Goal: Task Accomplishment & Management: Manage account settings

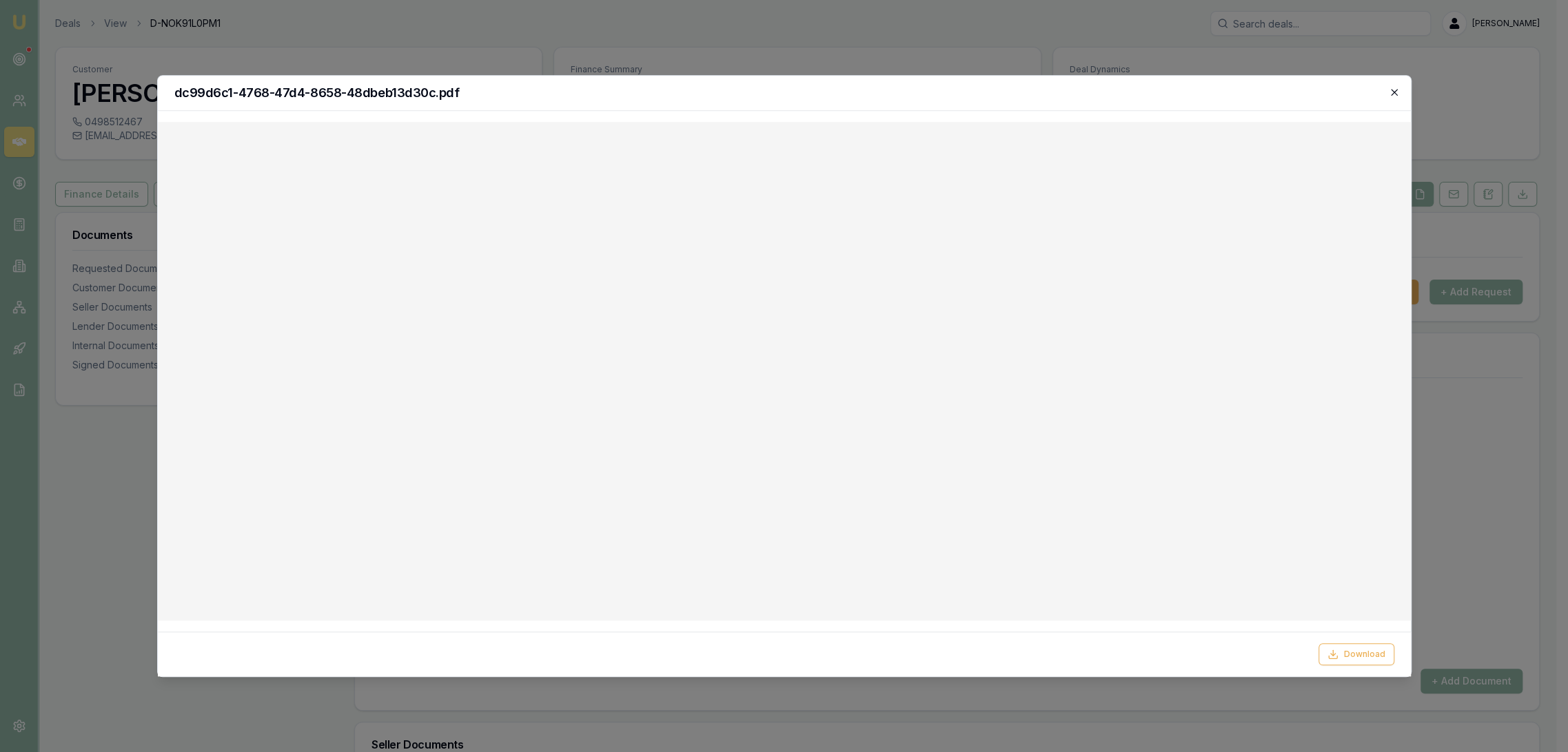
click at [1395, 91] on icon "button" at bounding box center [1394, 92] width 11 height 11
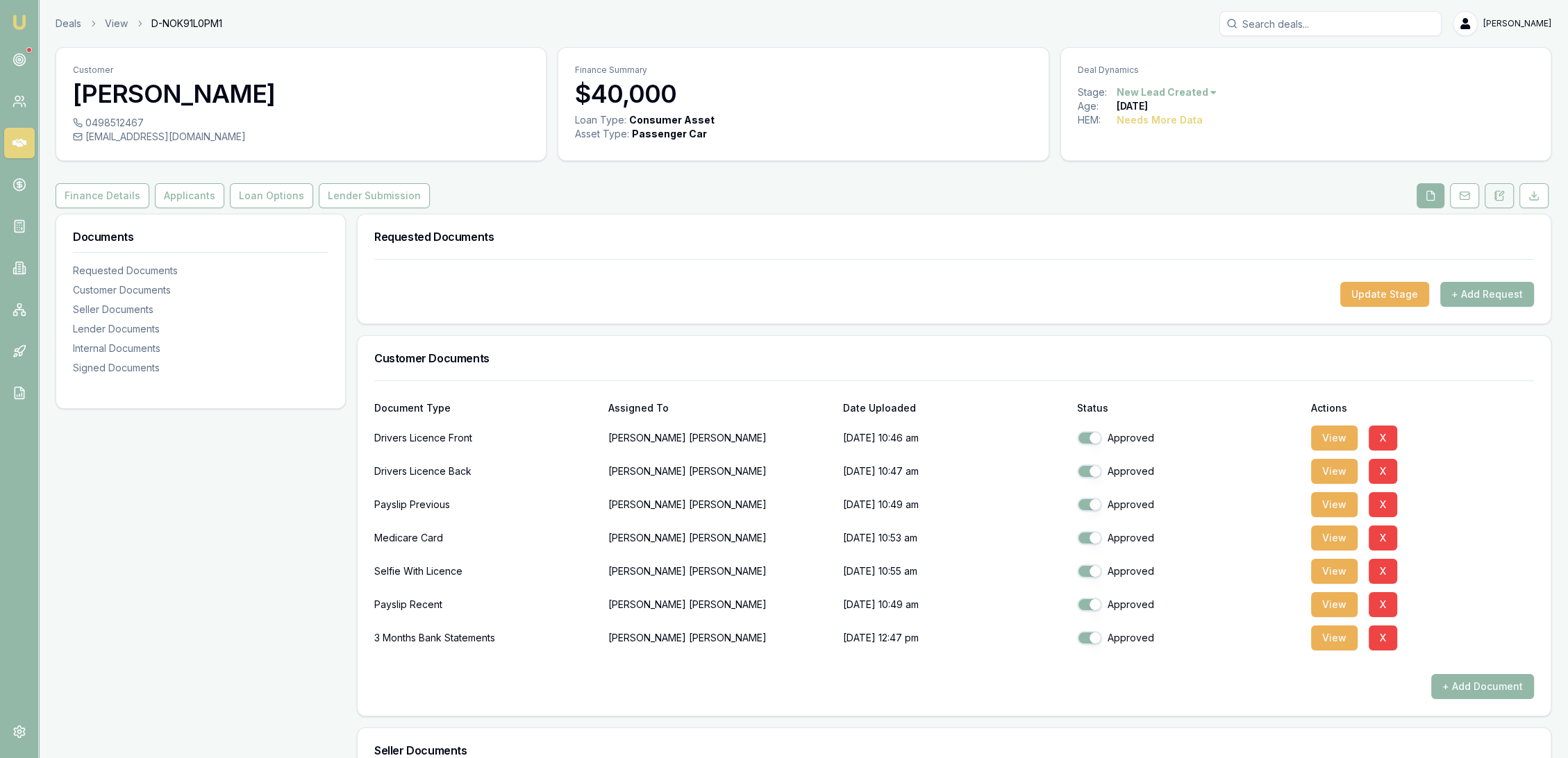
click at [1503, 202] on button at bounding box center [1499, 196] width 29 height 25
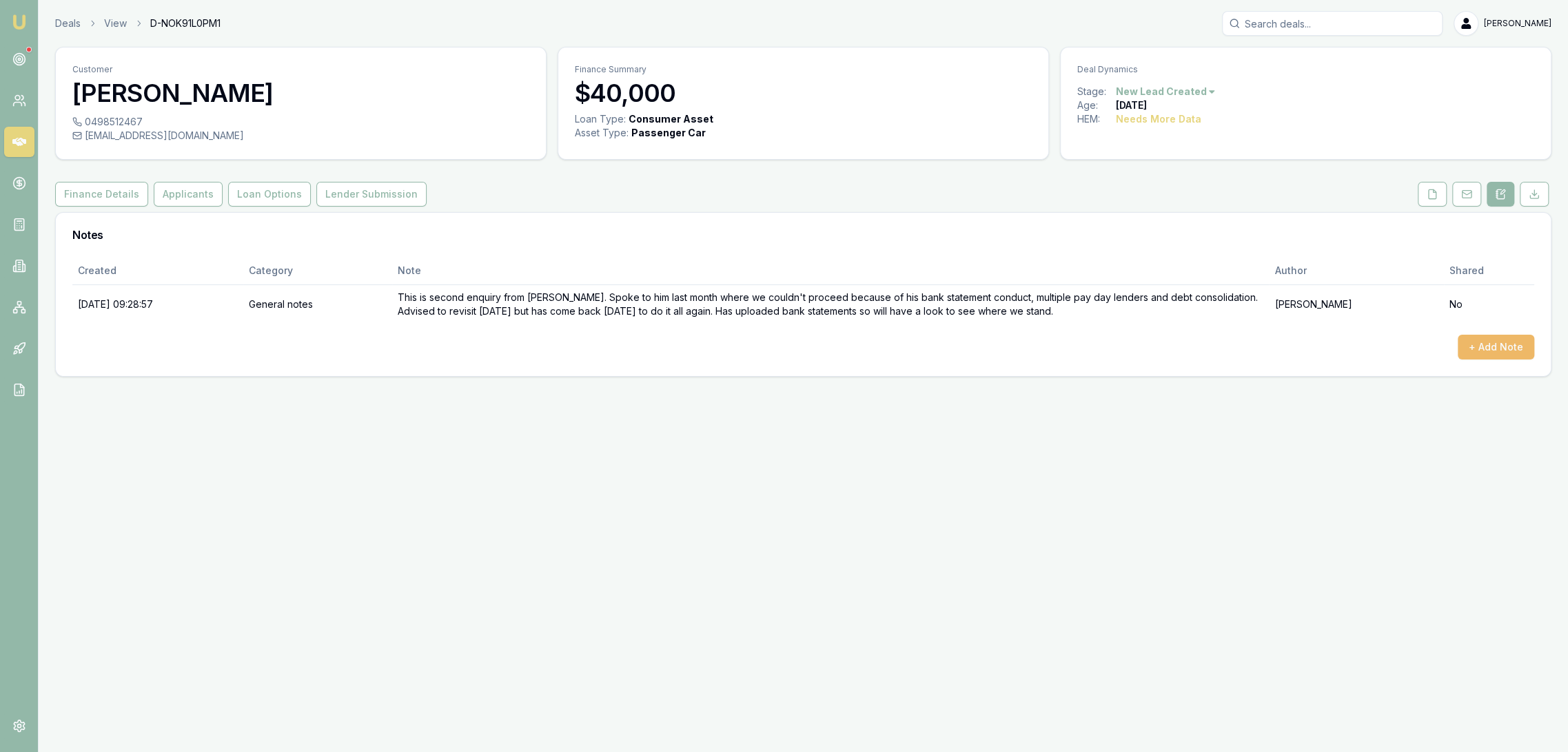
click at [1502, 348] on button "+ Add Note" at bounding box center [1496, 347] width 77 height 25
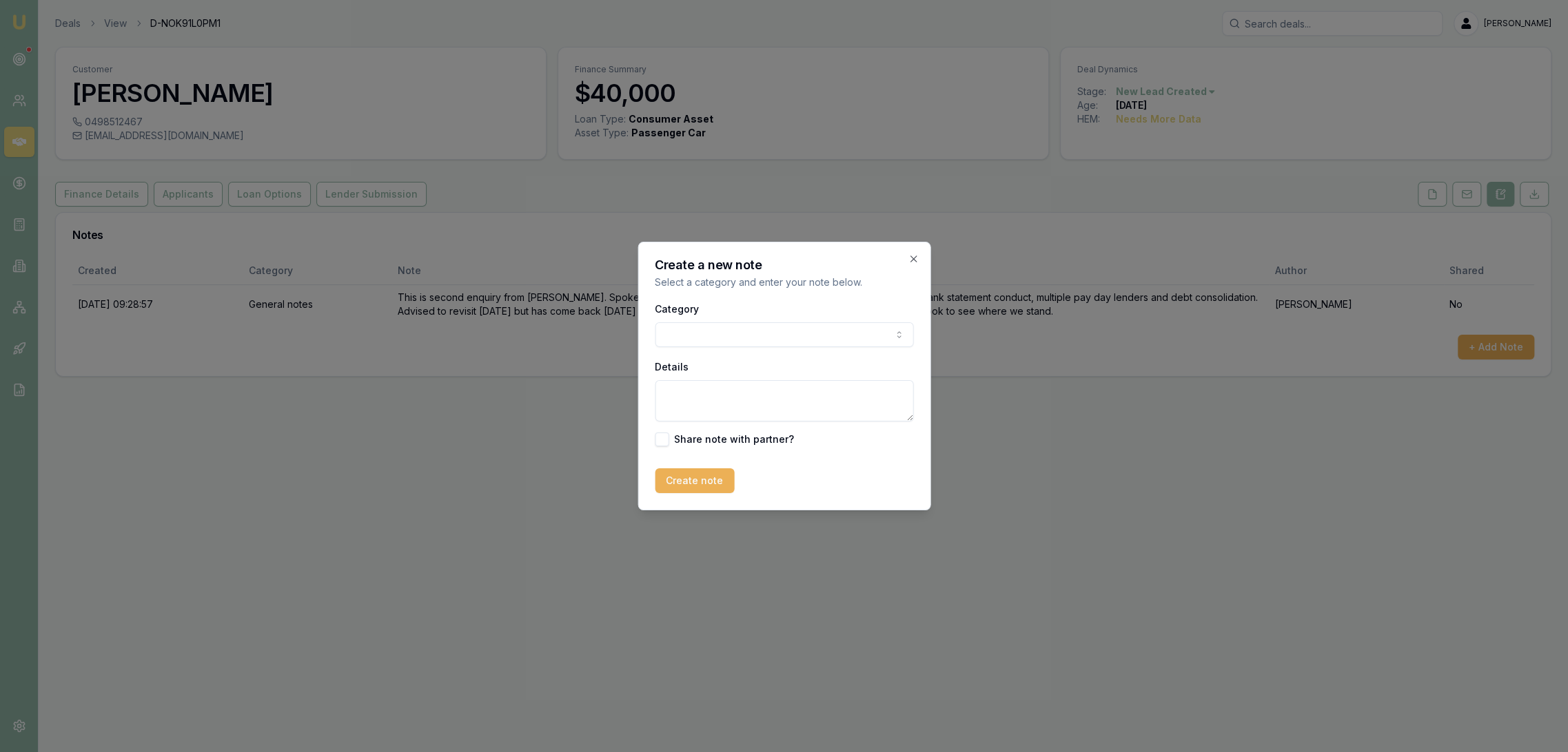
click at [771, 403] on textarea "Details" at bounding box center [784, 401] width 259 height 41
type textarea "Still unable to assist."
click at [695, 482] on button "Create note" at bounding box center [694, 481] width 79 height 25
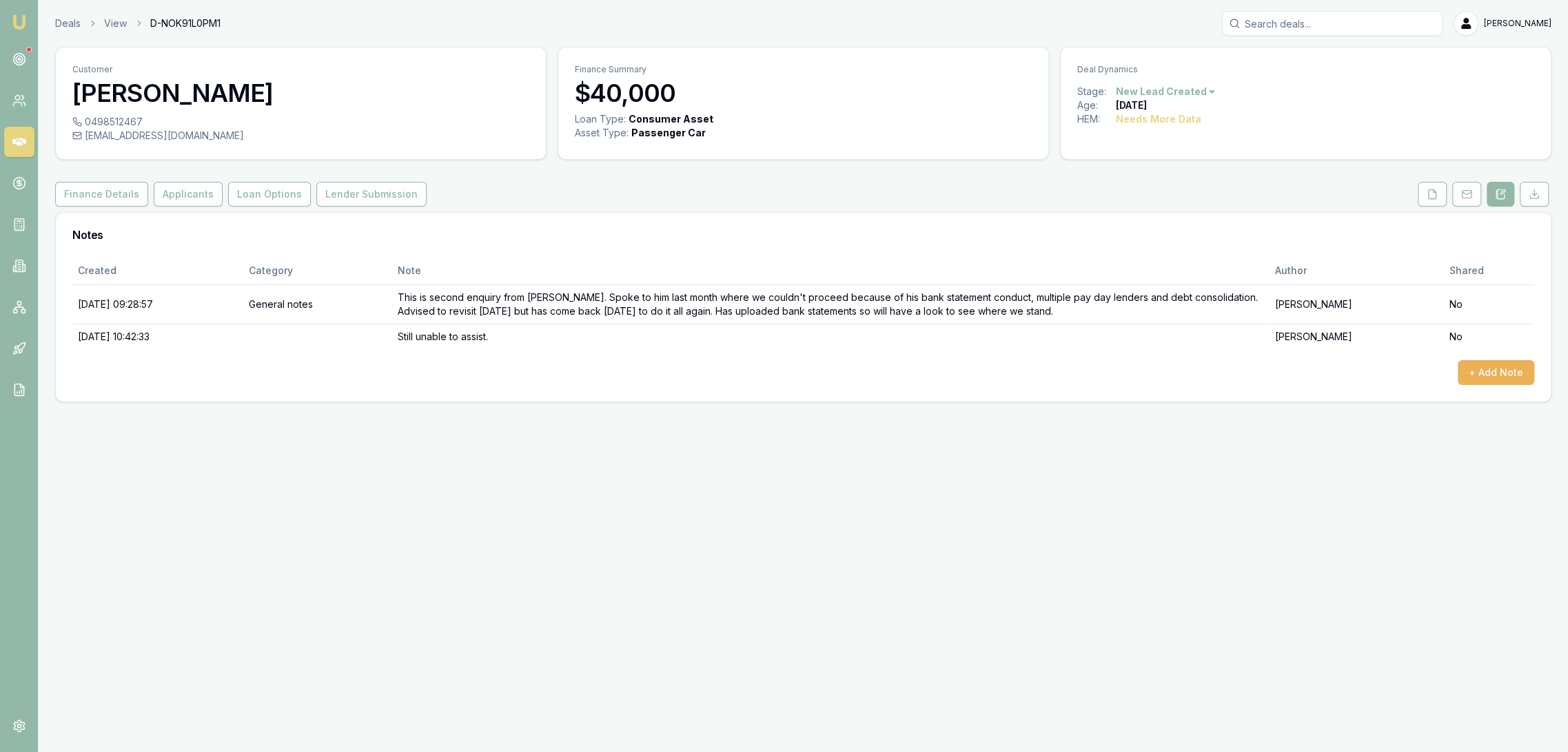
click at [1174, 95] on html "Emu Broker Deals View D-NOK91L0PM1 Robyn Adams Toggle Menu Customer Stephen Ash…" at bounding box center [784, 376] width 1568 height 752
click at [1159, 217] on div "- Not Qualified" at bounding box center [1163, 227] width 81 height 22
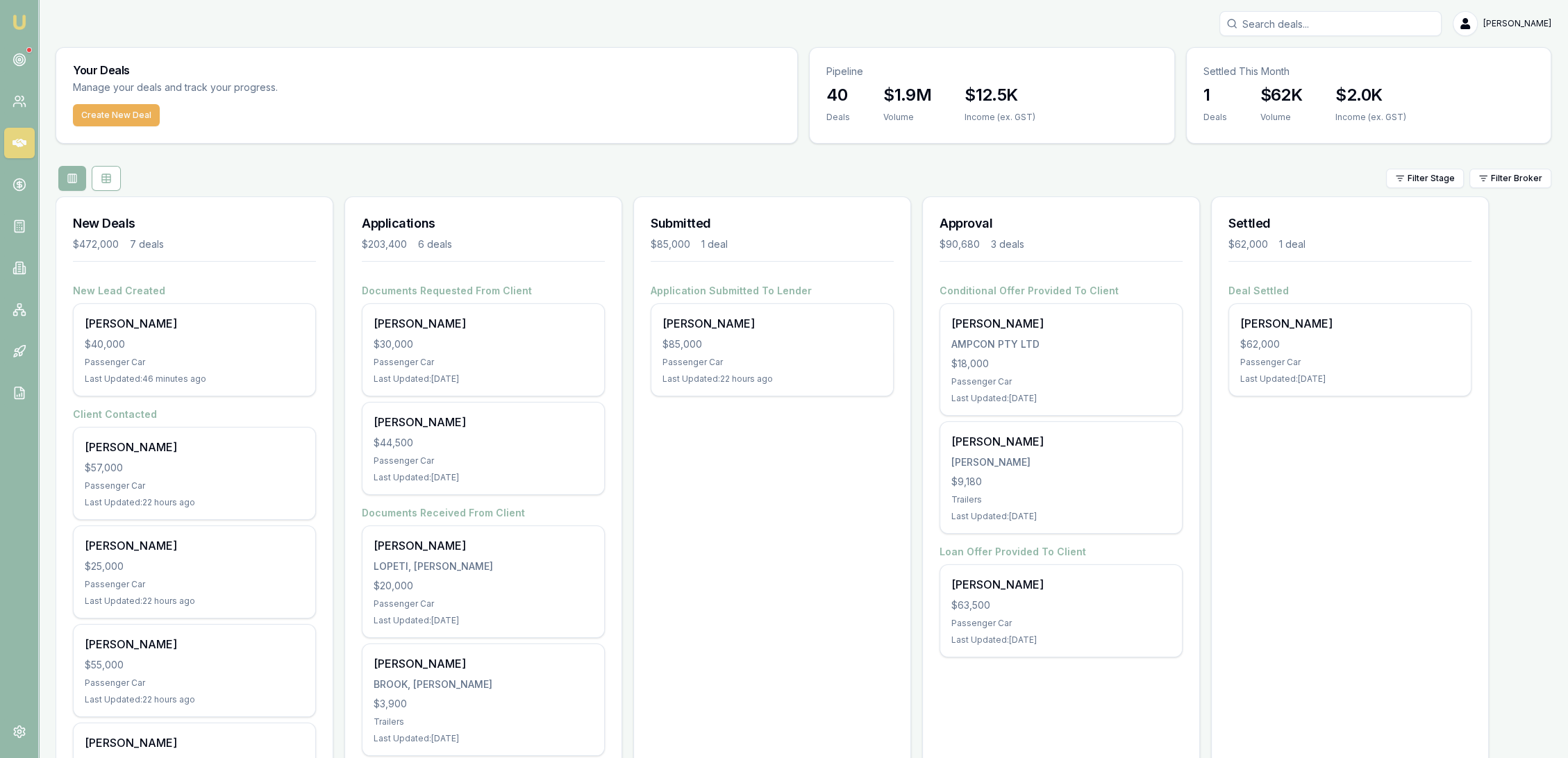
click at [1372, 27] on input "Search deals" at bounding box center [1331, 23] width 222 height 25
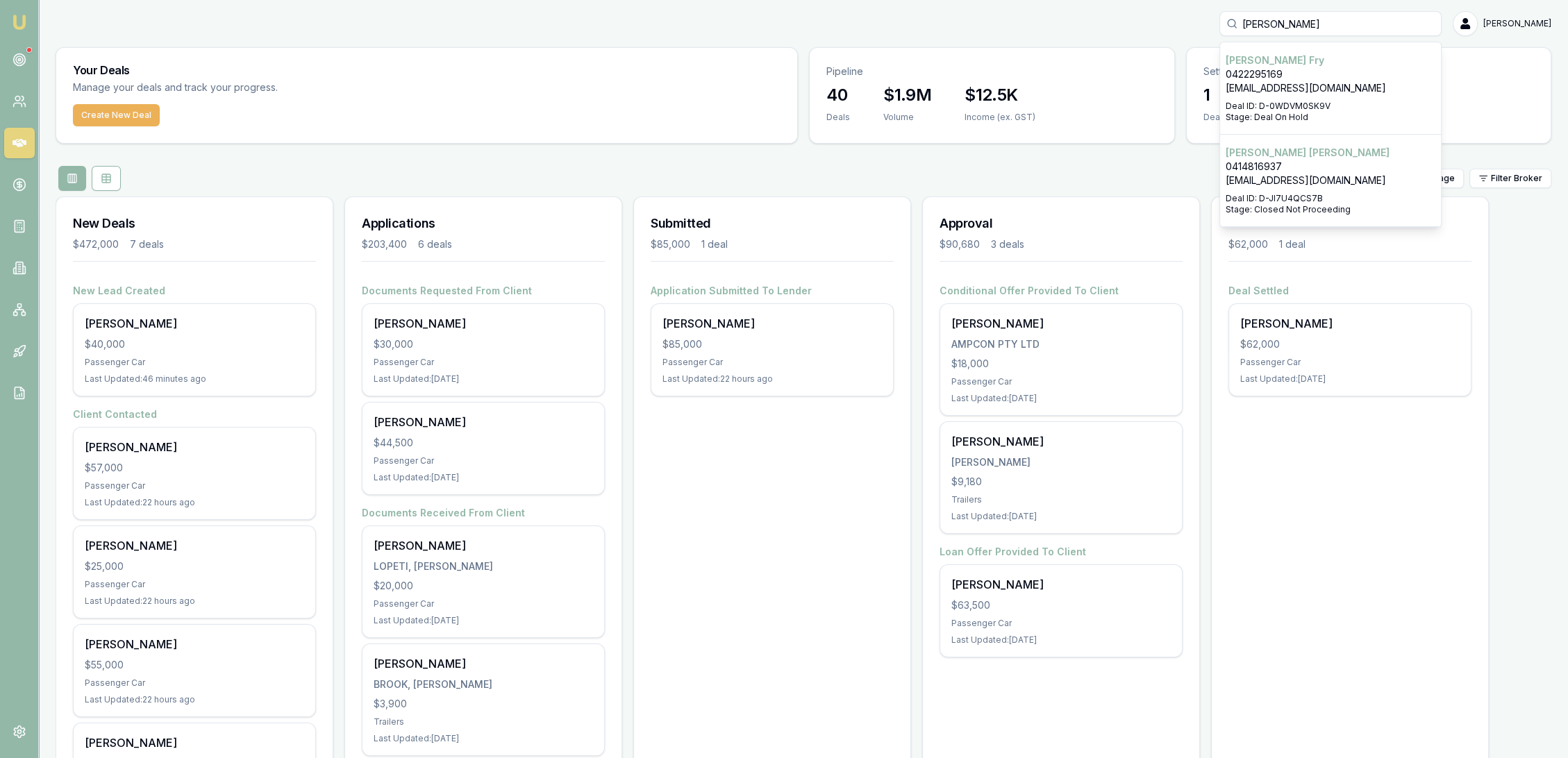
type input "andrew fry"
click at [1336, 95] on div "Select deal for Andrew Fry" at bounding box center [1330, 98] width 210 height 6
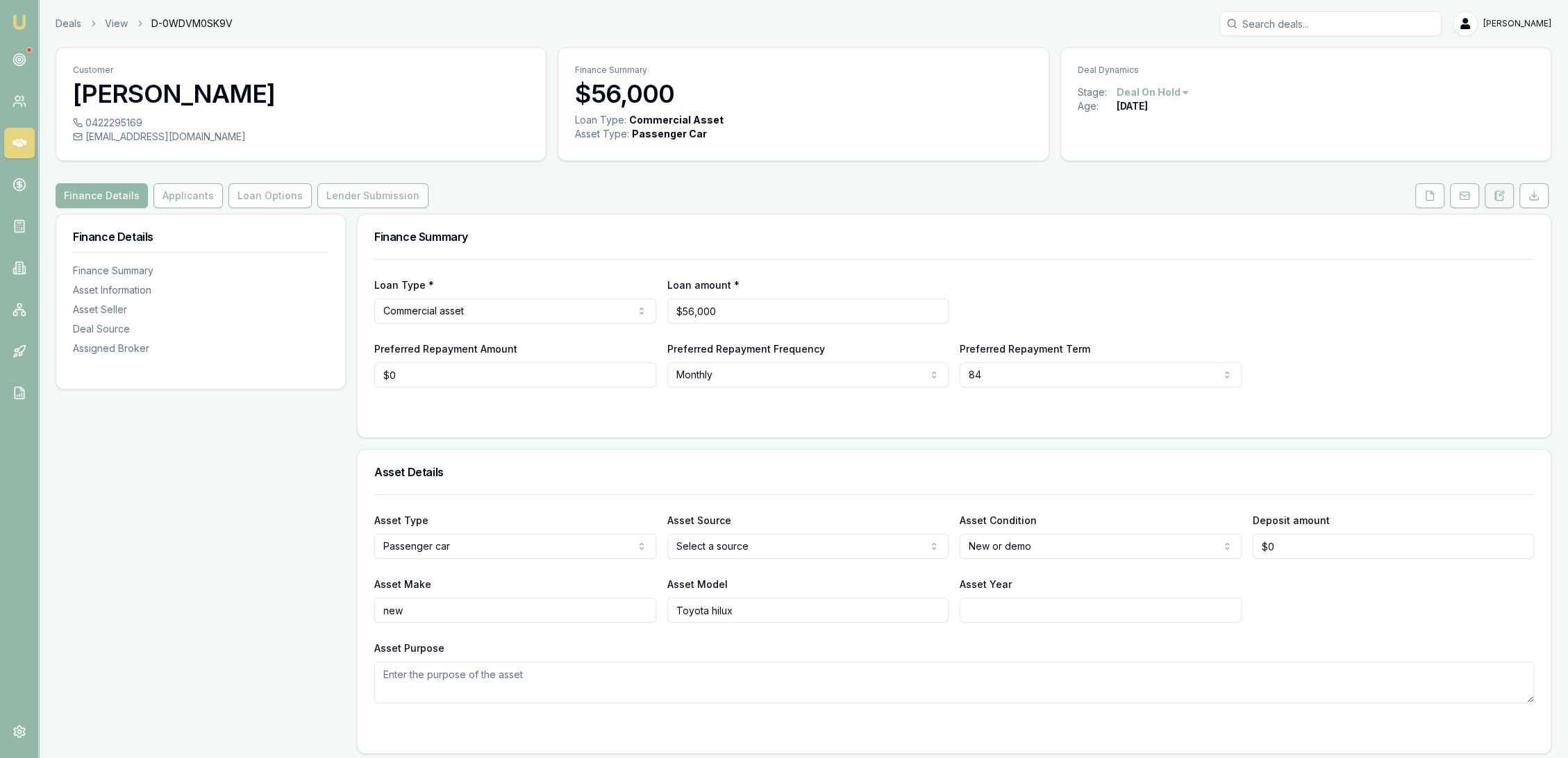
click at [1502, 192] on icon at bounding box center [1502, 194] width 4 height 4
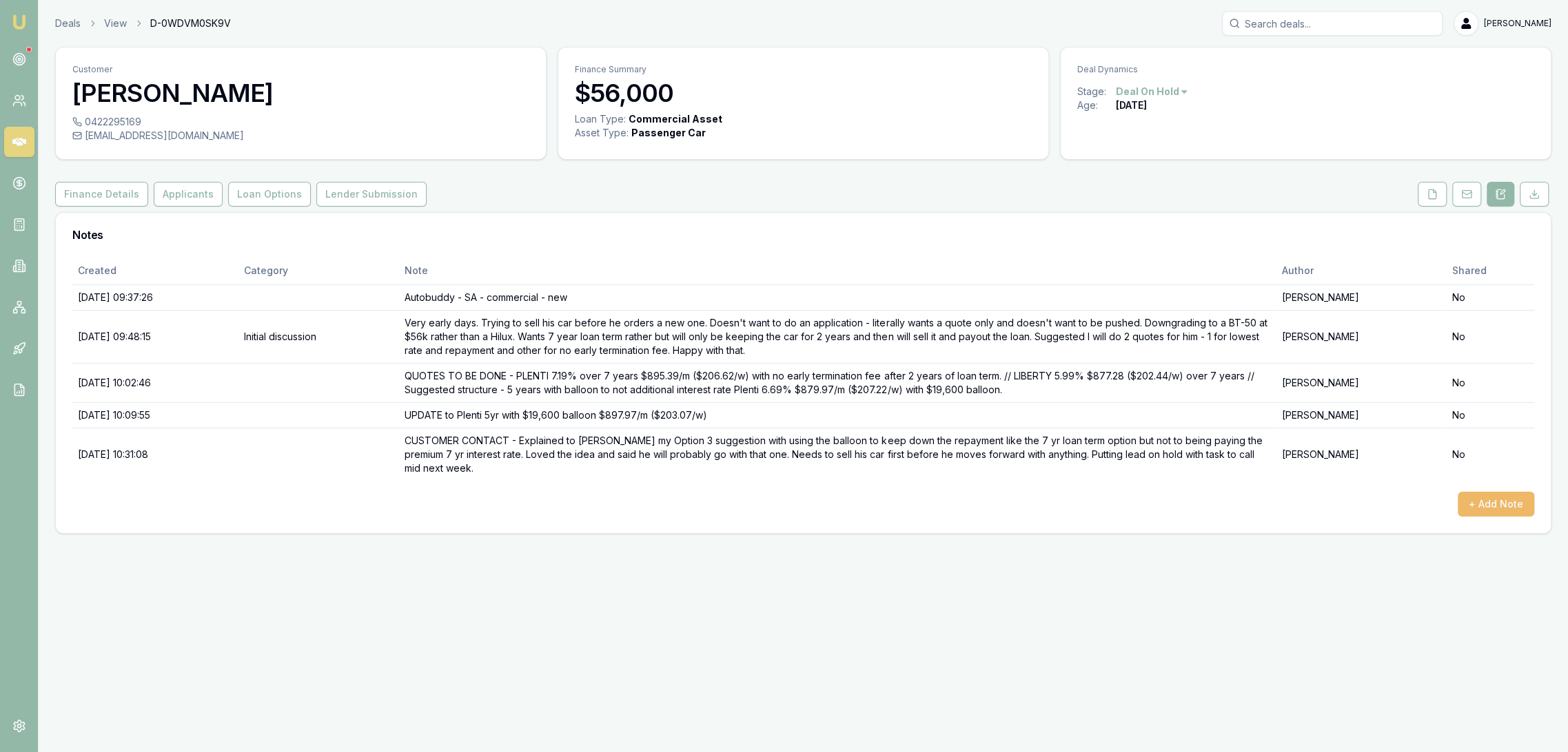
click at [1499, 498] on button "+ Add Note" at bounding box center [1496, 504] width 77 height 25
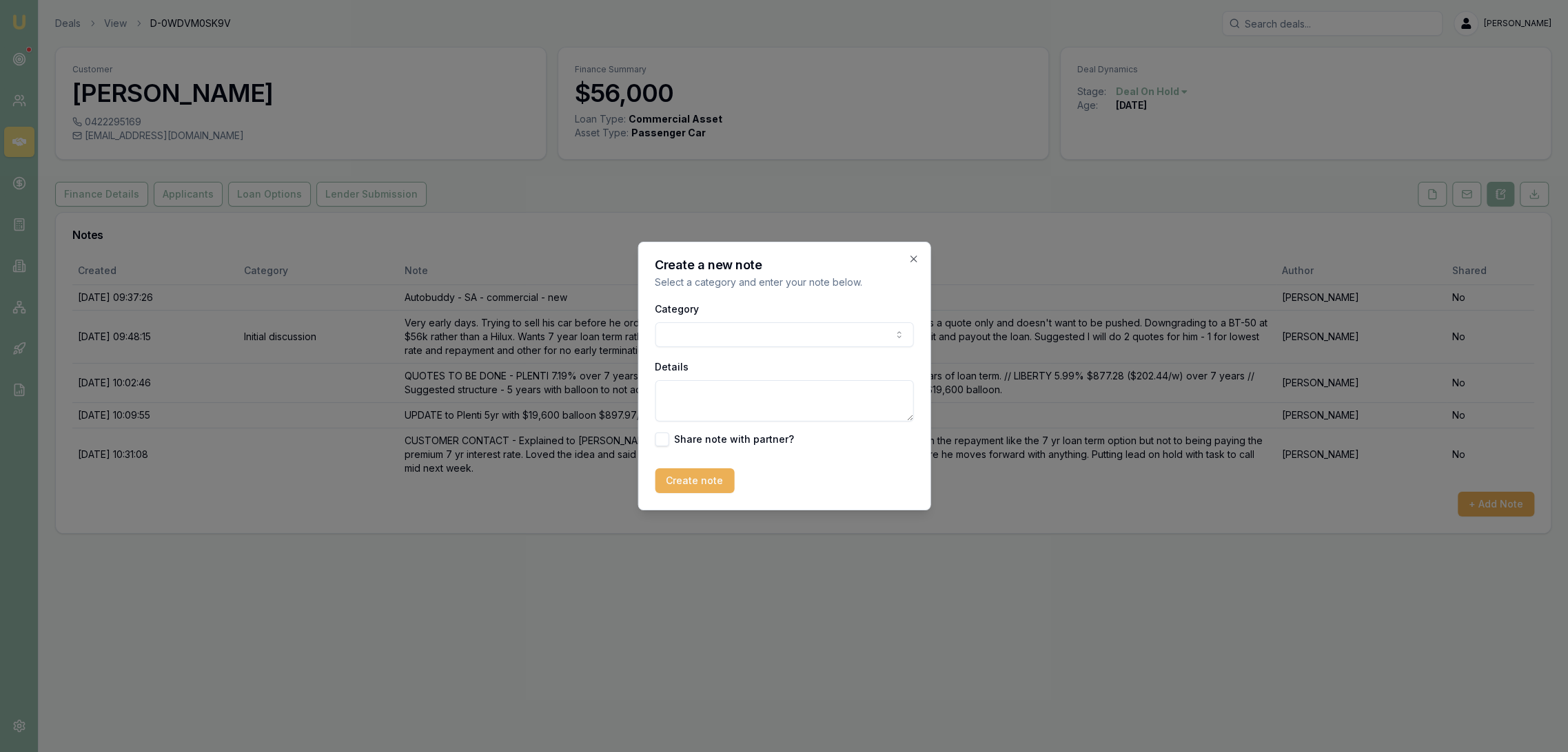
click at [737, 404] on textarea "Details" at bounding box center [784, 401] width 259 height 41
click at [761, 334] on body "Emu Broker Deals View D-0WDVM0SK9V Robyn Adams Toggle Menu Customer Andrew Fry …" at bounding box center [784, 376] width 1568 height 752
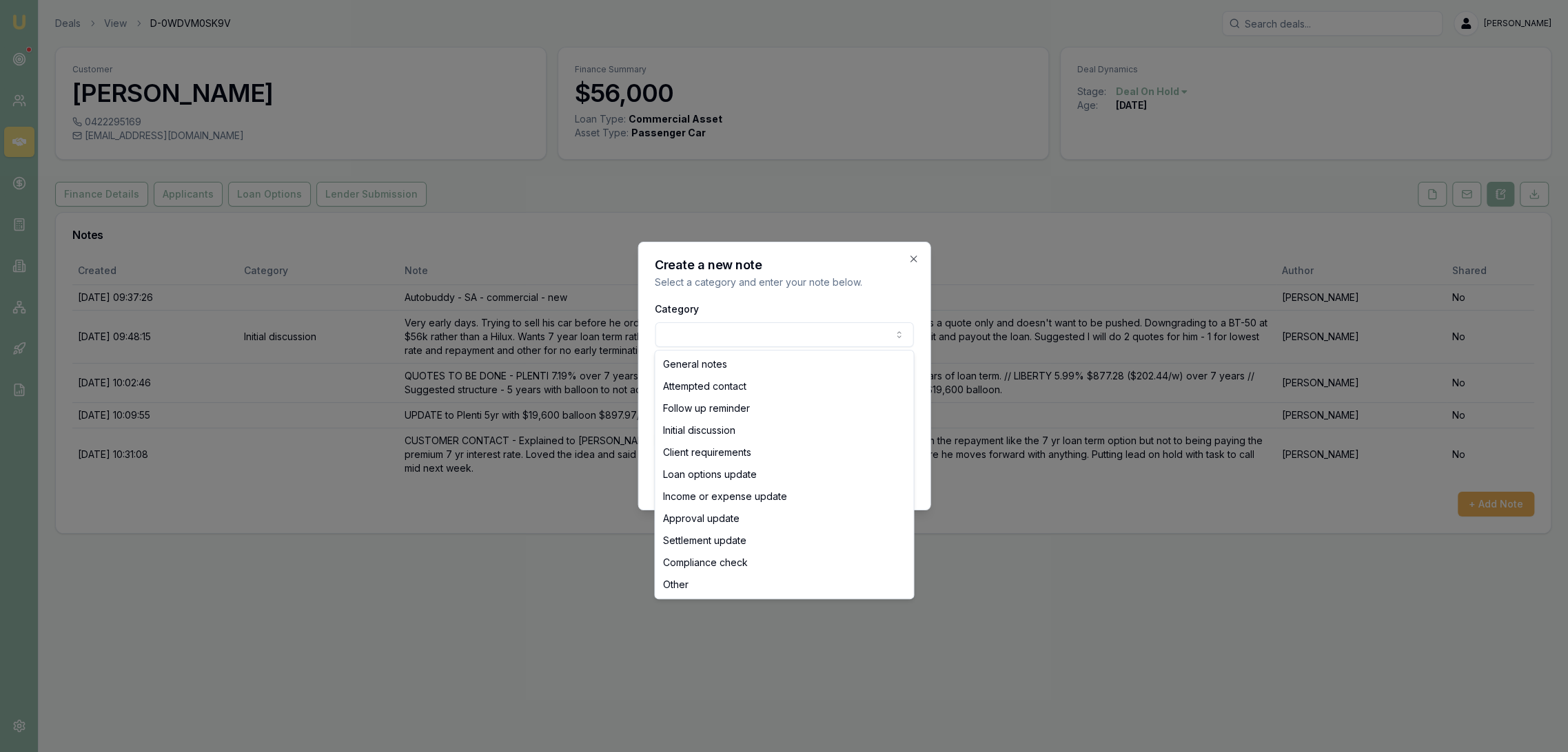
select select "ATTEMPTED_CONTACT"
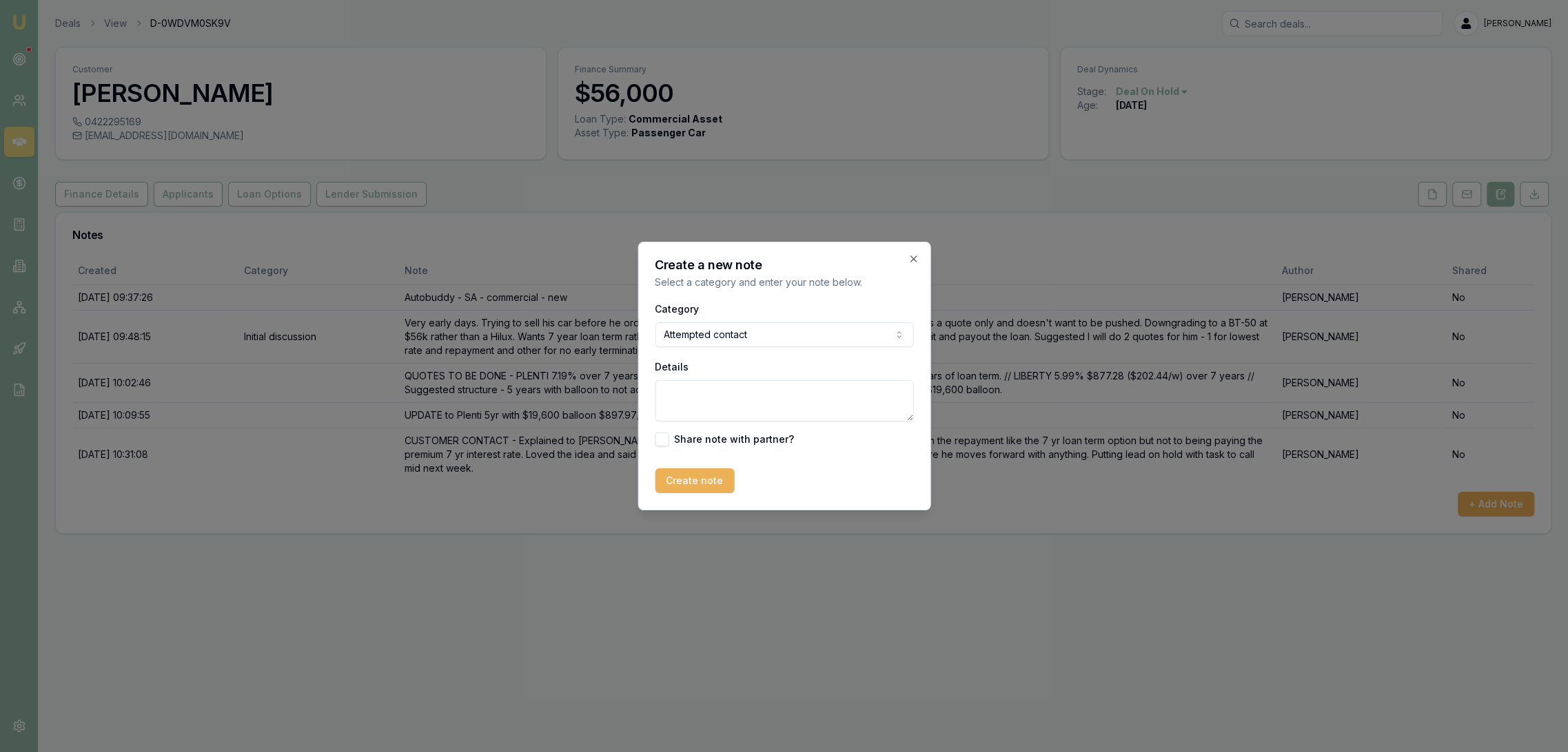
click at [715, 399] on textarea "Details" at bounding box center [784, 401] width 259 height 41
type textarea "V"
type button "on"
click at [715, 399] on textarea "V" at bounding box center [784, 401] width 259 height 41
click at [898, 398] on textarea "VM left yesterday regarding getting the ball rolling" at bounding box center [784, 401] width 259 height 41
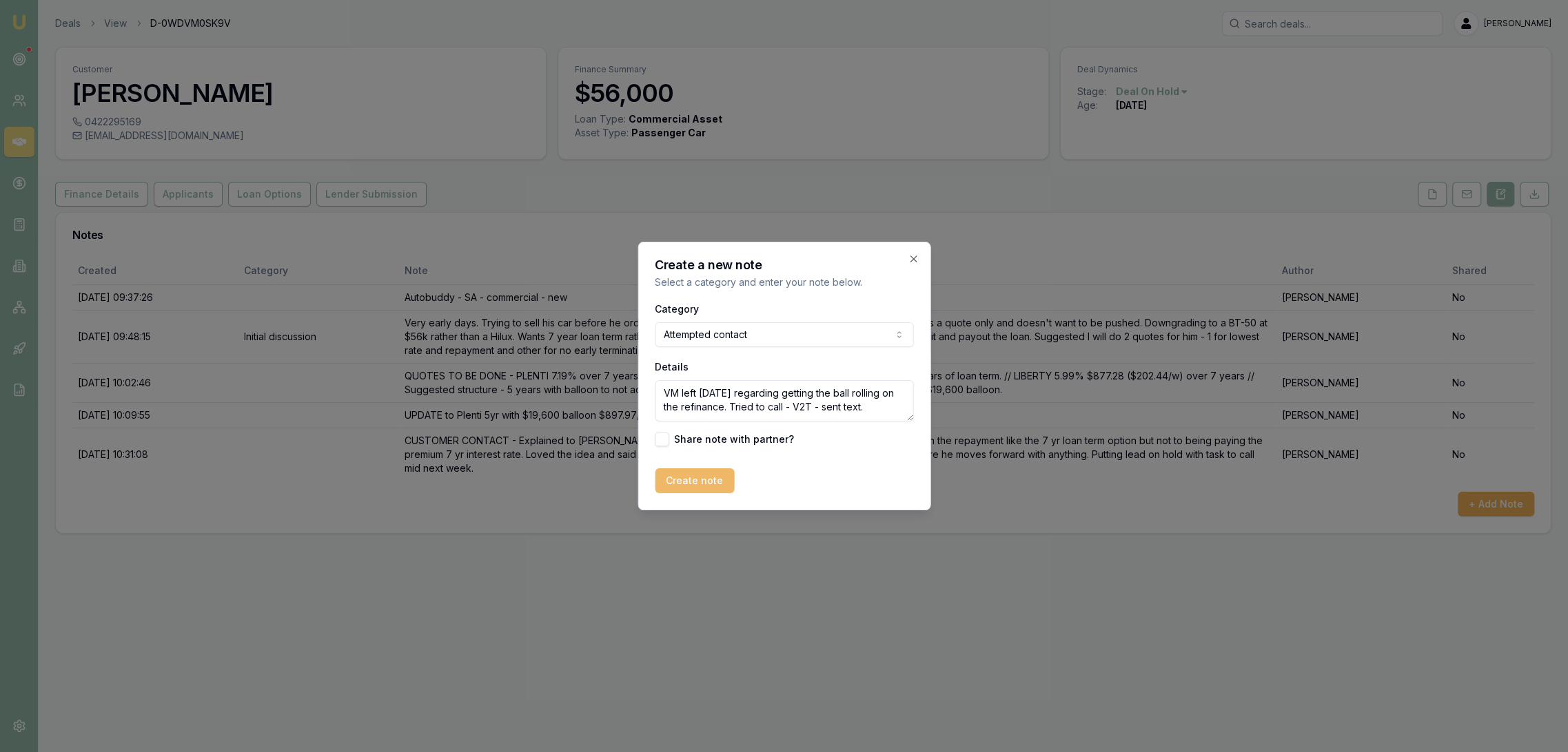
type textarea "VM left yesterday regarding getting the ball rolling on the refinance. Tried to…"
click at [688, 480] on button "Create note" at bounding box center [694, 481] width 79 height 25
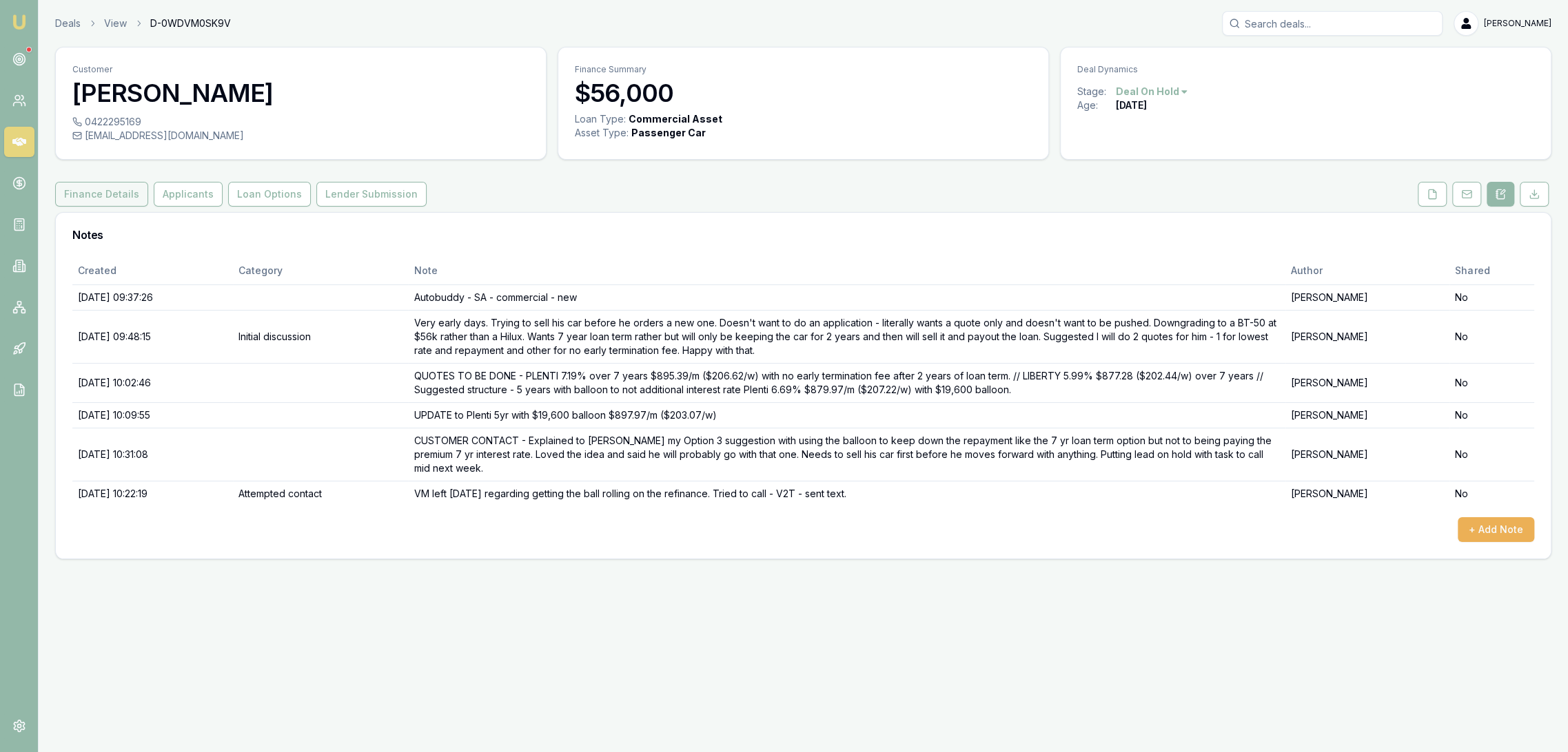
click at [114, 199] on button "Finance Details" at bounding box center [101, 194] width 93 height 25
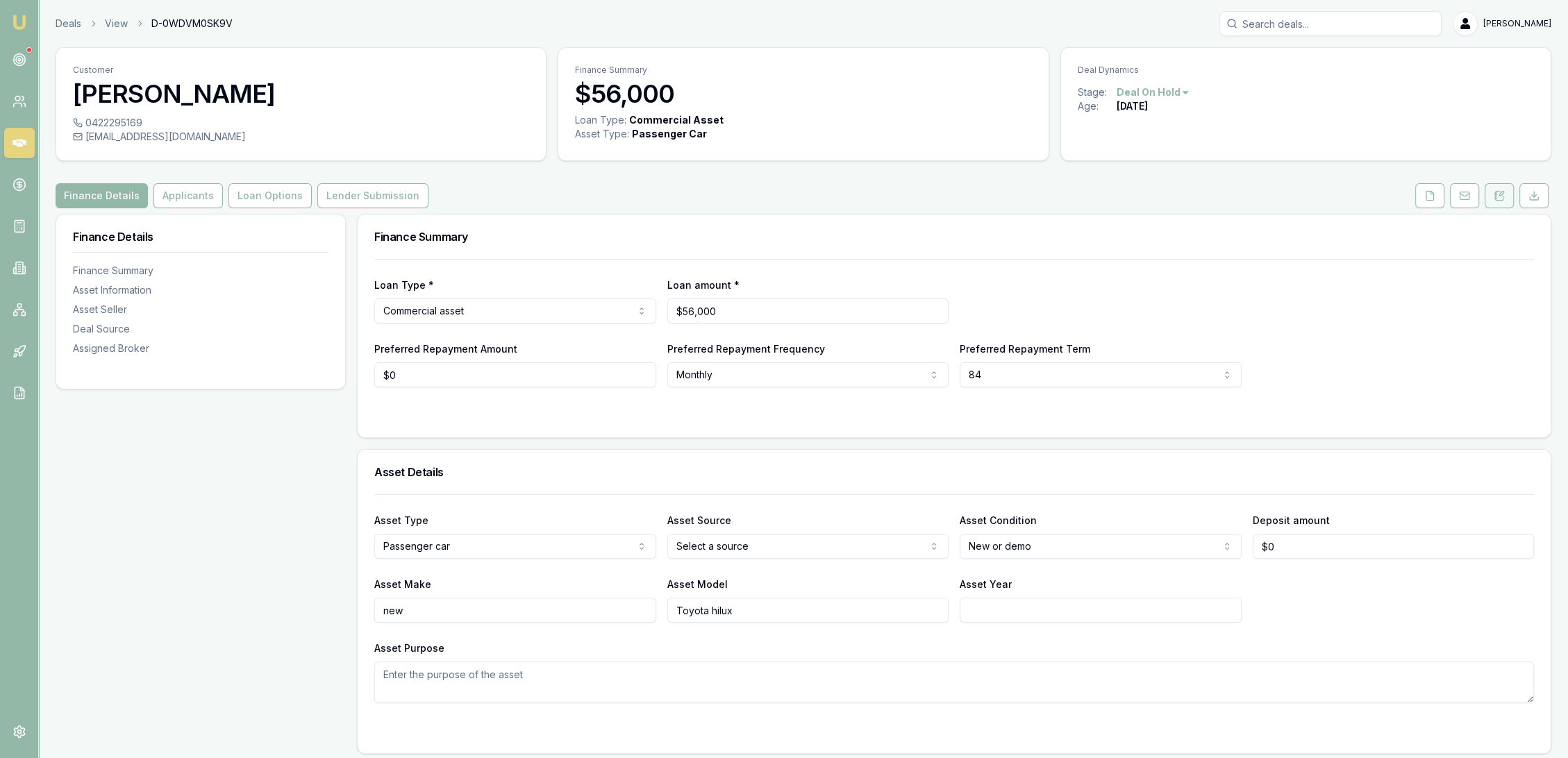
click at [1501, 195] on icon at bounding box center [1502, 194] width 4 height 4
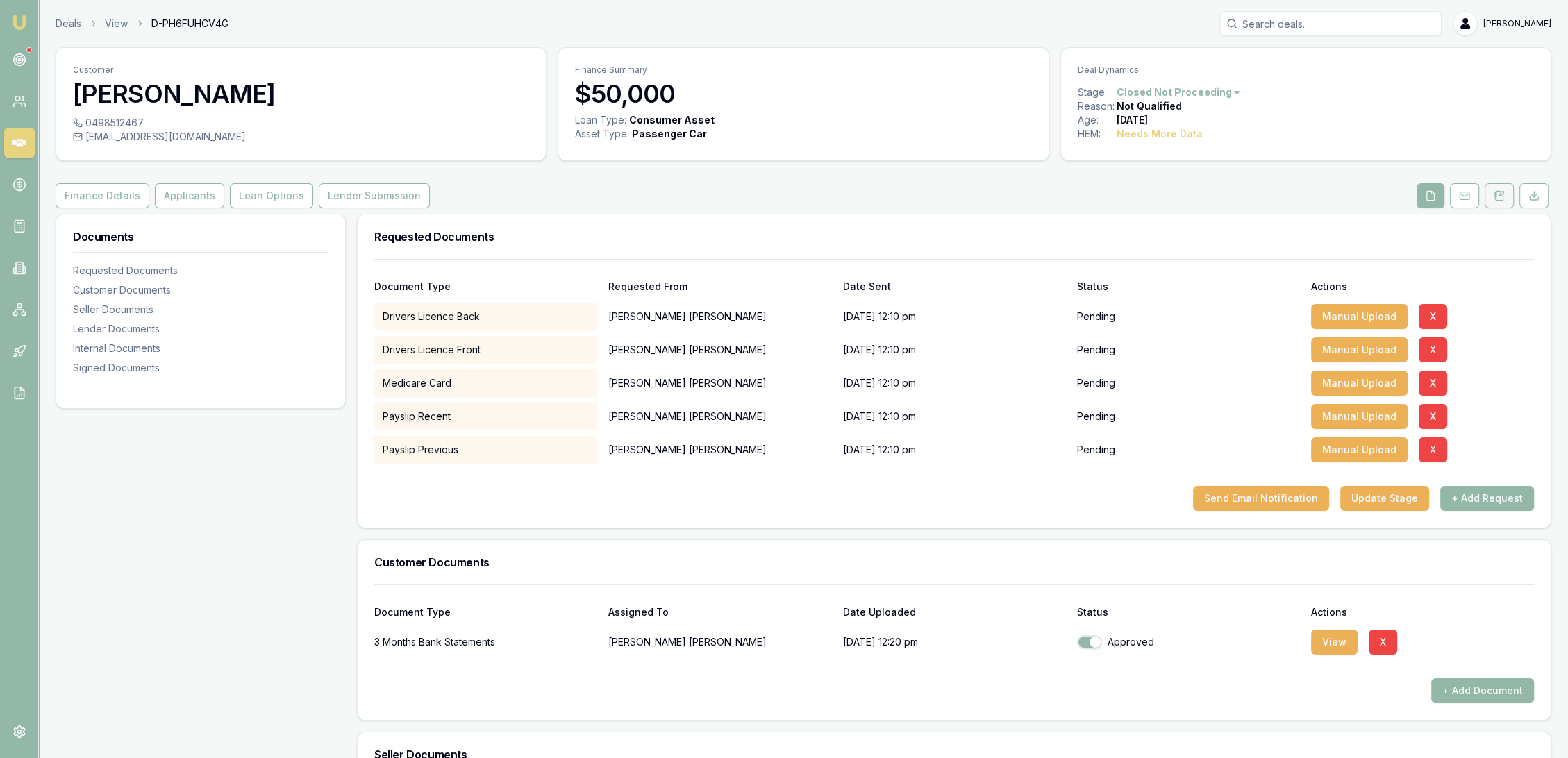
click at [1507, 198] on button at bounding box center [1499, 196] width 29 height 25
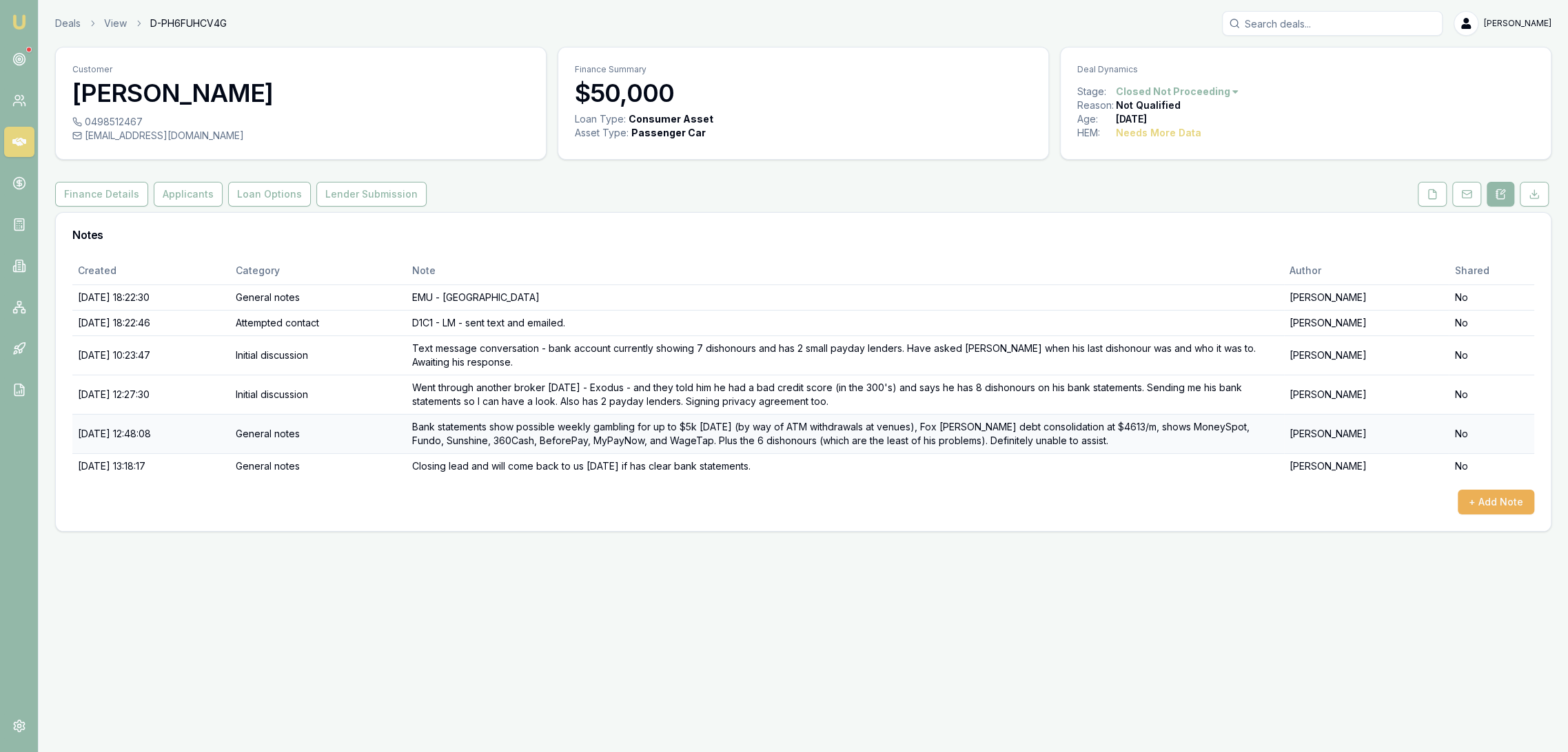
click at [1133, 442] on td "Bank statements show possible weekly gambling for up to $5k [DATE] (by way of A…" at bounding box center [845, 433] width 878 height 39
click at [1083, 469] on td "Closing lead and will come back to us [DATE] if has clear bank statements." at bounding box center [845, 466] width 878 height 25
click at [1060, 442] on td "Bank statements show possible weekly gambling for up to $5k [DATE] (by way of A…" at bounding box center [845, 433] width 878 height 39
click at [1048, 389] on td "Went through another broker [DATE] - Exodus - and they told him he had a bad cr…" at bounding box center [845, 394] width 878 height 39
click at [1035, 344] on td "Text message conversation - bank account currently showing 7 dishonours and has…" at bounding box center [845, 355] width 878 height 39
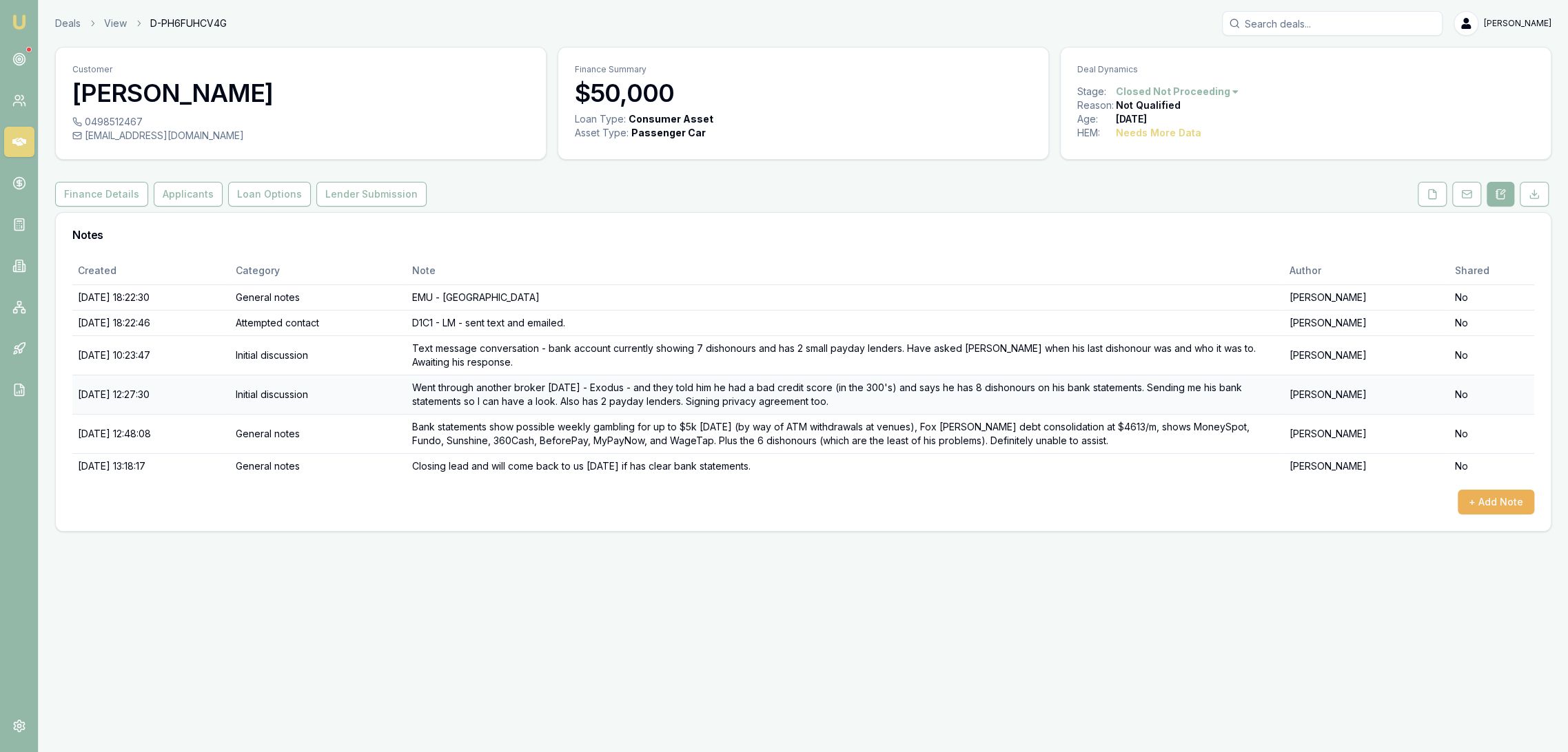
click at [1008, 392] on td "Went through another broker [DATE] - Exodus - and they told him he had a bad cr…" at bounding box center [845, 394] width 878 height 39
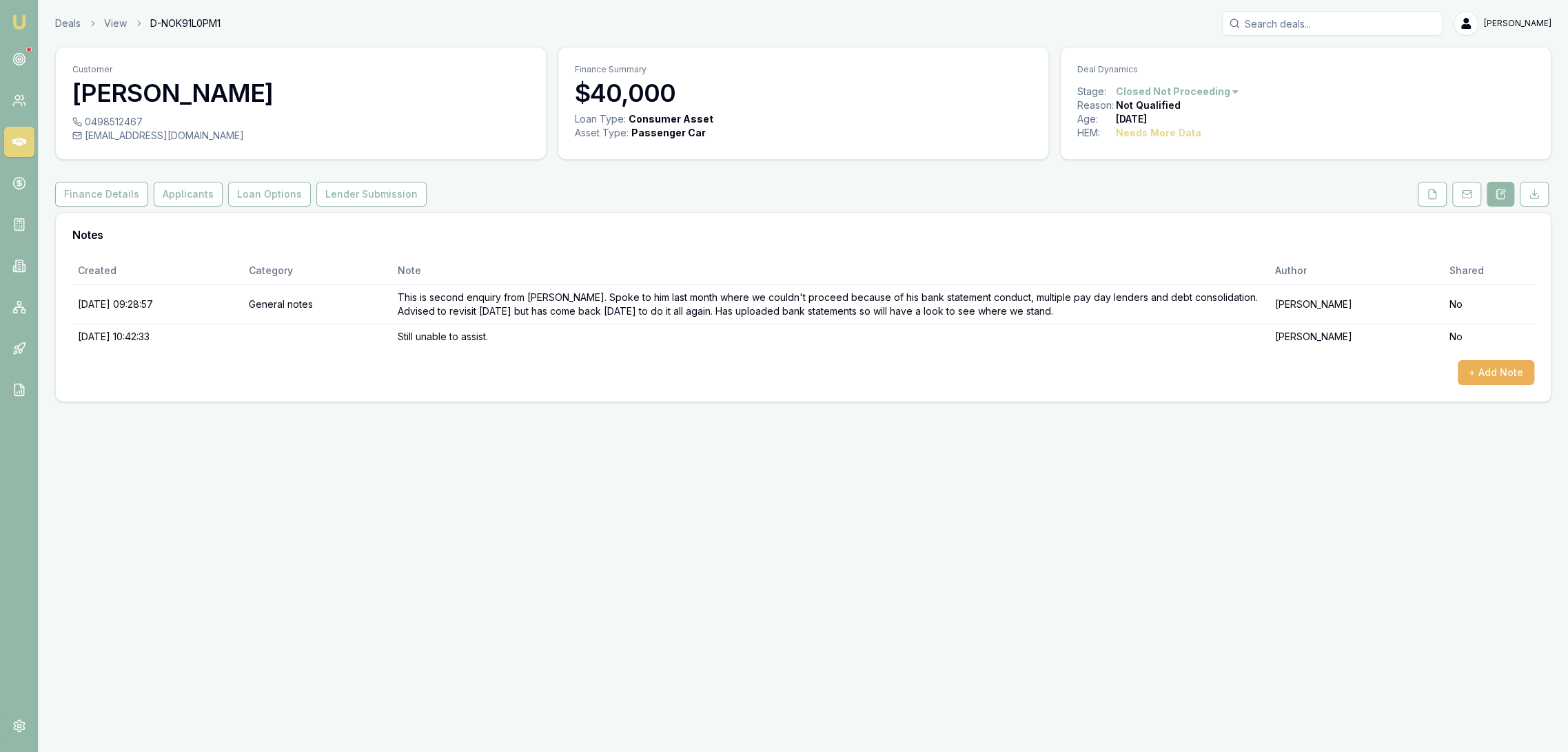
click at [16, 23] on img at bounding box center [19, 22] width 17 height 17
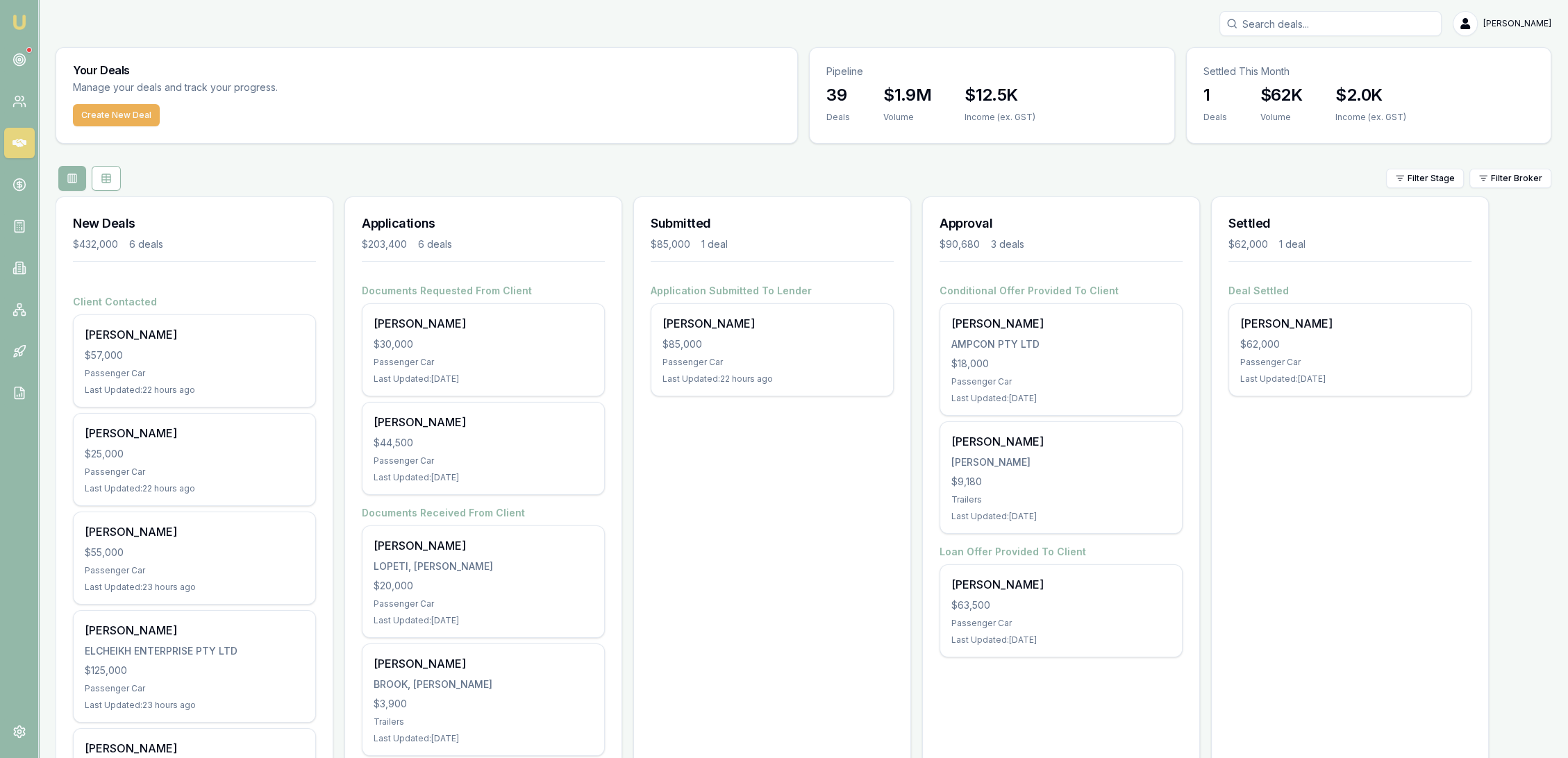
click at [1302, 25] on input "Search deals" at bounding box center [1331, 23] width 222 height 25
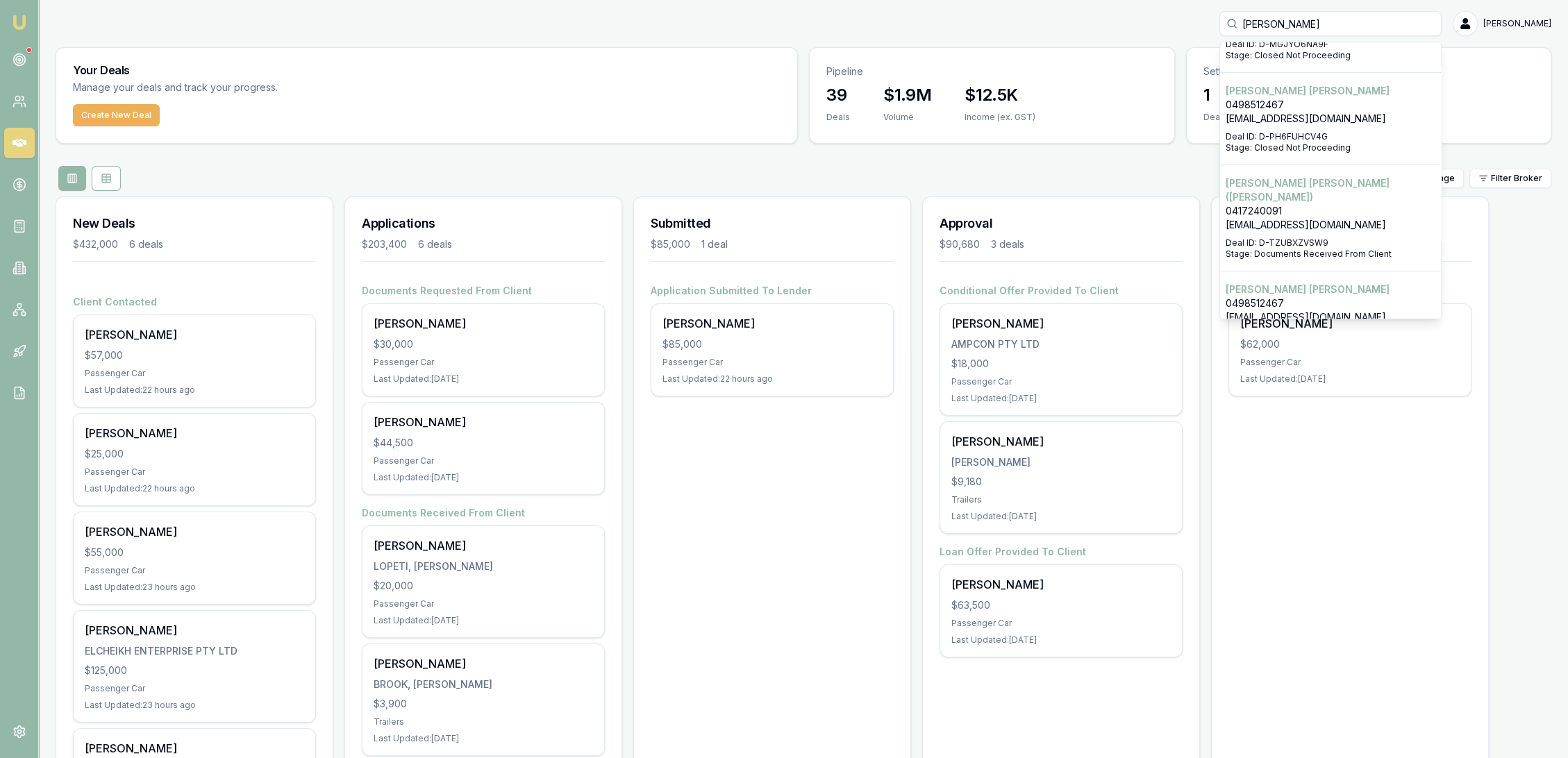
scroll to position [184, 0]
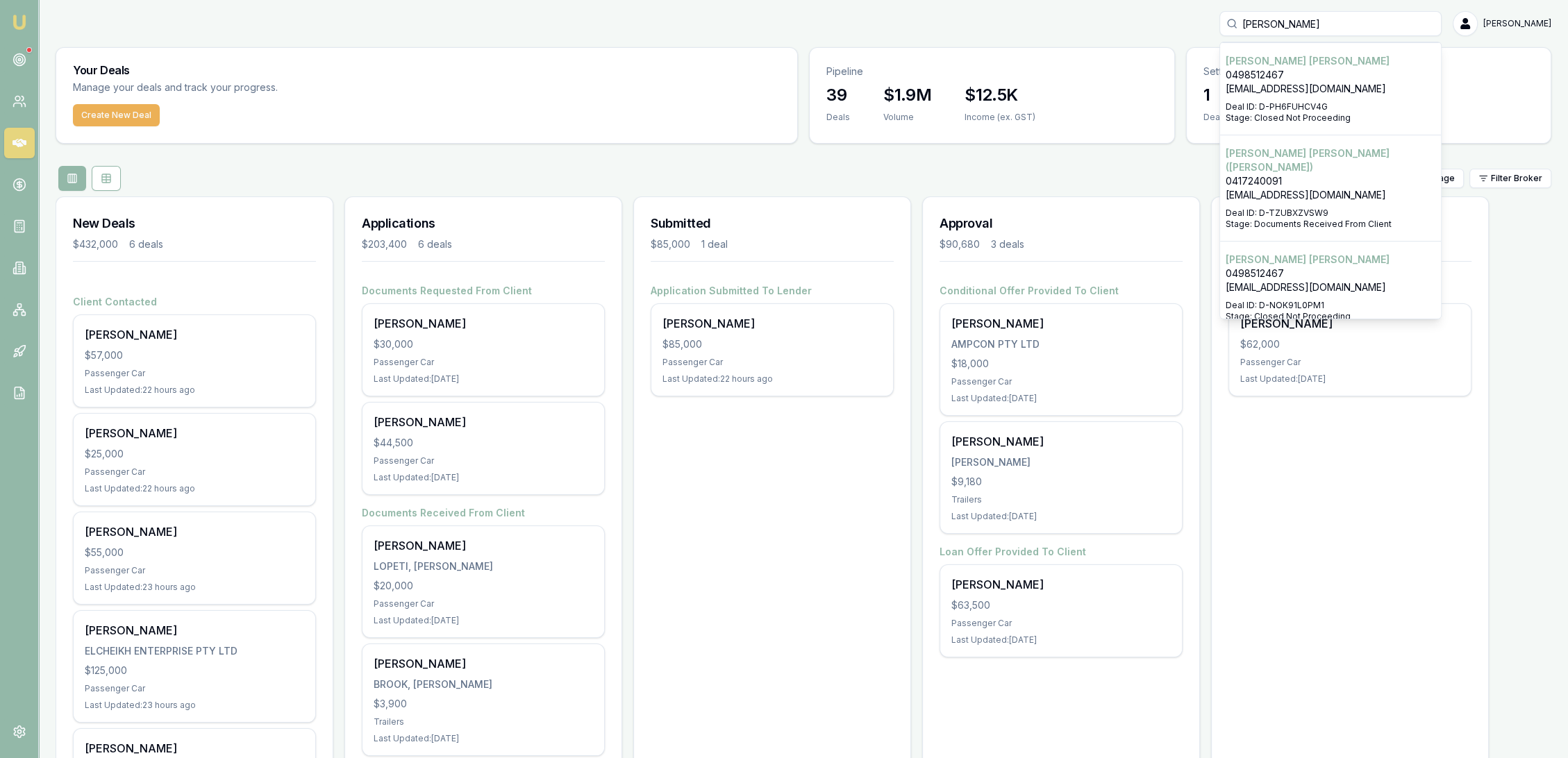
type input "stephen ash"
click at [1329, 83] on p "truckcruising@gmail.com" at bounding box center [1330, 88] width 210 height 14
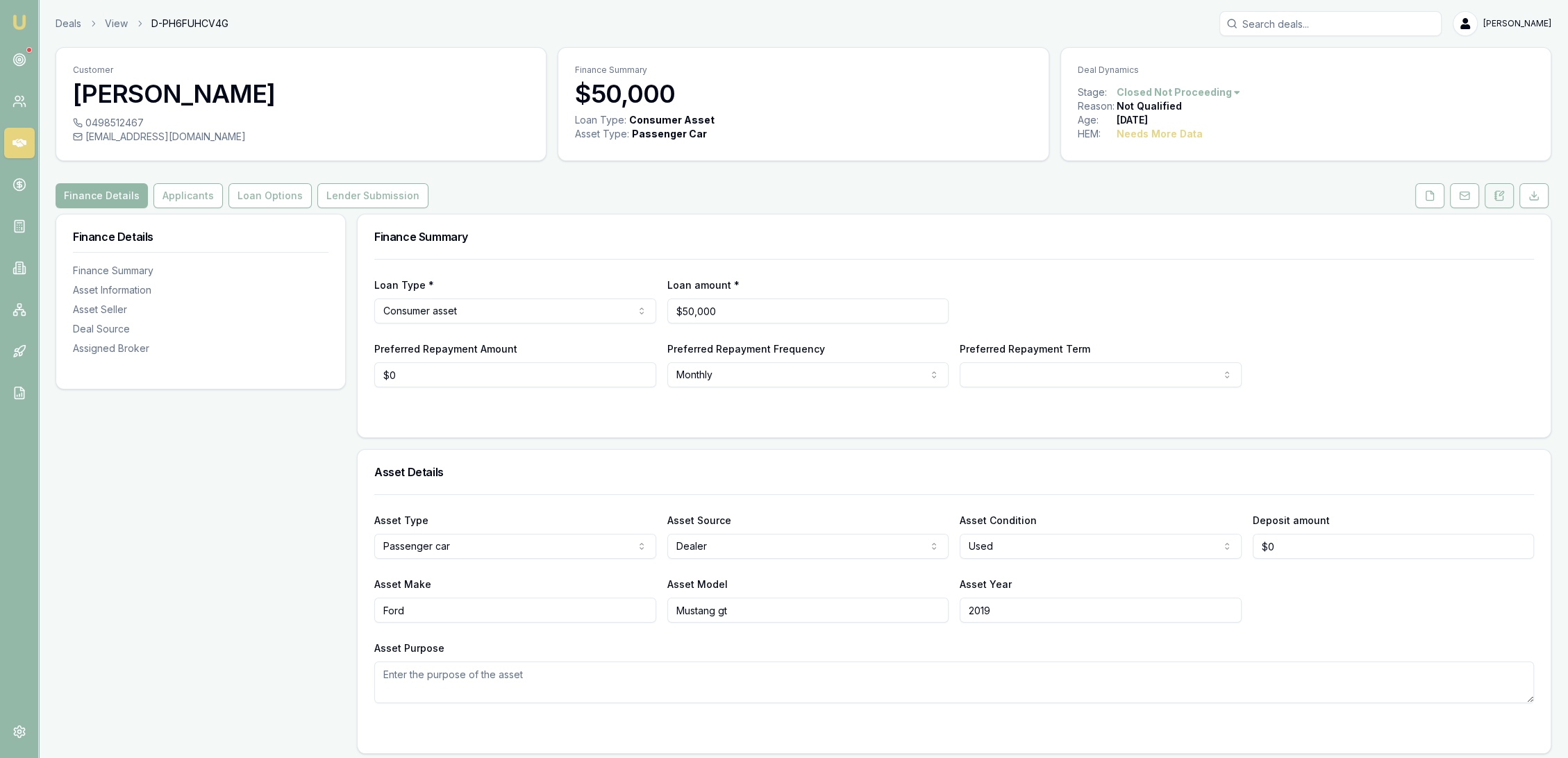
click at [1499, 191] on icon at bounding box center [1499, 195] width 7 height 9
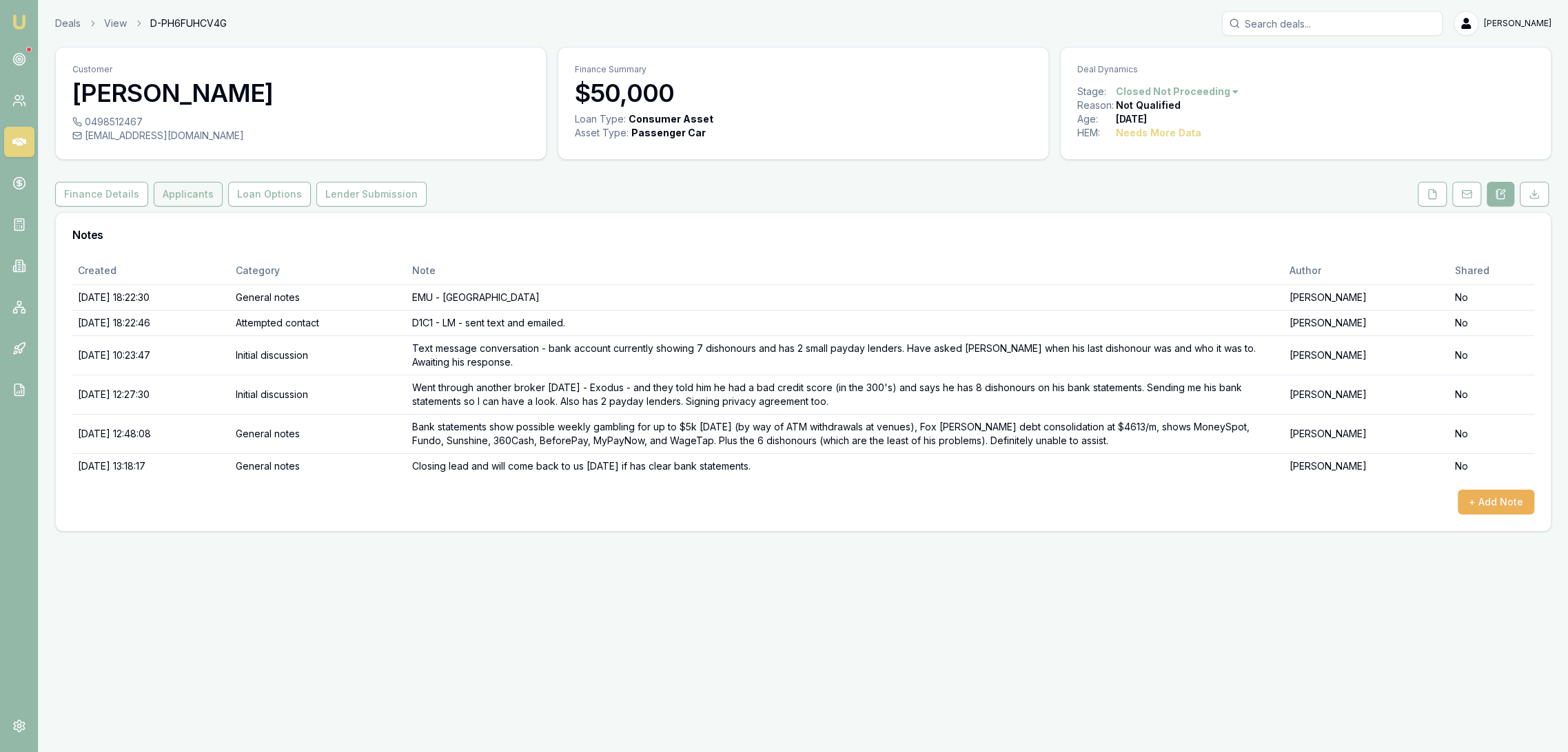
click at [181, 197] on button "Applicants" at bounding box center [188, 194] width 69 height 25
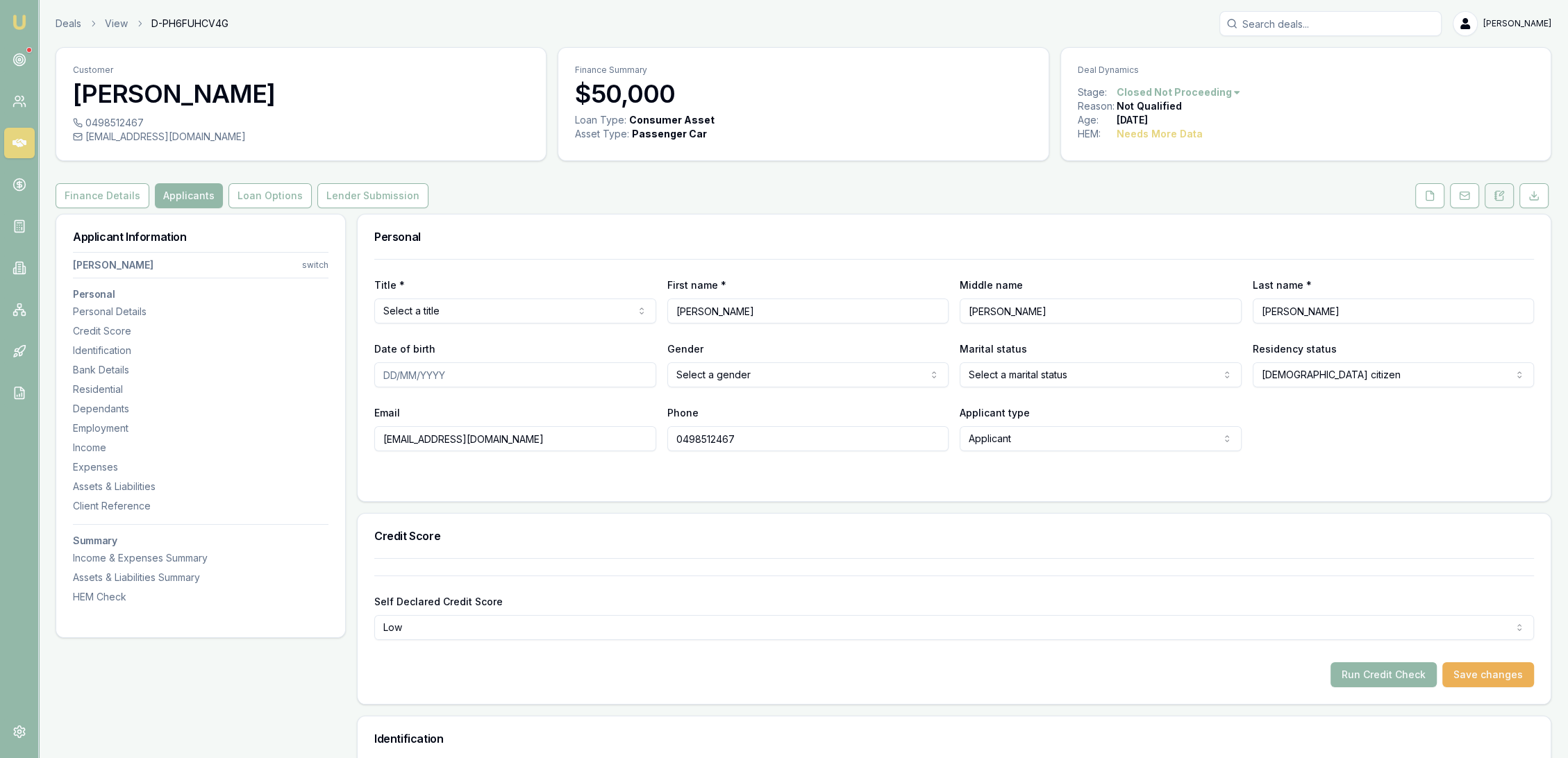
click at [1500, 199] on icon at bounding box center [1499, 196] width 11 height 11
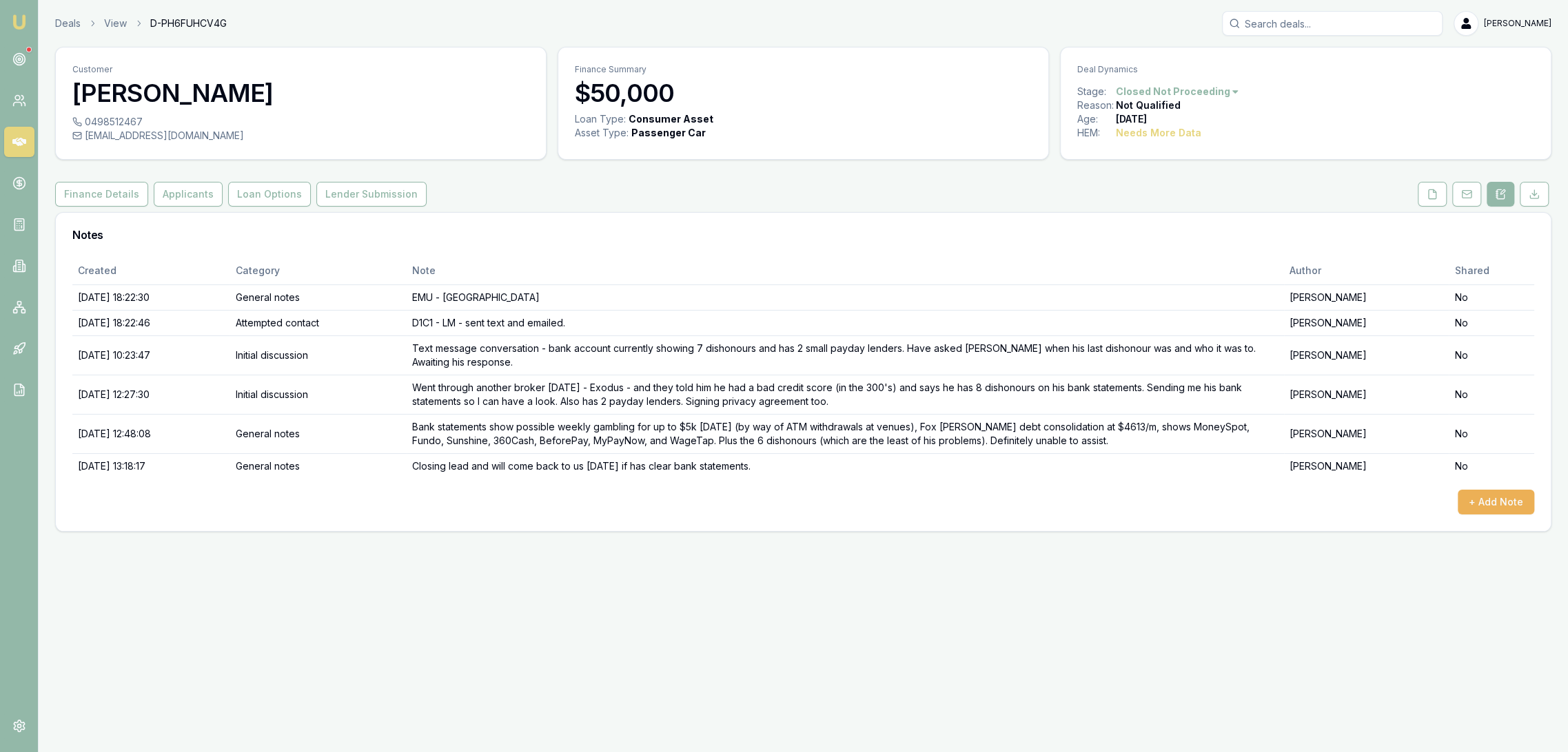
drag, startPoint x: 12, startPoint y: 21, endPoint x: 23, endPoint y: 15, distance: 12.5
click at [12, 21] on img at bounding box center [19, 22] width 17 height 17
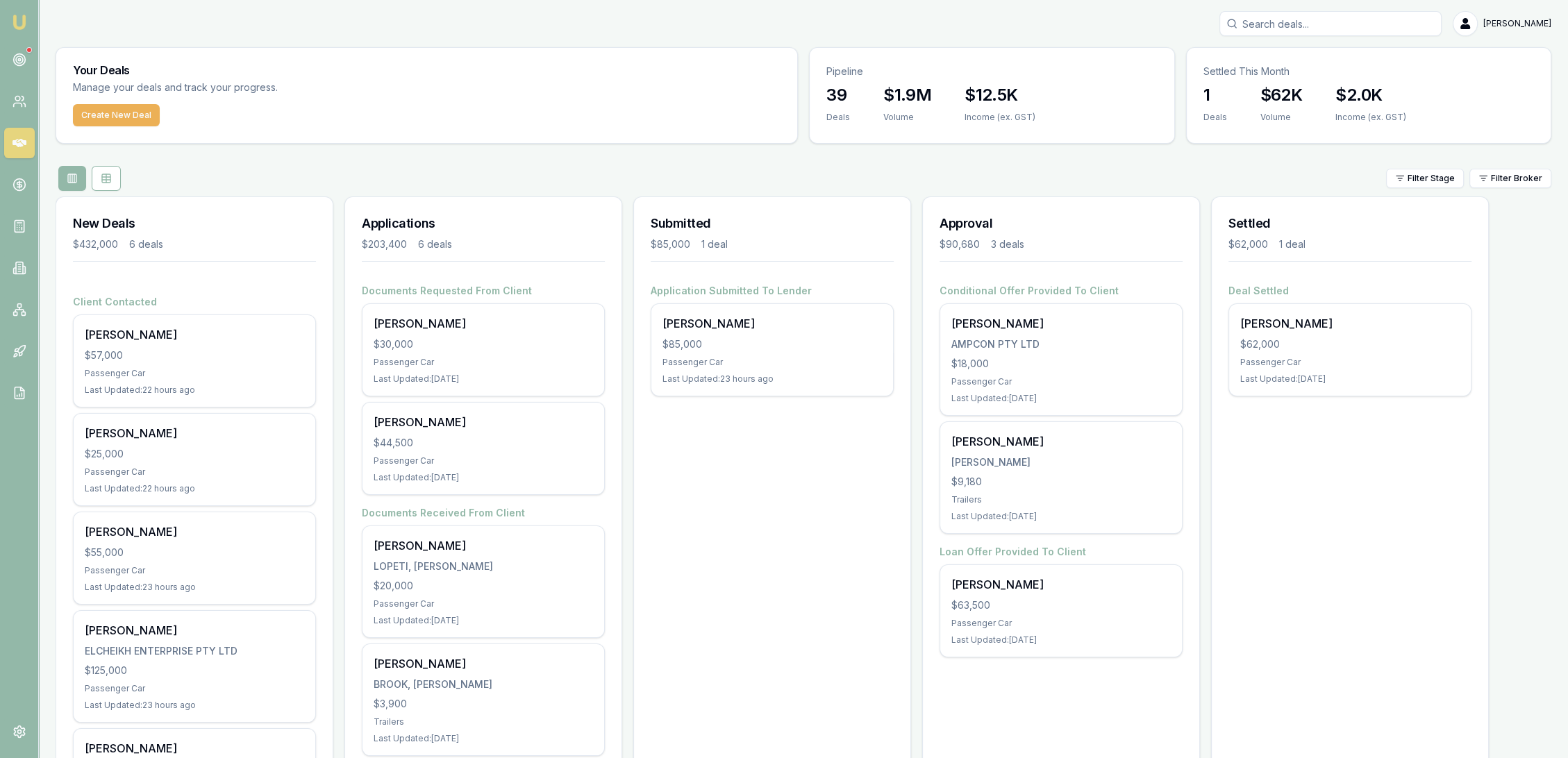
click at [1304, 28] on input "Search deals" at bounding box center [1331, 23] width 222 height 25
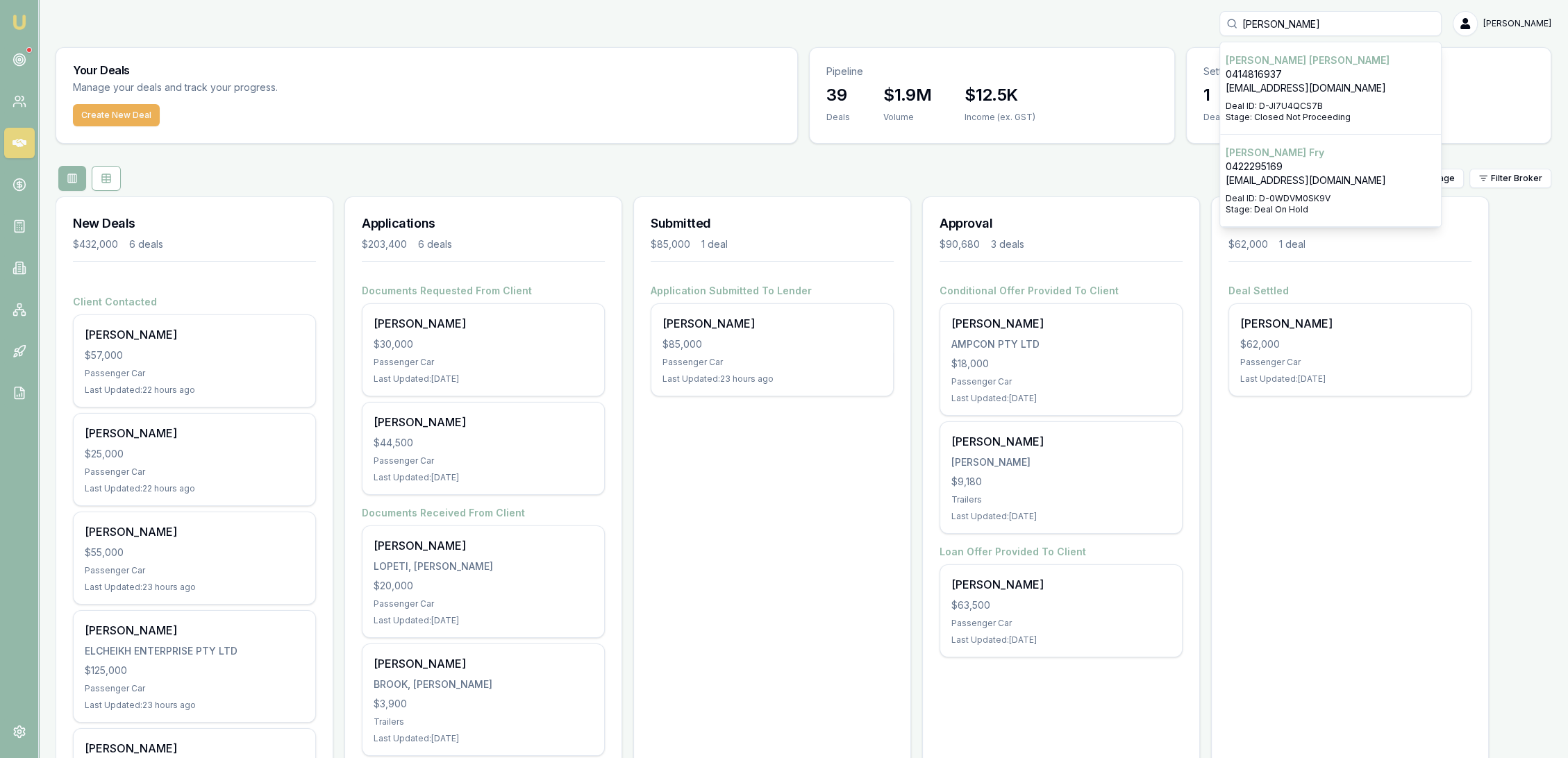
type input "andrew fogarty"
click at [1286, 83] on p "andrewajfdesigns@gmail.com" at bounding box center [1330, 88] width 210 height 14
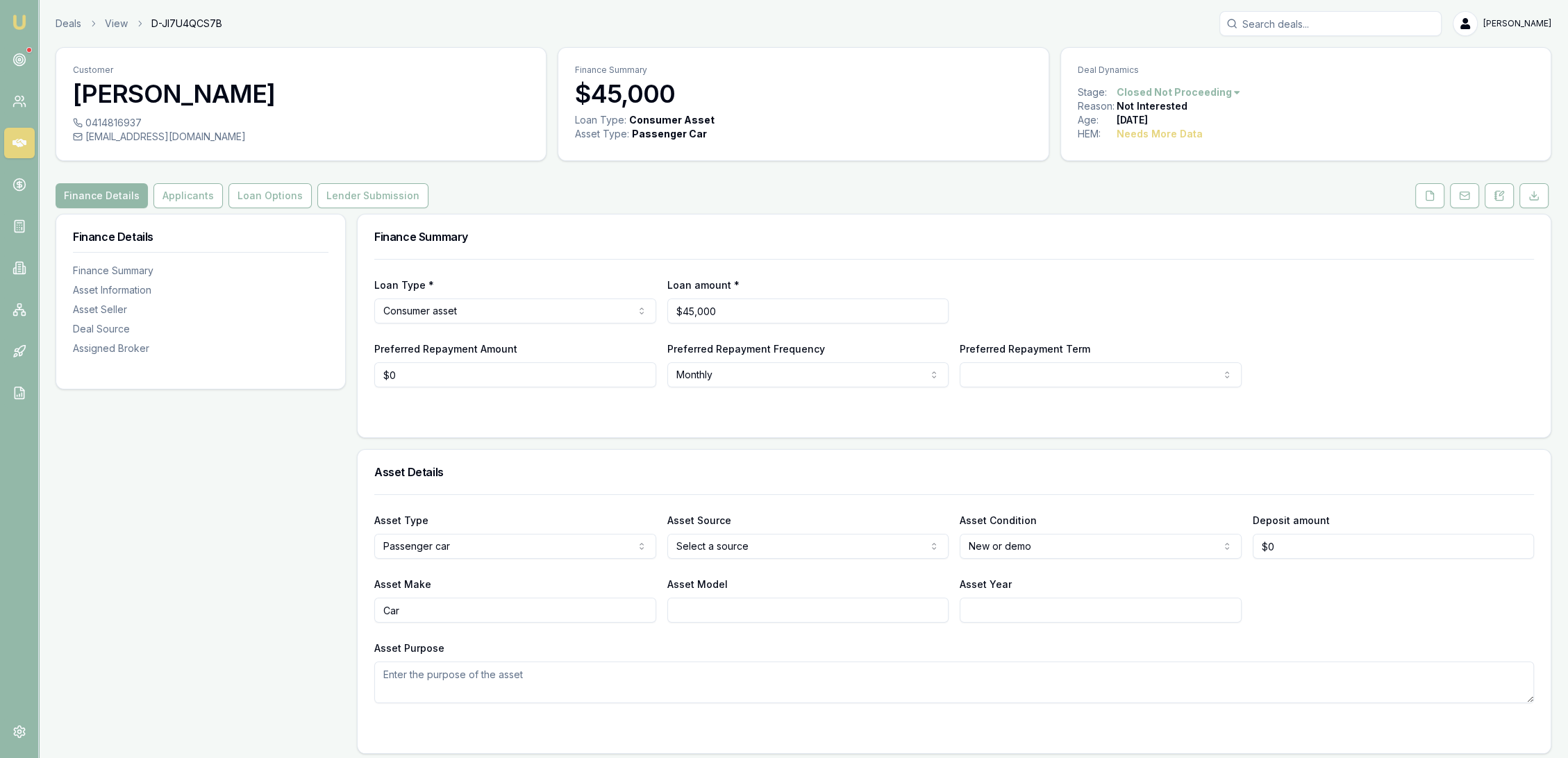
click at [1514, 196] on link at bounding box center [1499, 196] width 35 height 25
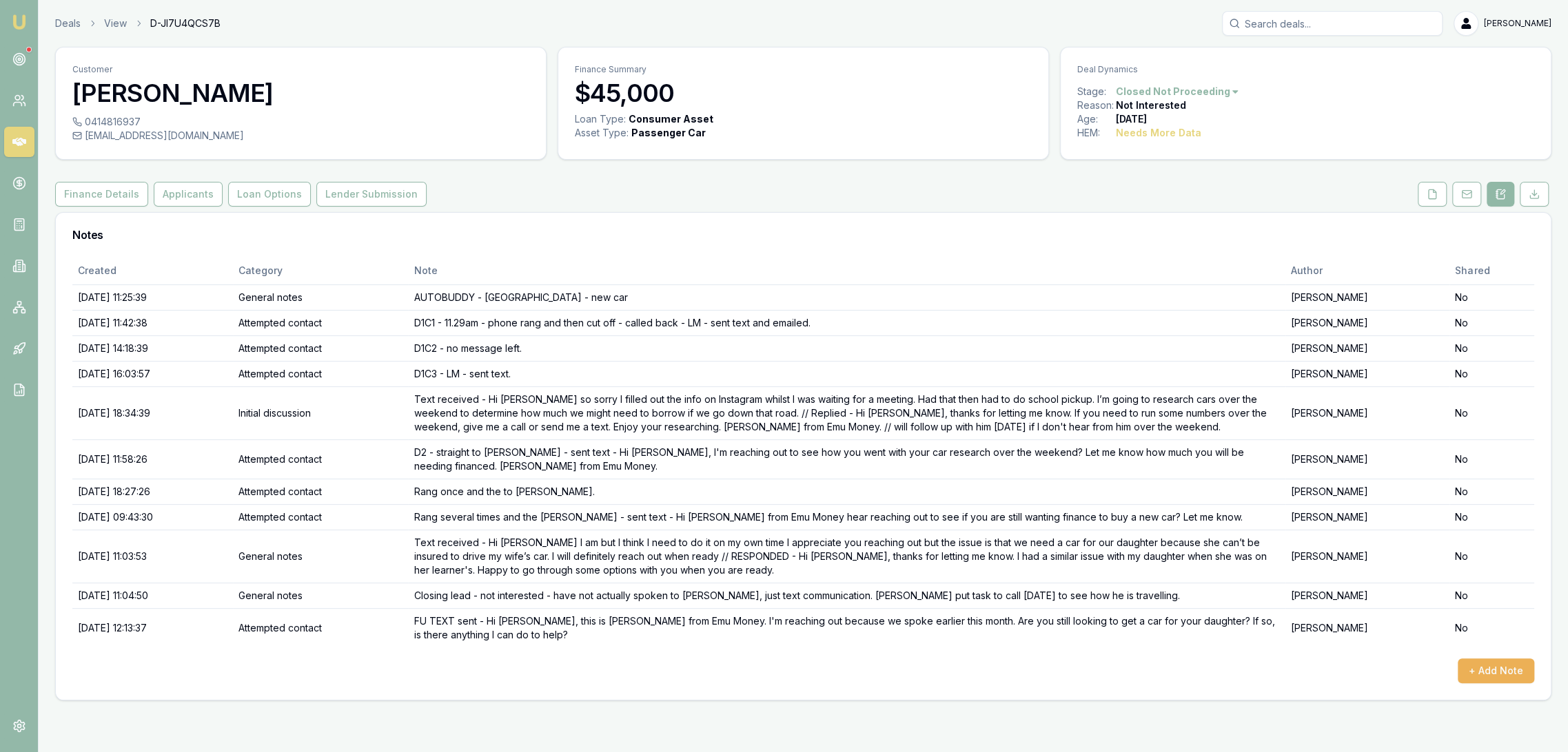
click at [1500, 196] on icon at bounding box center [1501, 194] width 11 height 11
click at [22, 22] on img at bounding box center [19, 22] width 17 height 17
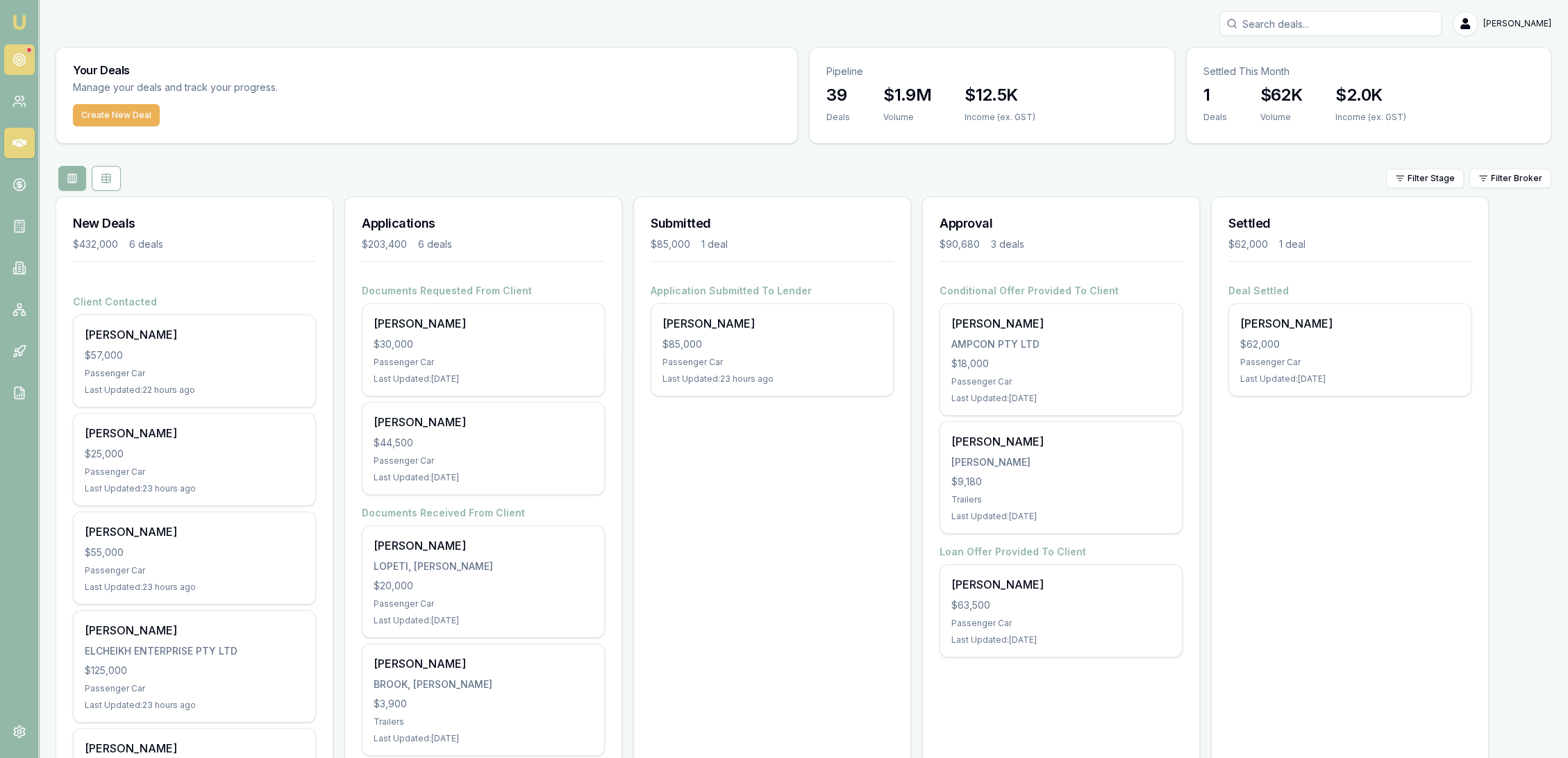
click at [20, 55] on icon at bounding box center [19, 59] width 14 height 14
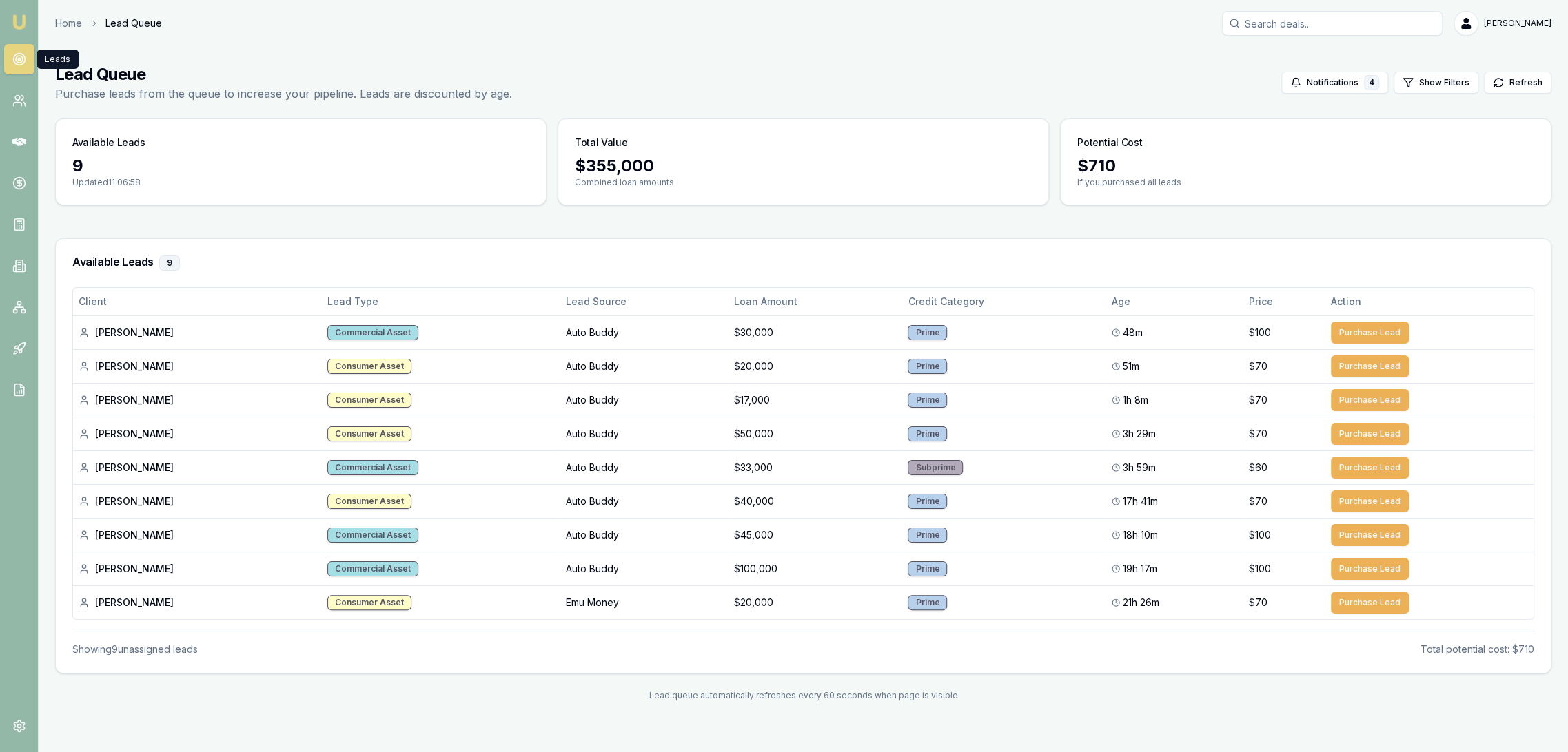
click at [17, 25] on img at bounding box center [19, 22] width 17 height 17
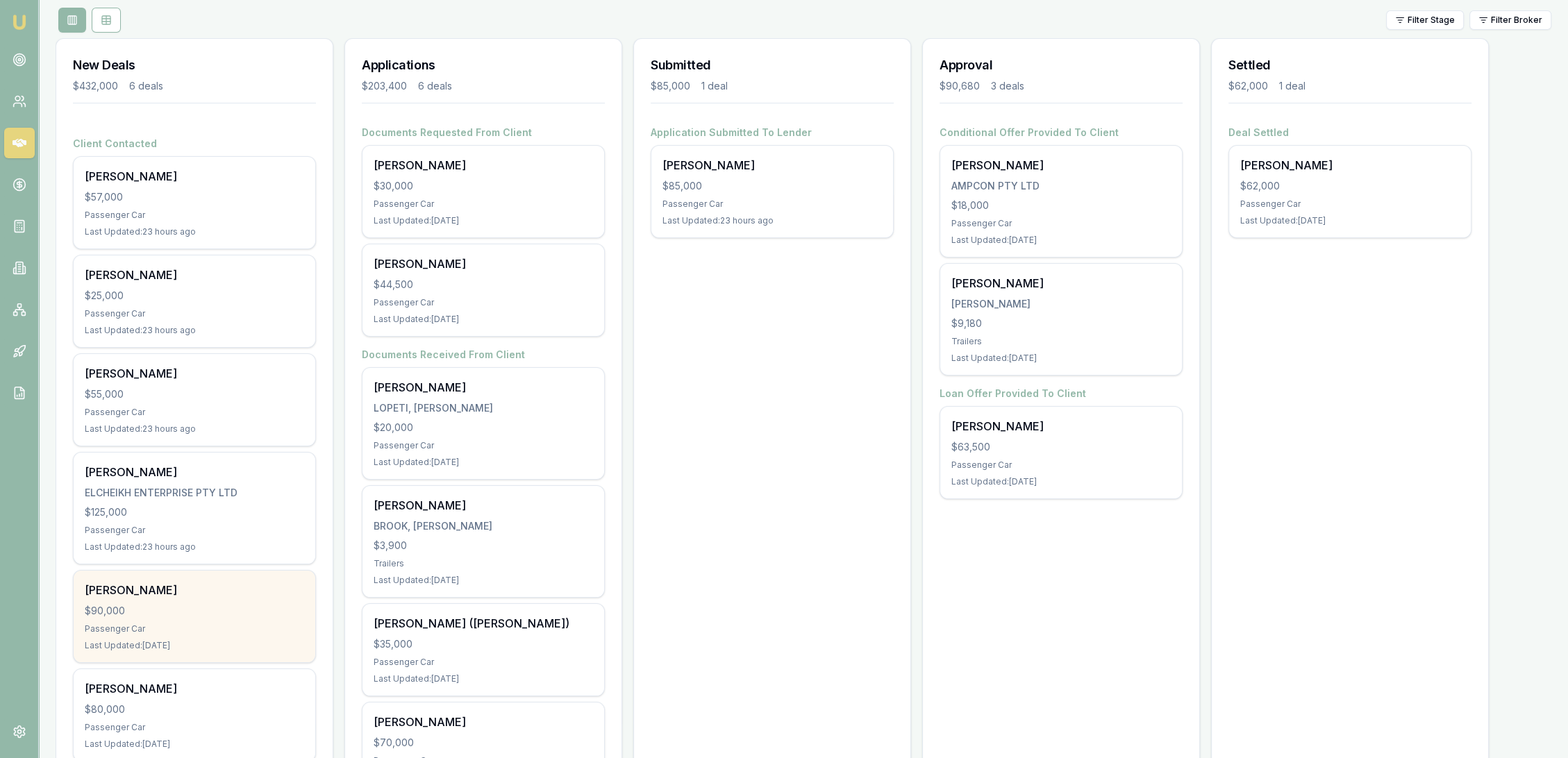
scroll to position [78, 0]
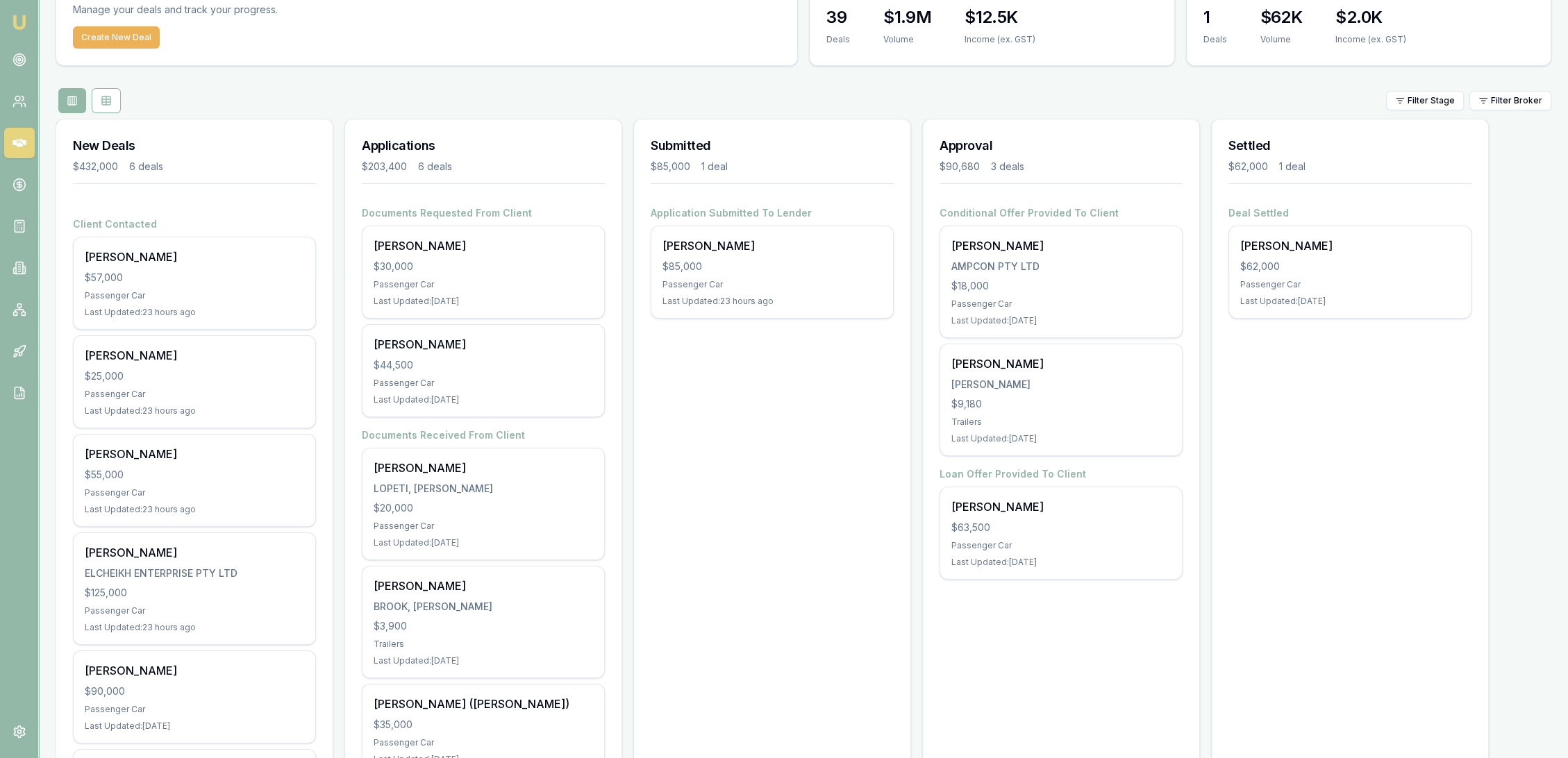
click at [23, 22] on img at bounding box center [19, 22] width 17 height 17
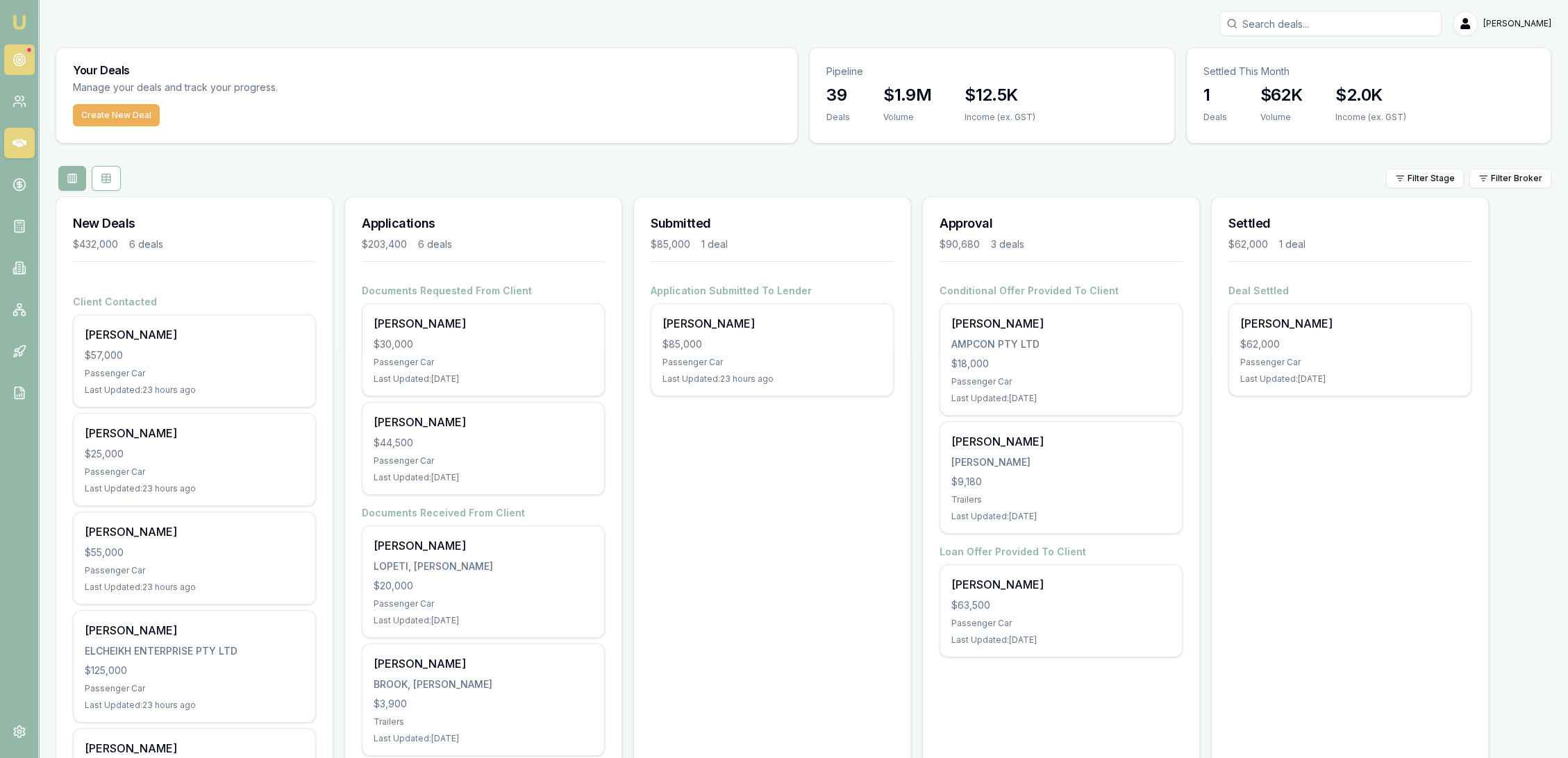
click at [21, 53] on icon at bounding box center [19, 59] width 14 height 14
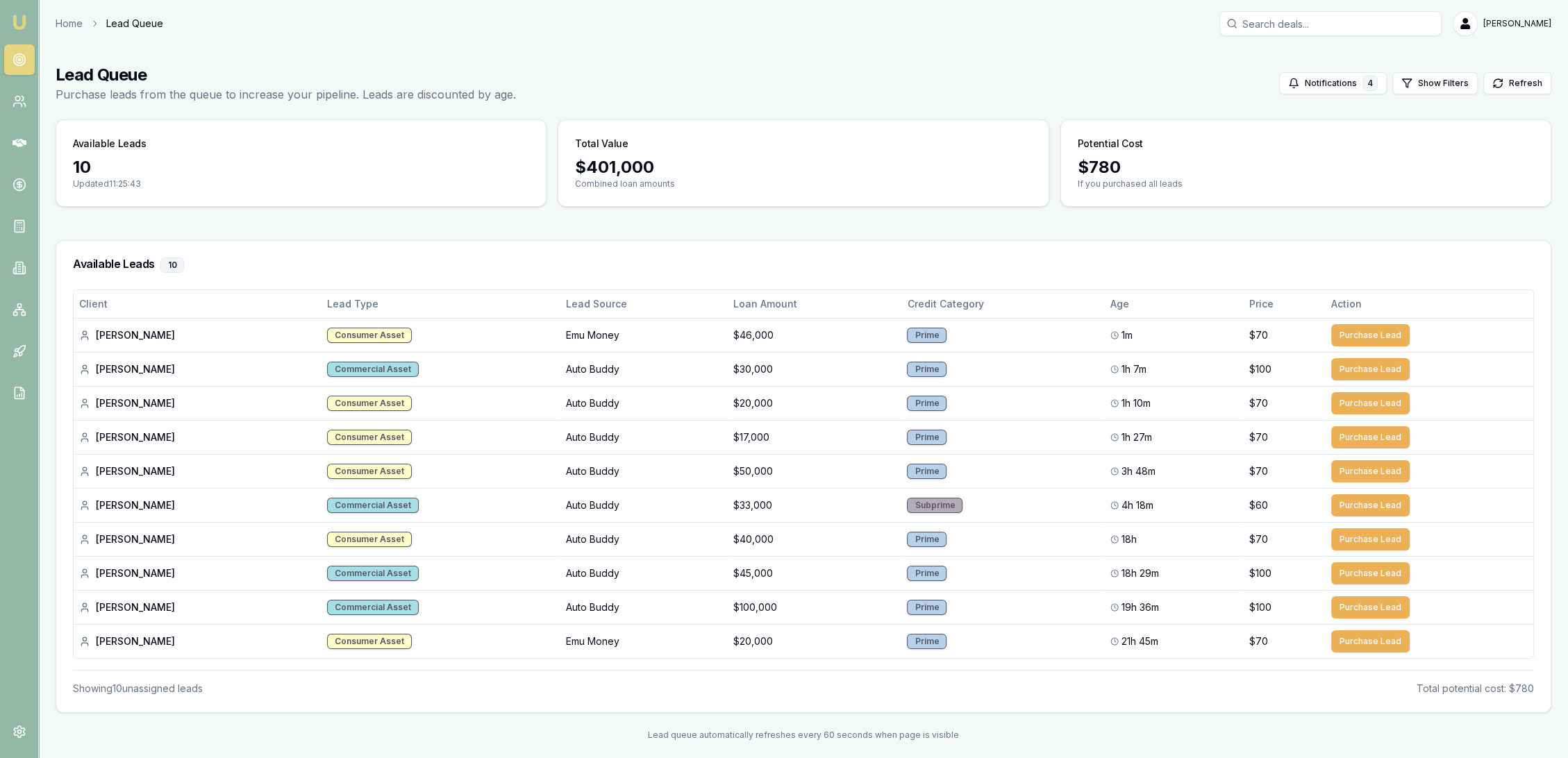
click at [21, 24] on img at bounding box center [19, 22] width 17 height 17
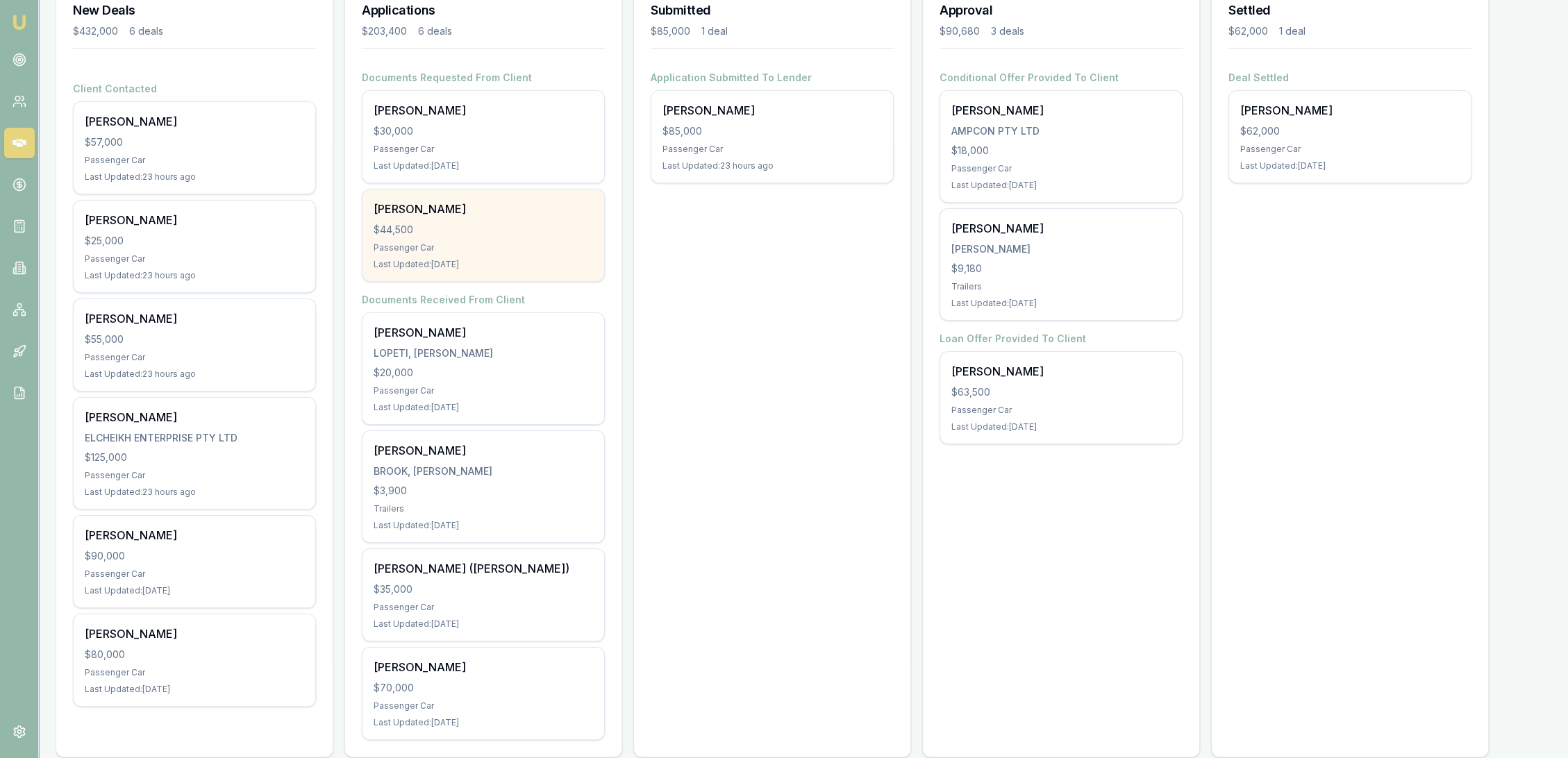
scroll to position [233, 0]
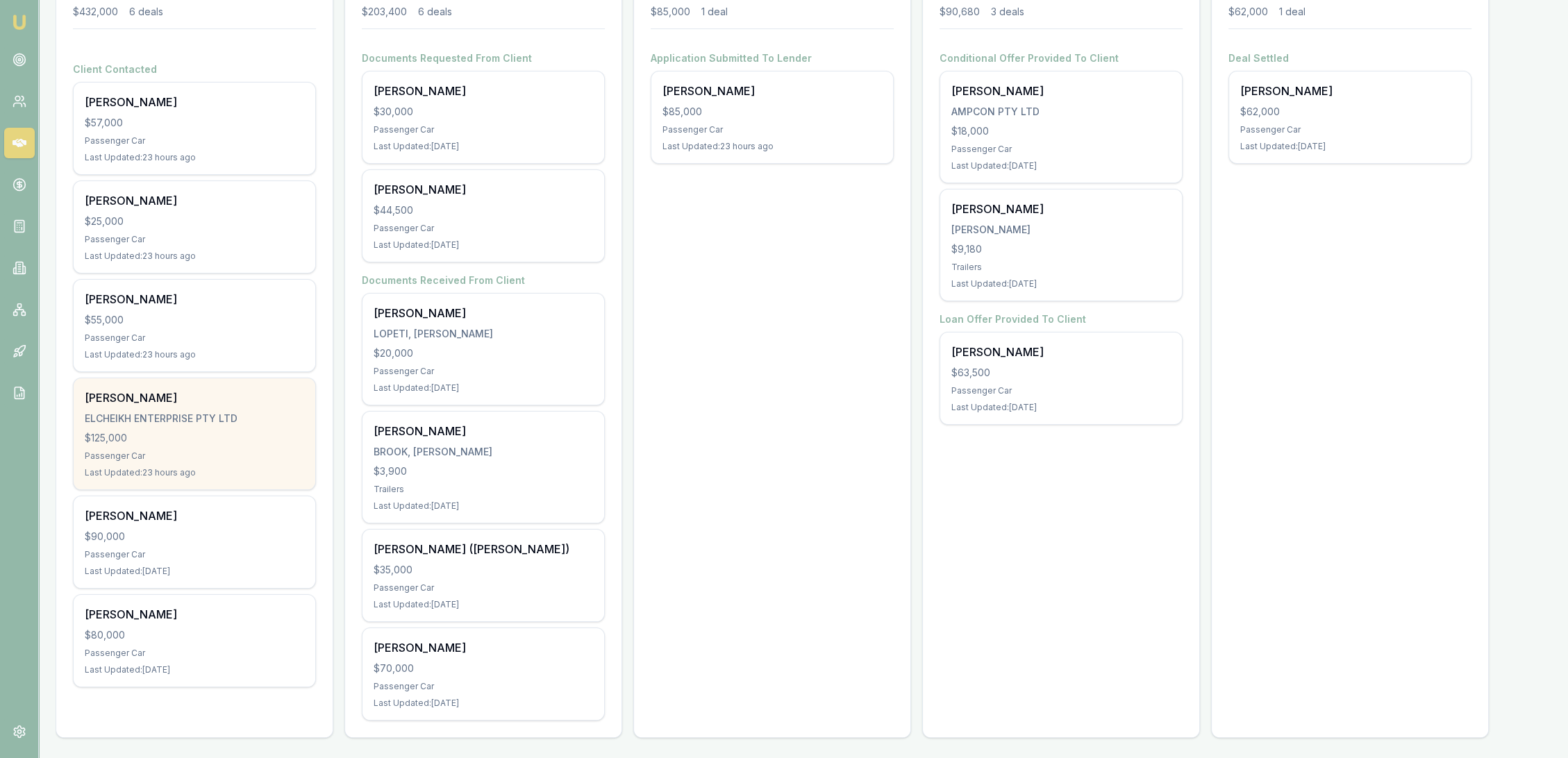
click at [119, 417] on div "ELCHEIKH ENTERPRISE PTY LTD" at bounding box center [194, 418] width 219 height 14
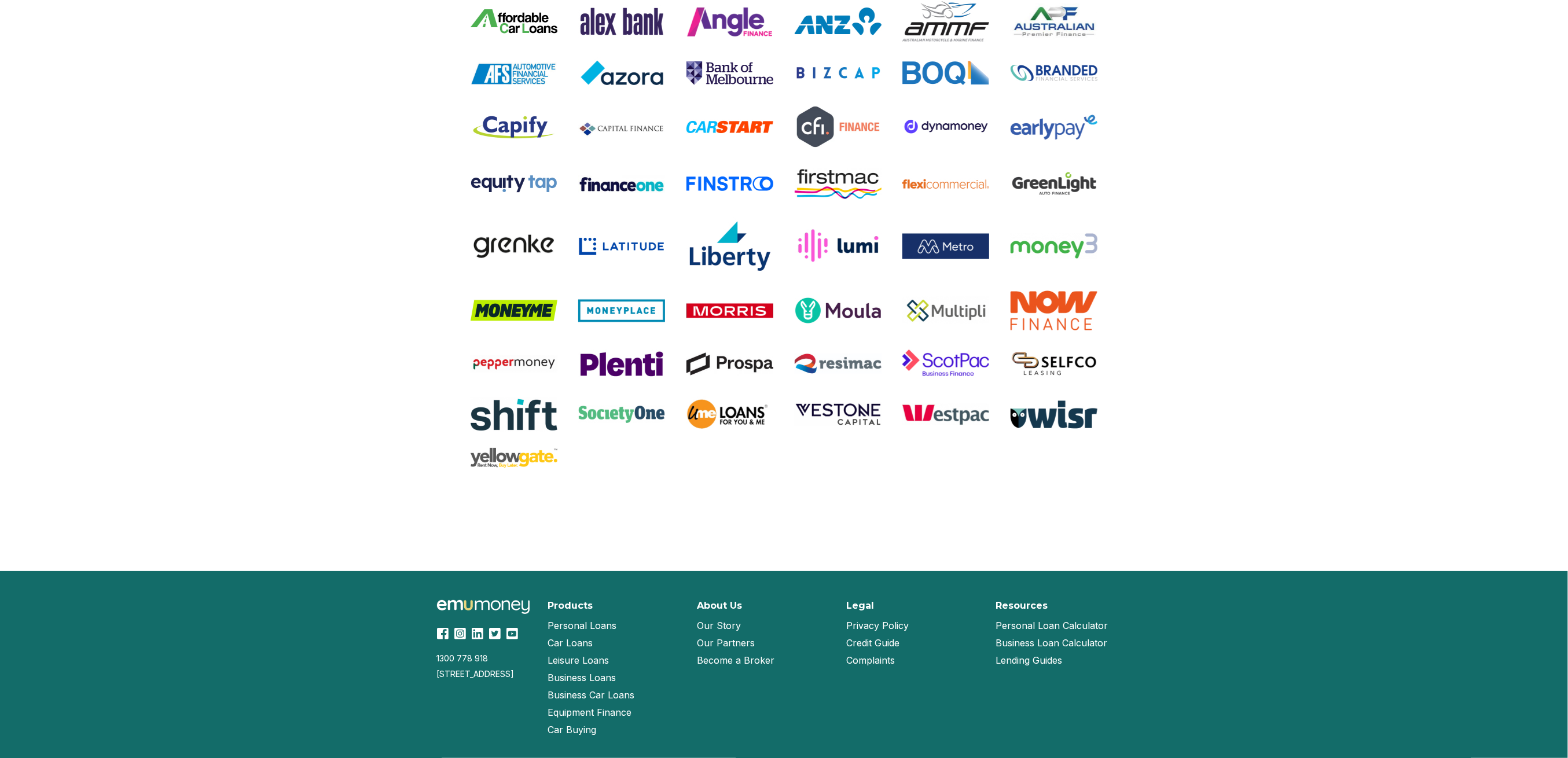
scroll to position [2213, 0]
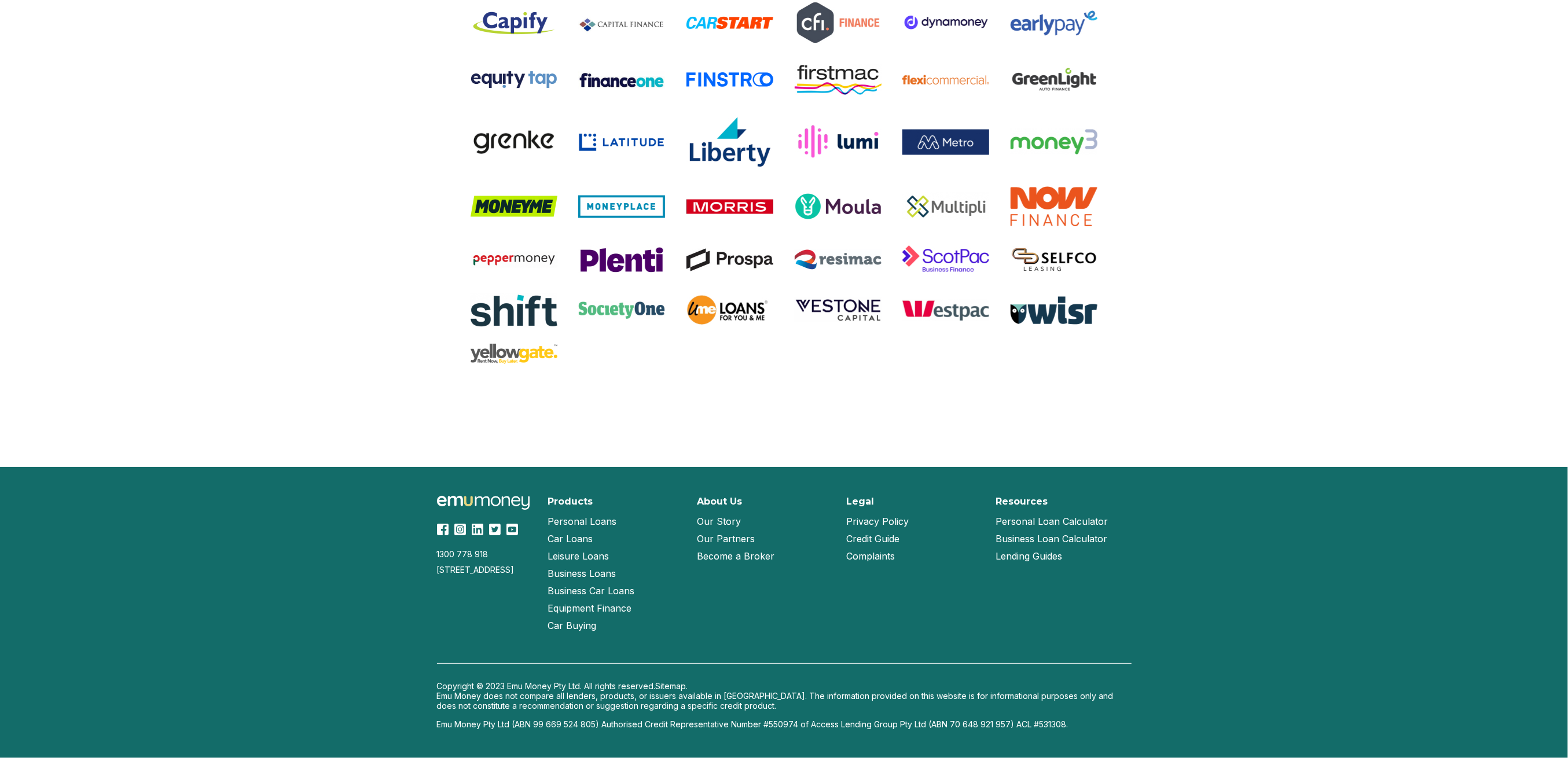
click at [723, 520] on link "Our Story" at bounding box center [719, 521] width 44 height 18
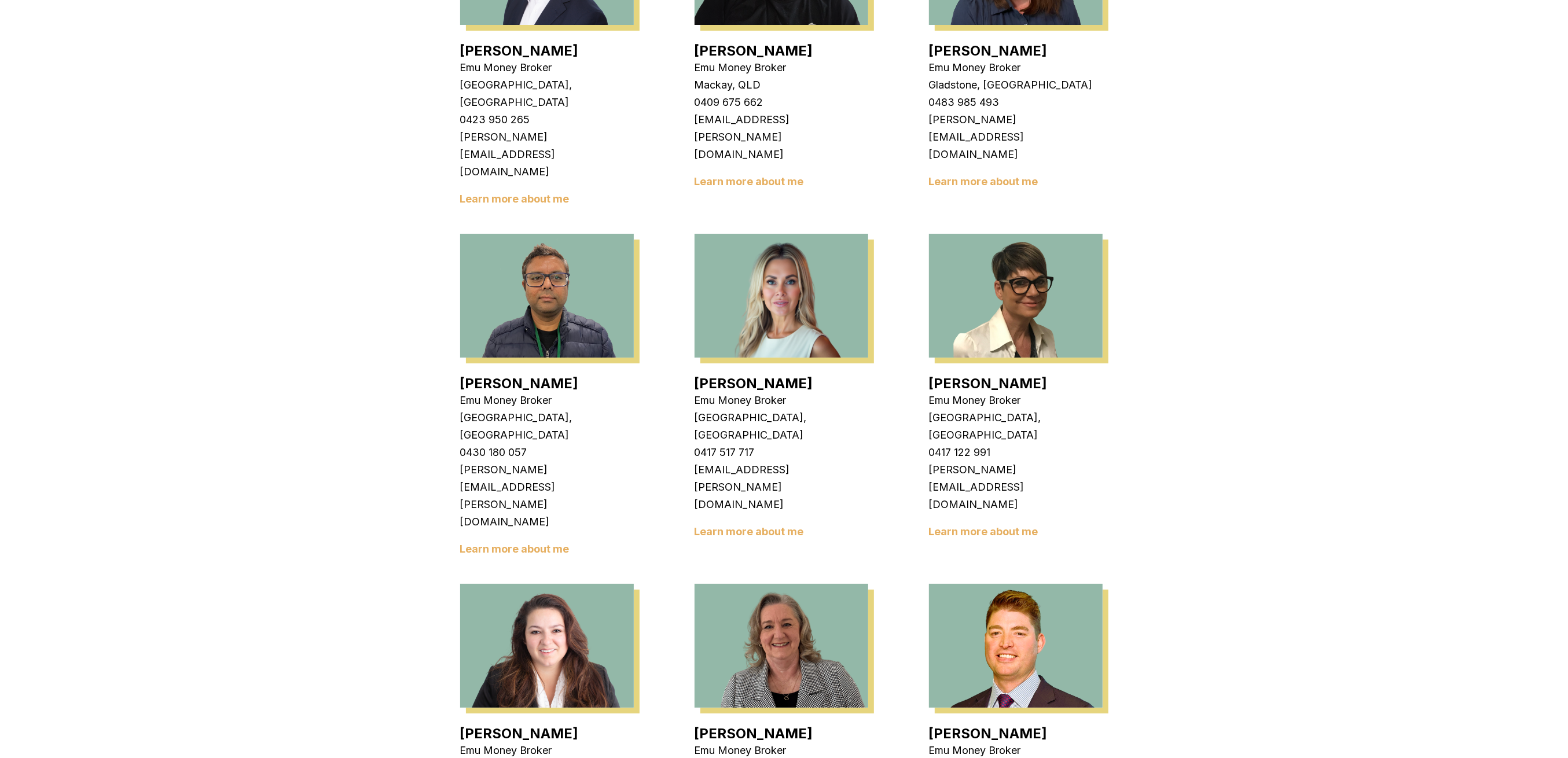
scroll to position [1234, 0]
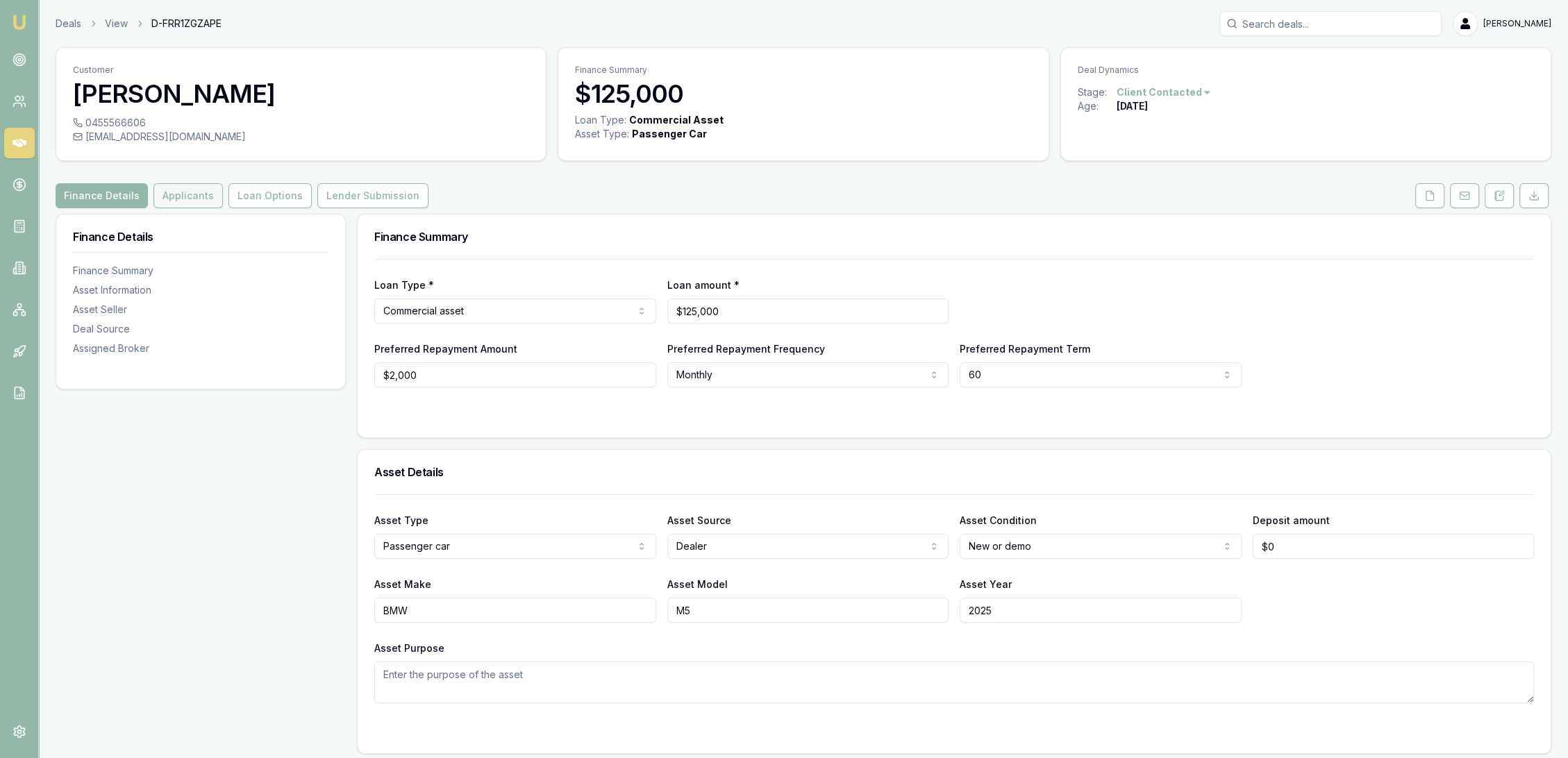
click at [196, 194] on button "Applicants" at bounding box center [188, 196] width 69 height 25
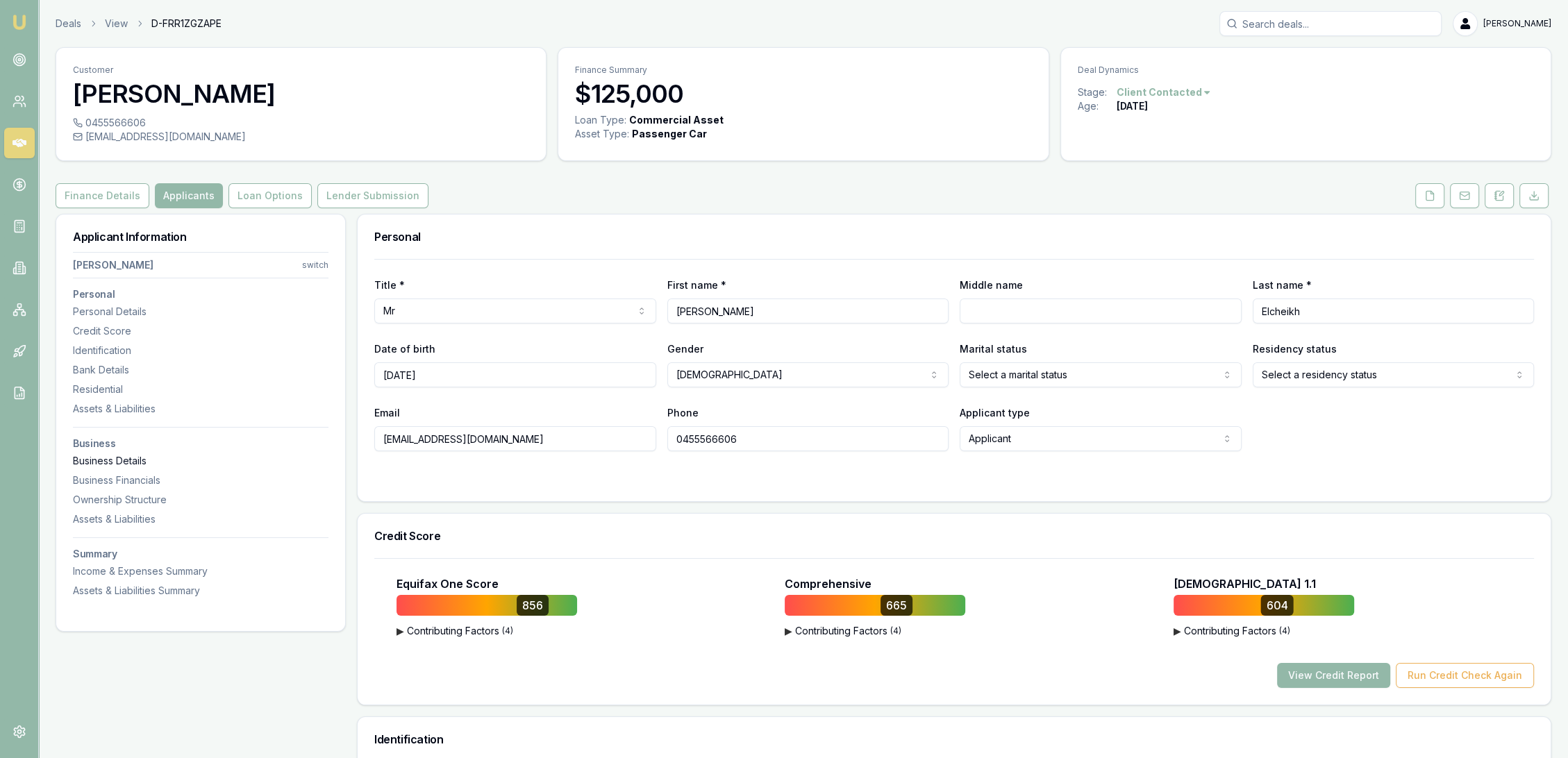
click at [131, 459] on div "Business Details" at bounding box center [201, 461] width 256 height 14
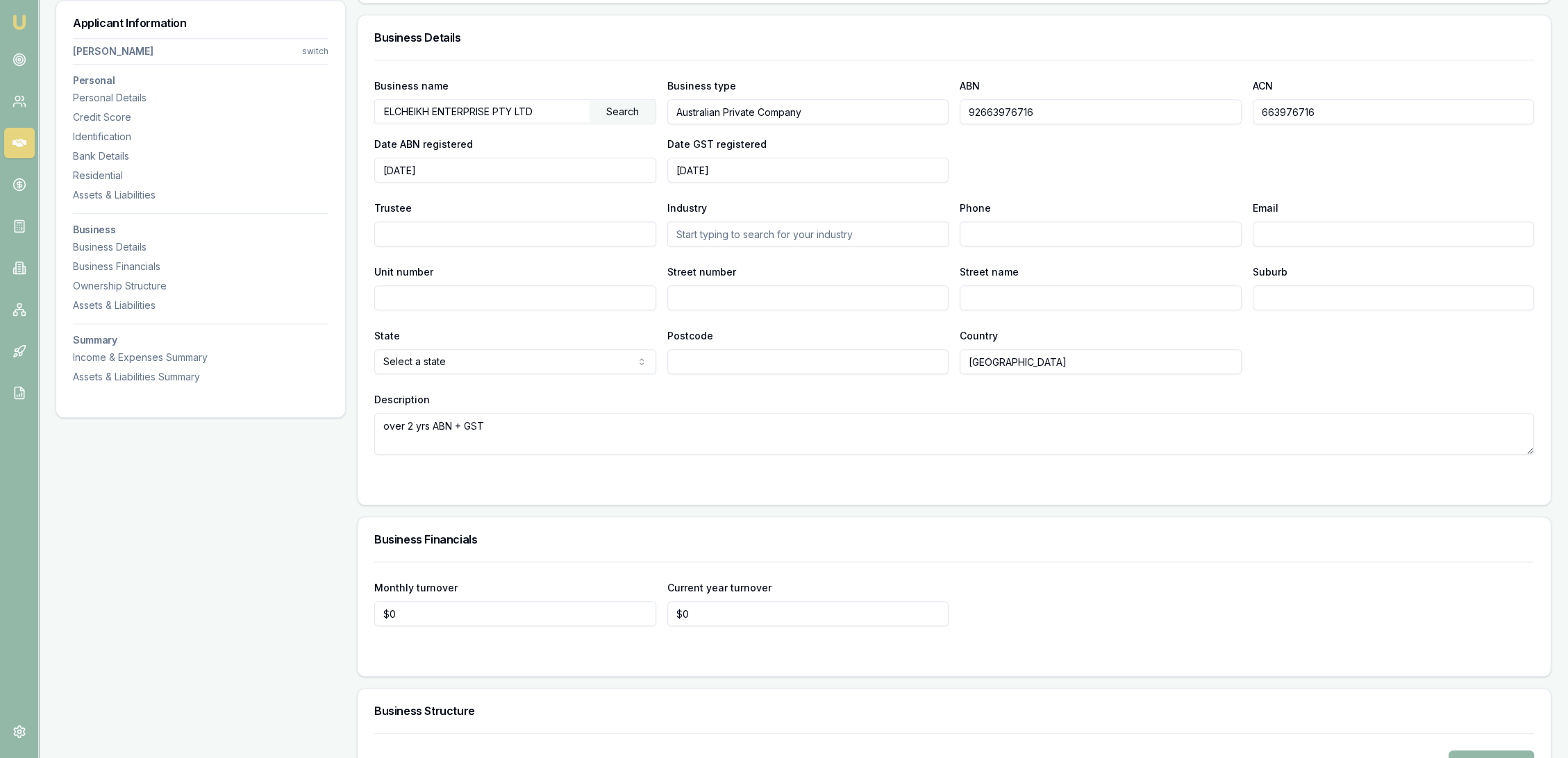
scroll to position [1902, 0]
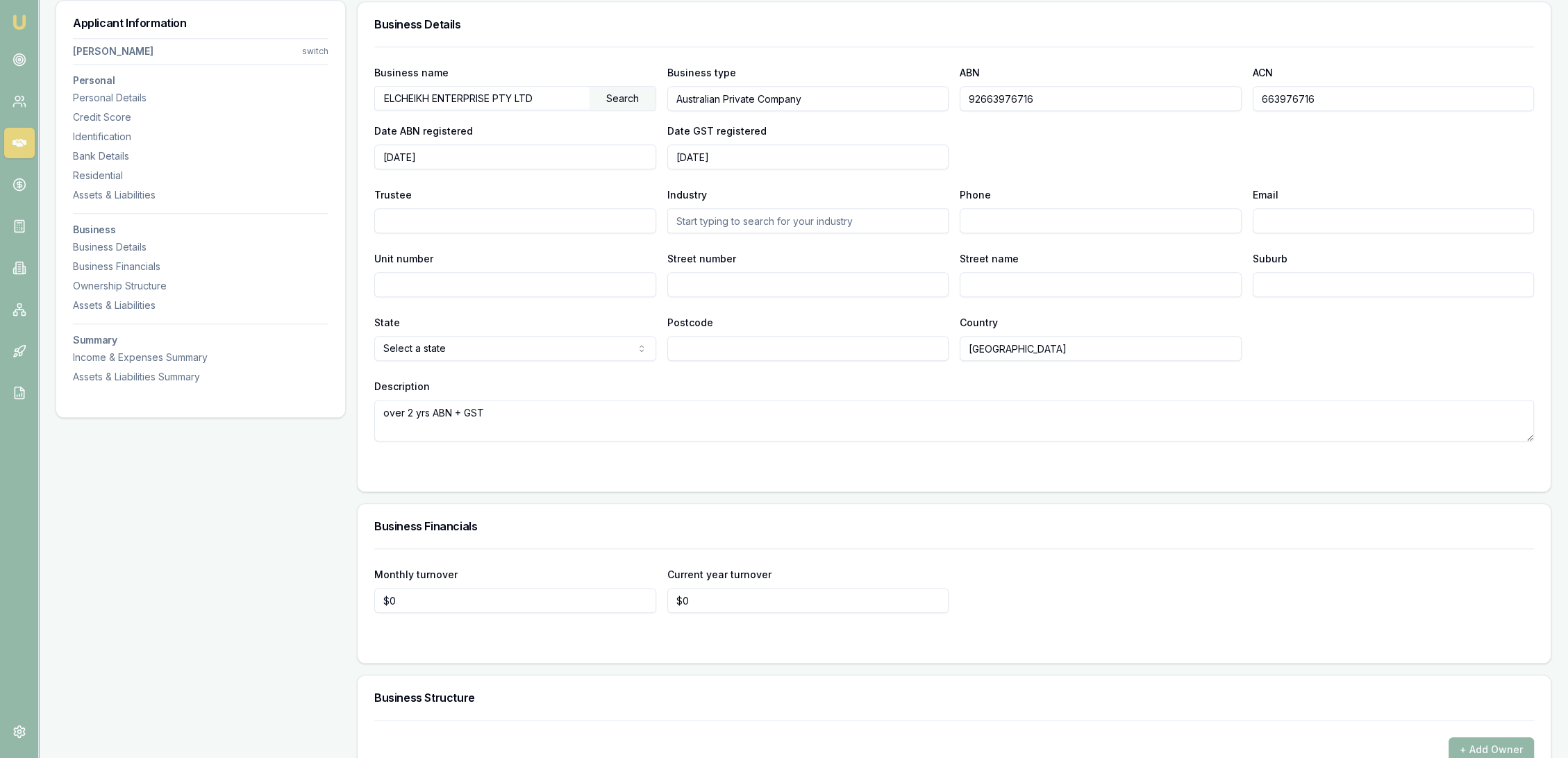
drag, startPoint x: 1068, startPoint y: 96, endPoint x: 952, endPoint y: 102, distance: 116.2
click at [952, 102] on div "Business name ELCHEIKH ENTERPRISE PTY LTD Search Business type Australian Priva…" at bounding box center [955, 116] width 1160 height 106
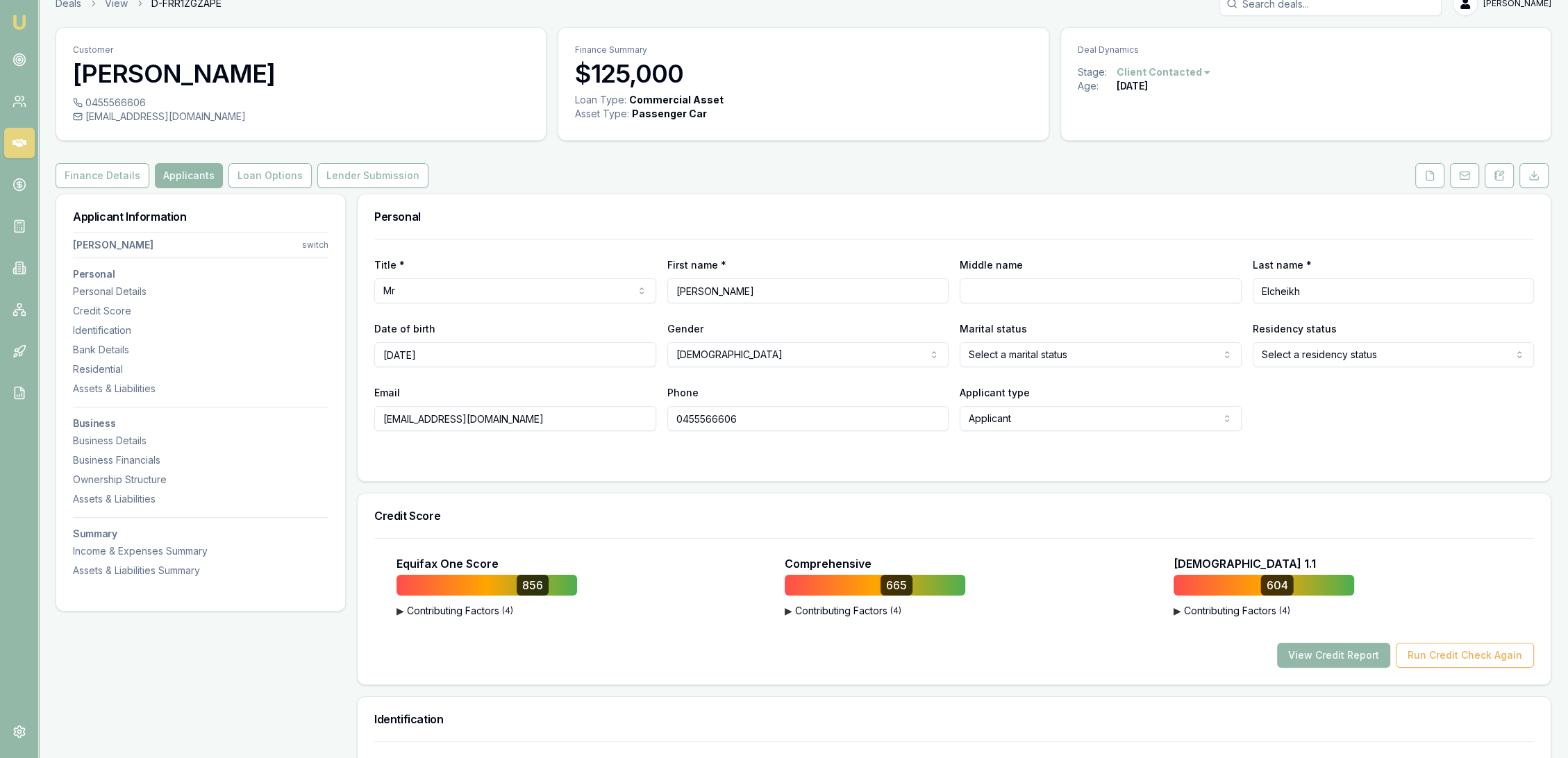
scroll to position [0, 0]
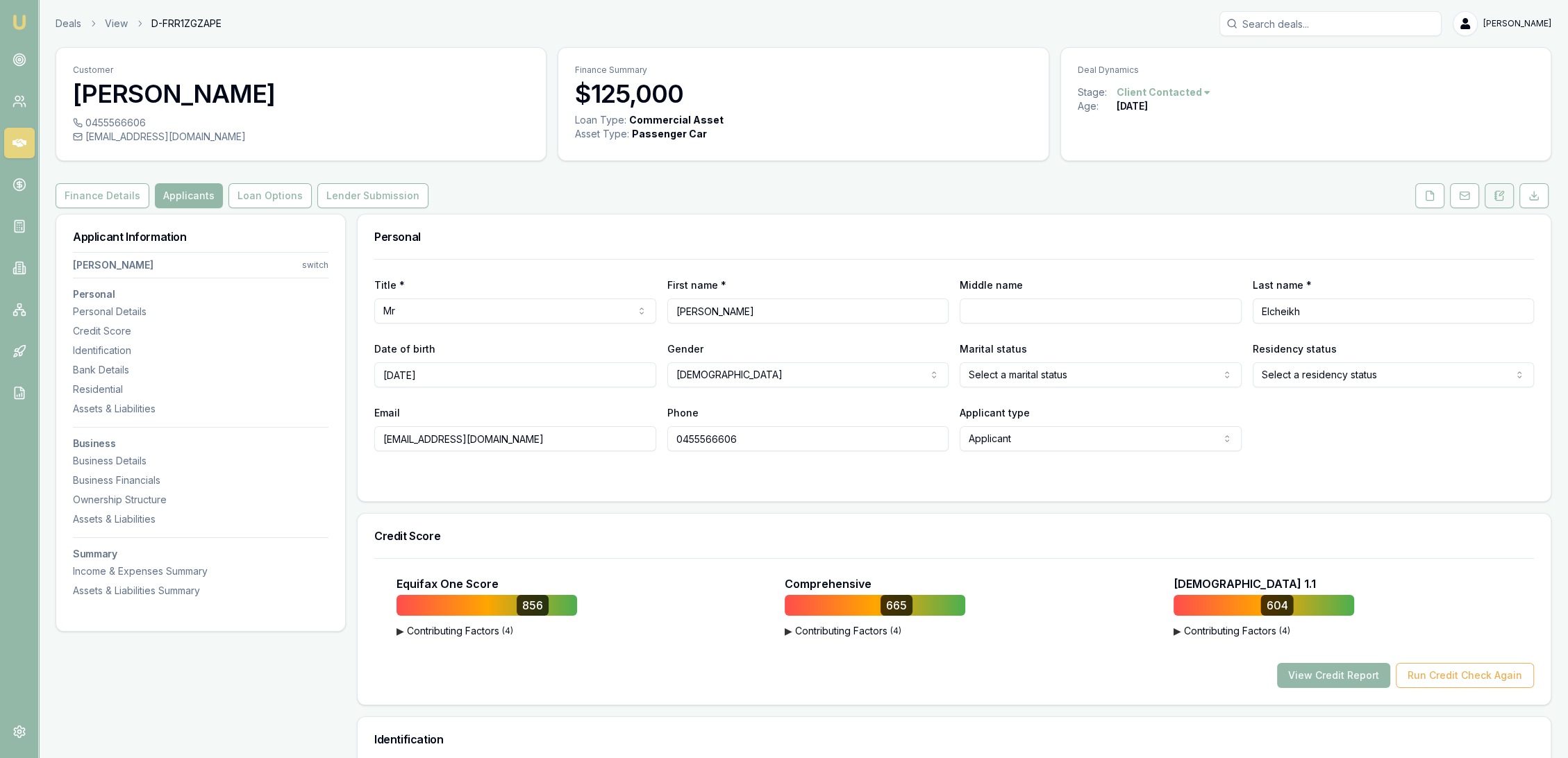
click at [1503, 199] on icon at bounding box center [1499, 195] width 7 height 9
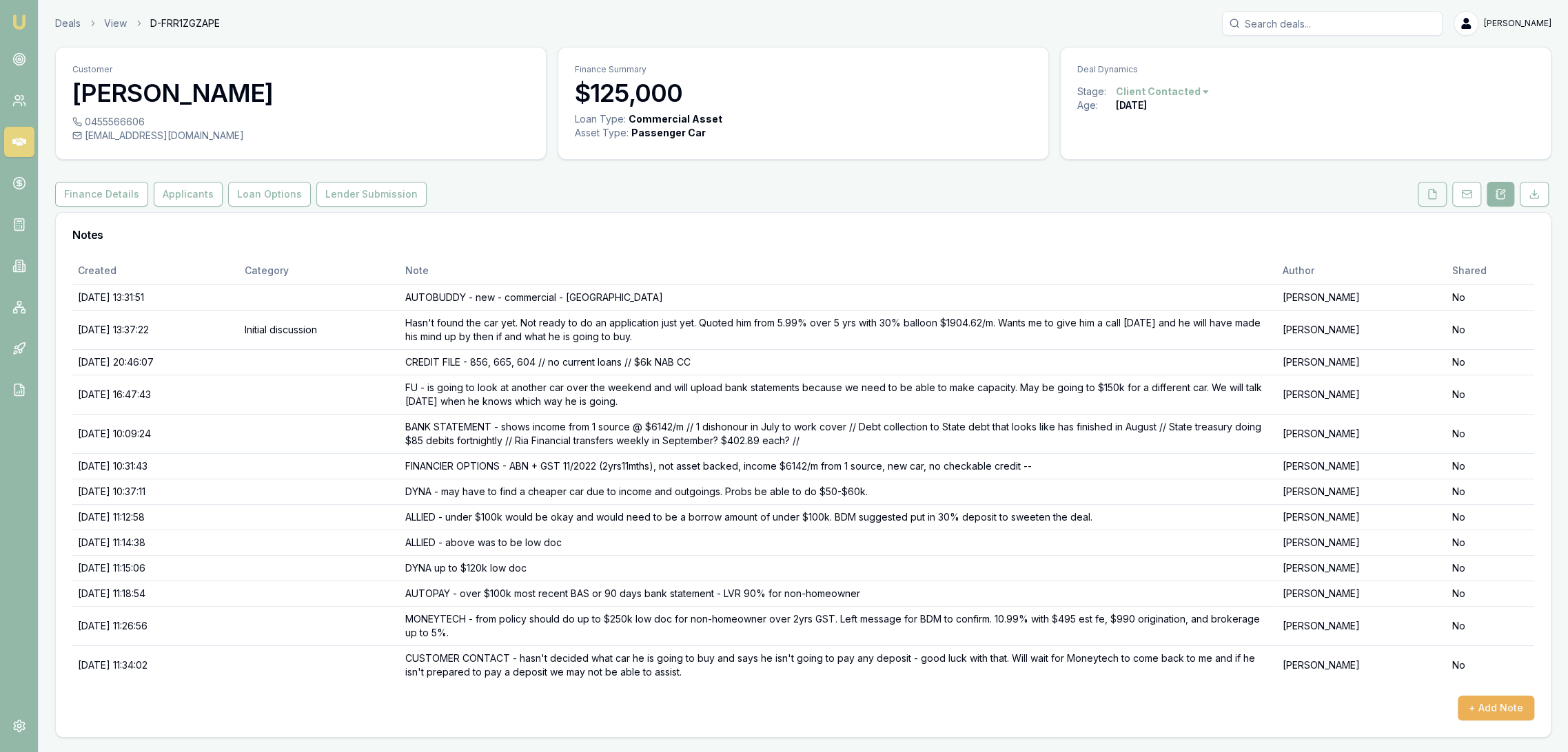
click at [1433, 185] on button at bounding box center [1432, 194] width 29 height 25
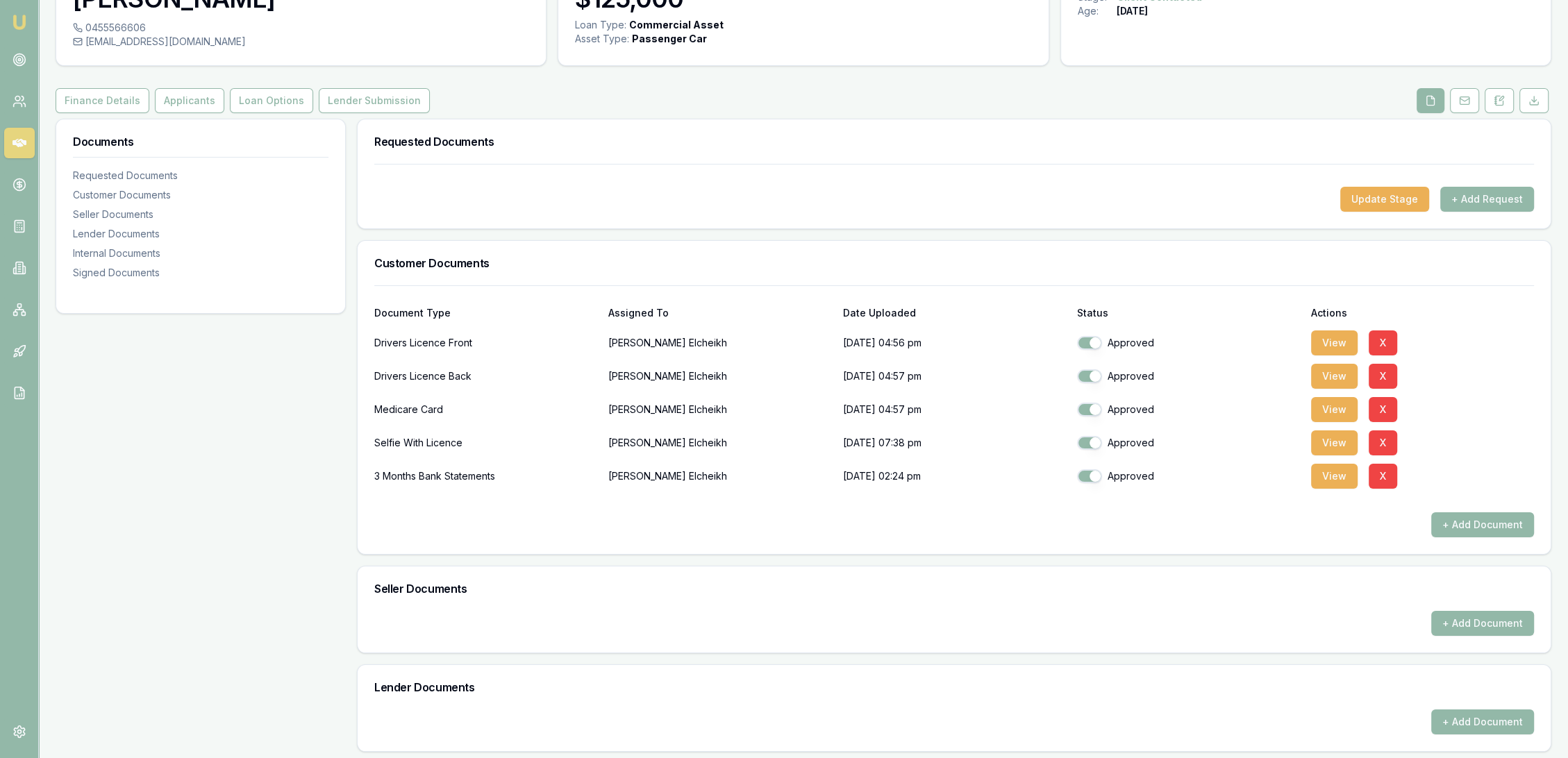
scroll to position [93, 0]
drag, startPoint x: 161, startPoint y: 99, endPoint x: 207, endPoint y: 134, distance: 57.8
click at [161, 99] on button "Applicants" at bounding box center [189, 102] width 69 height 25
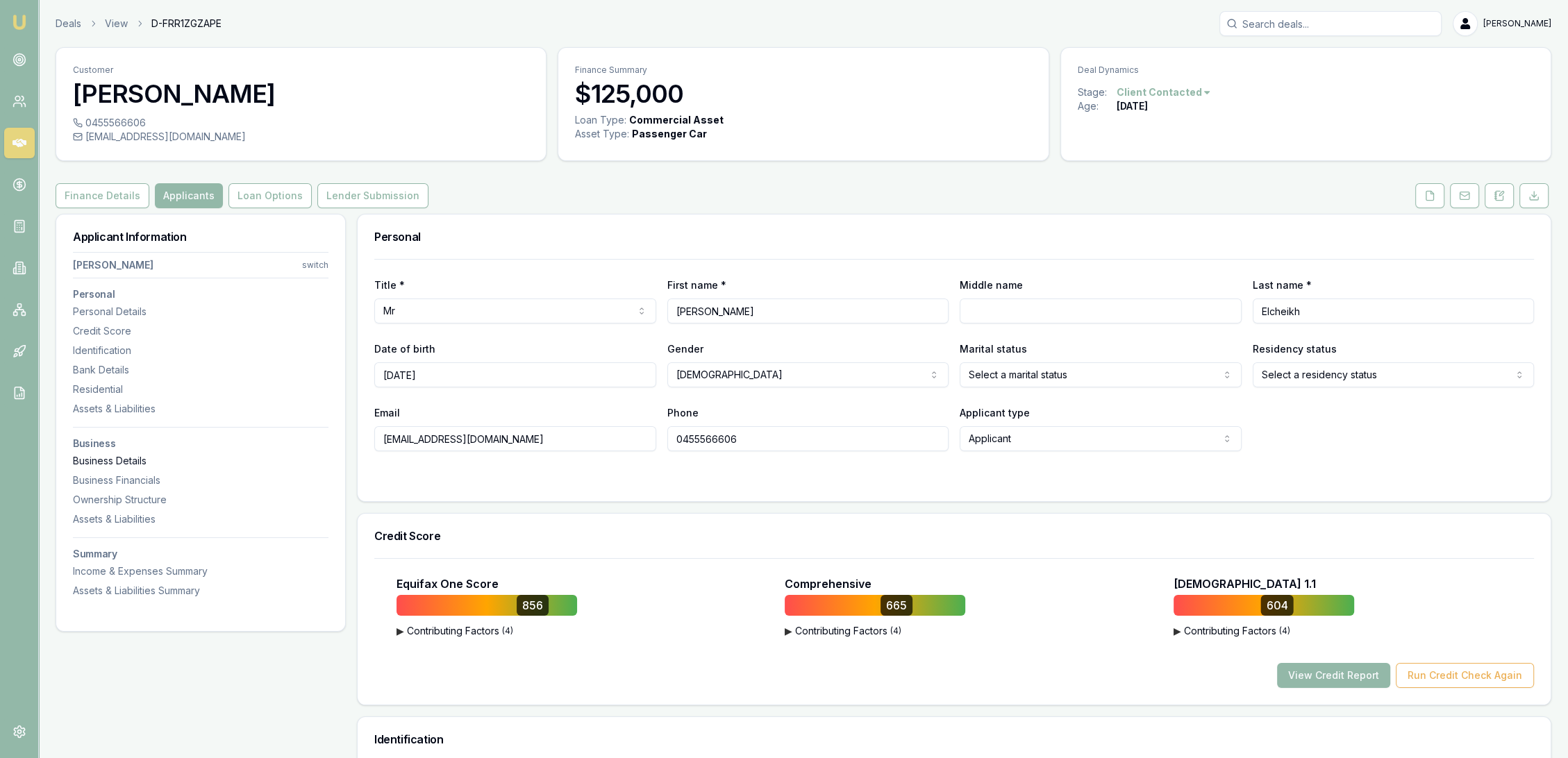
click at [106, 464] on div "Business Details" at bounding box center [201, 461] width 256 height 14
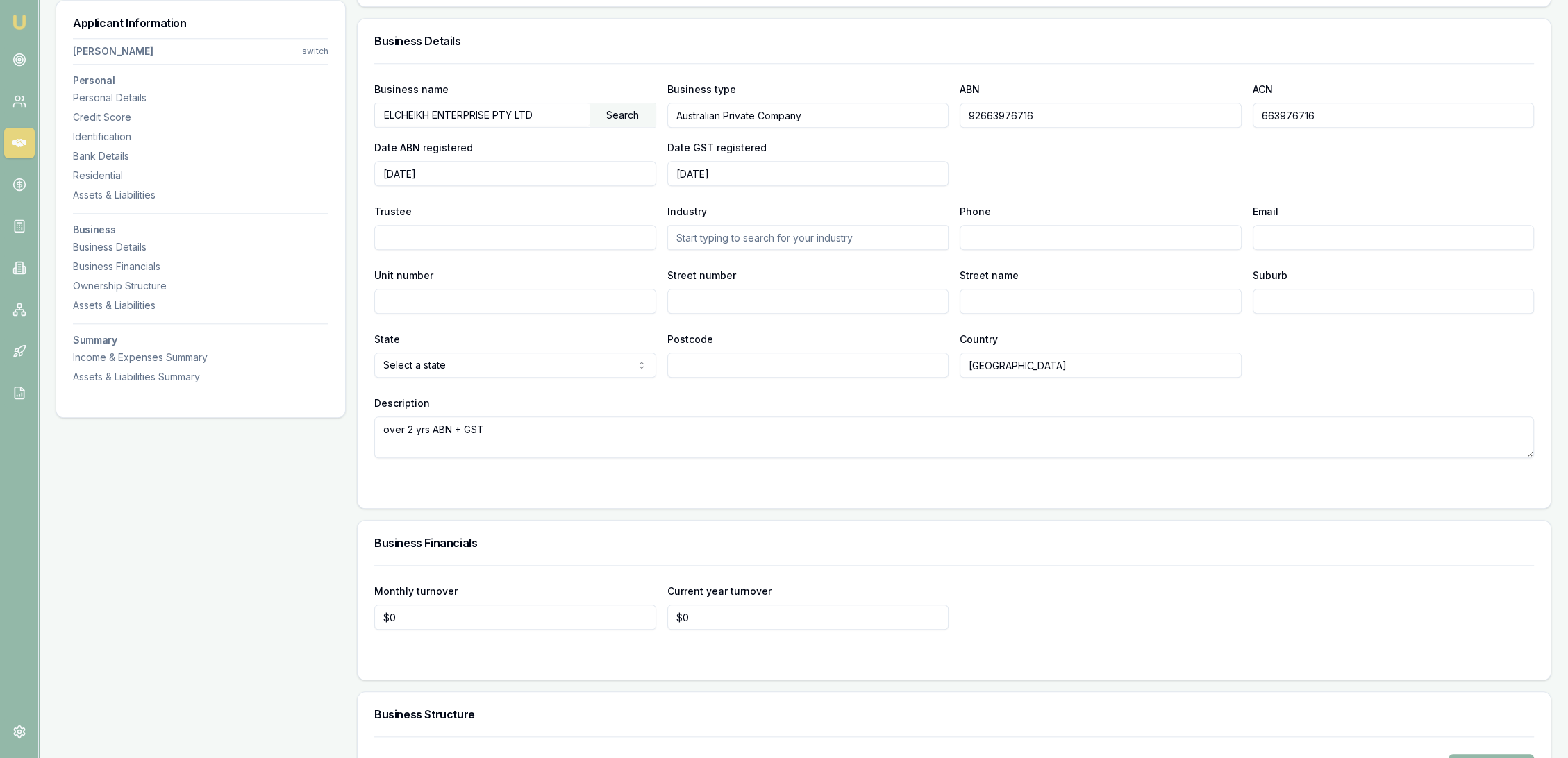
scroll to position [1902, 0]
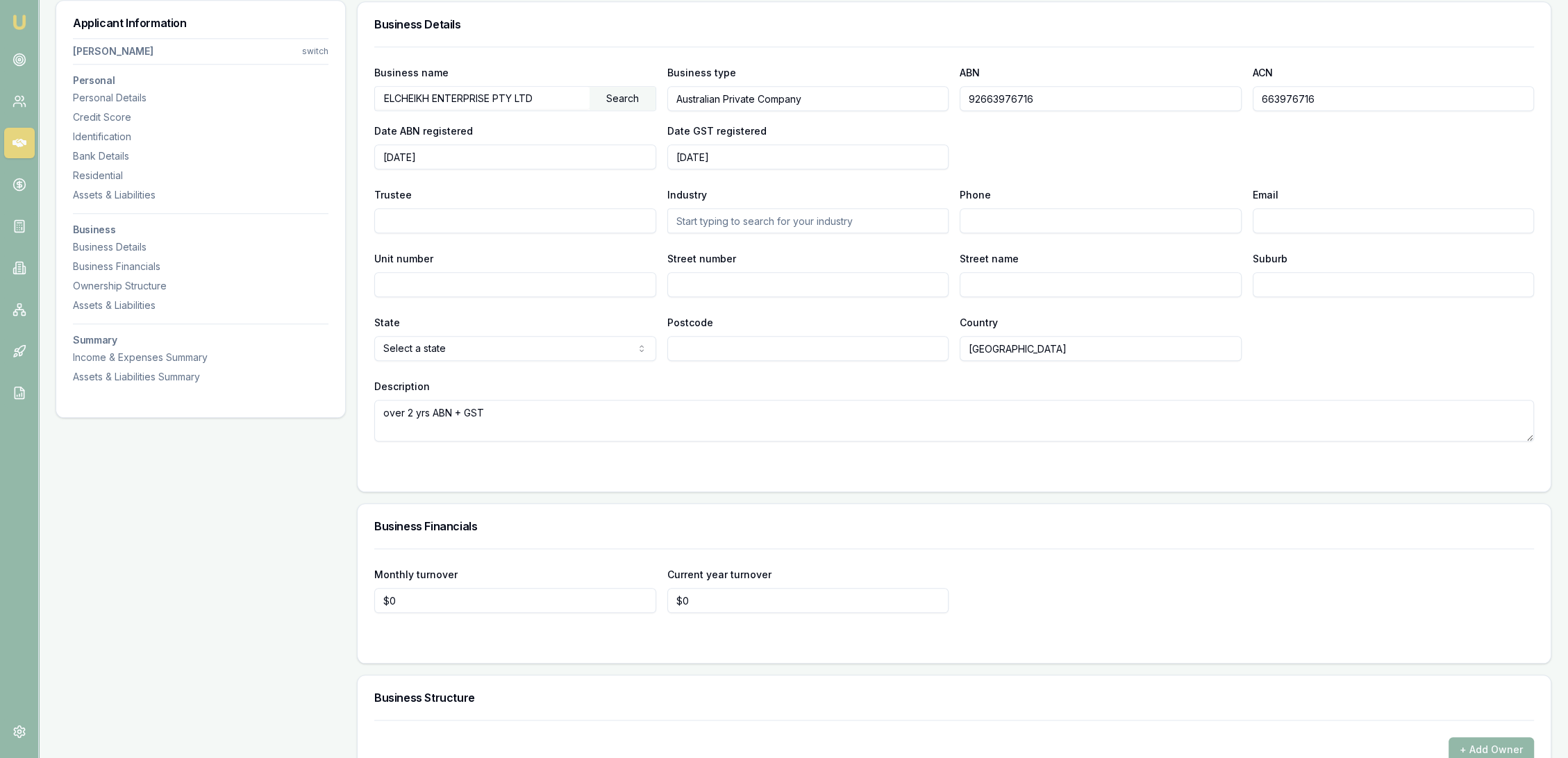
drag, startPoint x: 1058, startPoint y: 90, endPoint x: 954, endPoint y: 97, distance: 104.2
click at [954, 97] on div "Business name ELCHEIKH ENTERPRISE PTY LTD Search Business type Australian Priva…" at bounding box center [955, 116] width 1160 height 106
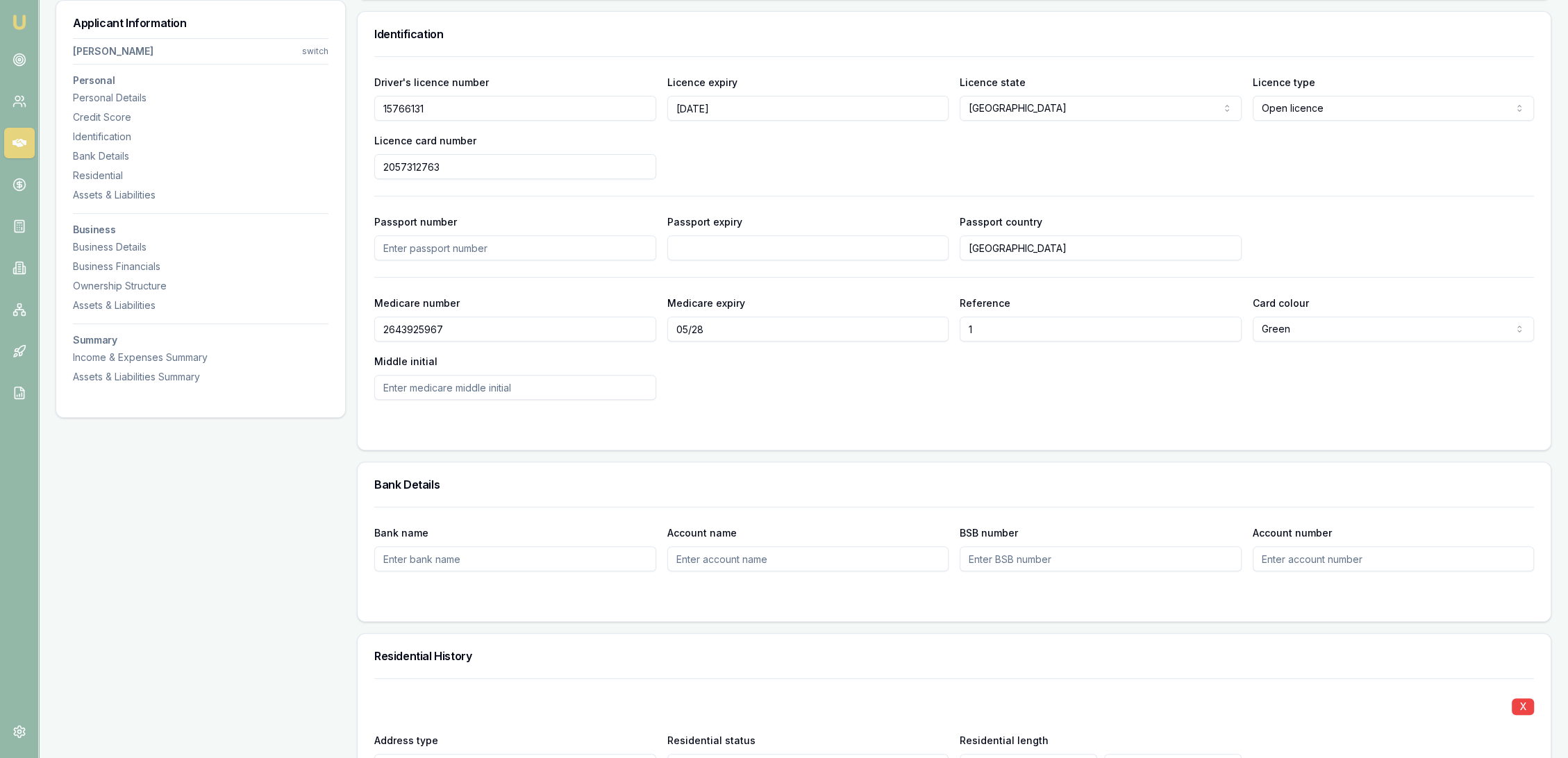
scroll to position [0, 0]
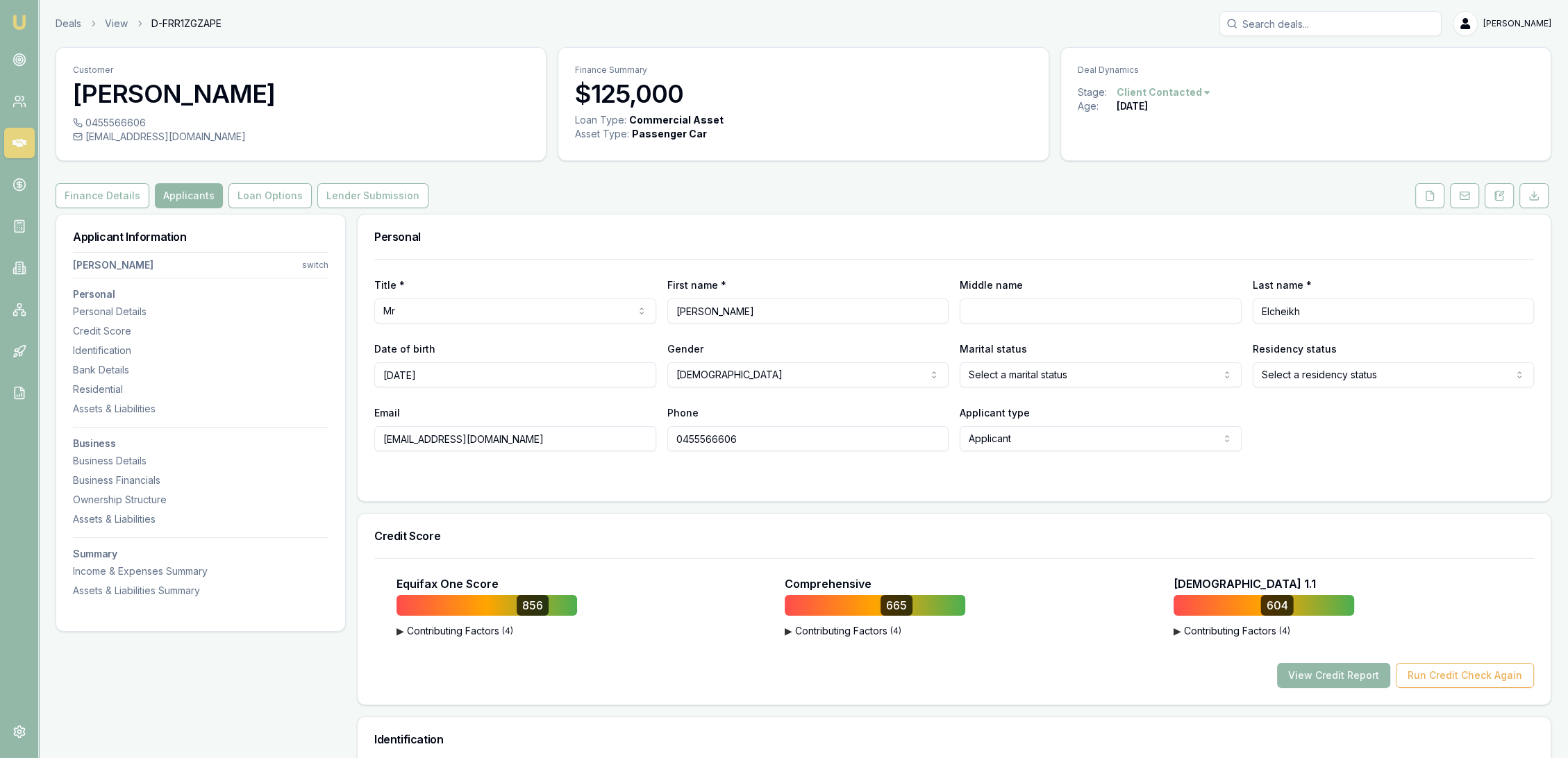
drag, startPoint x: 1423, startPoint y: 195, endPoint x: 1416, endPoint y: 206, distance: 13.0
click at [1423, 195] on button at bounding box center [1430, 196] width 29 height 25
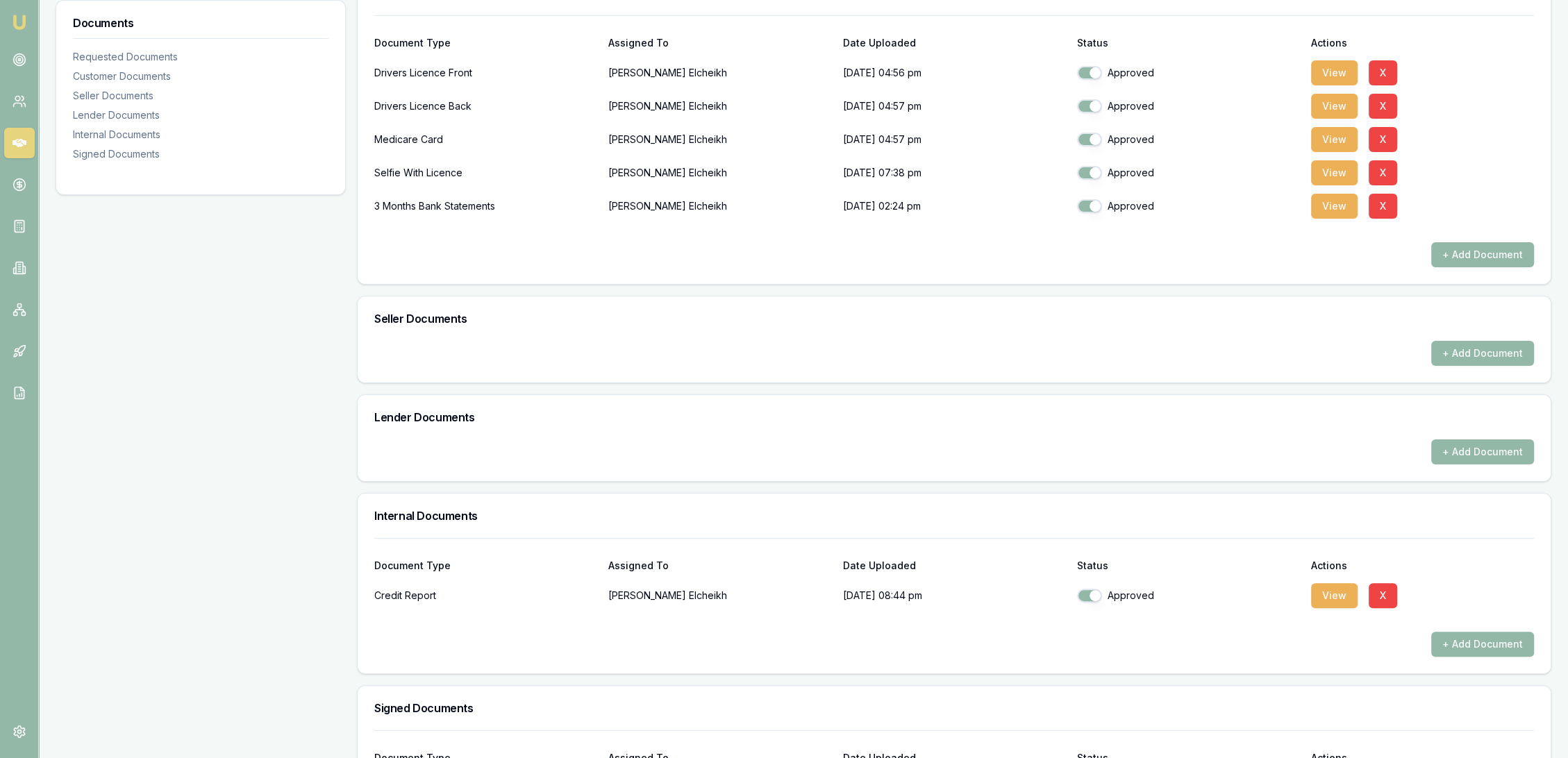
scroll to position [483, 0]
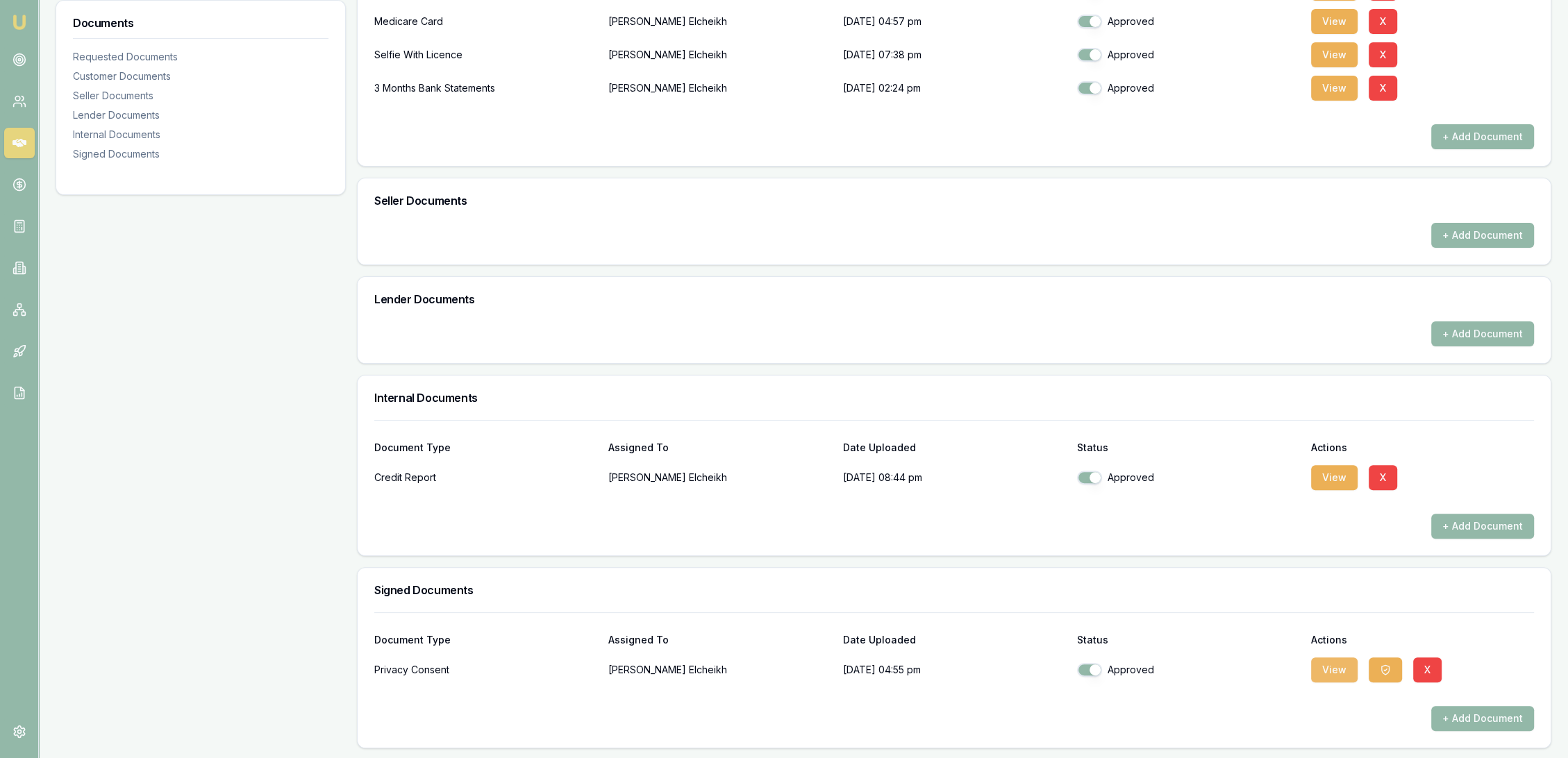
click at [1332, 673] on button "View" at bounding box center [1334, 670] width 47 height 25
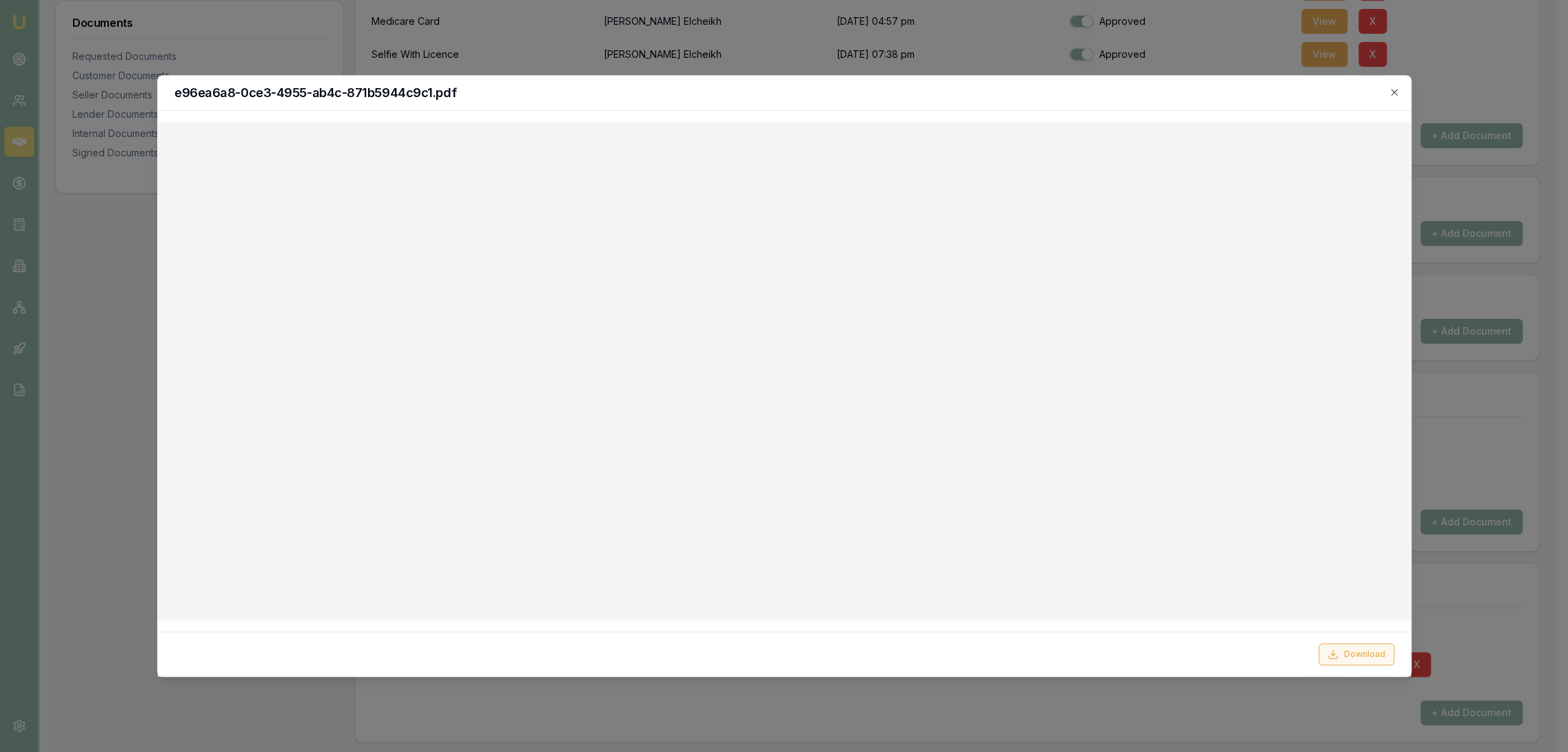
click at [1369, 654] on button "Download" at bounding box center [1356, 654] width 76 height 22
drag, startPoint x: 1391, startPoint y: 91, endPoint x: 1116, endPoint y: 125, distance: 277.1
click at [1391, 91] on icon "button" at bounding box center [1394, 92] width 11 height 11
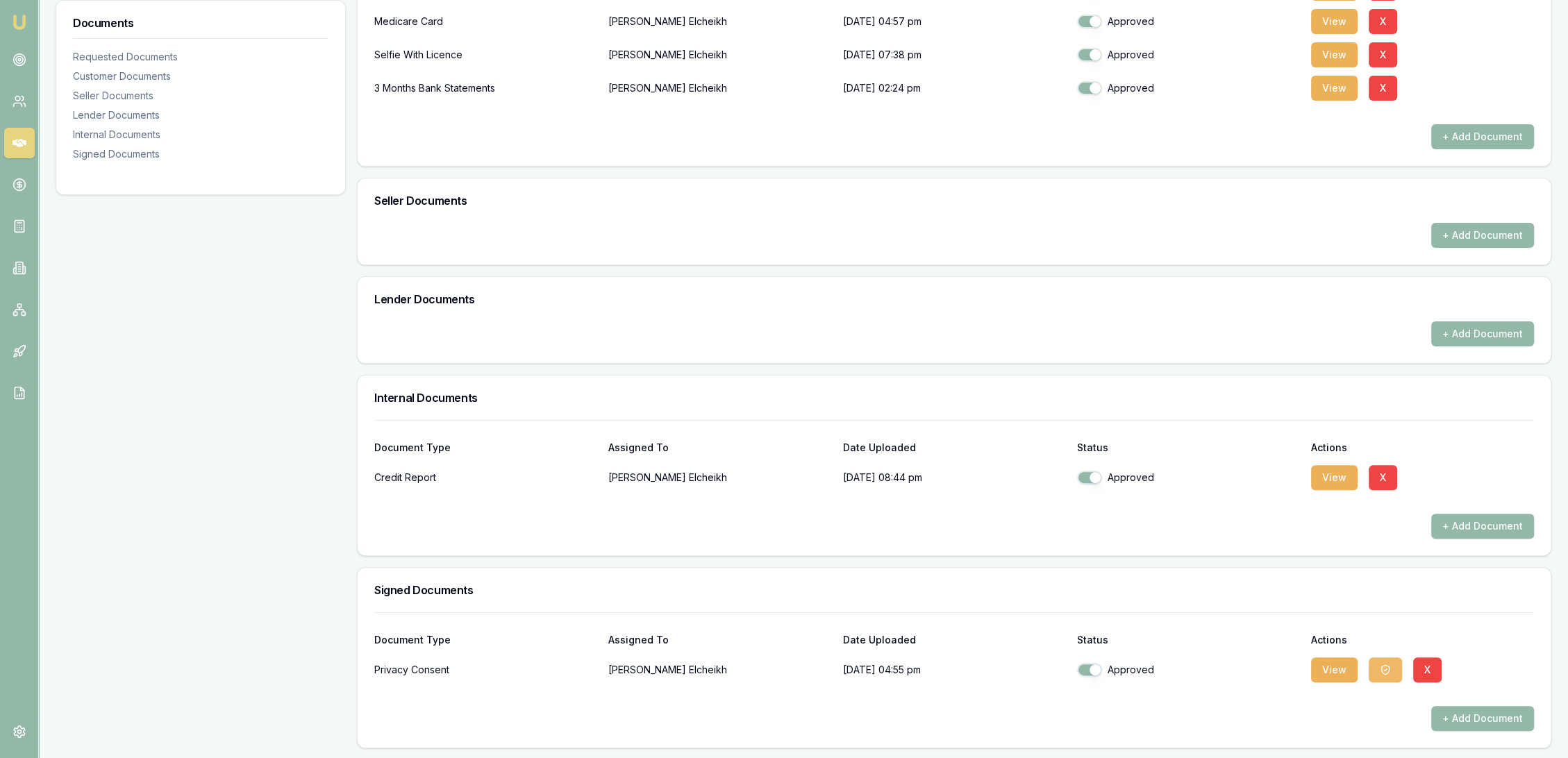
drag, startPoint x: 1385, startPoint y: 667, endPoint x: 1385, endPoint y: 676, distance: 9.0
click at [1385, 667] on icon "button" at bounding box center [1385, 670] width 11 height 11
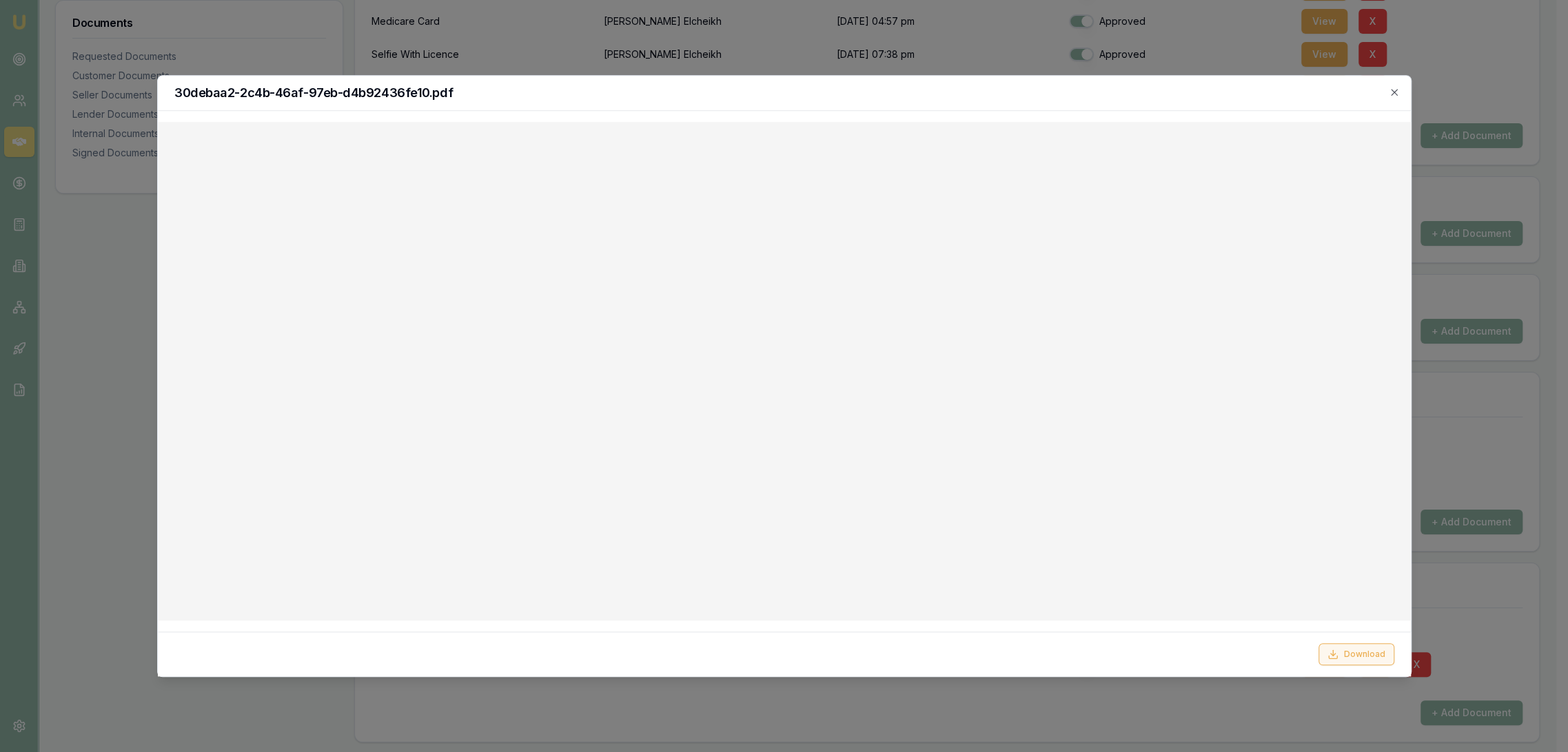
click at [1350, 648] on button "Download" at bounding box center [1356, 654] width 76 height 22
drag, startPoint x: 1392, startPoint y: 96, endPoint x: 1199, endPoint y: 87, distance: 193.2
click at [1392, 93] on icon "button" at bounding box center [1394, 92] width 11 height 11
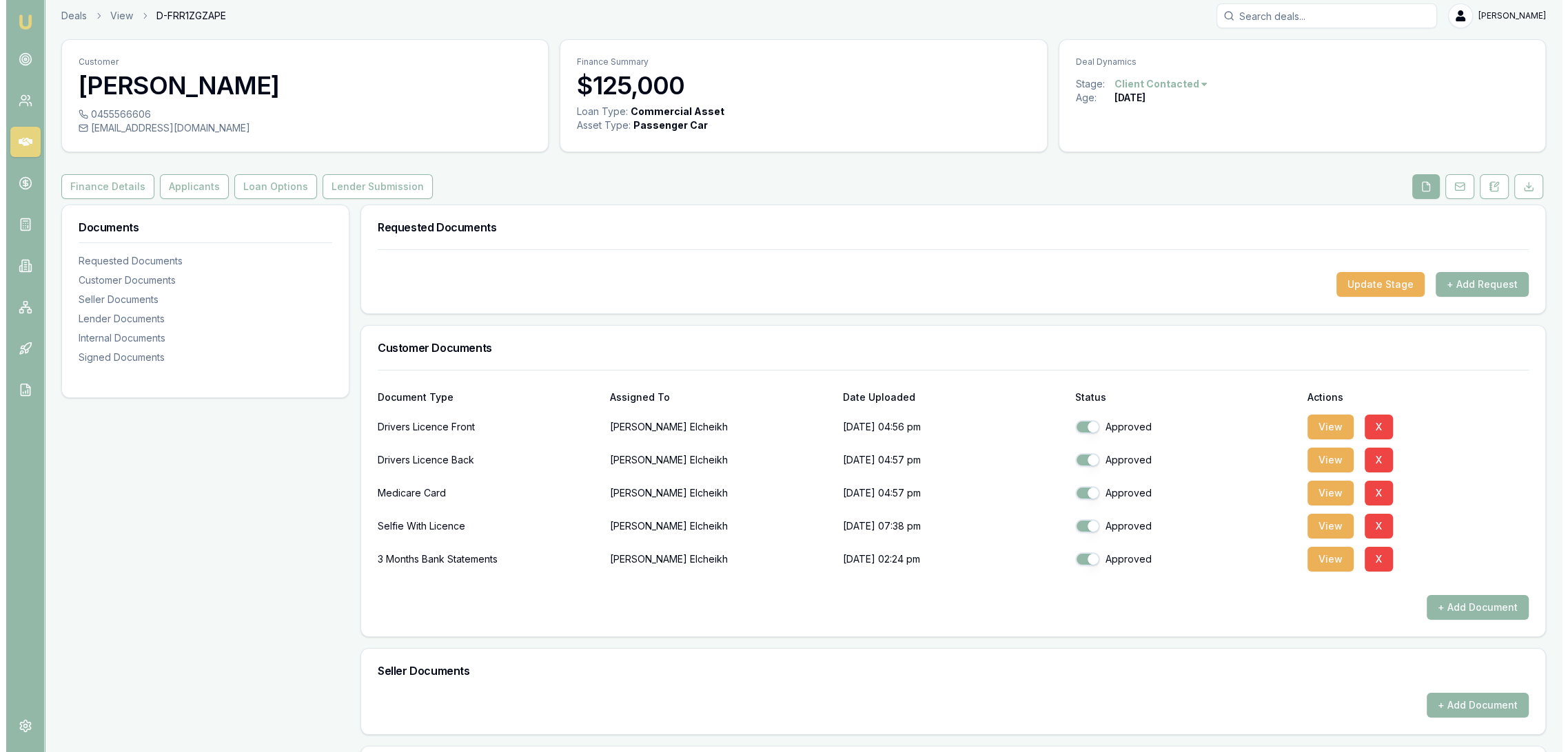
scroll to position [0, 0]
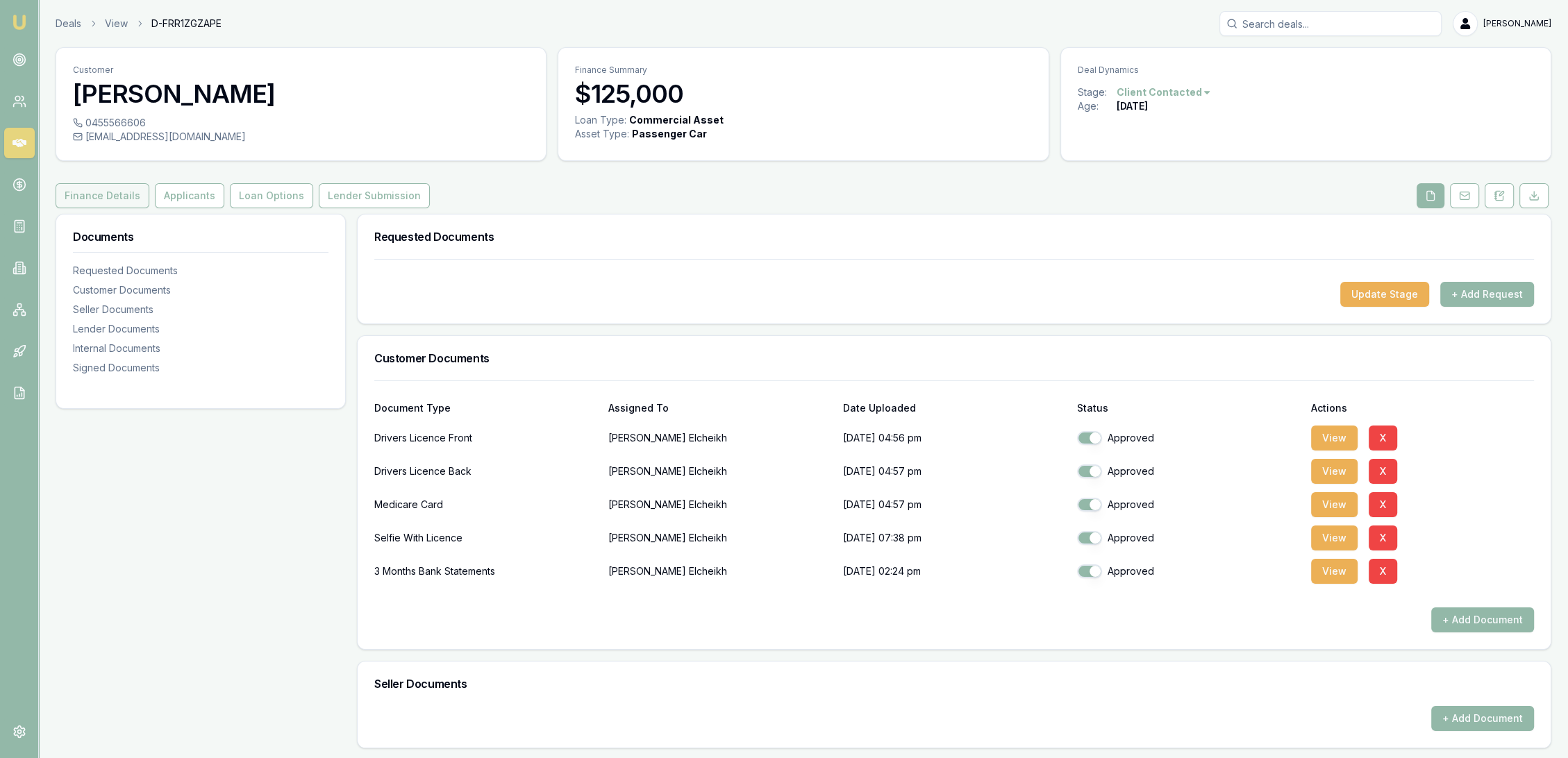
click at [106, 191] on button "Finance Details" at bounding box center [102, 196] width 93 height 25
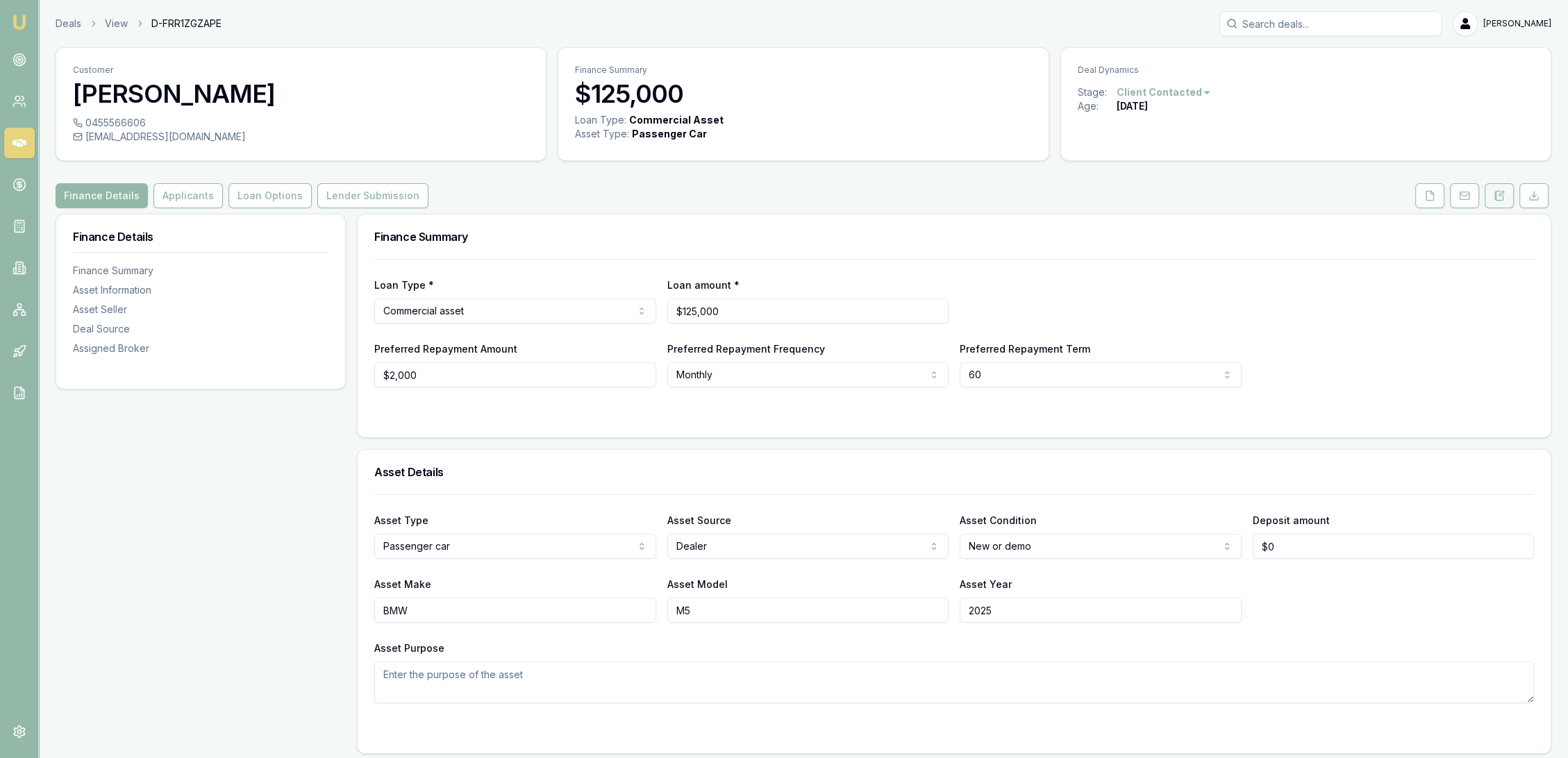
click at [1500, 197] on icon at bounding box center [1499, 196] width 11 height 11
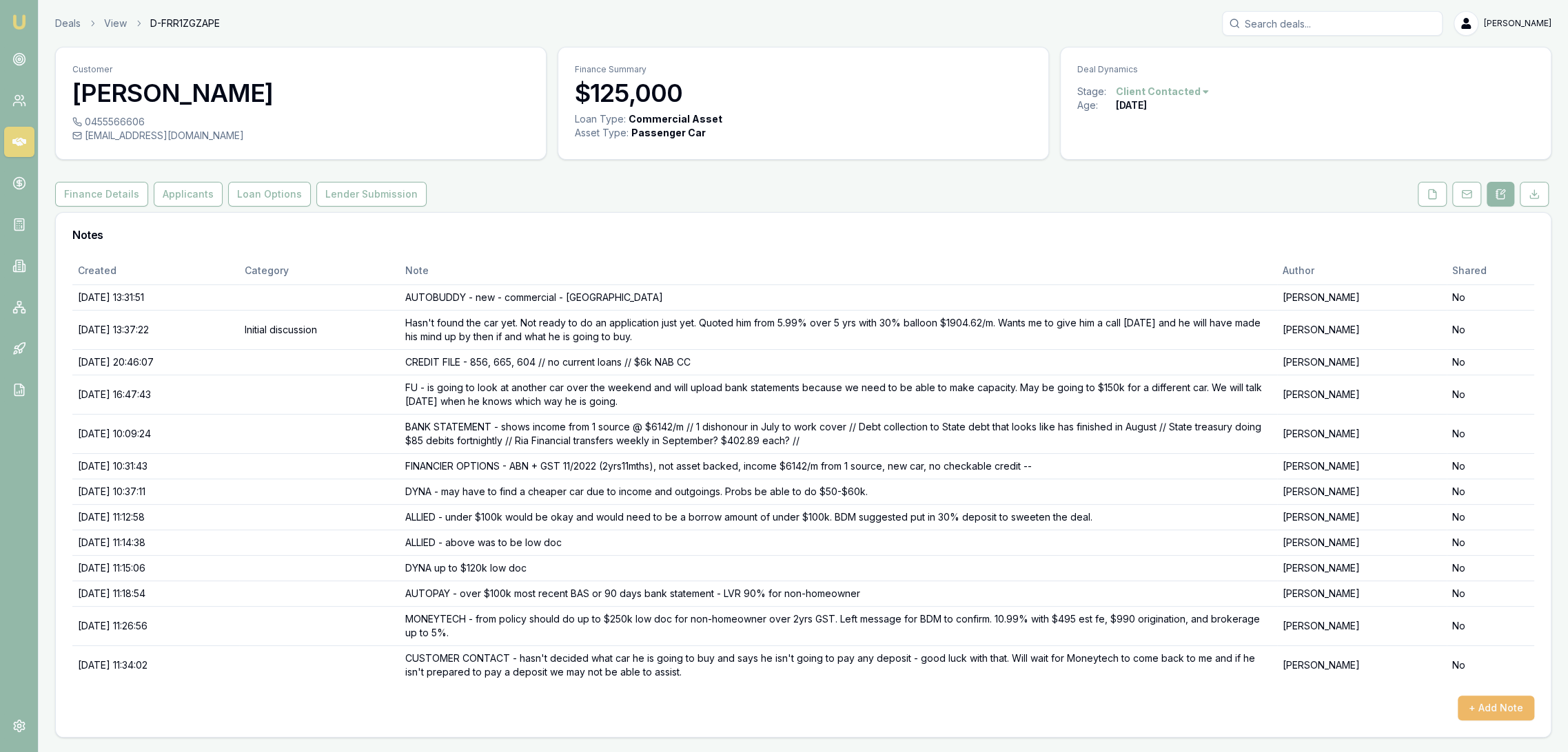
click at [1479, 706] on button "+ Add Note" at bounding box center [1496, 708] width 77 height 25
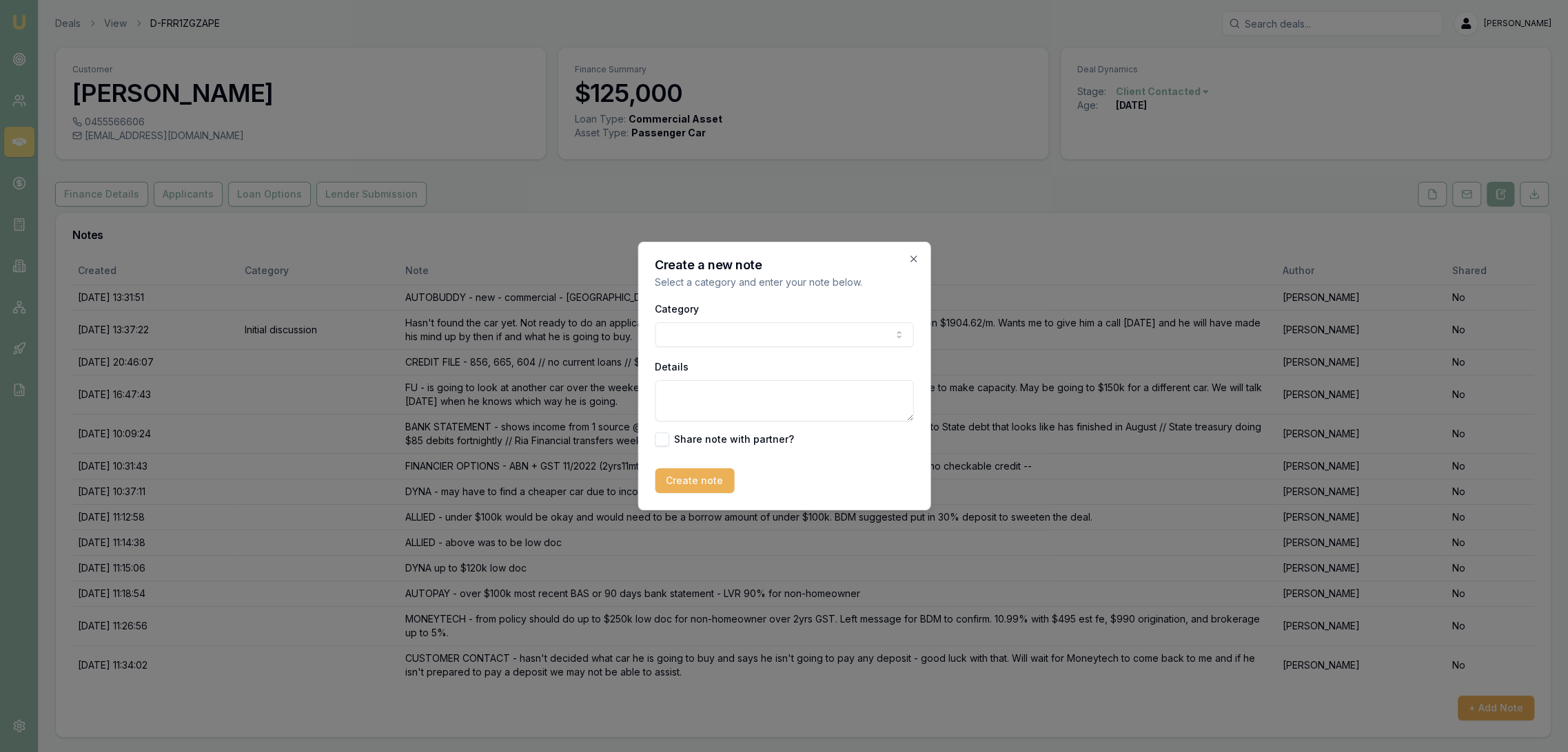
click at [681, 390] on textarea "Details" at bounding box center [784, 401] width 259 height 41
click at [847, 386] on textarea "MONEYTECH QUOTE - shows" at bounding box center [784, 401] width 259 height 41
click at [861, 404] on textarea "MONEYTECH QUOTE - shows will need bank statements for application (?) // 12.49%…" at bounding box center [784, 401] width 259 height 41
click at [745, 413] on textarea "MONEYTECH QUOTE - shows will need bank statements for application (?) // 12.49%…" at bounding box center [784, 401] width 259 height 41
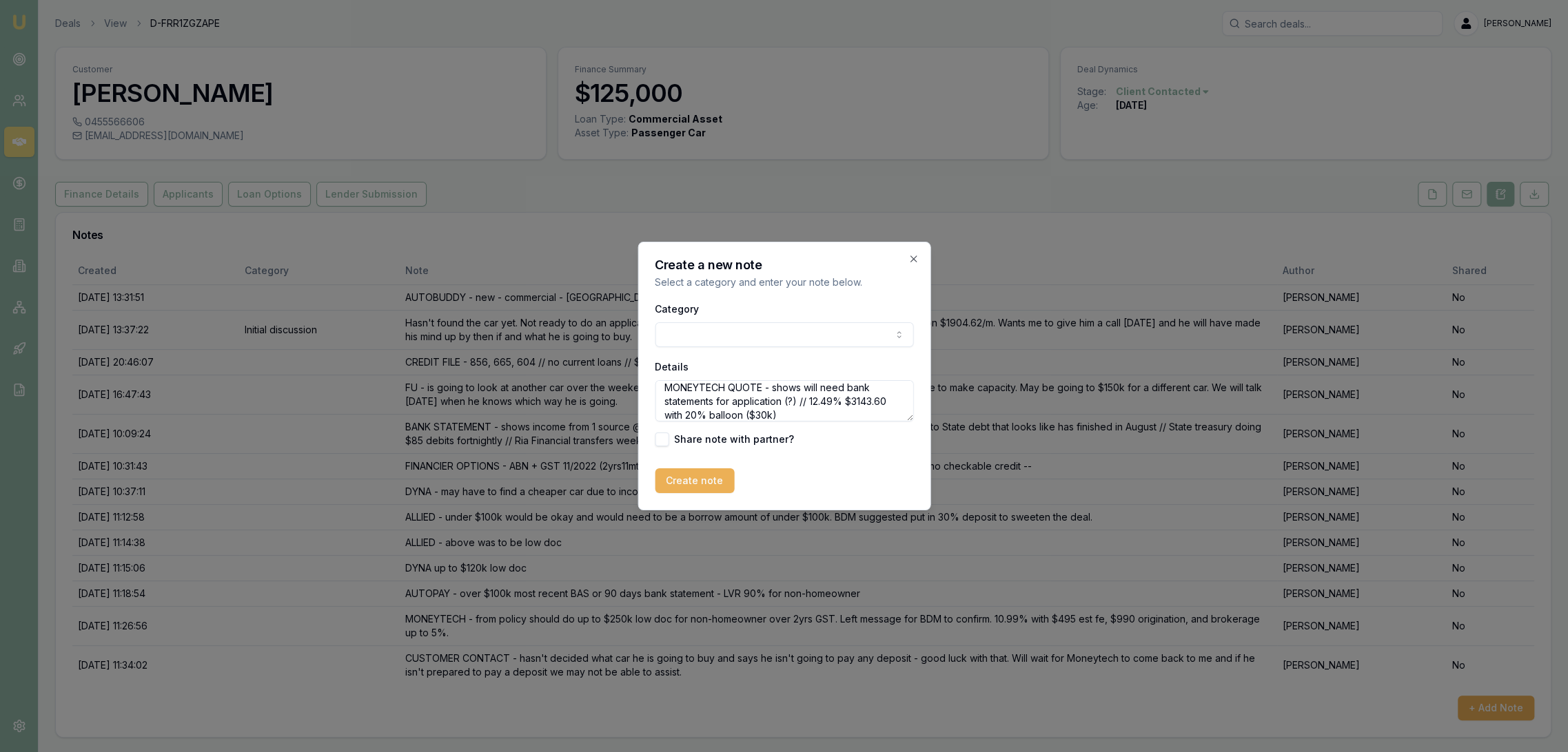
click at [784, 415] on textarea "MONEYTECH QUOTE - shows will need bank statements for application (?) // 12.49%…" at bounding box center [784, 401] width 259 height 41
click at [809, 400] on textarea "MONEYTECH QUOTE - shows will need bank statements for application (?) // 12.49%…" at bounding box center [784, 401] width 259 height 41
click at [889, 412] on textarea "MONEYTECH QUOTE - shows will need bank statements for application (?) // $150k …" at bounding box center [784, 401] width 259 height 41
click at [723, 417] on textarea "MONEYTECH QUOTE - shows will need bank statements for application (?) // $150k …" at bounding box center [784, 401] width 259 height 41
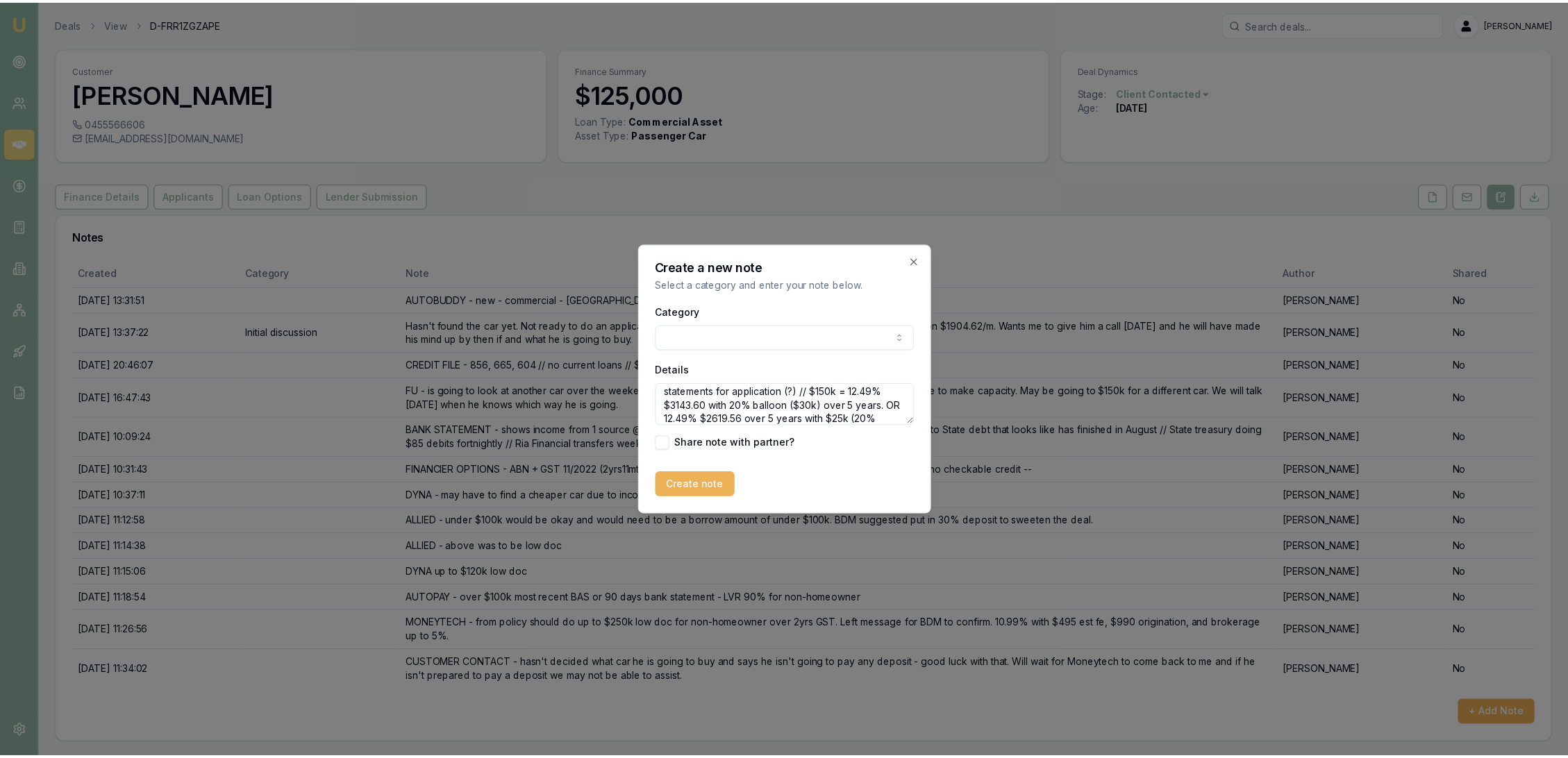
scroll to position [34, 0]
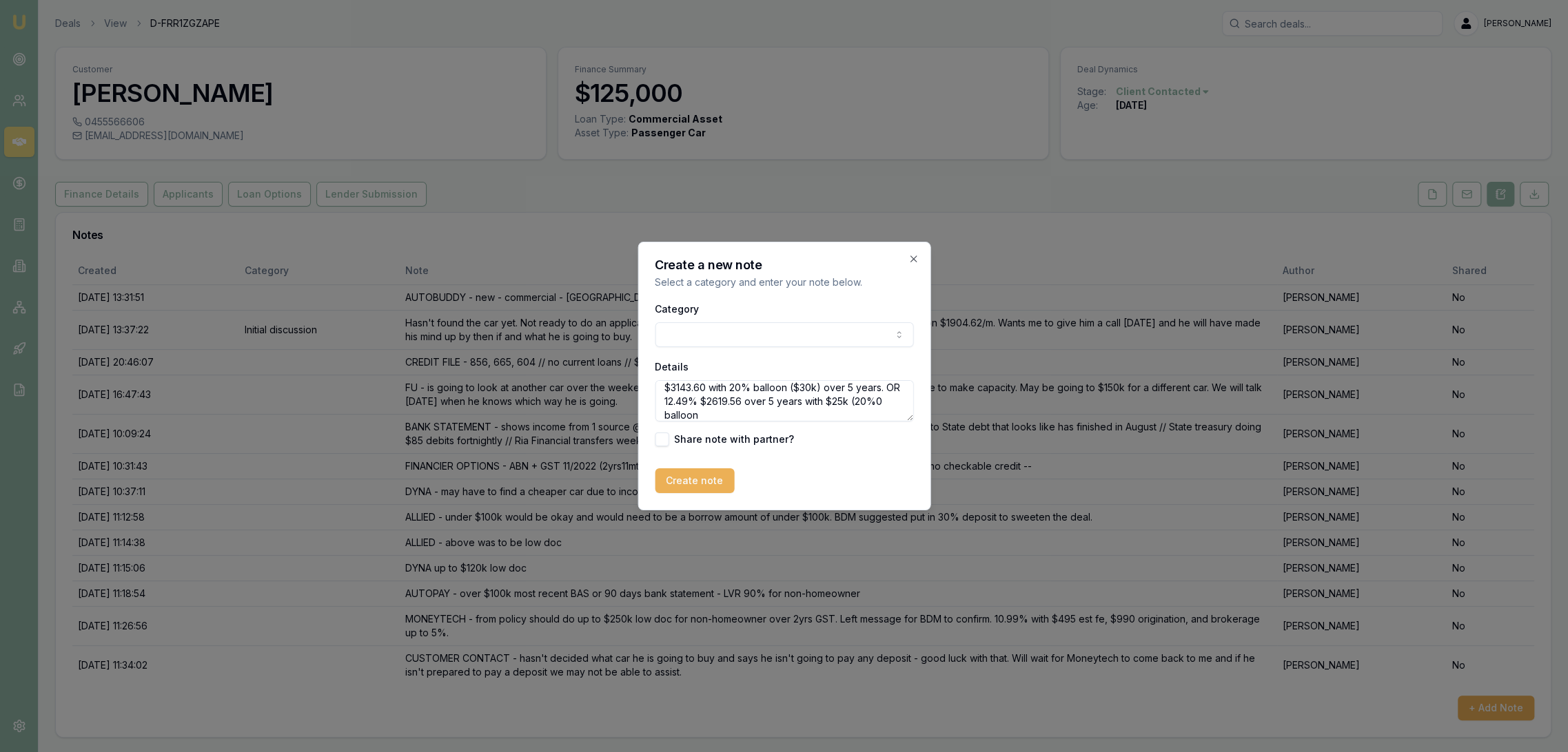
click at [693, 410] on textarea "MONEYTECH QUOTE - shows will need bank statements for application (?) // $150k …" at bounding box center [784, 401] width 259 height 41
click at [730, 412] on textarea "MONEYTECH QUOTE - shows will need bank statements for application (?) // $150k …" at bounding box center [784, 401] width 259 height 41
type textarea "MONEYTECH QUOTE - shows will need bank statements for application (?) // $150k …"
click at [699, 482] on button "Create note" at bounding box center [694, 481] width 79 height 25
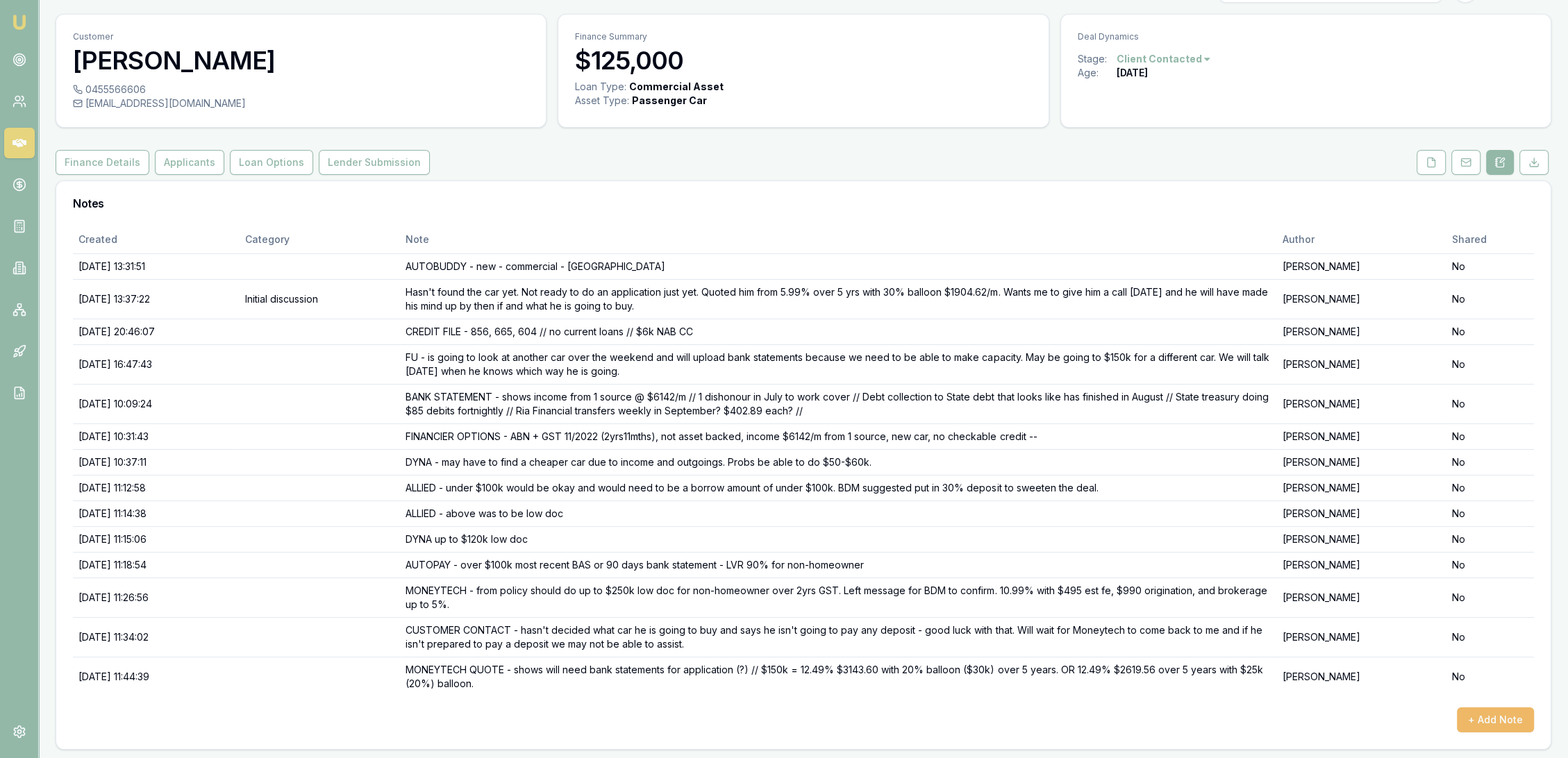
click at [1490, 718] on button "+ Add Note" at bounding box center [1496, 720] width 77 height 25
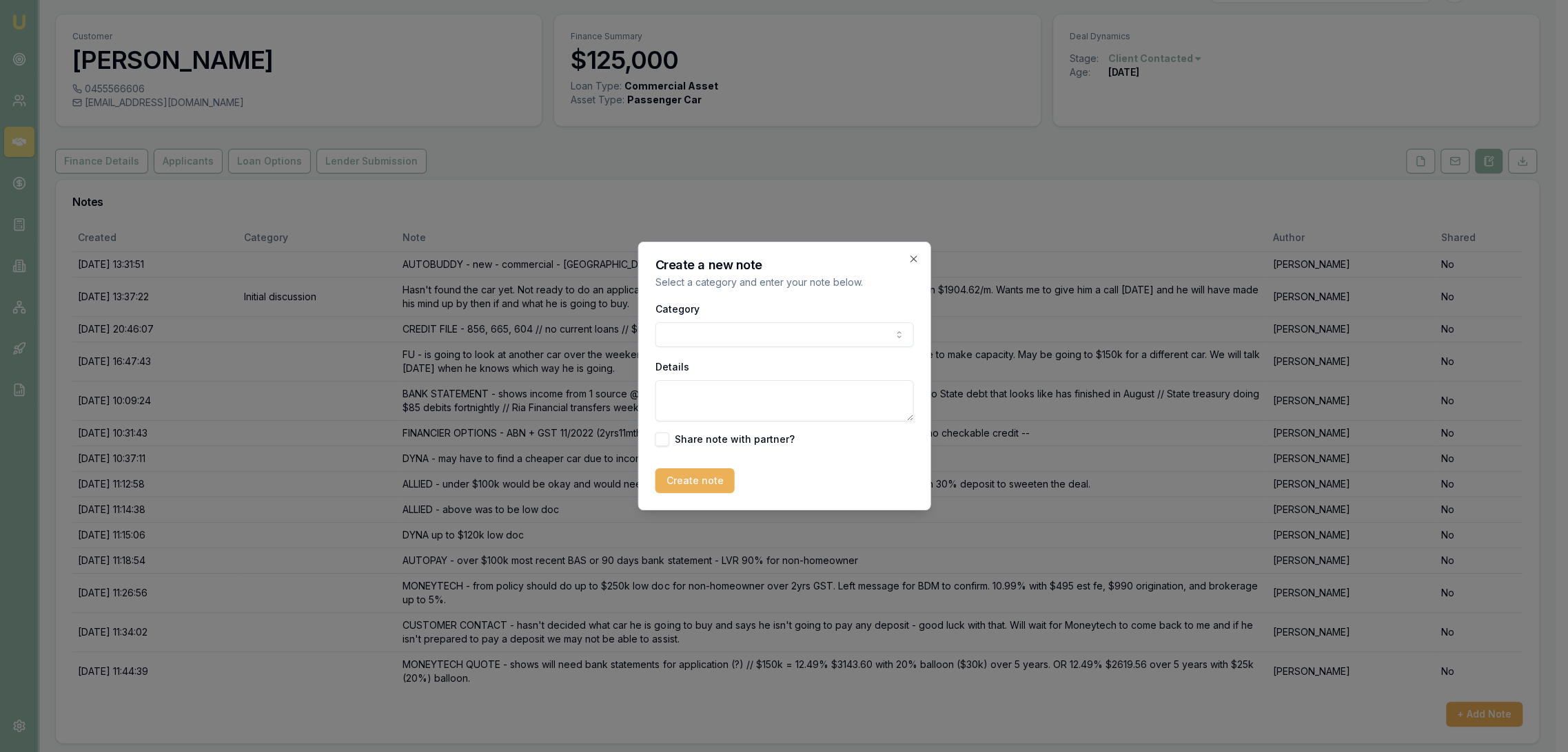
drag, startPoint x: 712, startPoint y: 403, endPoint x: 717, endPoint y: 393, distance: 11.2
click at [712, 404] on textarea "Details" at bounding box center [784, 401] width 259 height 41
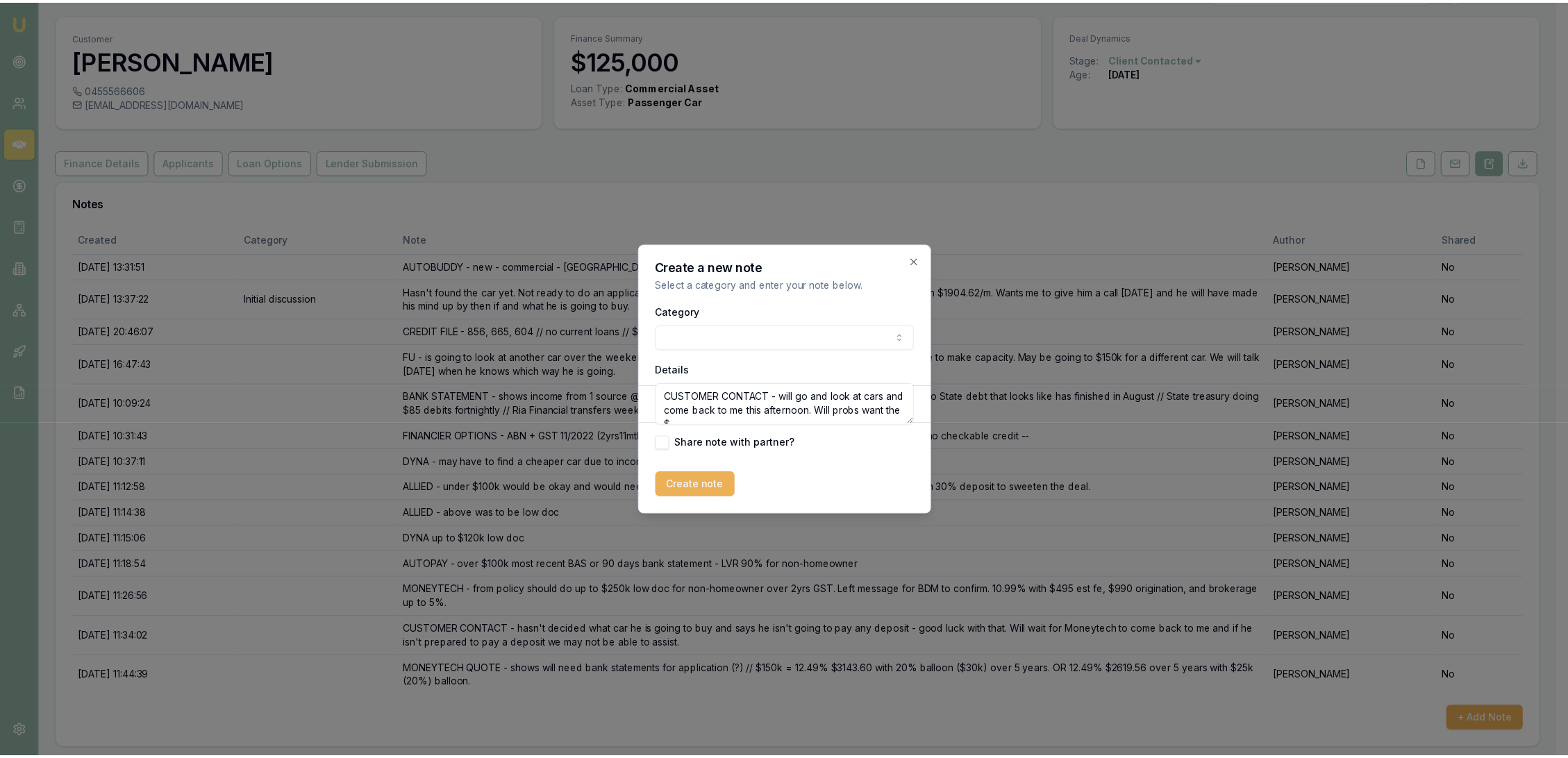
scroll to position [6, 0]
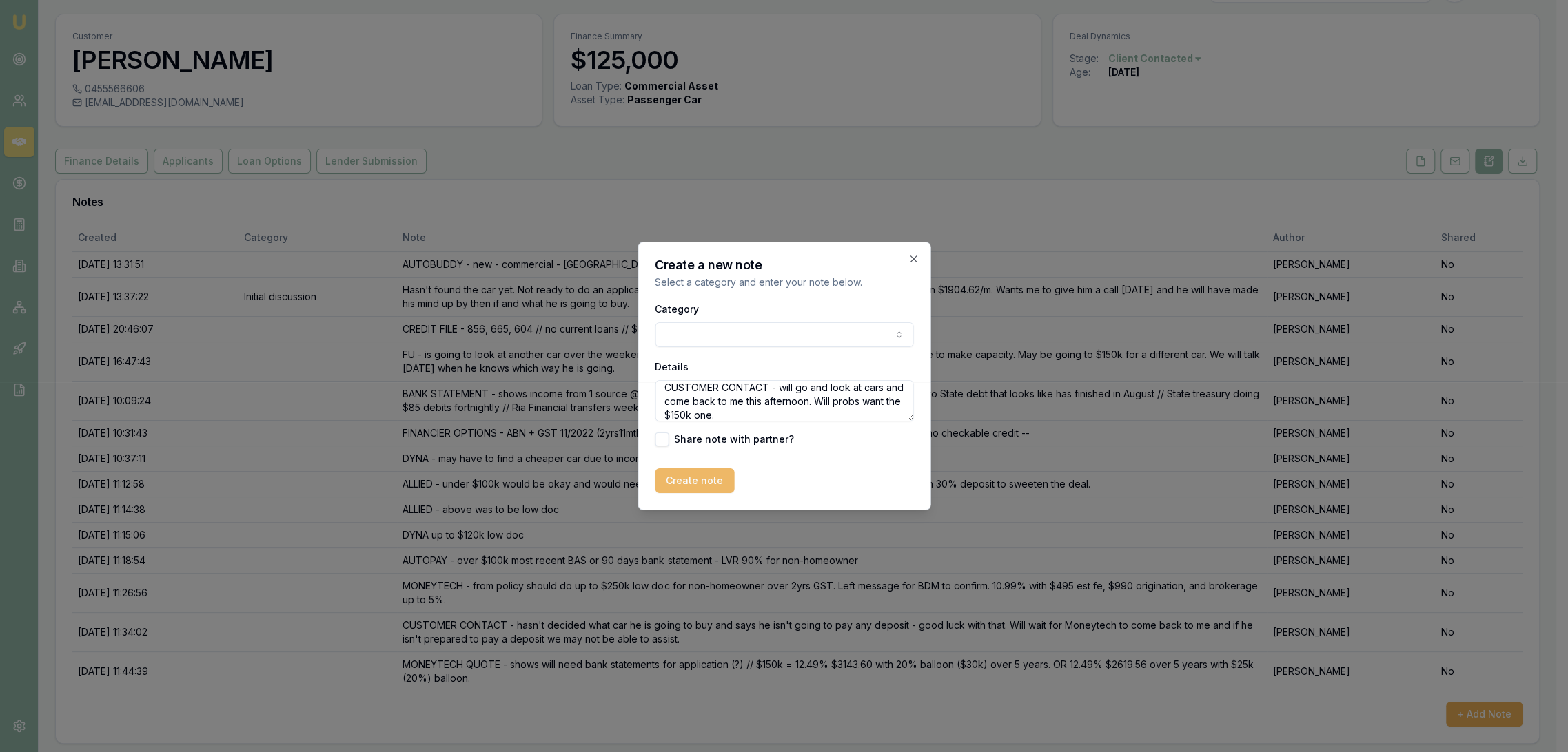
type textarea "CUSTOMER CONTACT - will go and look at cars and come back to me this afternoon.…"
click at [699, 471] on button "Create note" at bounding box center [694, 481] width 79 height 25
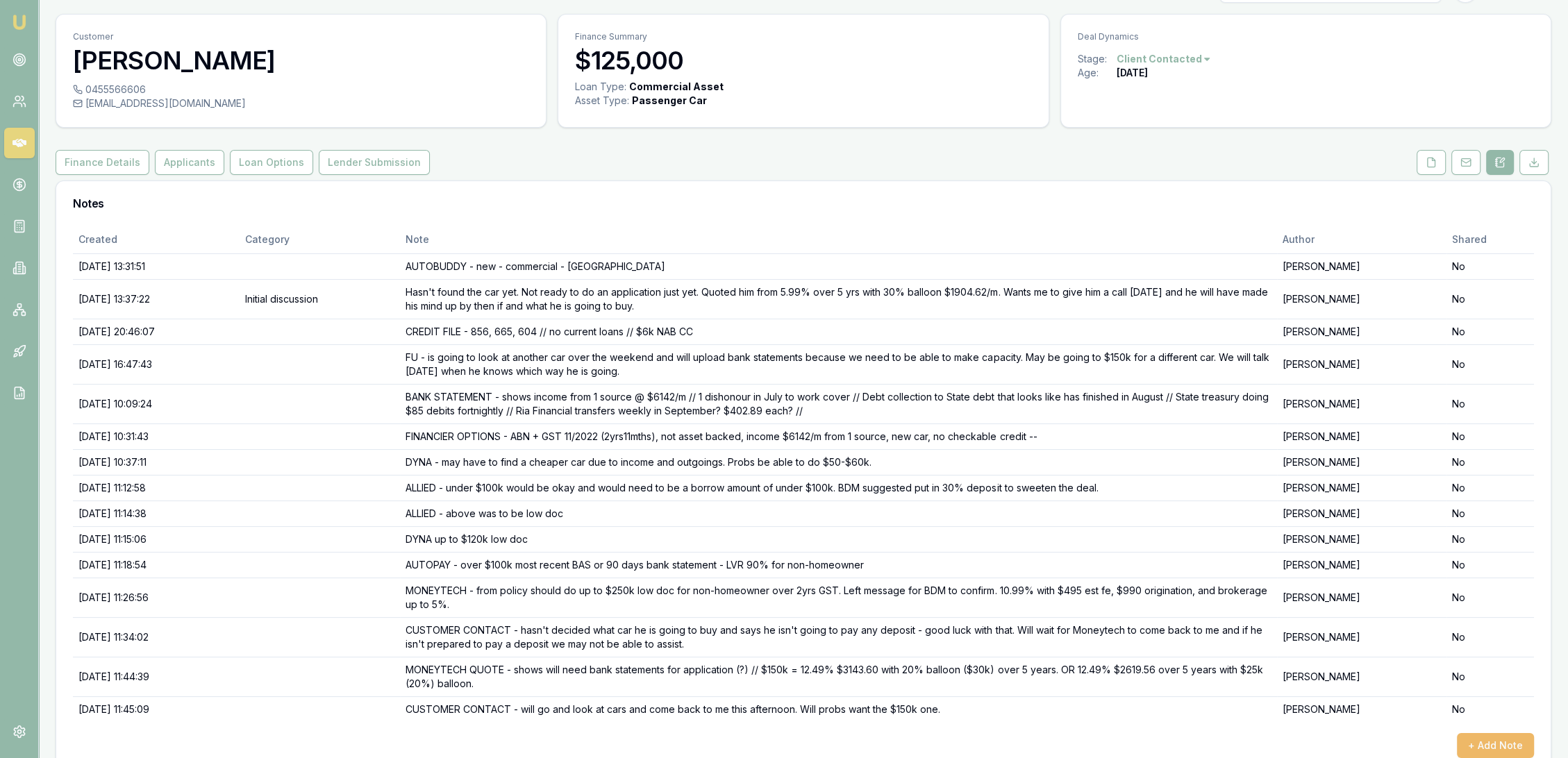
click at [1502, 743] on button "+ Add Note" at bounding box center [1496, 746] width 77 height 25
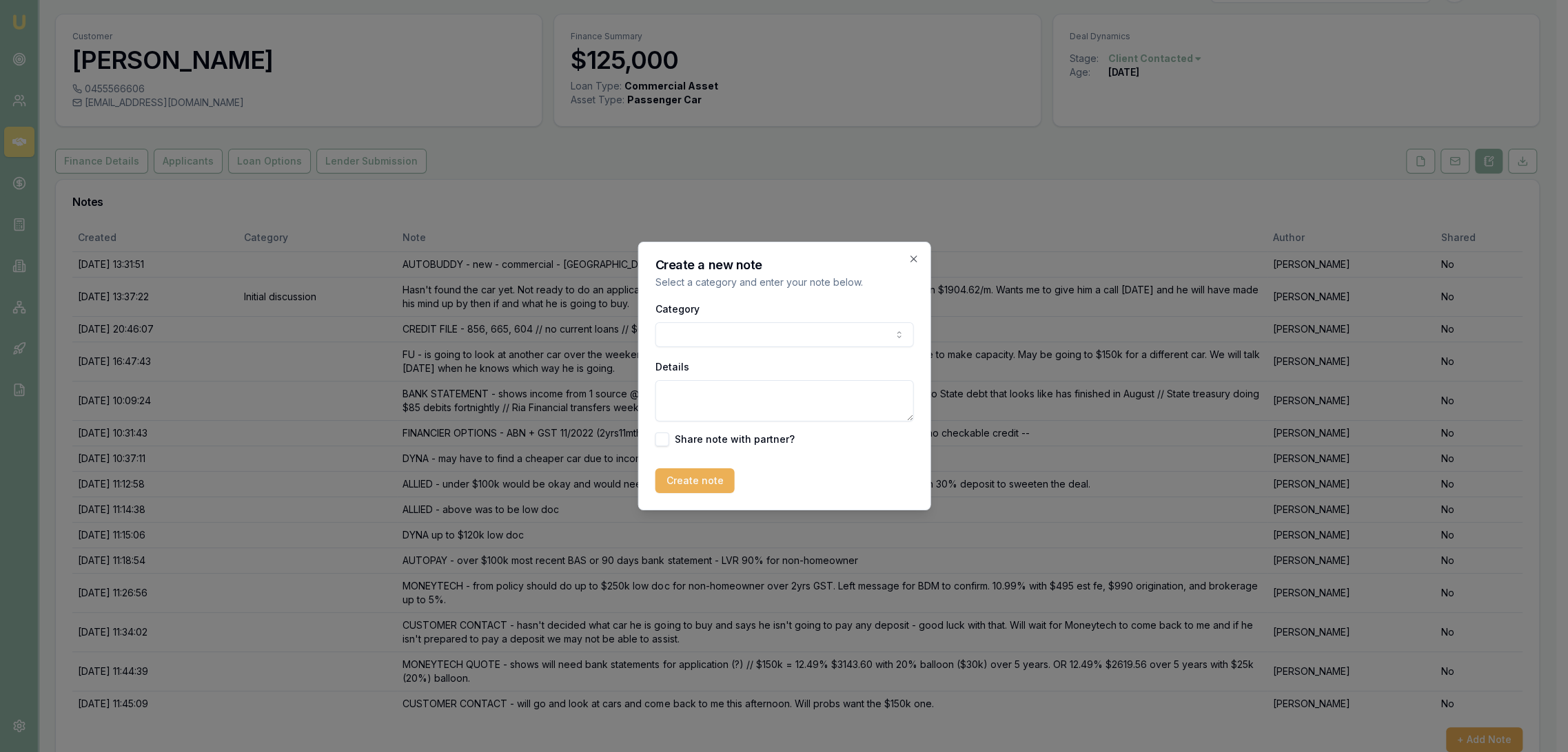
click at [723, 396] on textarea "Details" at bounding box center [784, 401] width 259 height 41
type textarea "MONEYTECH - LM for BDM regarding bank statement requirement on quote."
click at [694, 480] on button "Create note" at bounding box center [694, 481] width 79 height 25
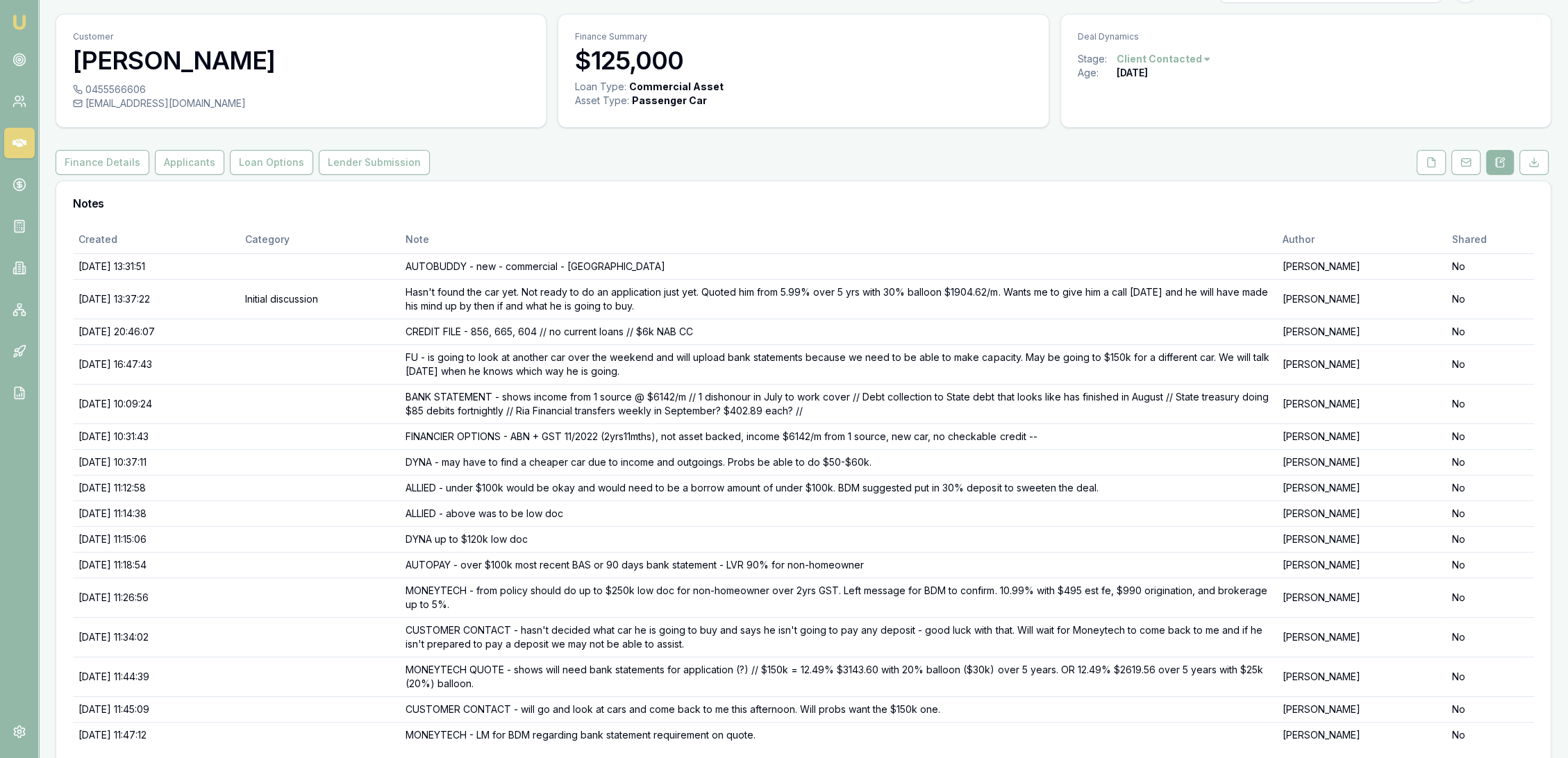
drag, startPoint x: 17, startPoint y: 20, endPoint x: 34, endPoint y: 3, distance: 24.0
click at [17, 20] on img at bounding box center [19, 22] width 17 height 17
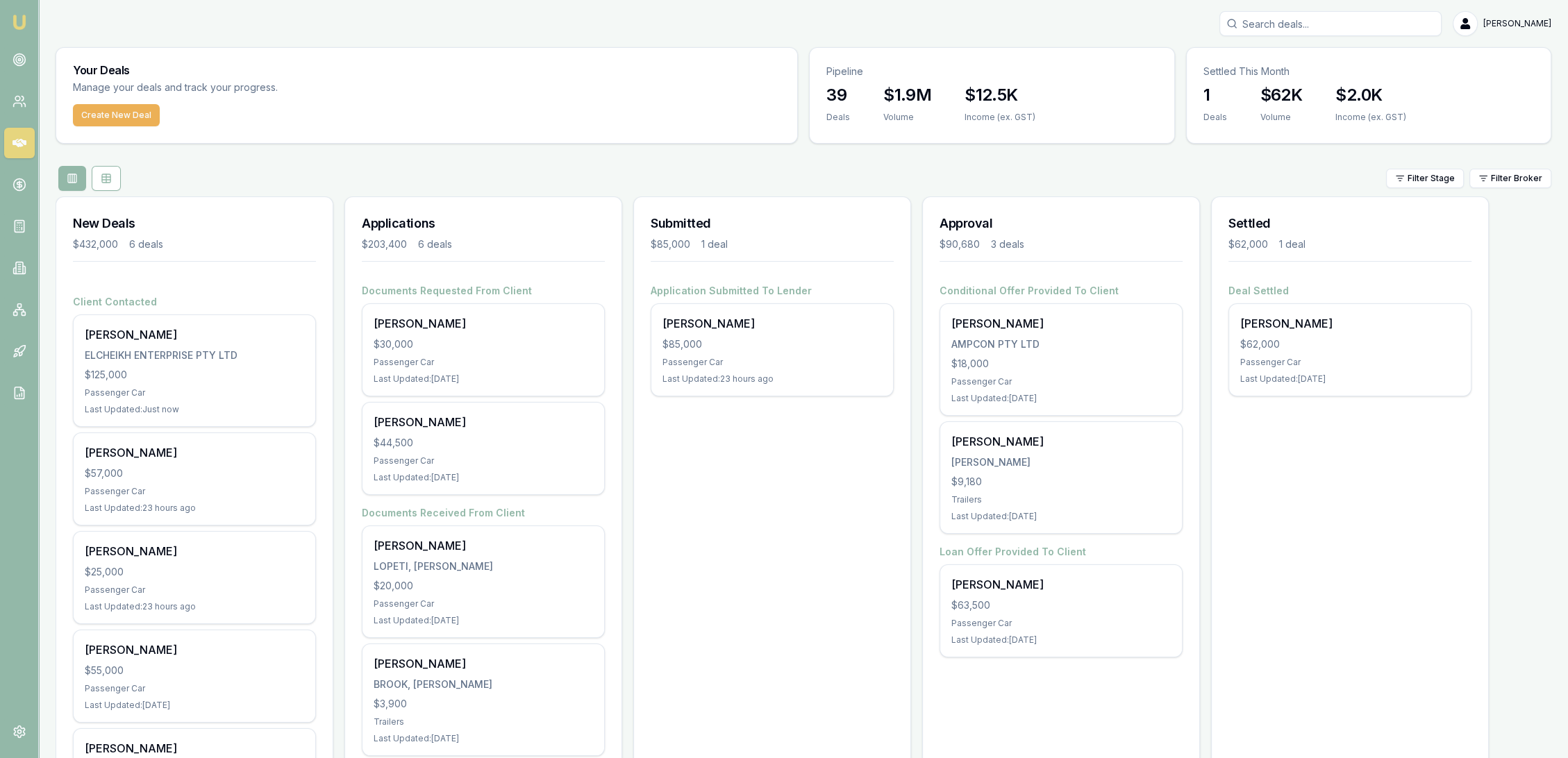
click at [1361, 24] on input "Search deals" at bounding box center [1331, 23] width 222 height 25
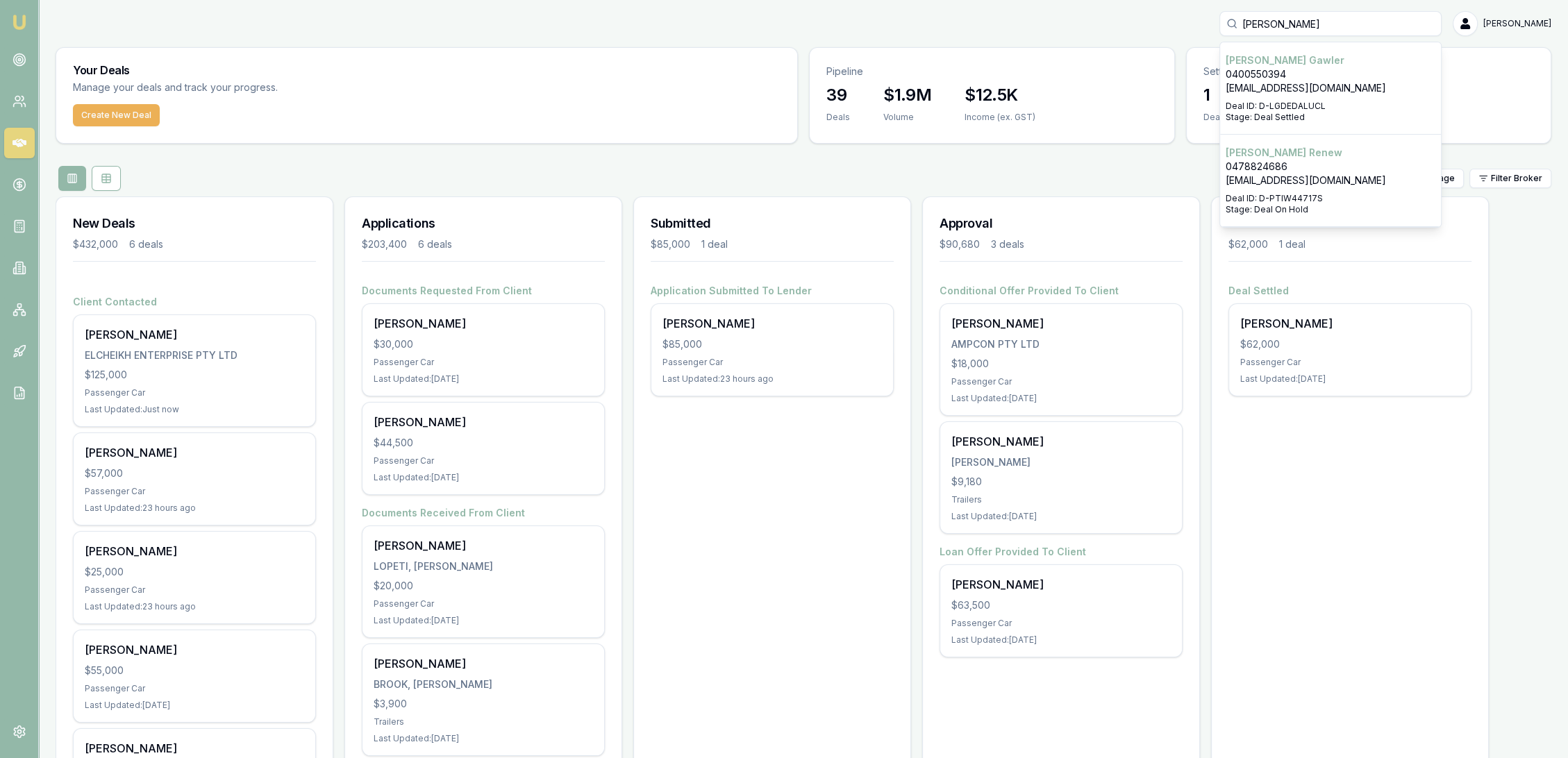
type input "edmund ren"
click at [1288, 209] on p "Stage: Deal On Hold" at bounding box center [1330, 210] width 210 height 11
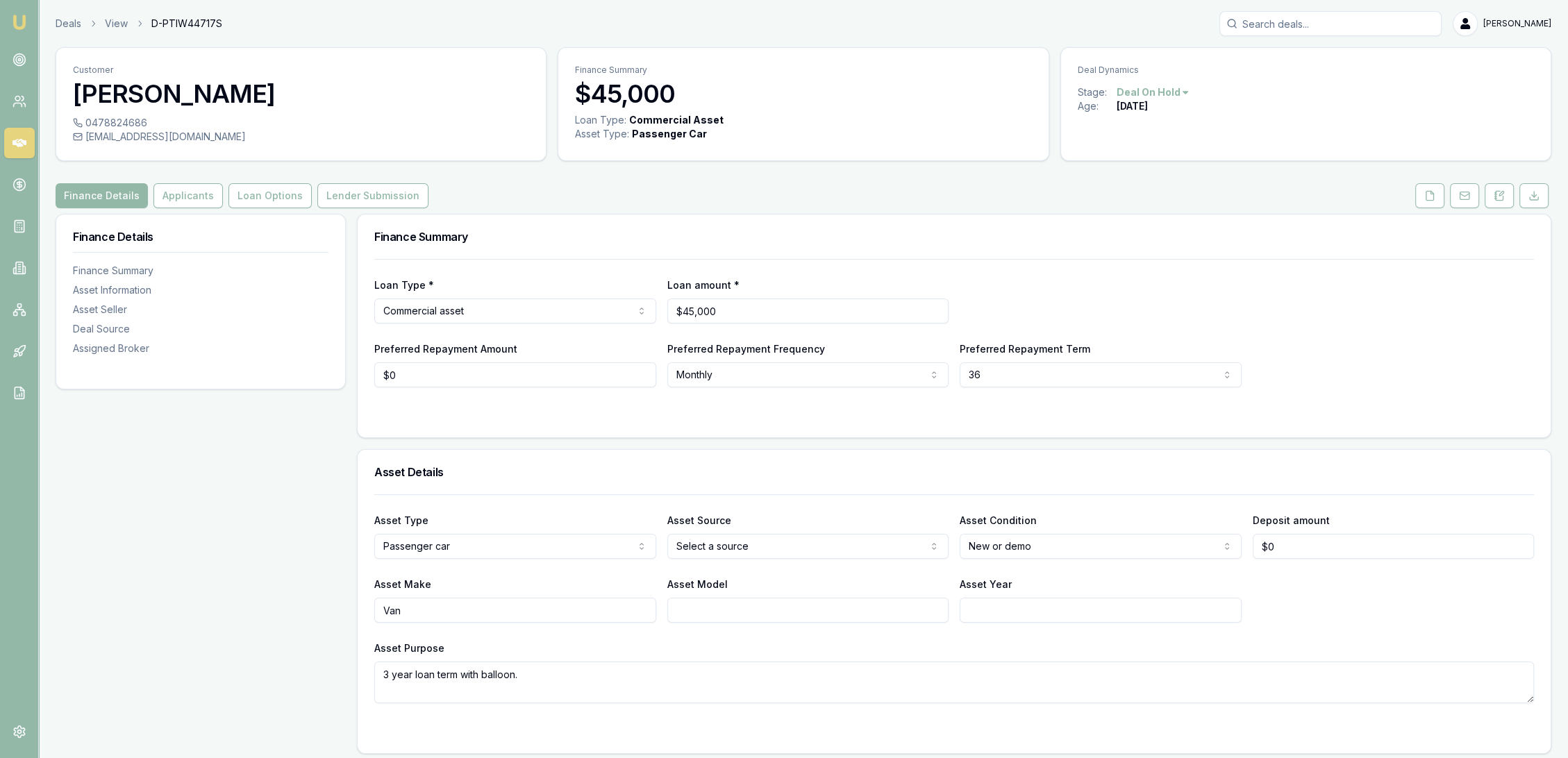
drag, startPoint x: 1494, startPoint y: 199, endPoint x: 1485, endPoint y: 216, distance: 19.2
click at [1494, 199] on icon at bounding box center [1499, 196] width 11 height 11
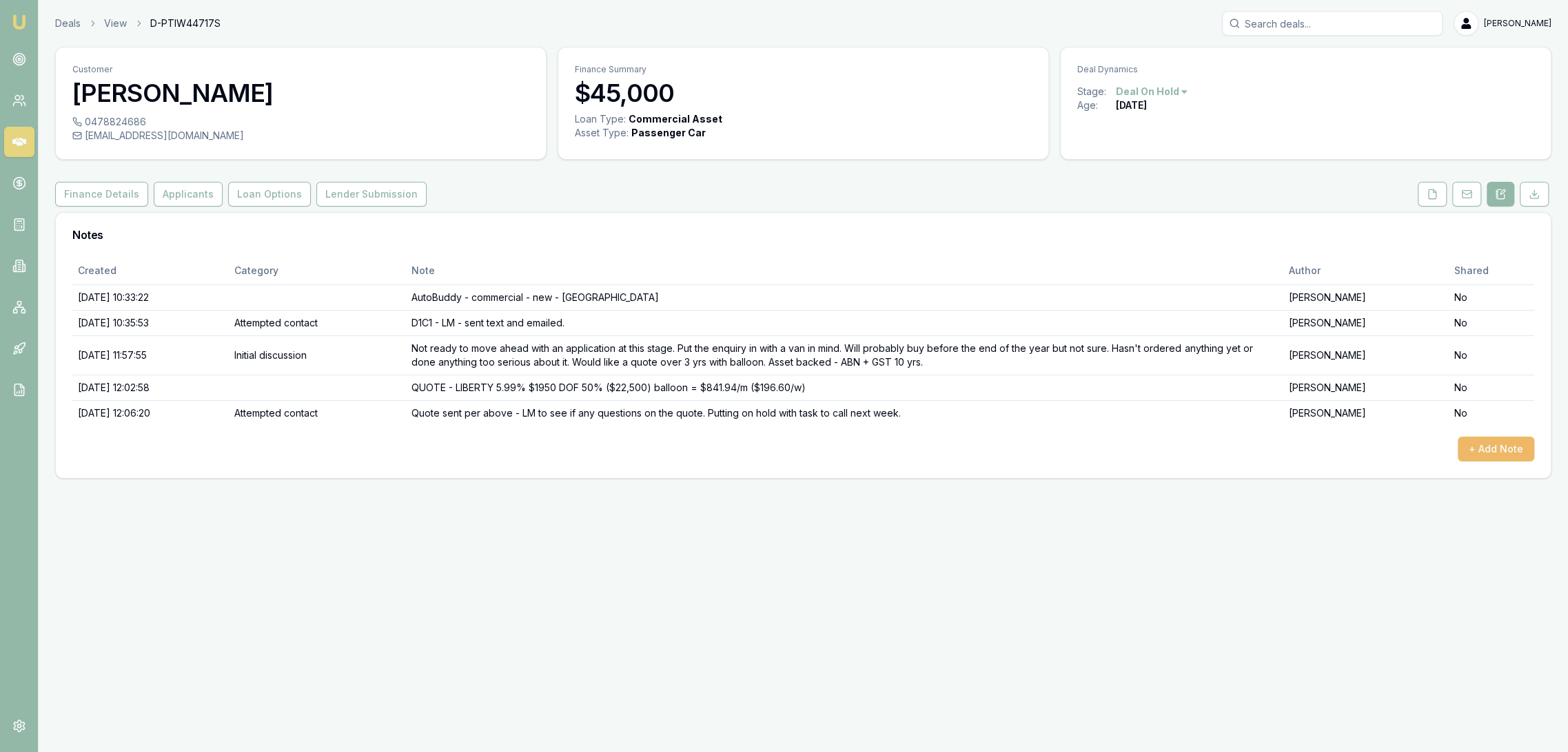
click at [1512, 440] on button "+ Add Note" at bounding box center [1496, 449] width 77 height 25
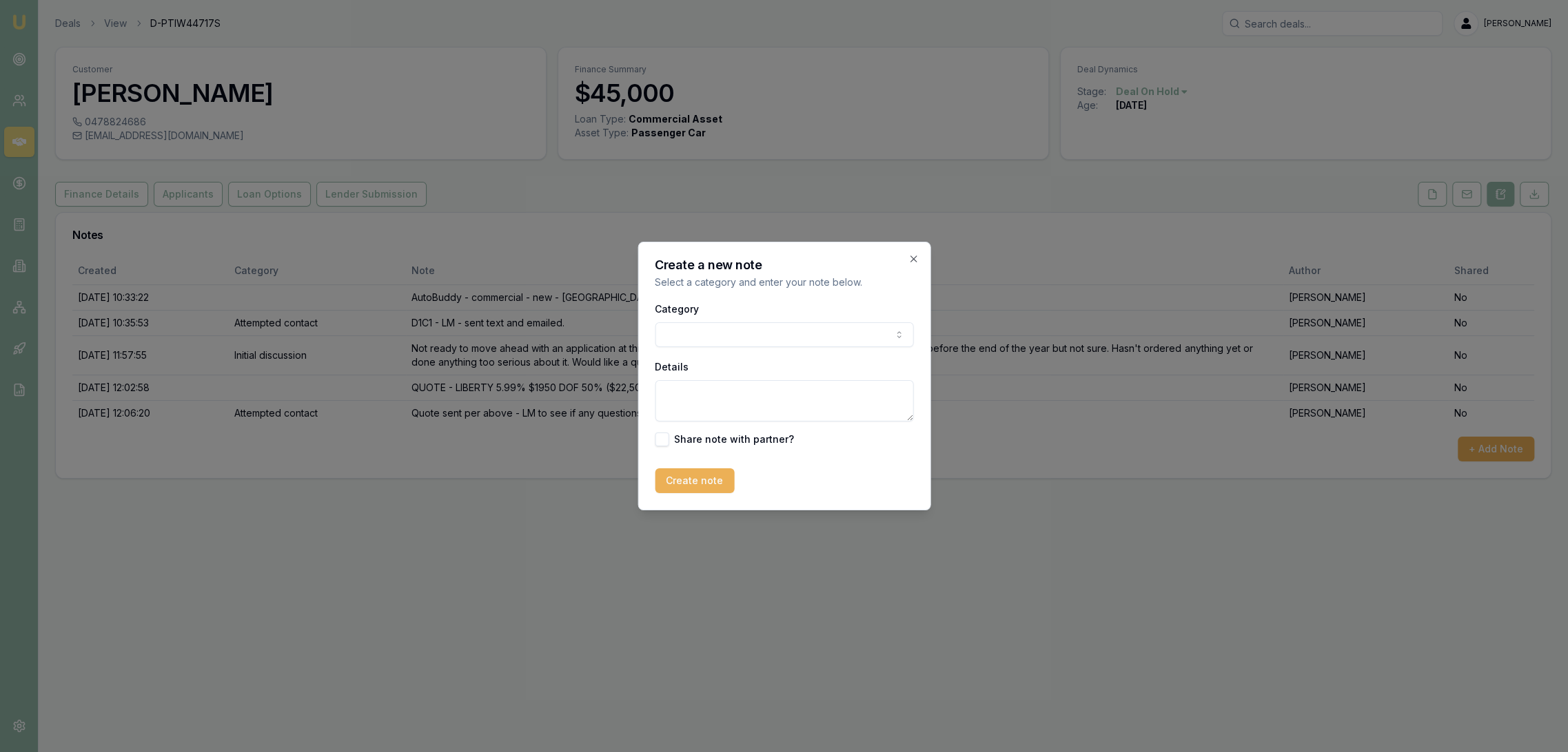
drag, startPoint x: 718, startPoint y: 391, endPoint x: 723, endPoint y: 385, distance: 7.8
click at [718, 390] on textarea "Details" at bounding box center [784, 401] width 259 height 41
click at [706, 341] on body "Emu Broker Deals View D-PTIW44717S Robyn Adams Toggle Menu Customer Edmund Rene…" at bounding box center [784, 376] width 1568 height 752
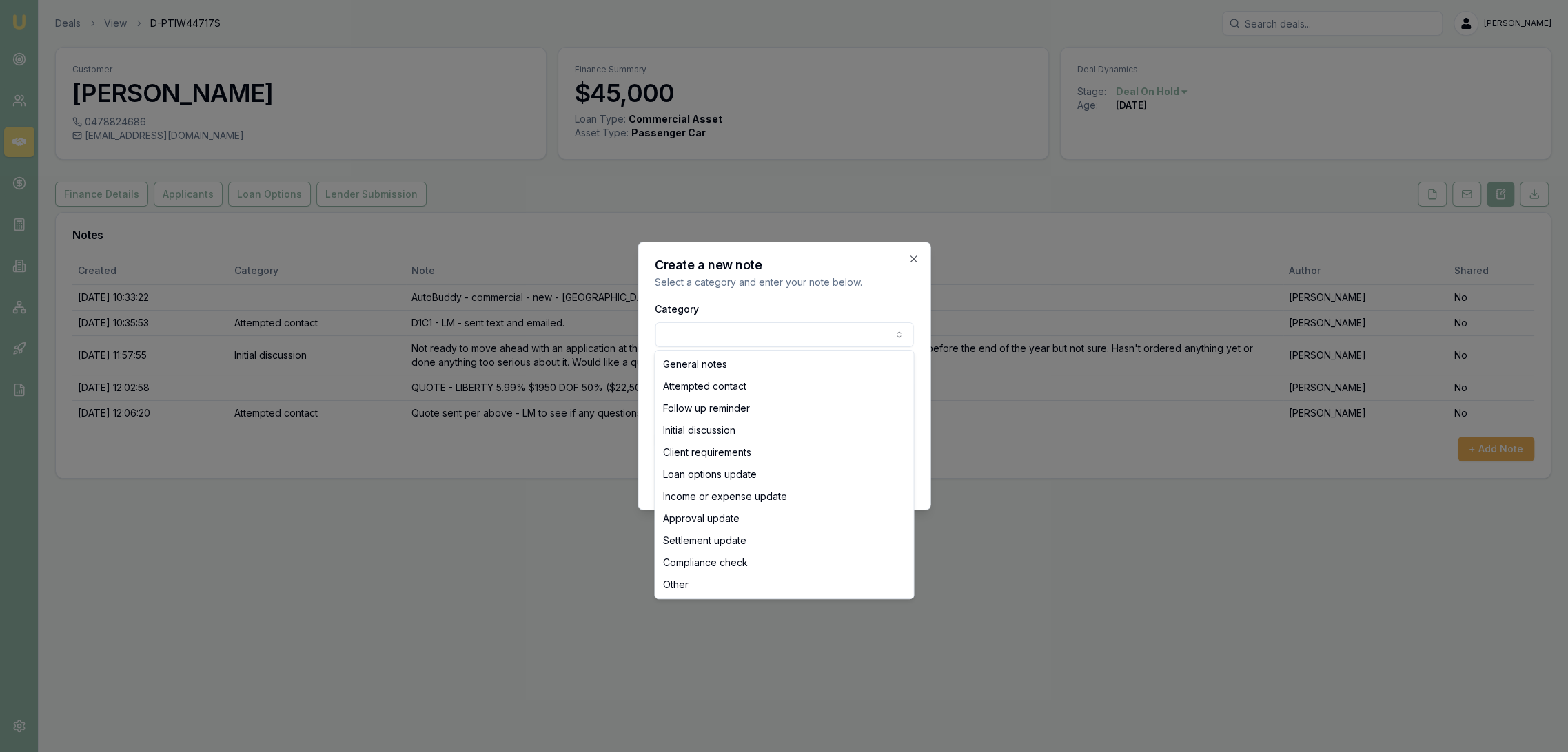
select select "ATTEMPTED_CONTACT"
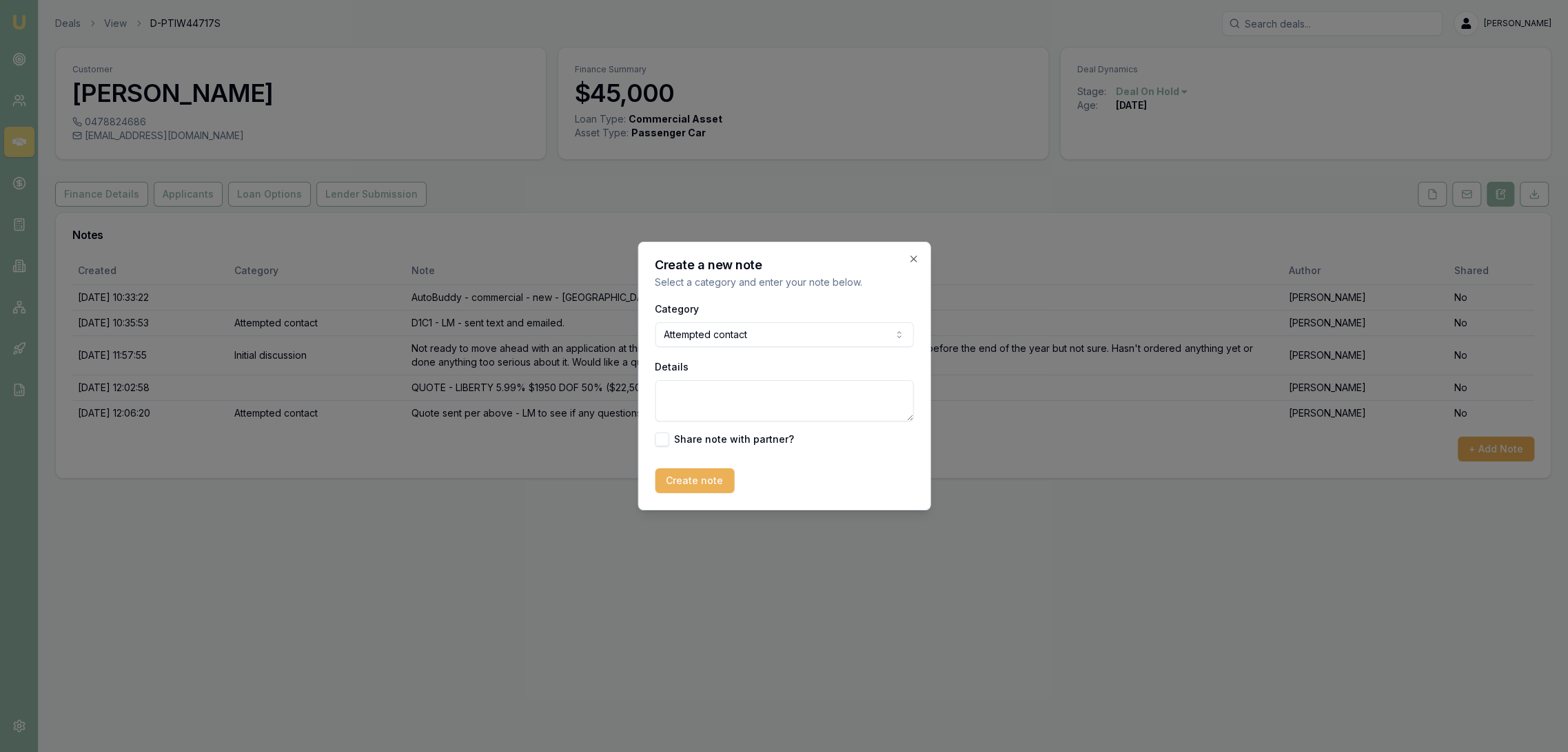
click at [690, 392] on textarea "Details" at bounding box center [784, 401] width 259 height 41
type textarea "VM - LM - sent text."
click at [693, 473] on button "Create note" at bounding box center [694, 481] width 79 height 25
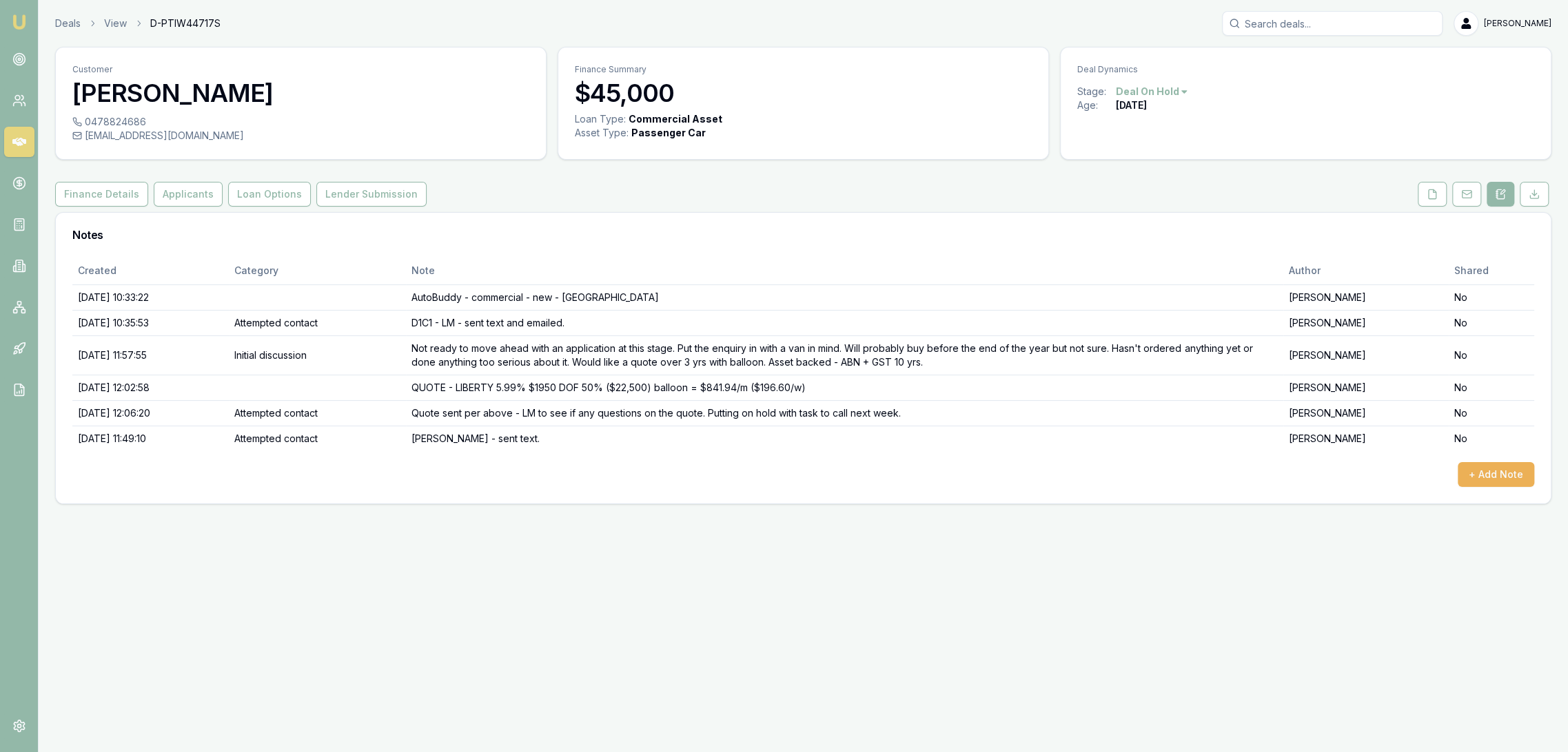
click at [14, 22] on img at bounding box center [19, 22] width 17 height 17
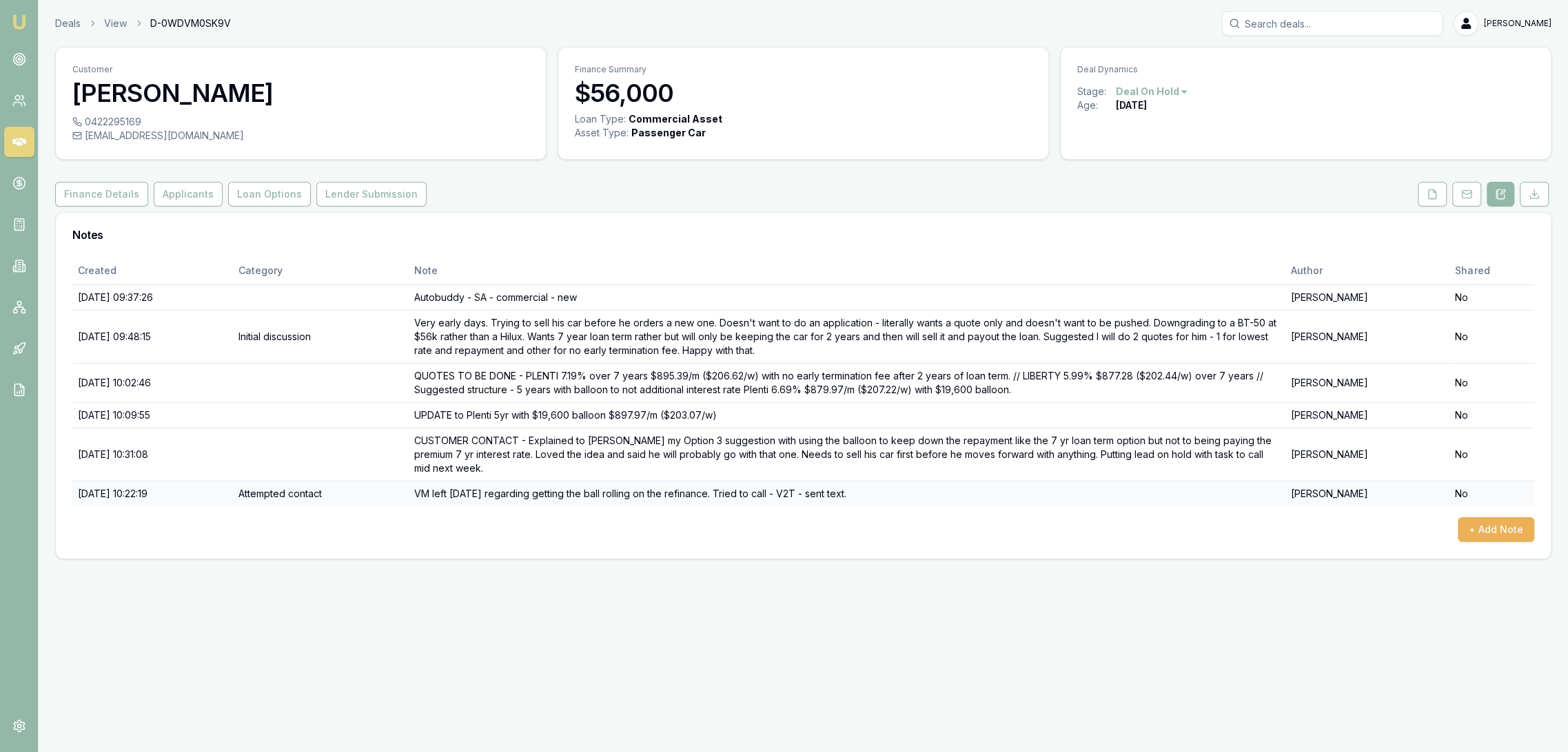
drag, startPoint x: 893, startPoint y: 496, endPoint x: 447, endPoint y: 480, distance: 446.3
click at [447, 481] on td "VM left [DATE] regarding getting the ball rolling on the refinance. Tried to ca…" at bounding box center [847, 493] width 878 height 25
click at [448, 438] on td "CUSTOMER CONTACT - Explained to [PERSON_NAME] my Option 3 suggestion with using…" at bounding box center [847, 454] width 878 height 53
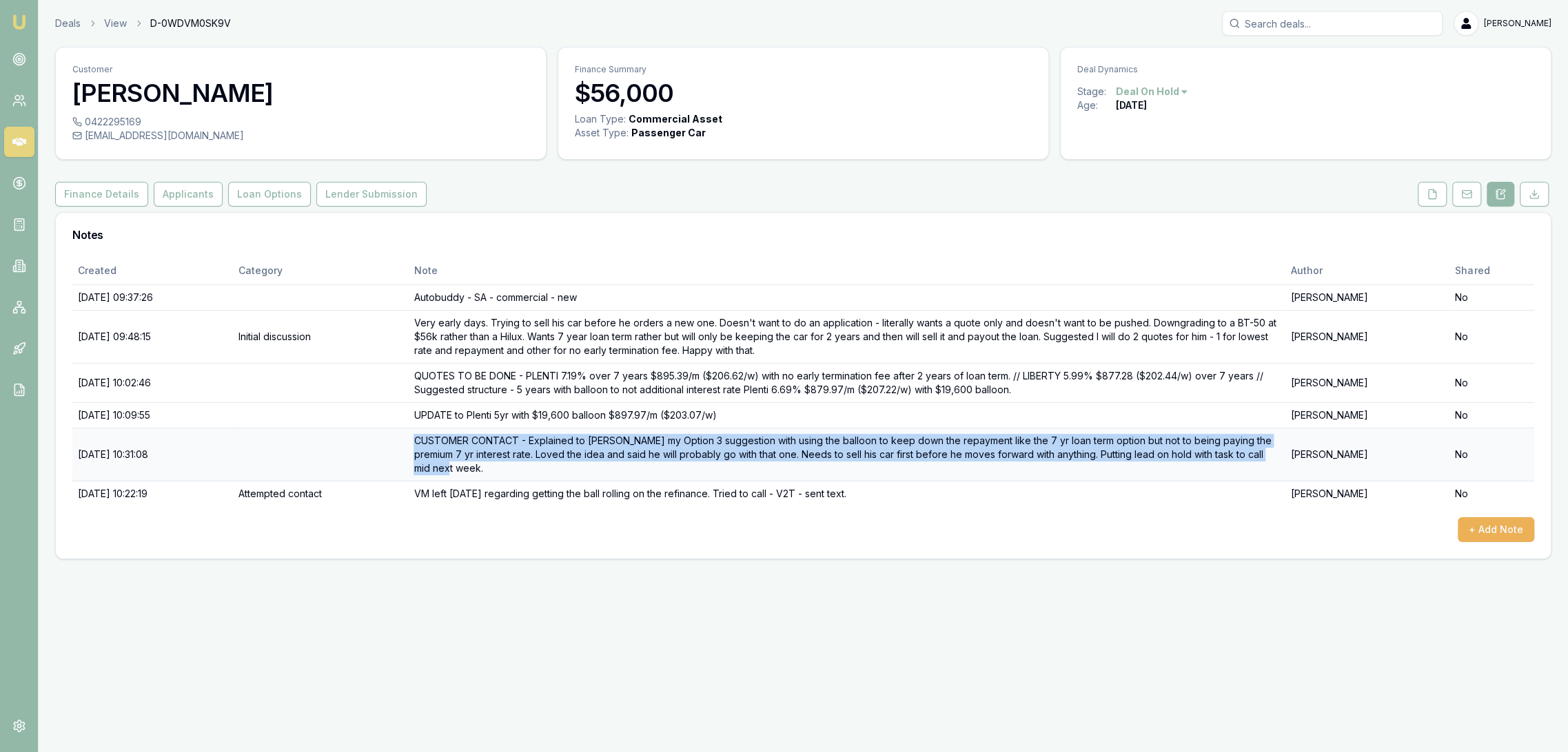
drag, startPoint x: 452, startPoint y: 438, endPoint x: 489, endPoint y: 464, distance: 45.2
click at [489, 464] on td "CUSTOMER CONTACT - Explained to [PERSON_NAME] my Option 3 suggestion with using…" at bounding box center [847, 454] width 878 height 53
click at [1509, 530] on button "+ Add Note" at bounding box center [1496, 530] width 77 height 25
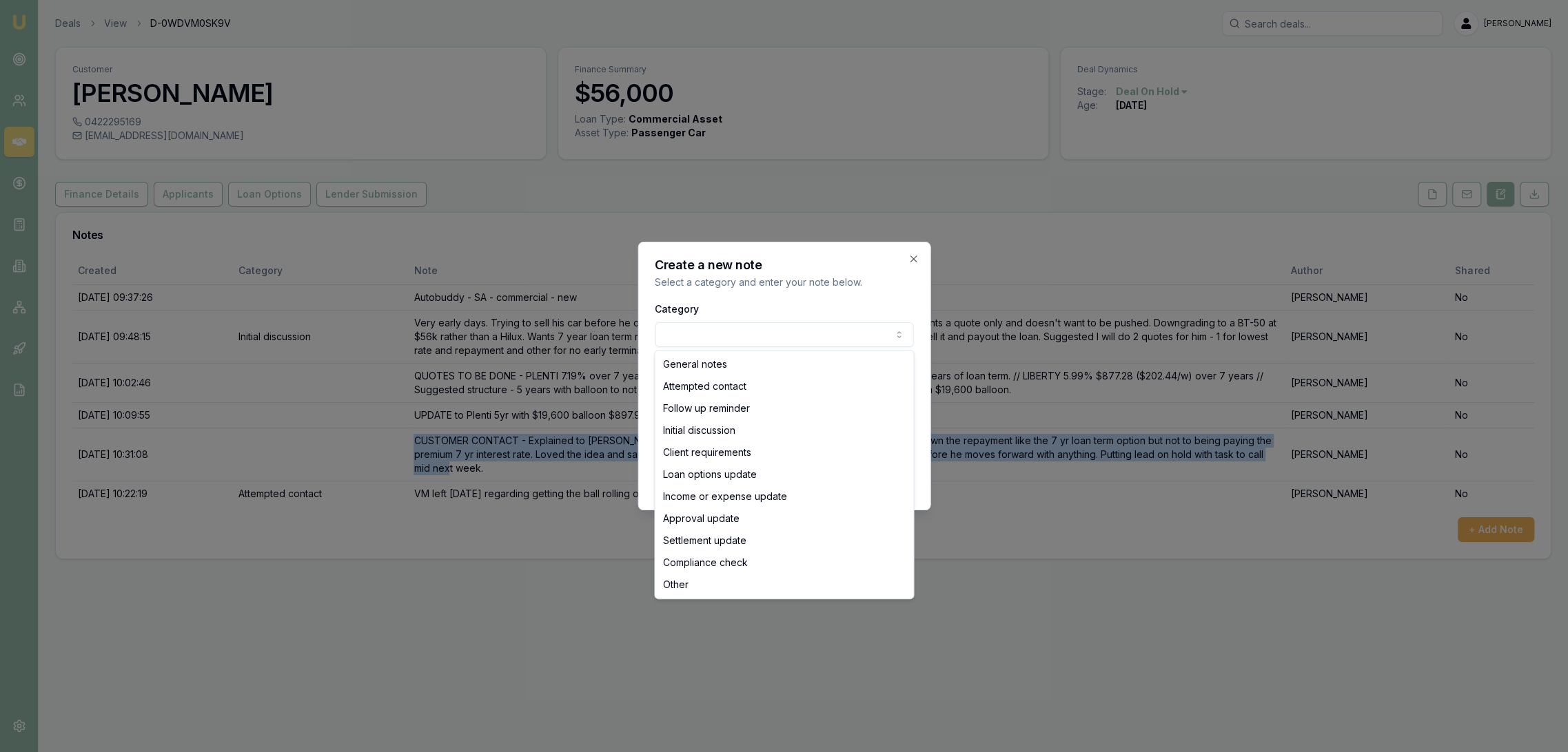
click at [723, 337] on body "Emu Broker Deals View D-0WDVM0SK9V Robyn Adams Toggle Menu Customer Andrew Fry …" at bounding box center [784, 376] width 1568 height 752
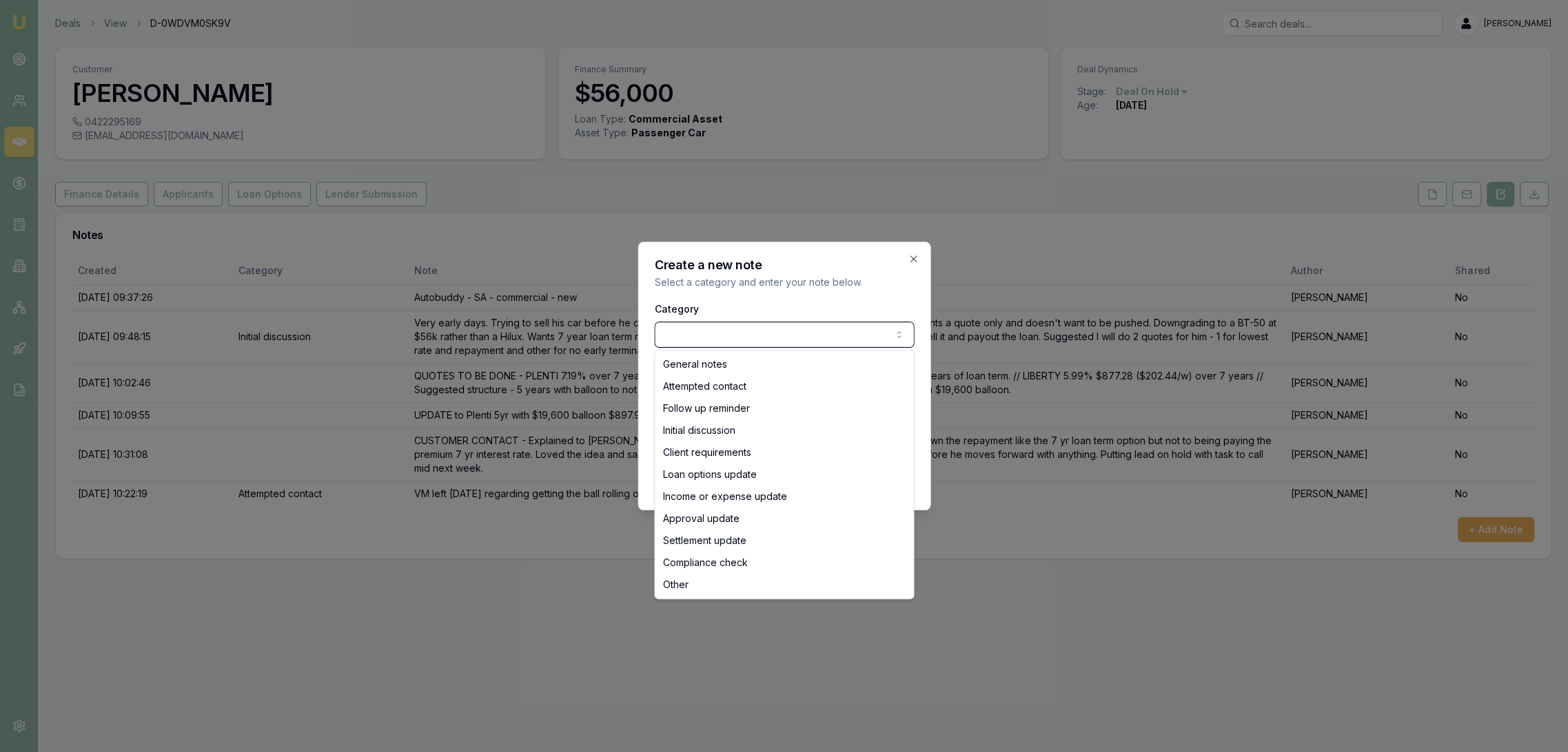
click at [723, 337] on body "Emu Broker Deals View D-0WDVM0SK9V Robyn Adams Toggle Menu Customer Andrew Fry …" at bounding box center [784, 376] width 1568 height 752
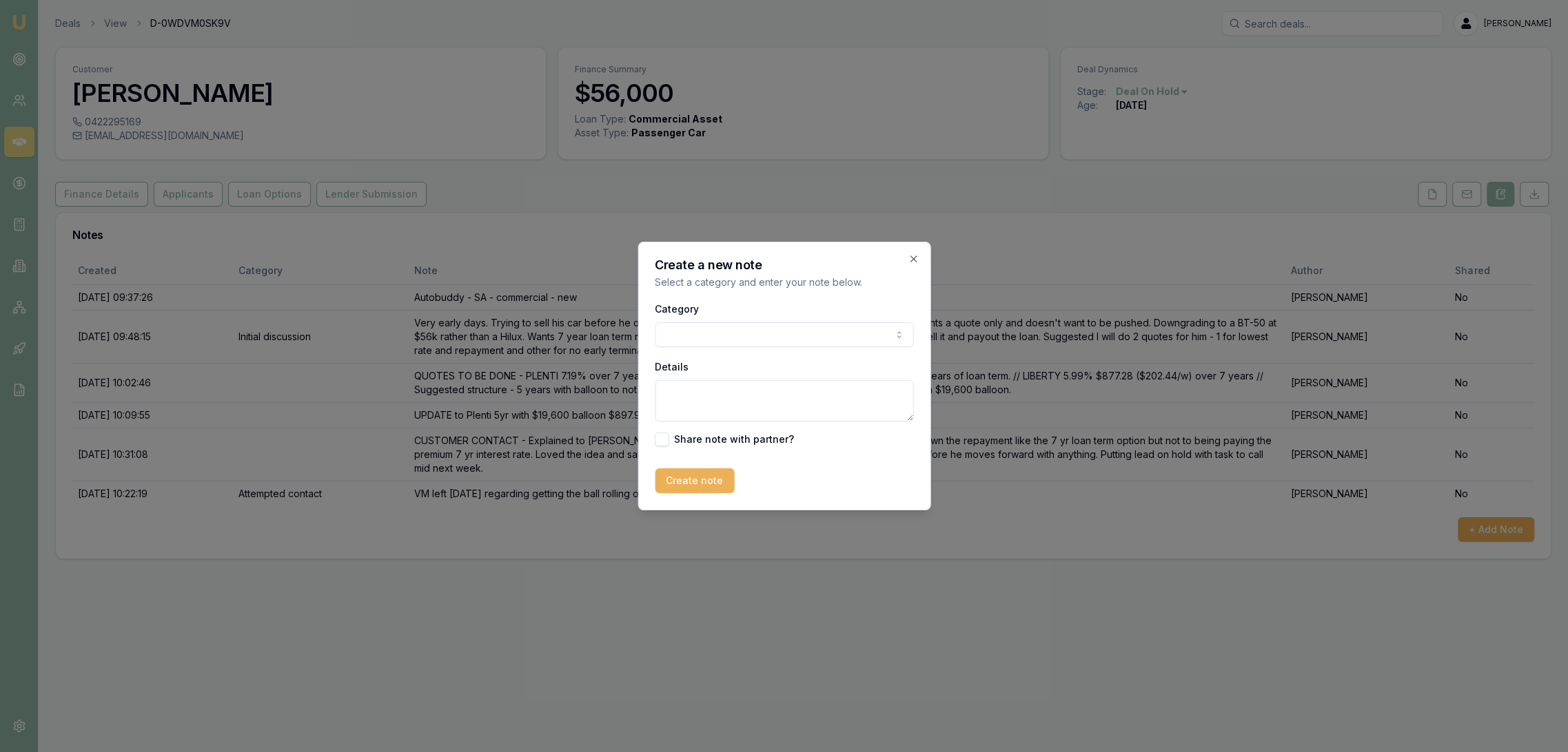
click at [716, 406] on textarea "Details" at bounding box center [784, 401] width 259 height 41
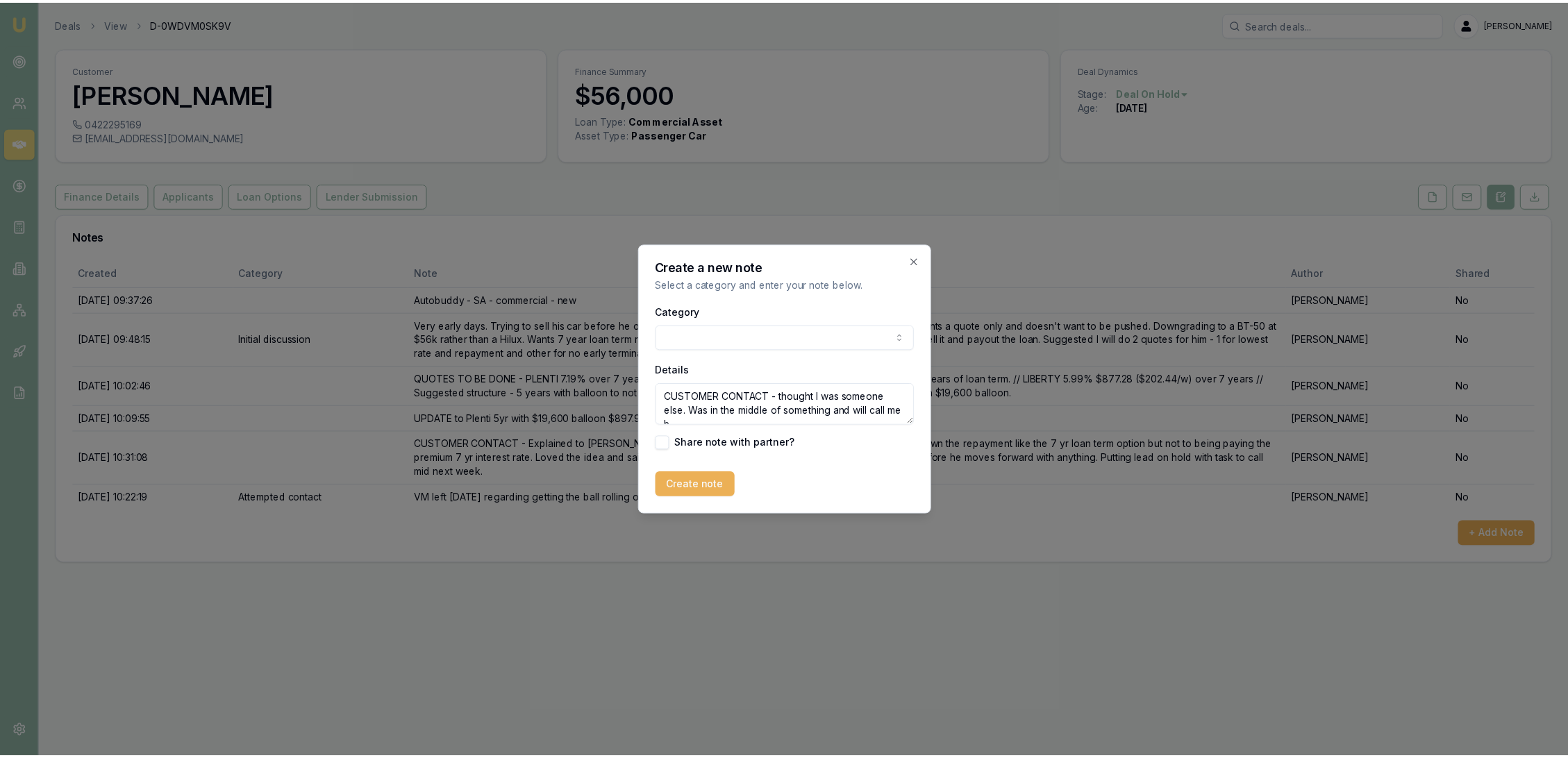
scroll to position [6, 0]
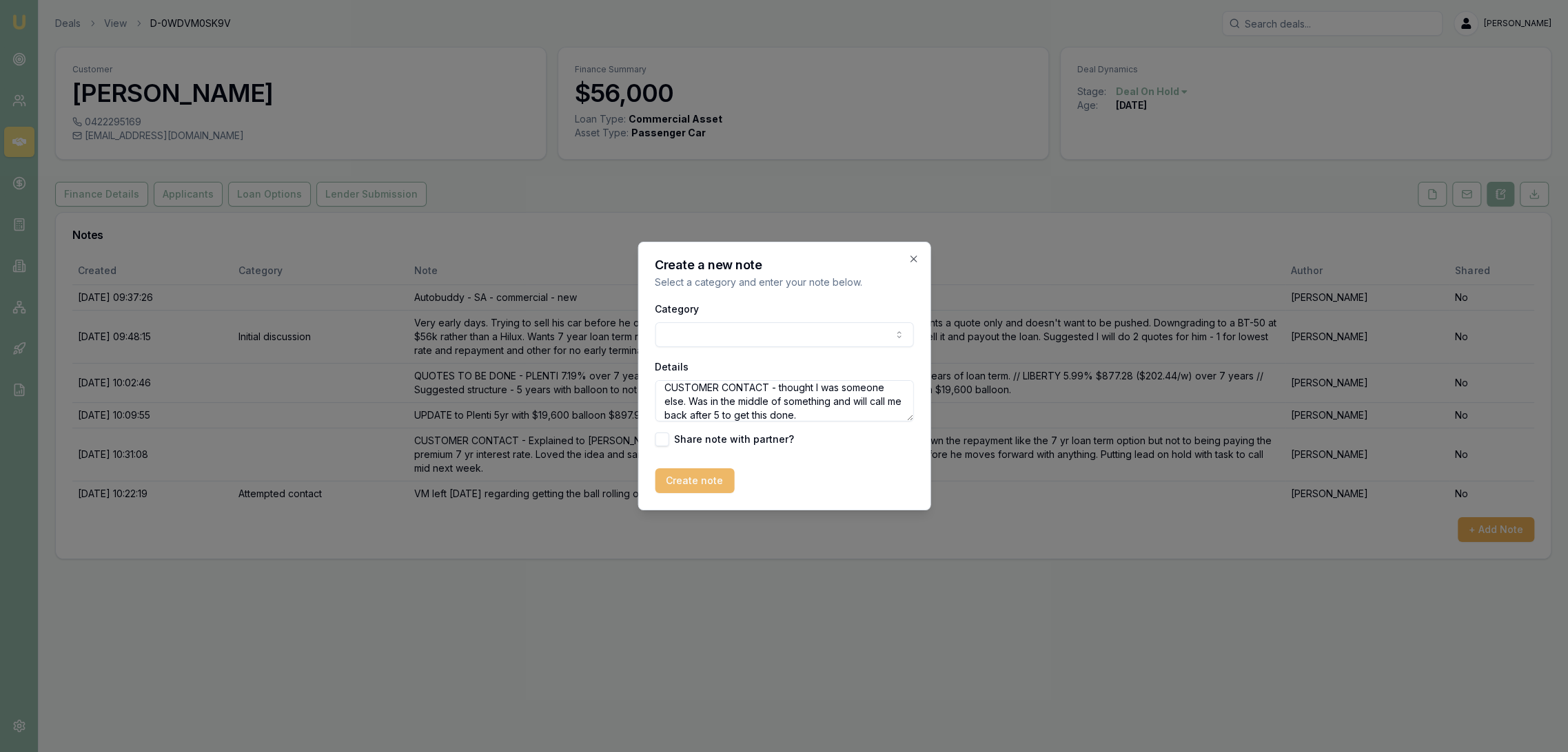
type textarea "CUSTOMER CONTACT - thought I was someone else. Was in the middle of something a…"
click at [669, 488] on button "Create note" at bounding box center [694, 481] width 79 height 25
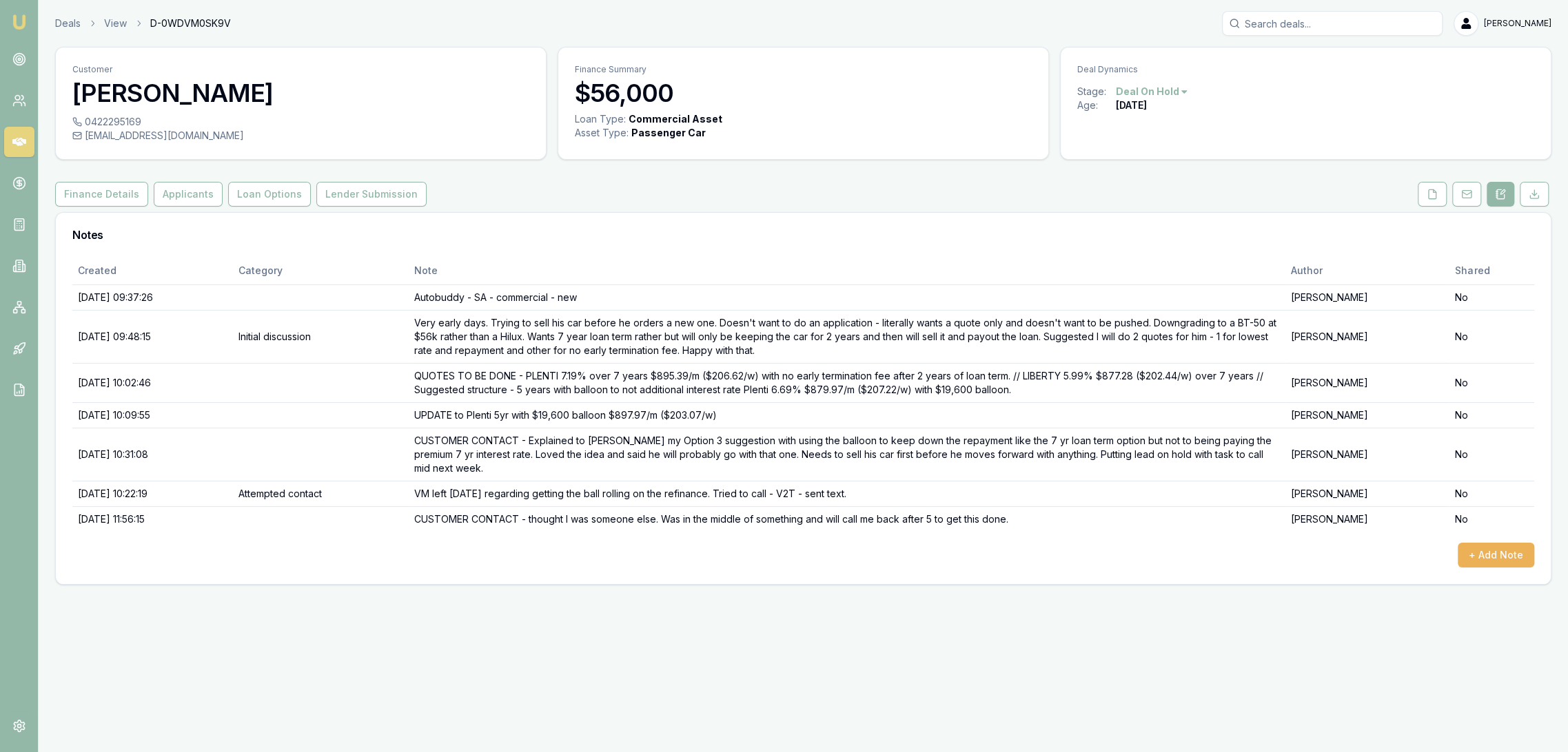
click at [14, 21] on img at bounding box center [19, 22] width 17 height 17
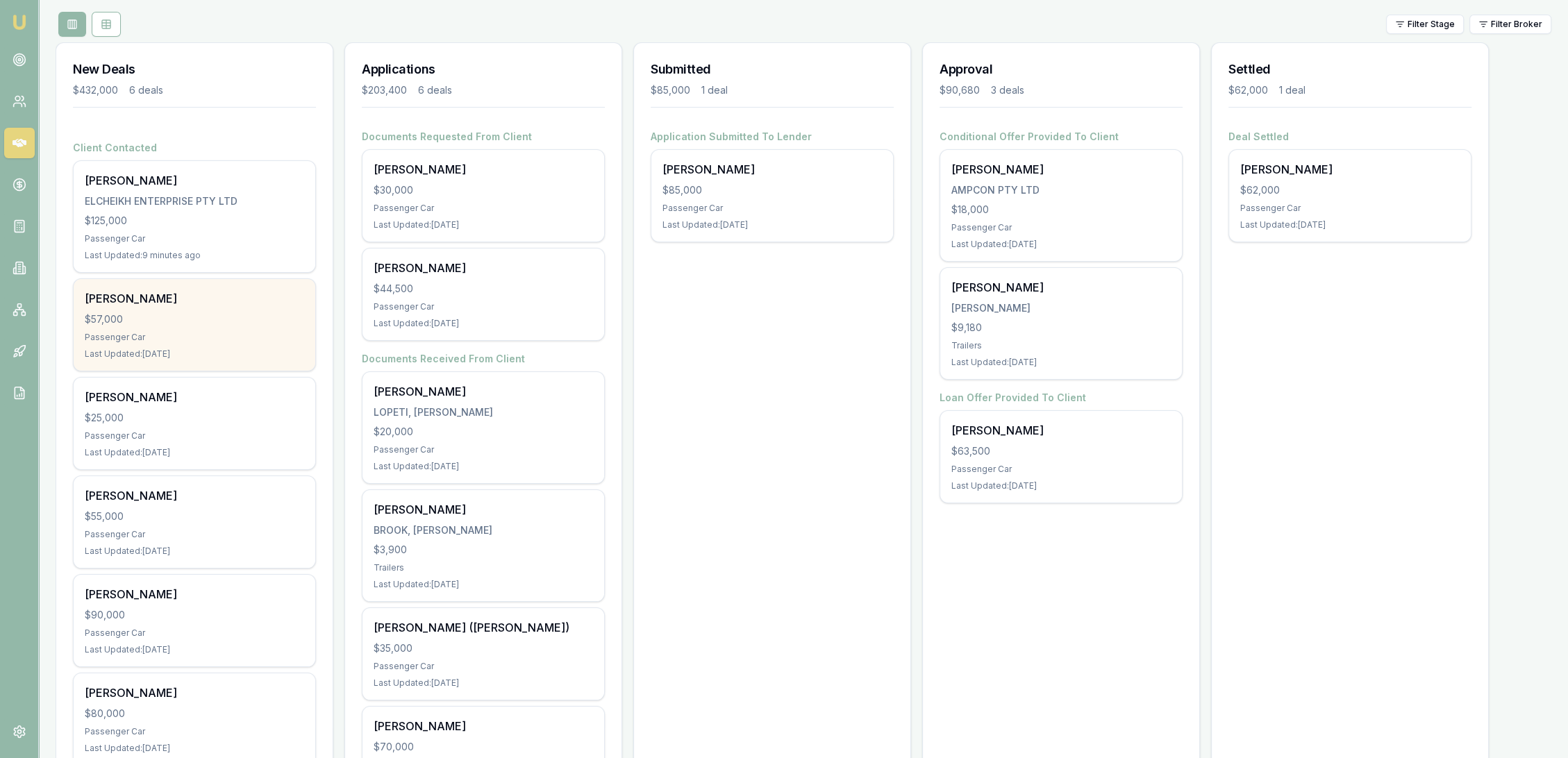
scroll to position [233, 0]
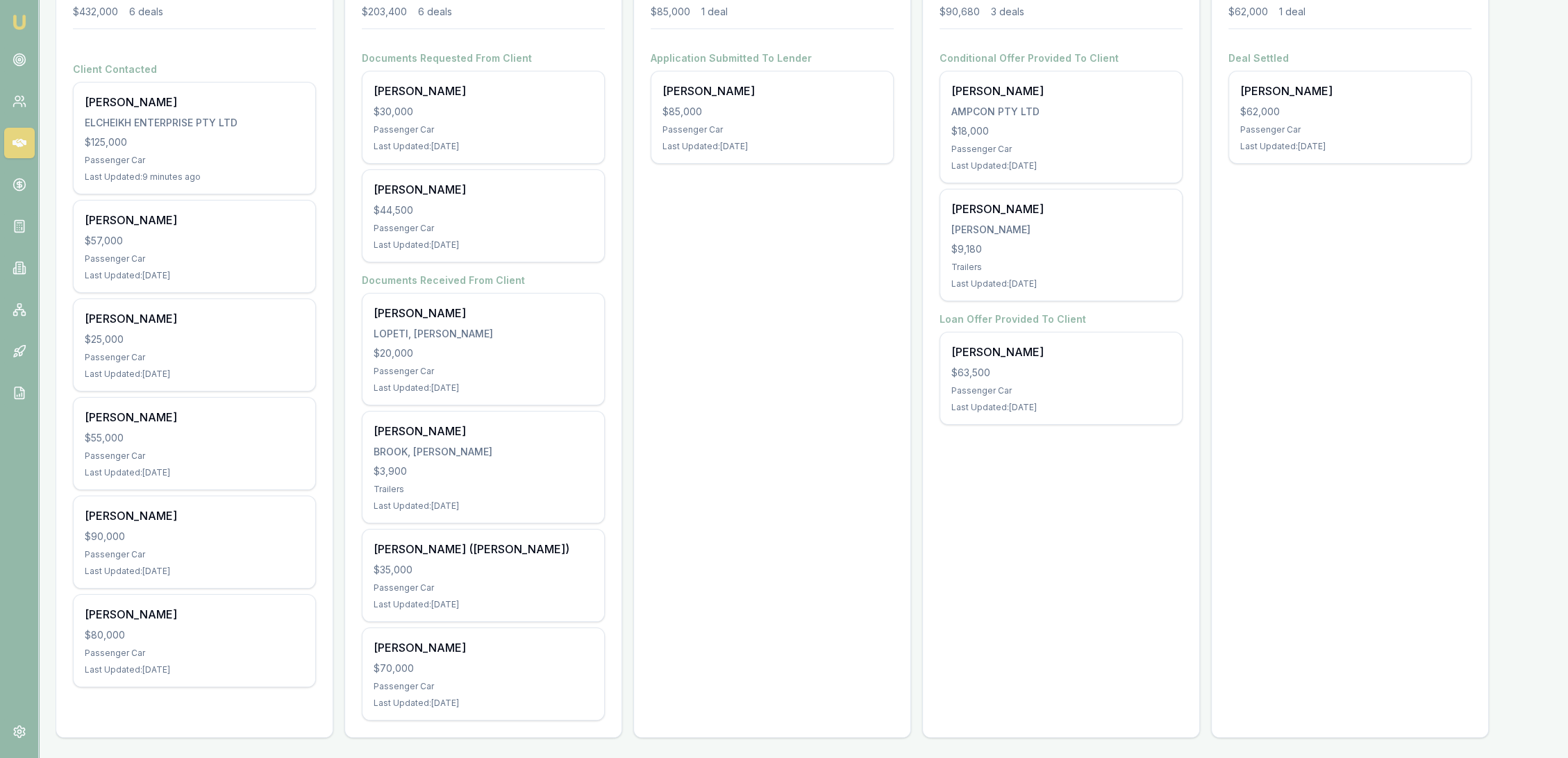
click at [23, 22] on img at bounding box center [19, 22] width 17 height 17
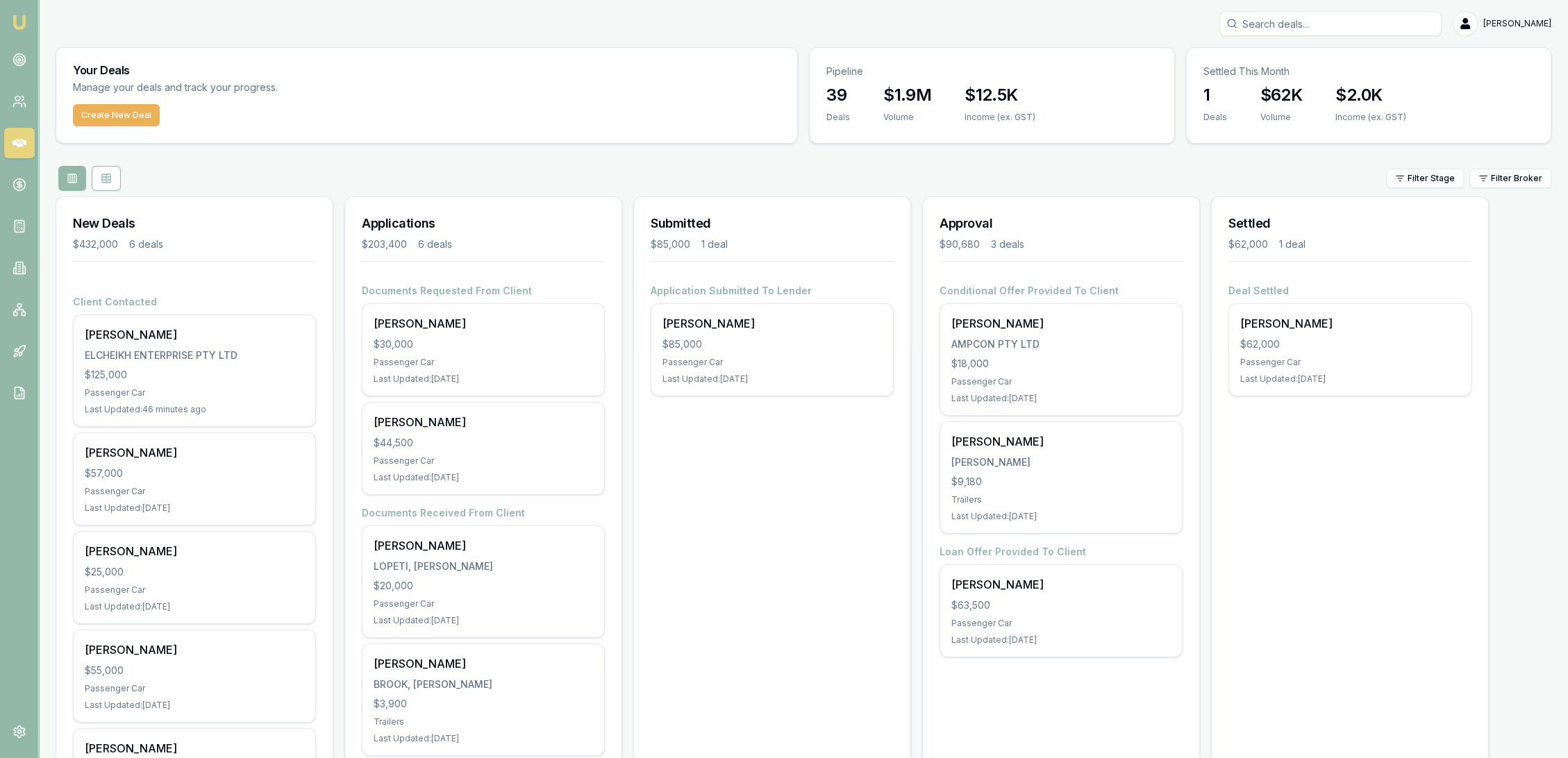
click at [17, 64] on circle at bounding box center [19, 60] width 12 height 12
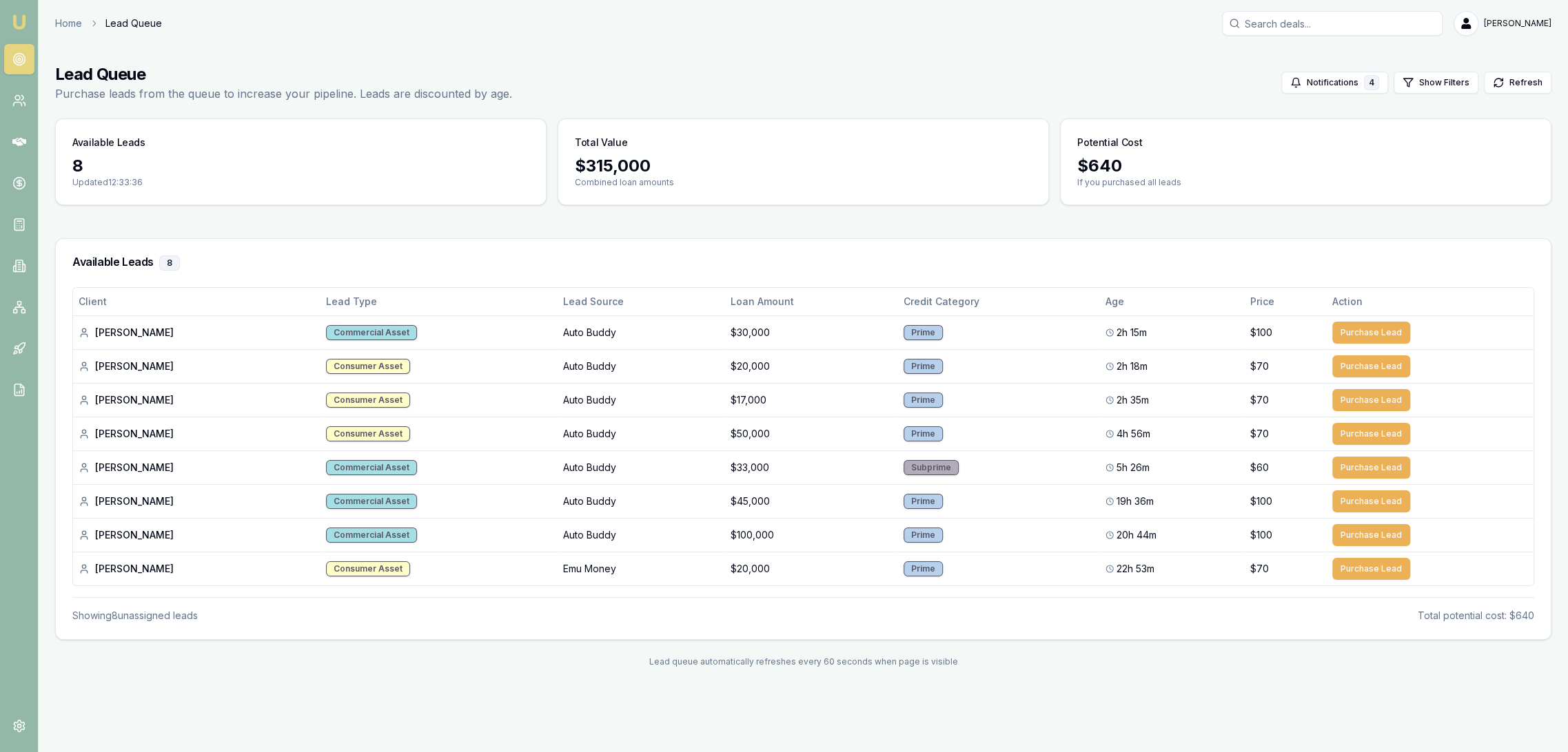
click at [17, 14] on img at bounding box center [19, 22] width 17 height 17
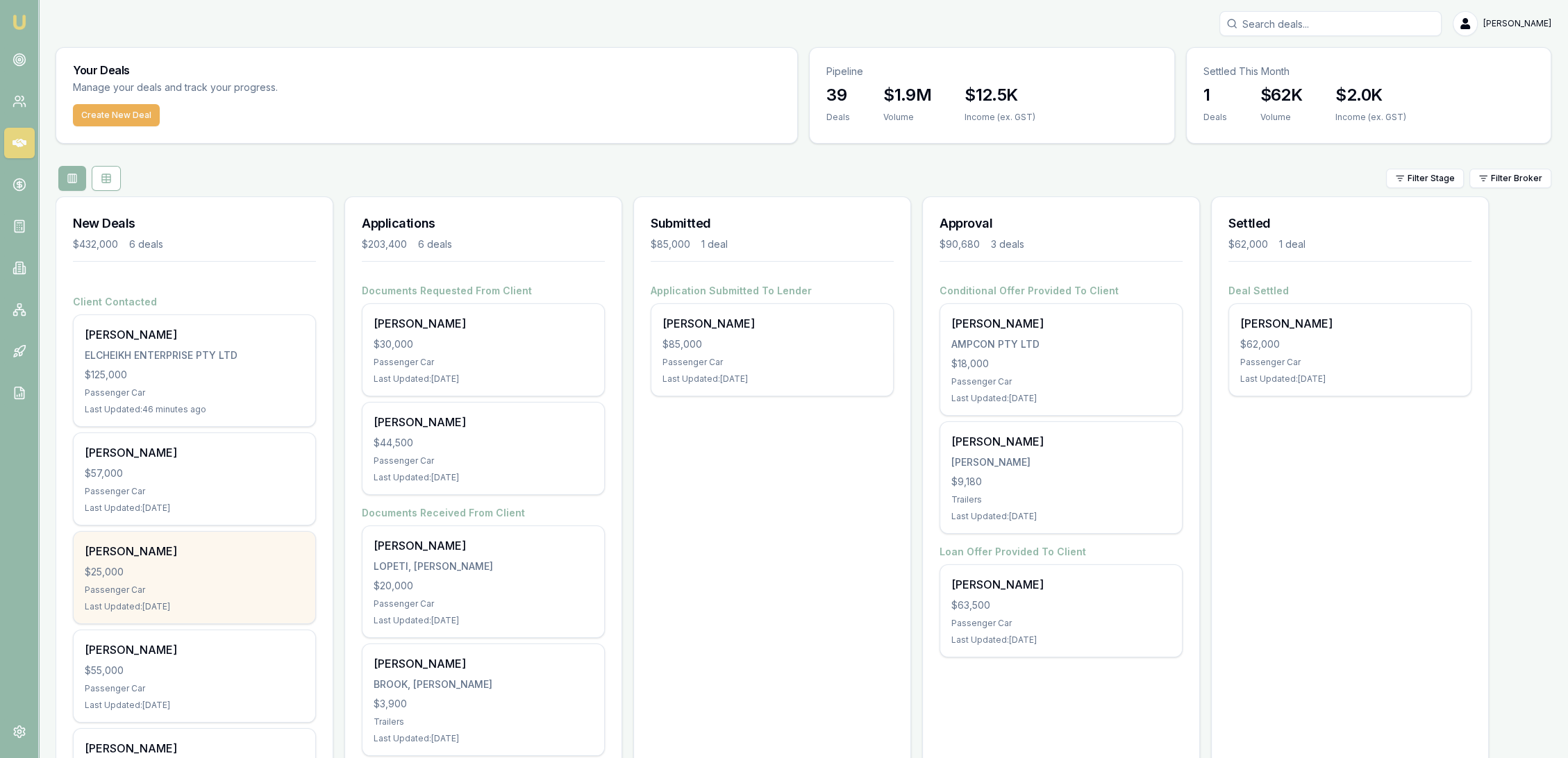
click at [205, 586] on div "Passenger Car" at bounding box center [194, 590] width 219 height 11
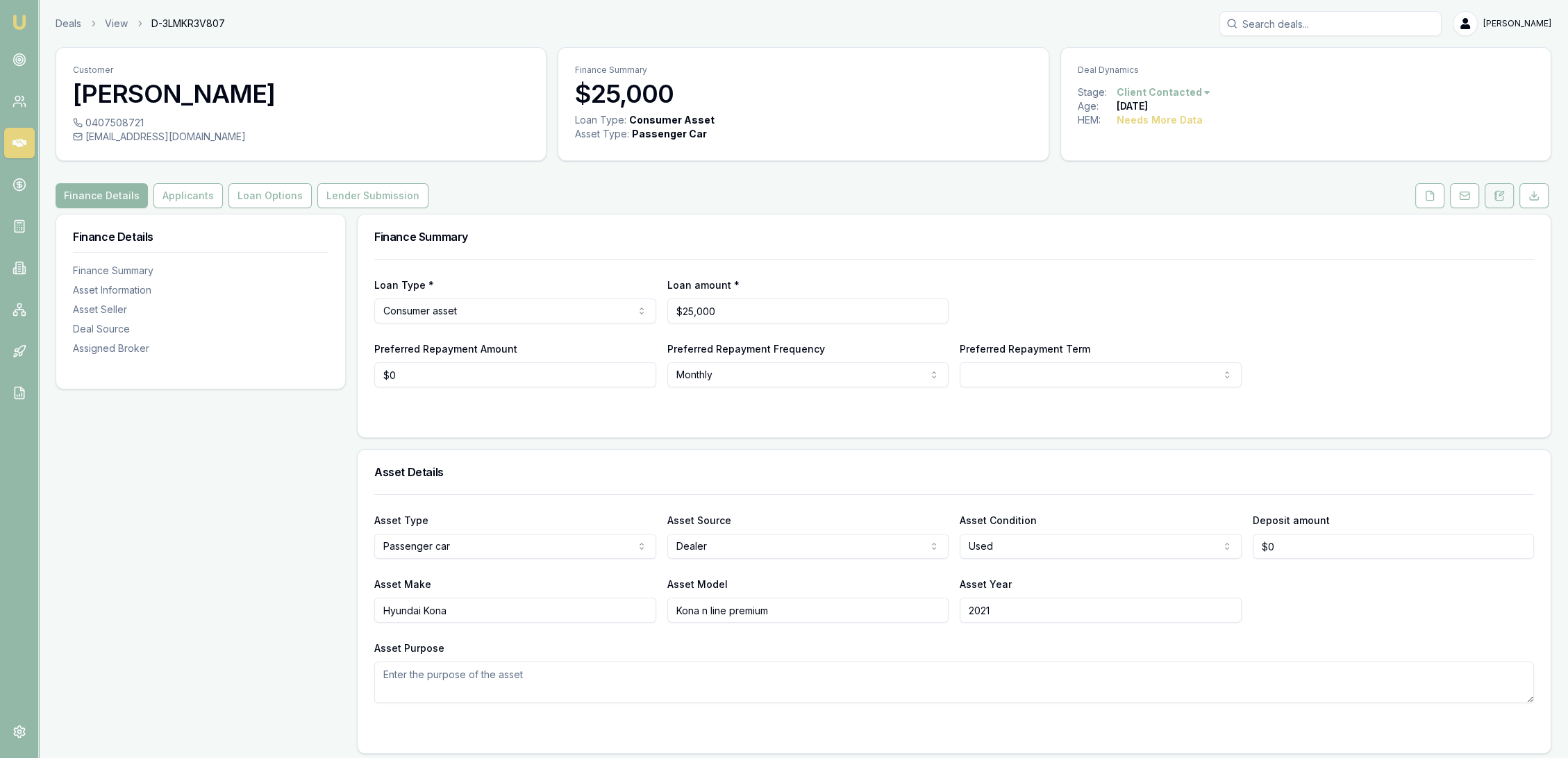
click at [1500, 193] on icon at bounding box center [1502, 194] width 4 height 4
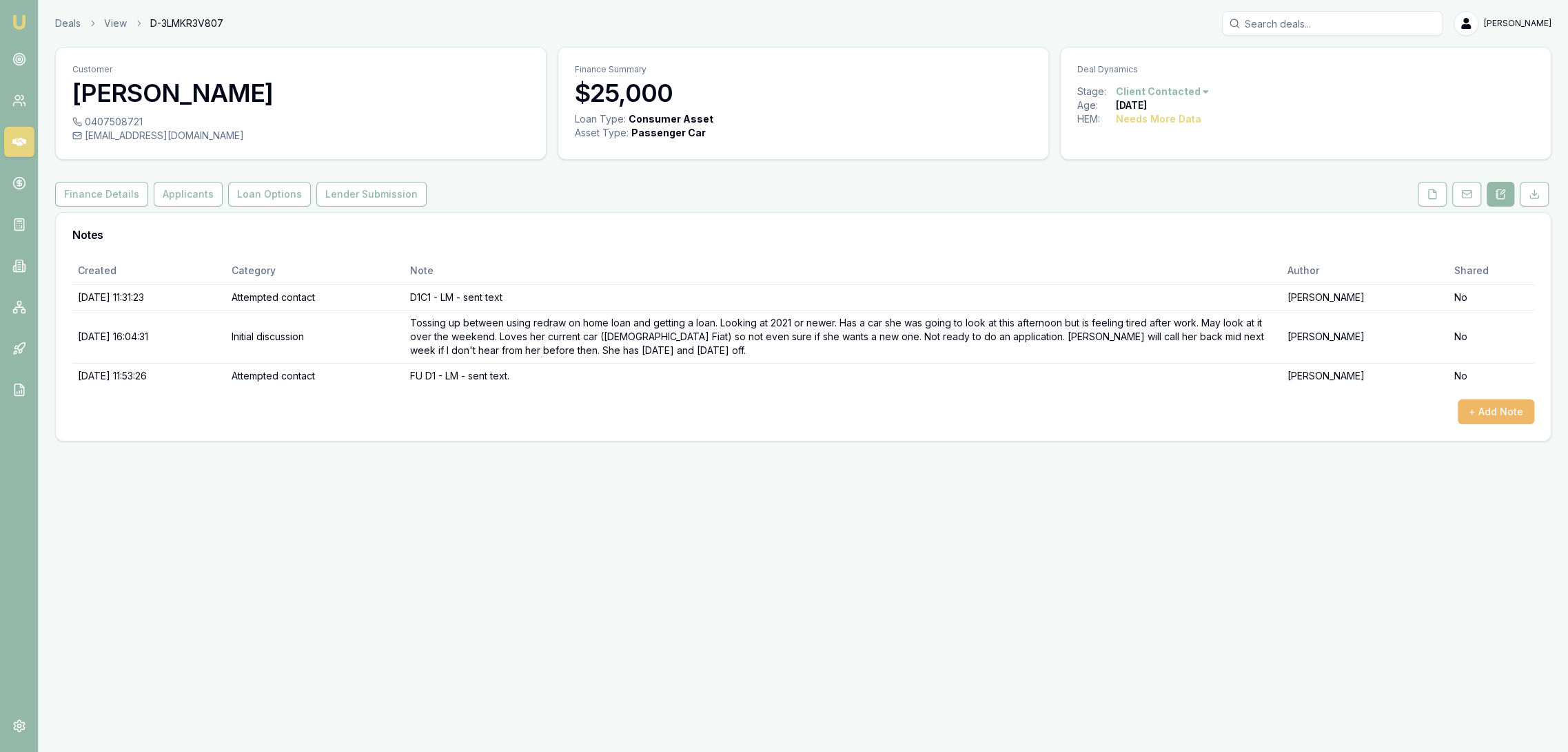
click at [1483, 414] on button "+ Add Note" at bounding box center [1496, 412] width 77 height 25
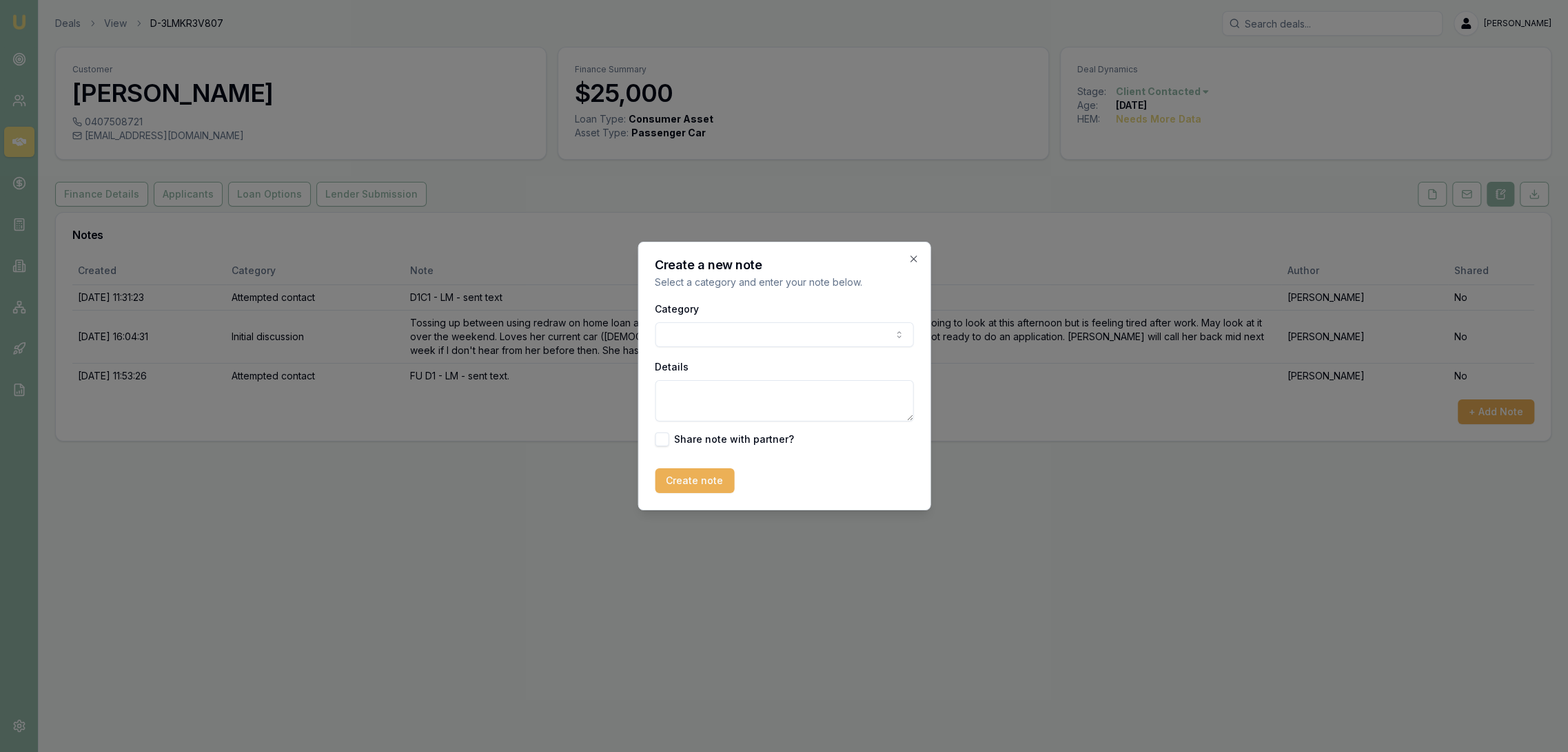
click at [771, 401] on textarea "Details" at bounding box center [784, 401] width 259 height 41
type textarea "q"
type textarea "QFU - D2 - LM - sent text."
click at [697, 481] on button "Create note" at bounding box center [694, 481] width 79 height 25
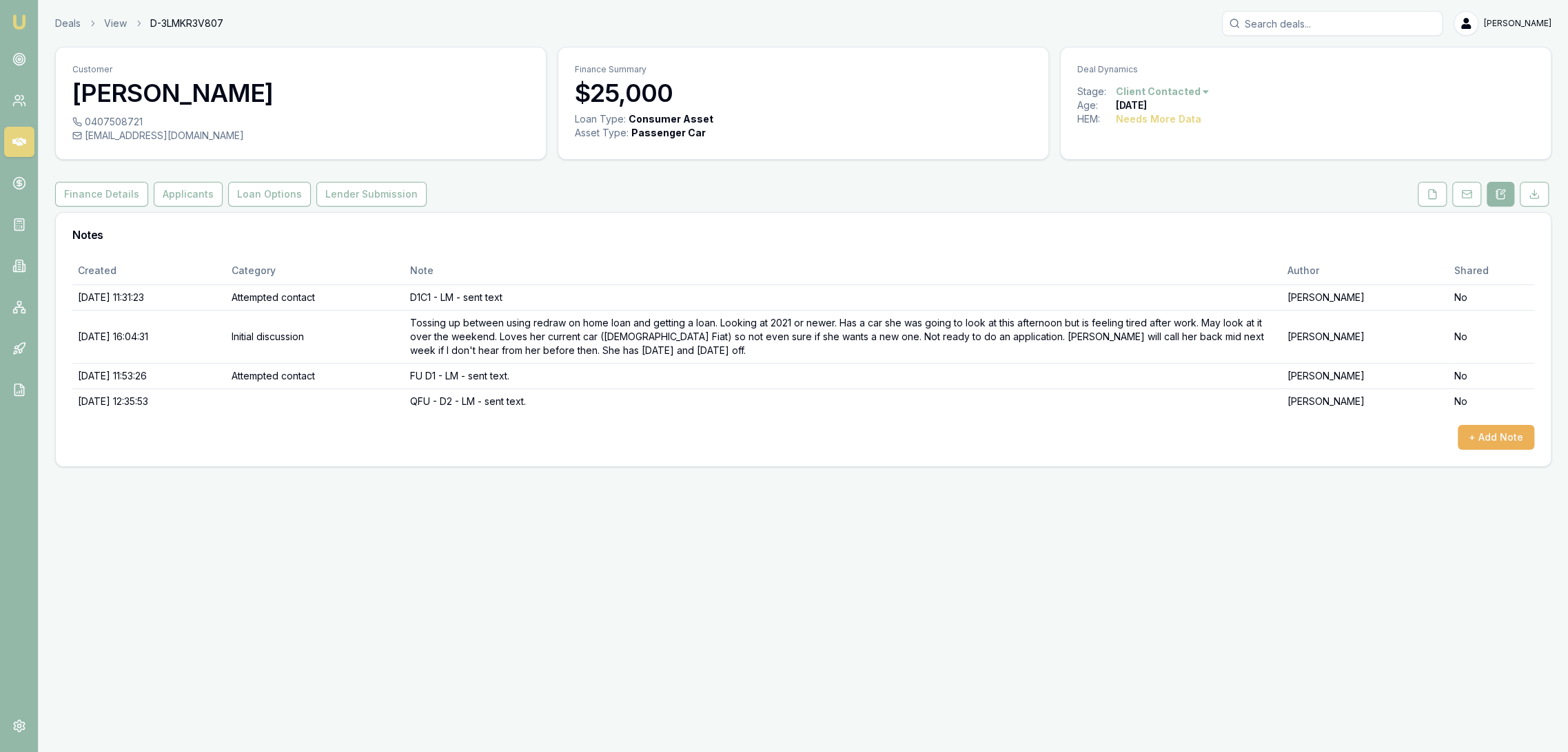
drag, startPoint x: 19, startPoint y: 20, endPoint x: 114, endPoint y: 11, distance: 95.4
click at [18, 20] on img at bounding box center [19, 22] width 17 height 17
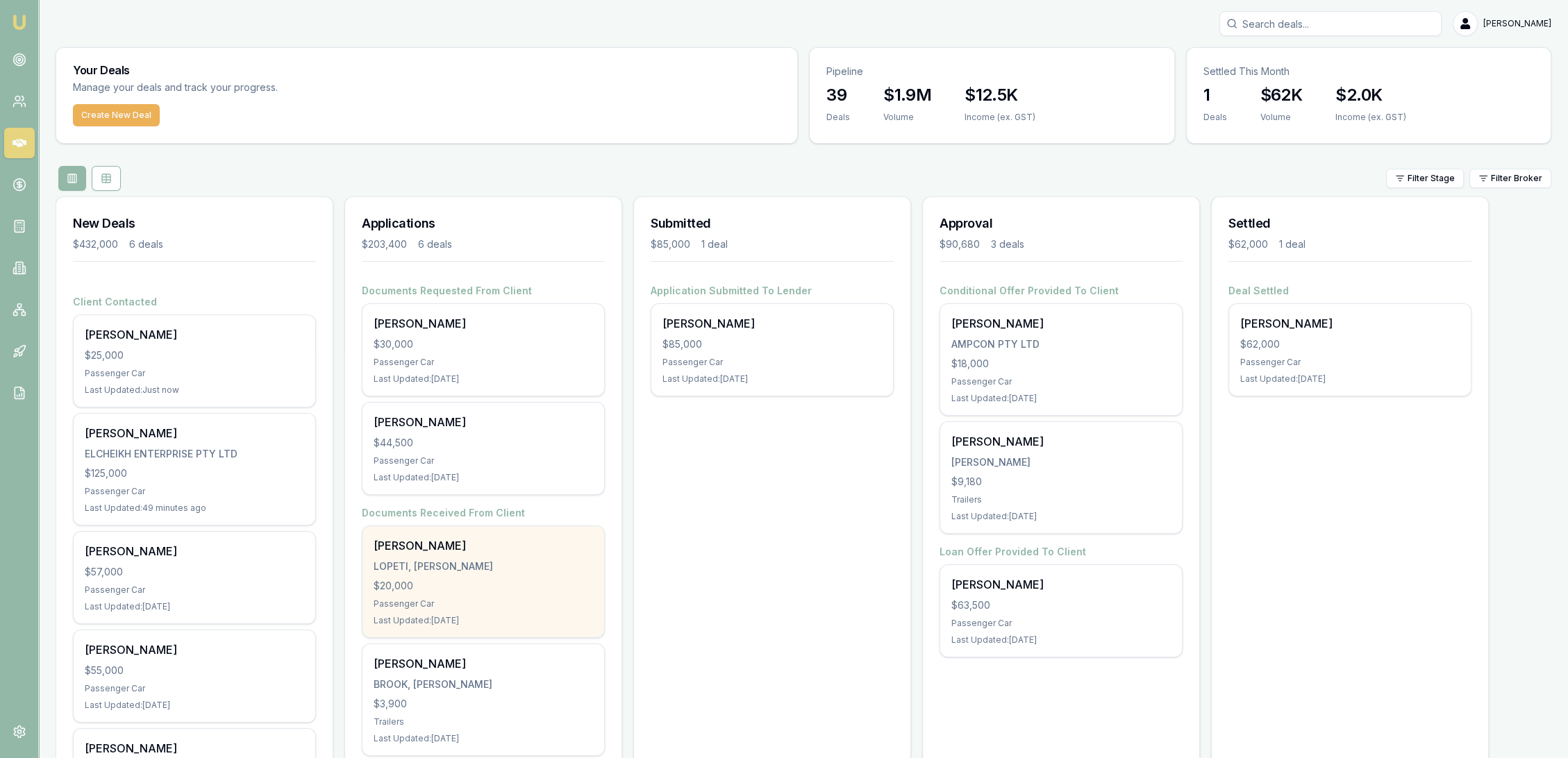
click at [499, 558] on div "Pouono [PERSON_NAME], [PERSON_NAME] $20,000 Passenger Car Last Updated: [DATE]" at bounding box center [483, 582] width 242 height 111
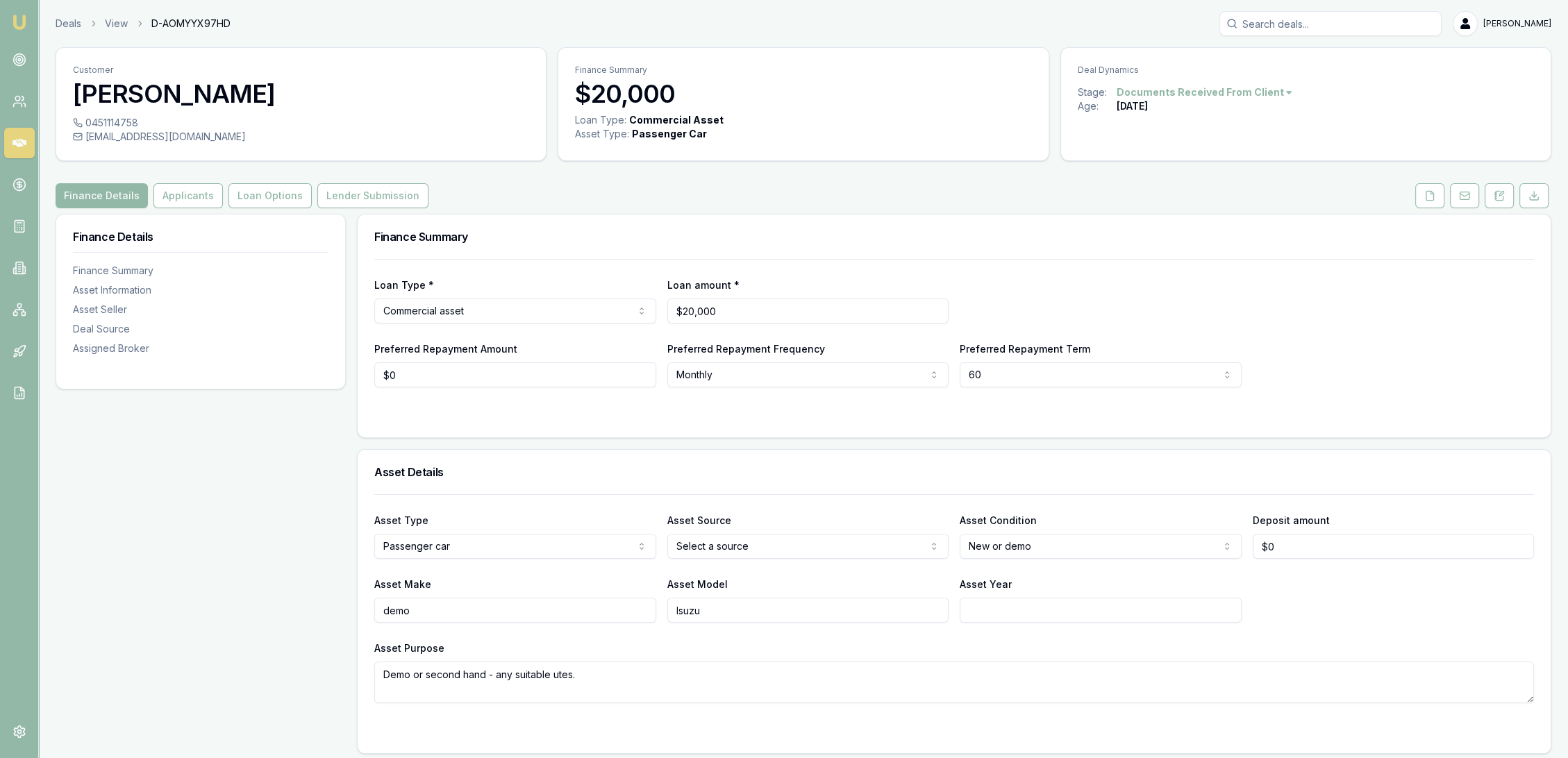
drag, startPoint x: 1504, startPoint y: 197, endPoint x: 1465, endPoint y: 216, distance: 43.4
click at [1504, 197] on icon at bounding box center [1499, 196] width 11 height 11
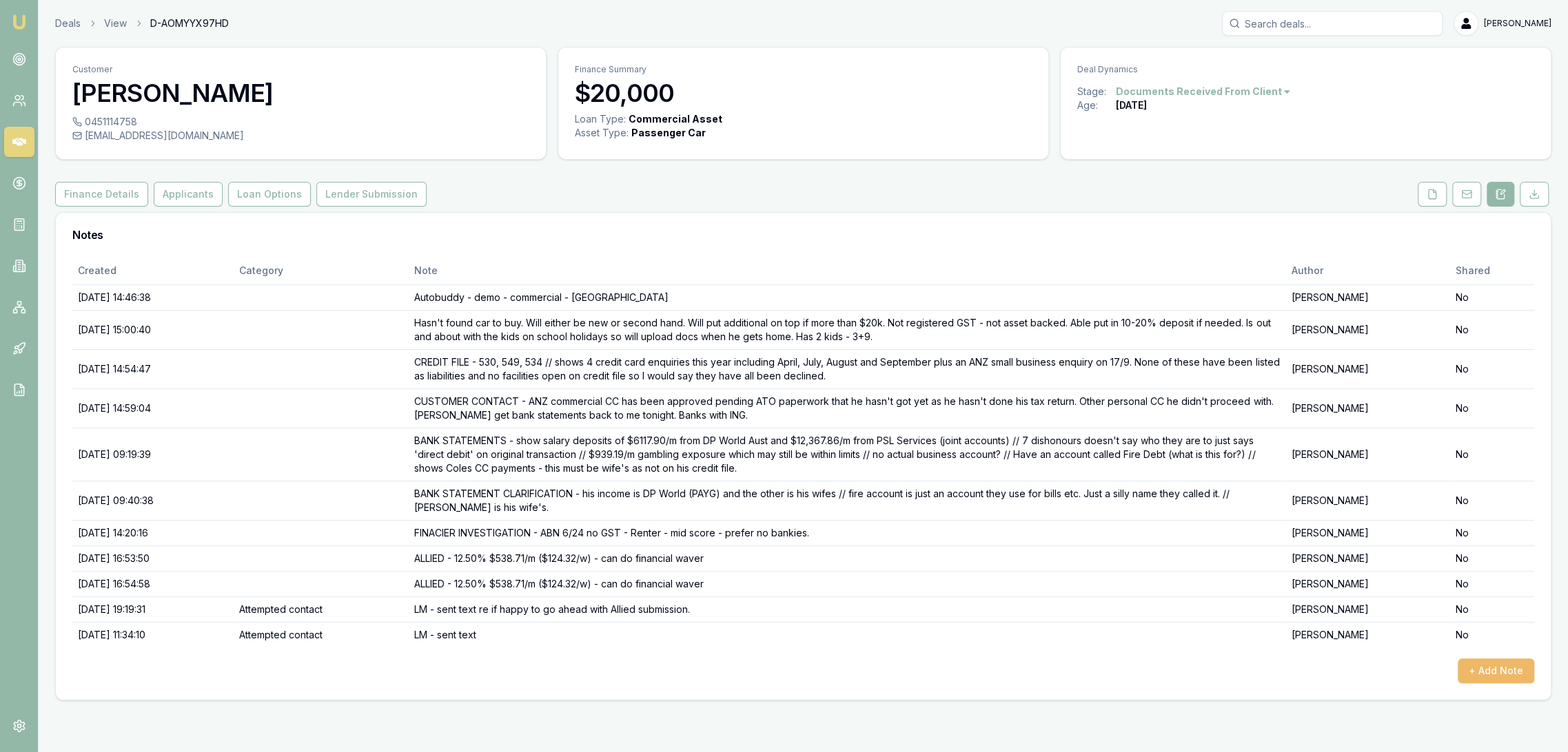
click at [1492, 659] on button "+ Add Note" at bounding box center [1496, 671] width 77 height 25
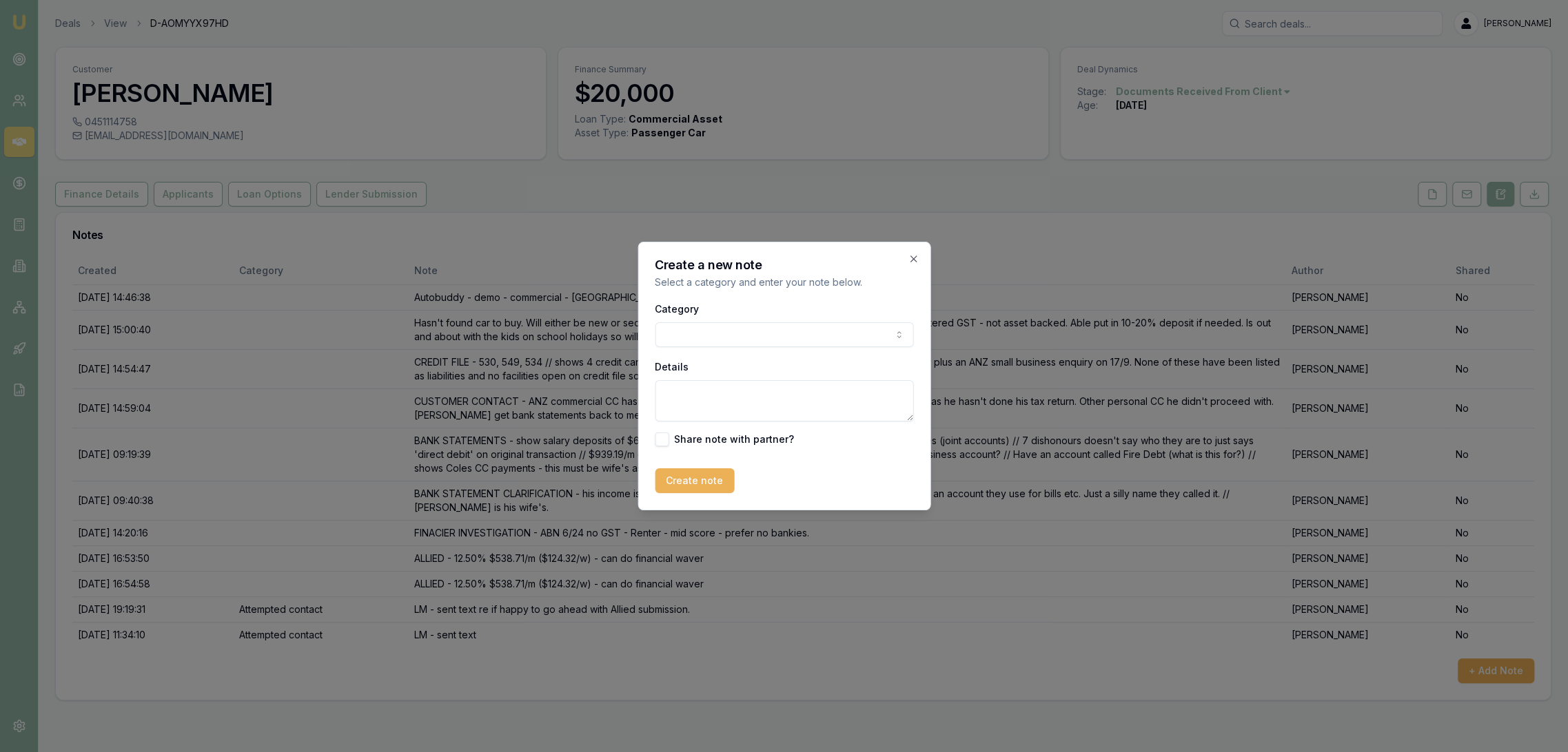
click at [689, 394] on textarea "Details" at bounding box center [784, 401] width 259 height 41
type textarea "QFU D3 - LM - sent text."
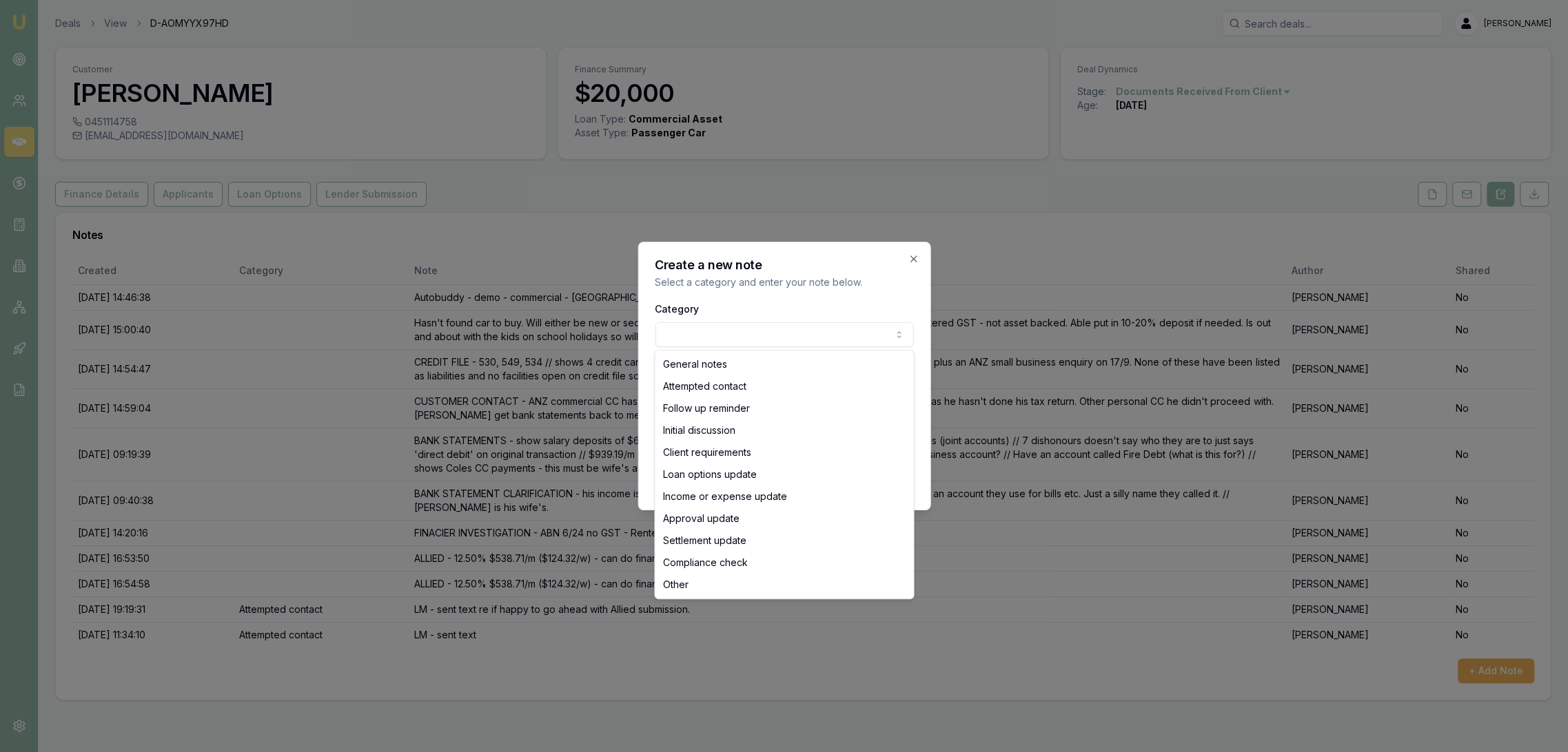
click at [729, 335] on body "Emu Broker Deals View D-AOMYYX97HD Robyn Adams Toggle Menu Customer Pouono Lope…" at bounding box center [784, 376] width 1568 height 752
select select "ATTEMPTED_CONTACT"
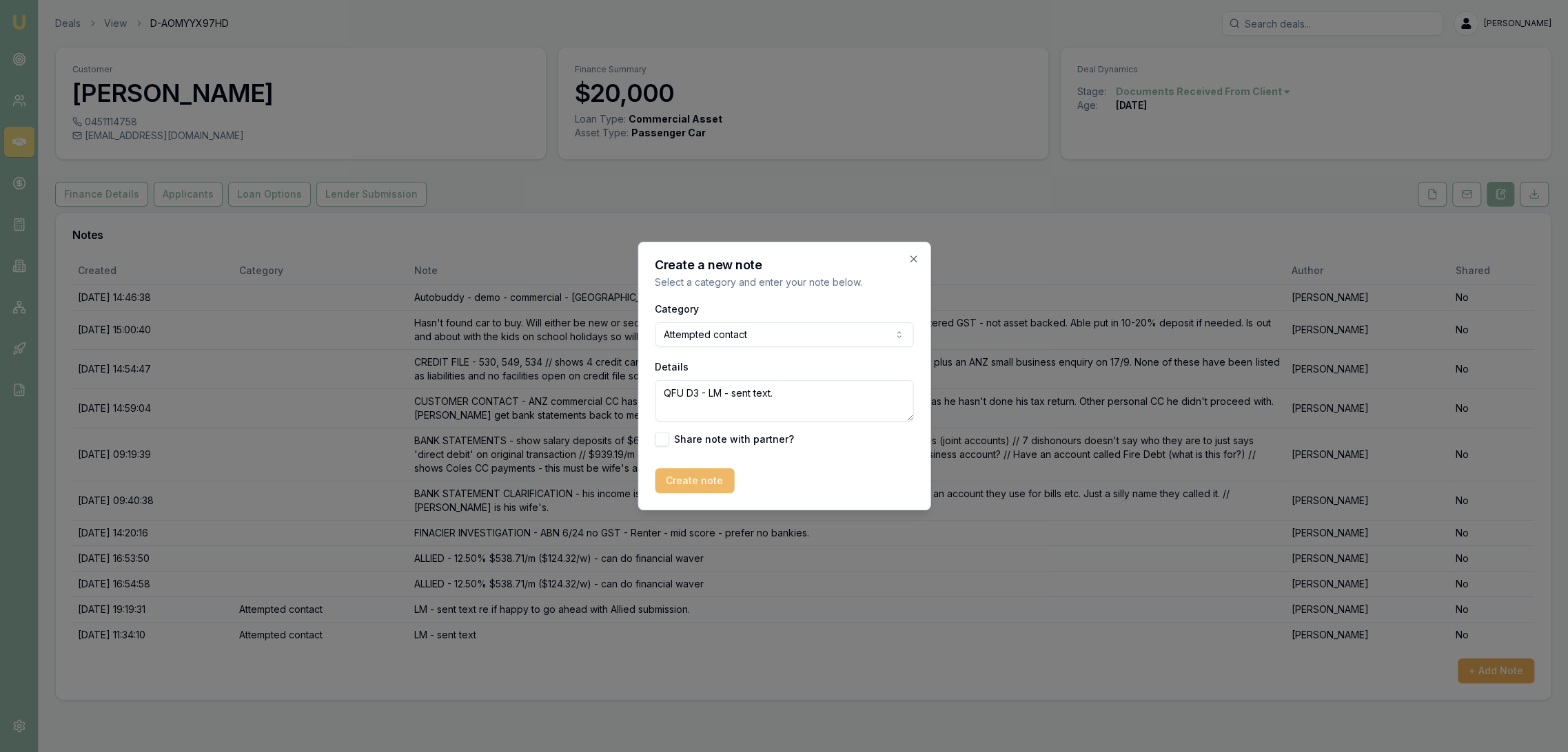
click at [686, 480] on button "Create note" at bounding box center [694, 481] width 79 height 25
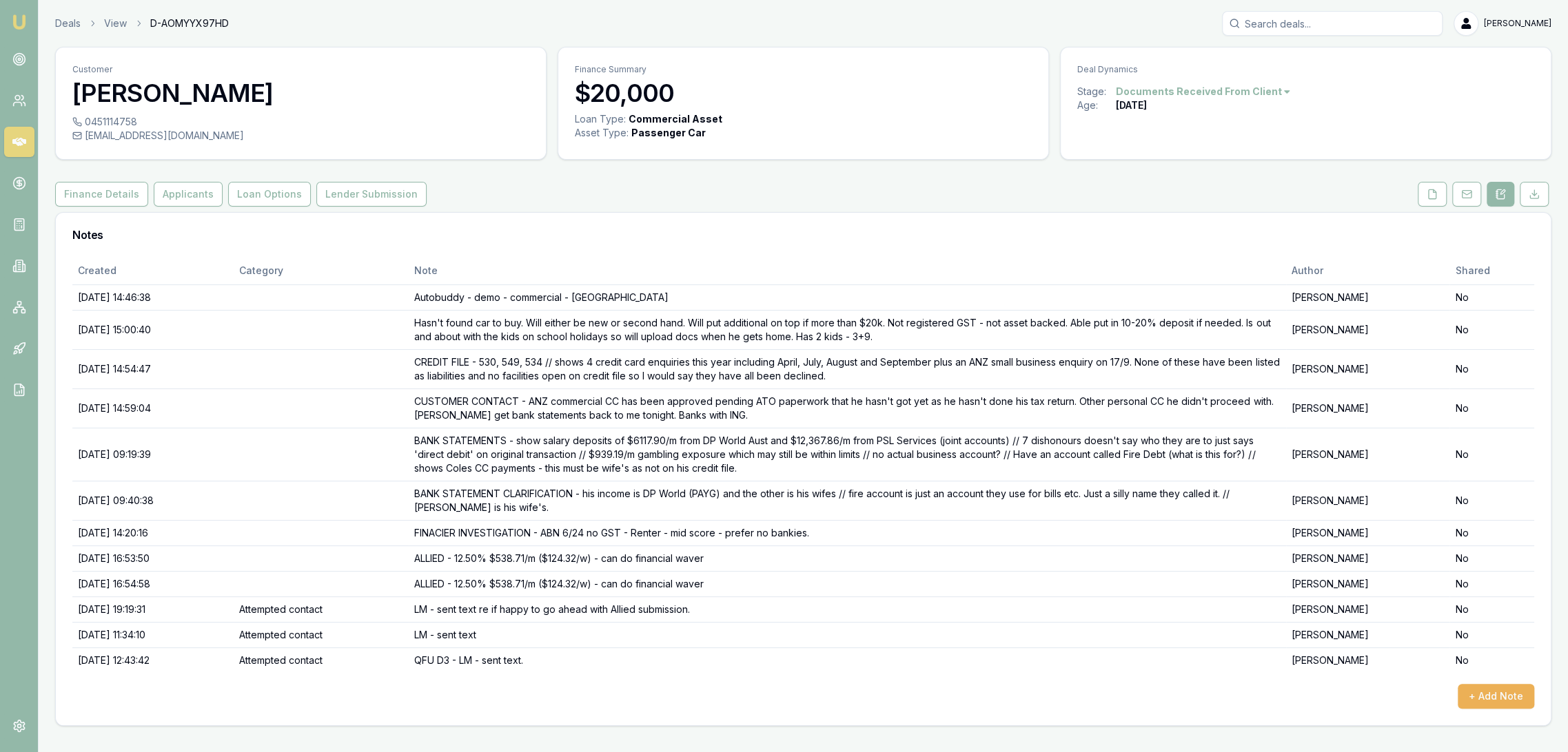
click at [24, 17] on img at bounding box center [19, 22] width 17 height 17
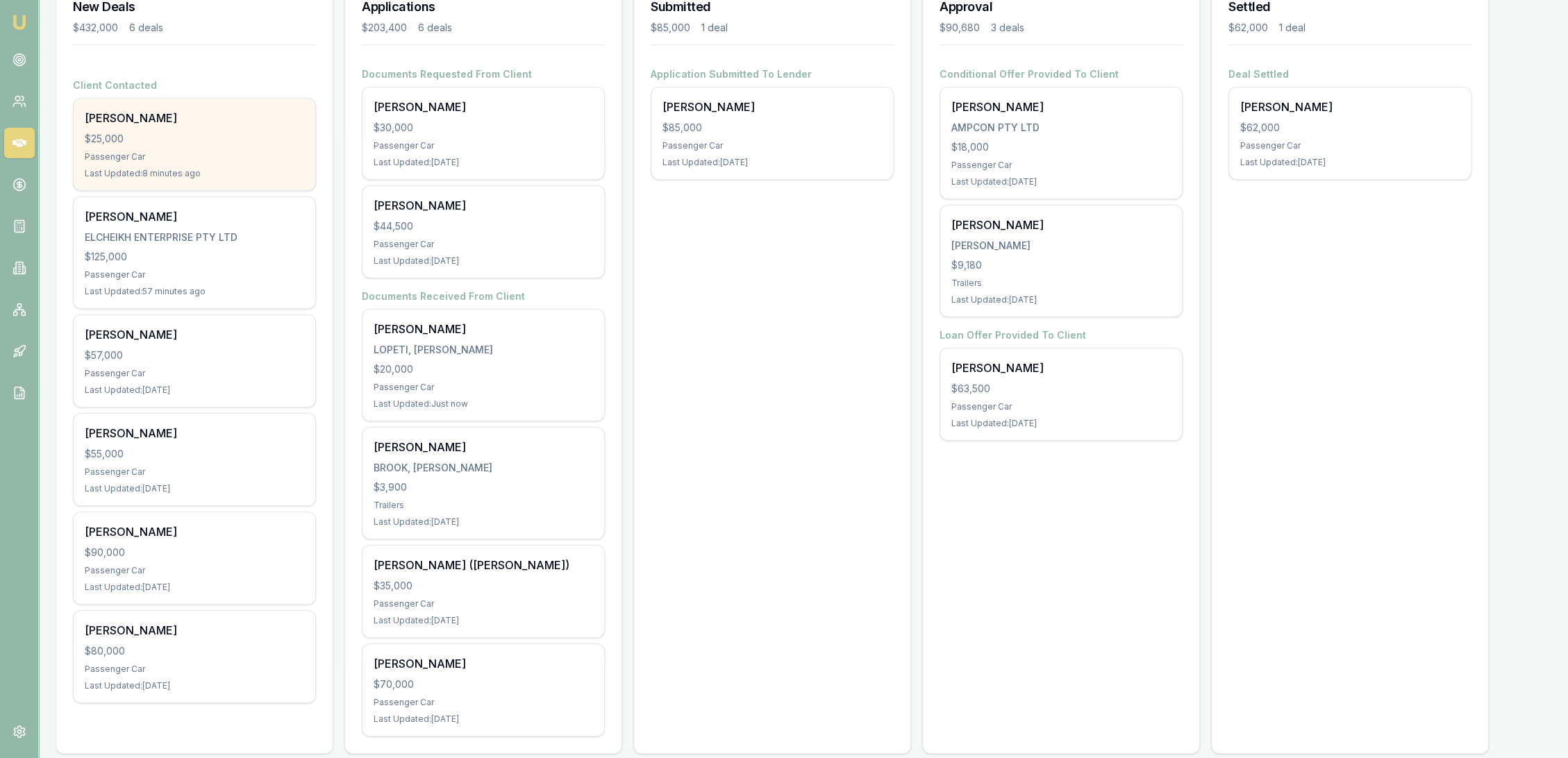
scroll to position [231, 0]
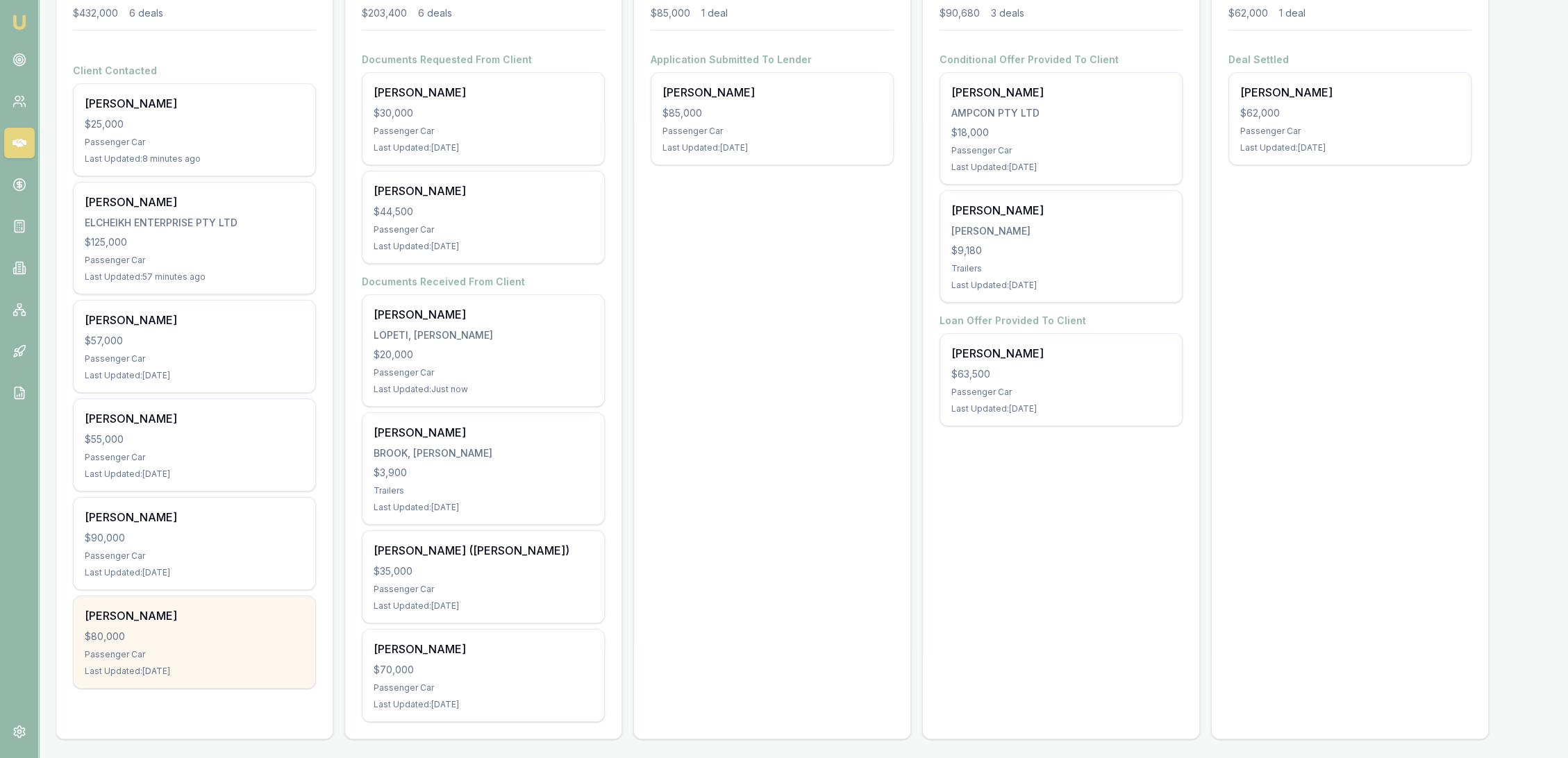
click at [152, 656] on div "Passenger Car" at bounding box center [194, 654] width 219 height 11
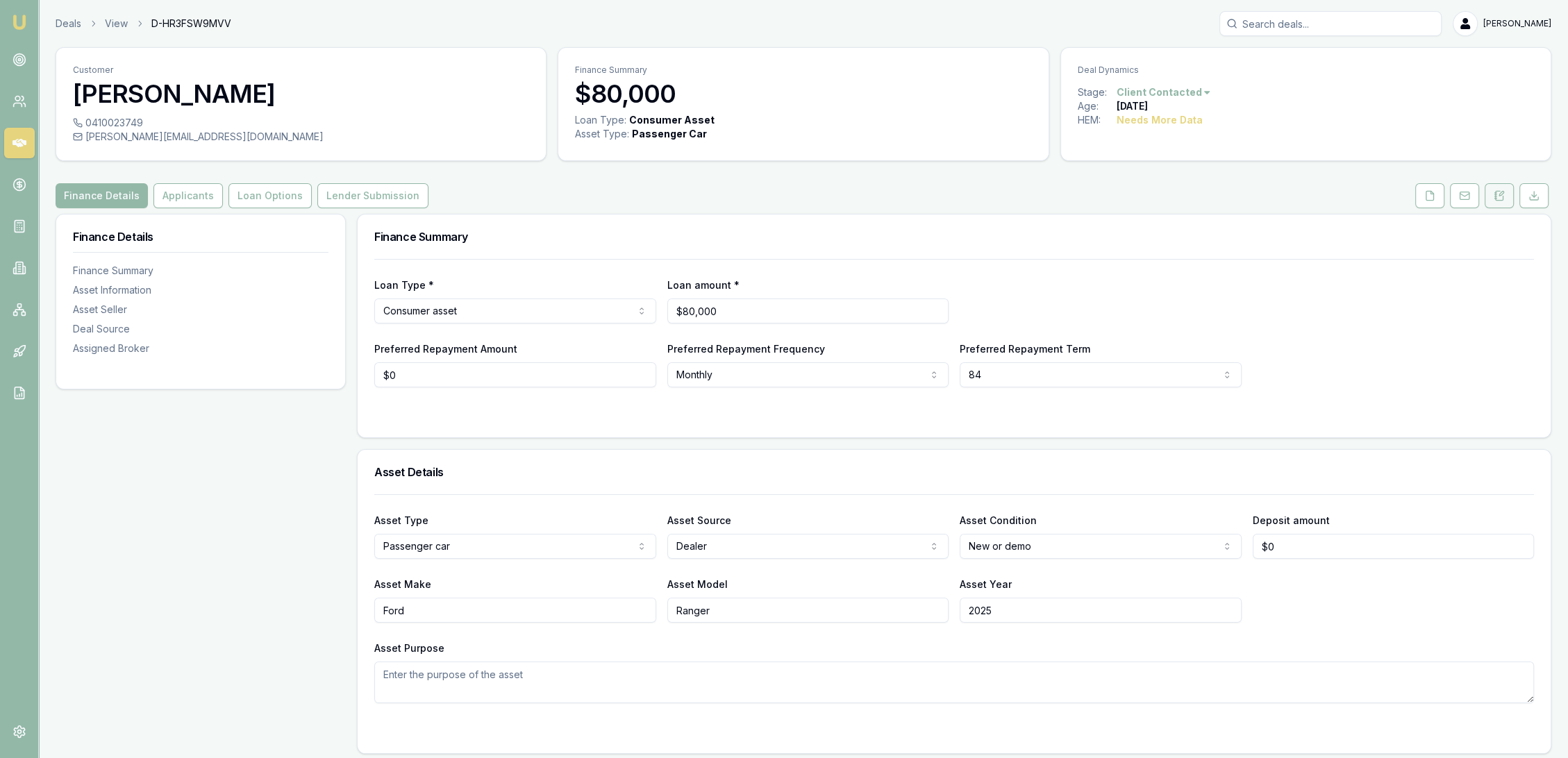
click at [1500, 189] on button at bounding box center [1499, 196] width 29 height 25
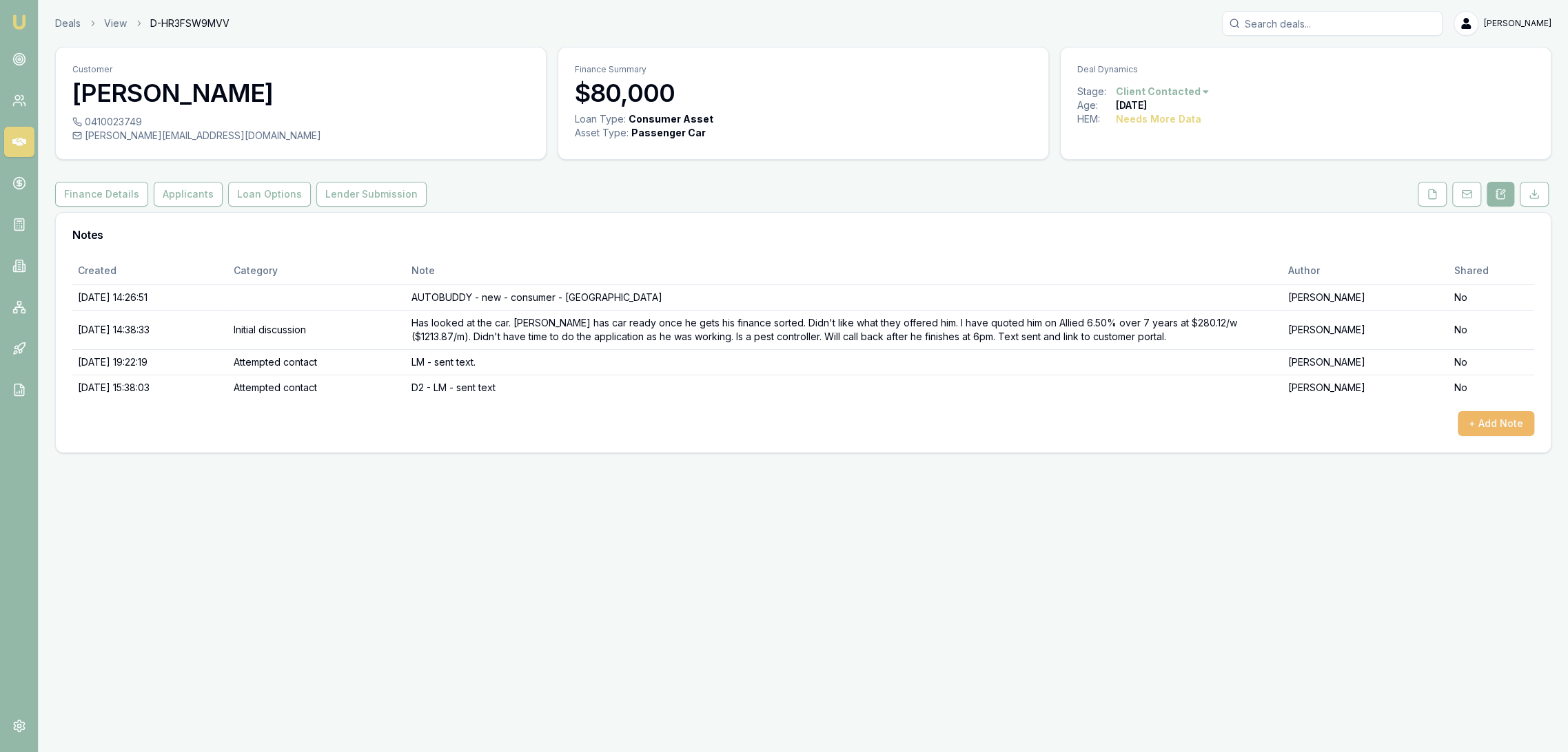
click at [1480, 425] on button "+ Add Note" at bounding box center [1496, 424] width 77 height 25
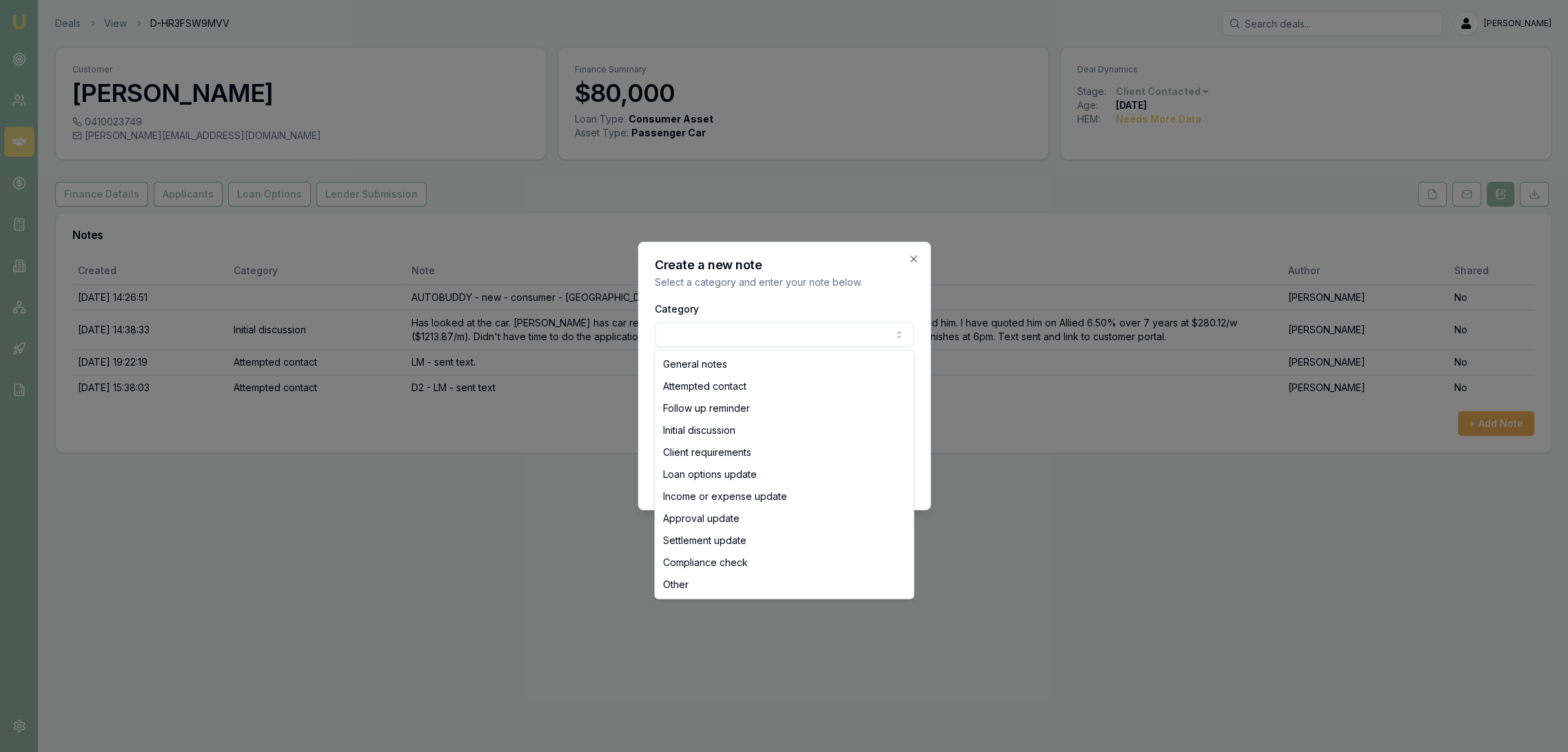
click at [676, 330] on body "Emu Broker Deals View D-HR3FSW9MVV [PERSON_NAME] Toggle Menu Customer [PERSON_N…" at bounding box center [784, 376] width 1568 height 752
select select "ATTEMPTED_CONTACT"
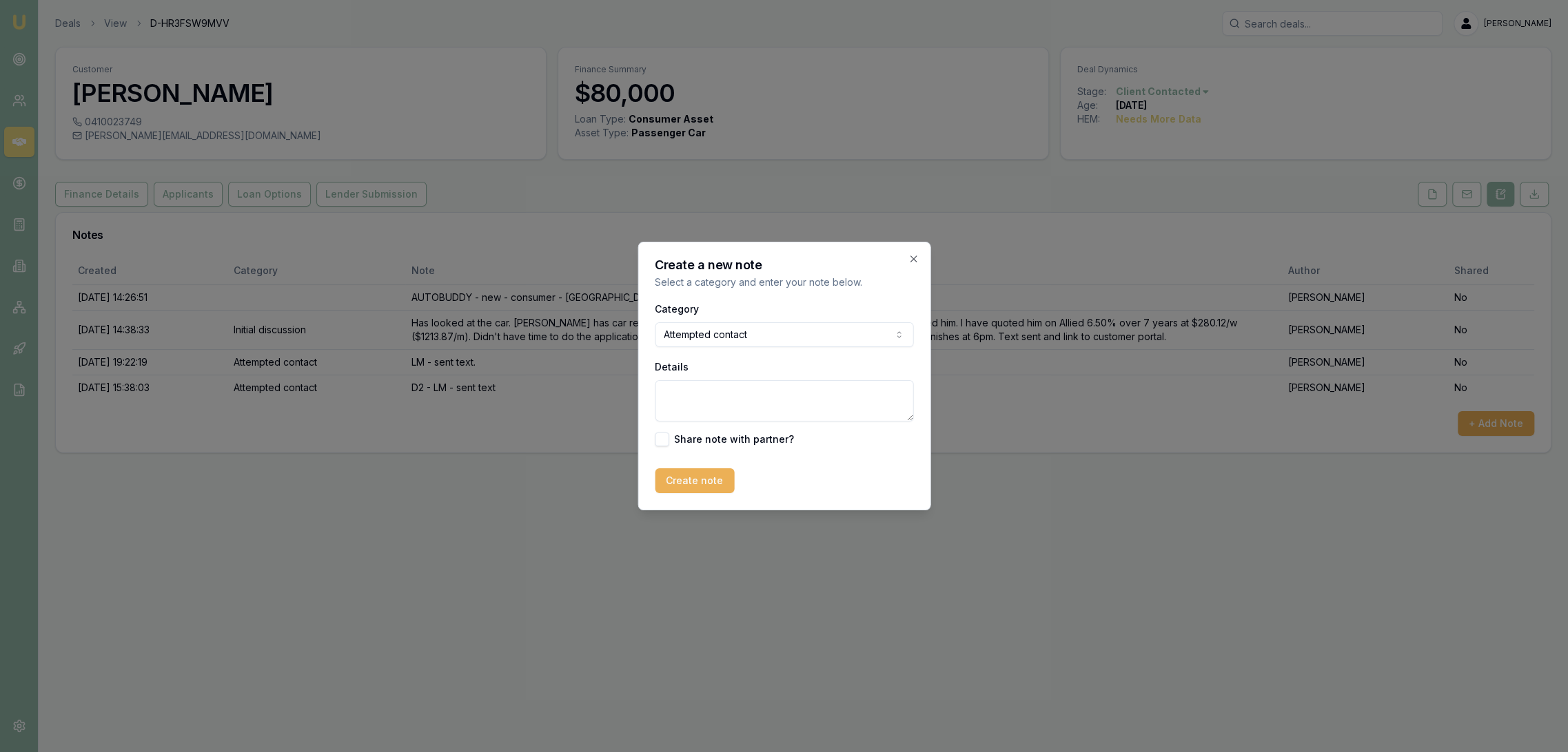
click at [684, 390] on textarea "Details" at bounding box center [784, 401] width 259 height 41
click at [694, 398] on textarea "D" at bounding box center [784, 401] width 259 height 41
type textarea "D4 (technically due to missing 2 days because of PH and funeral) - LM - sent te…"
click at [707, 479] on button "Create note" at bounding box center [694, 481] width 79 height 25
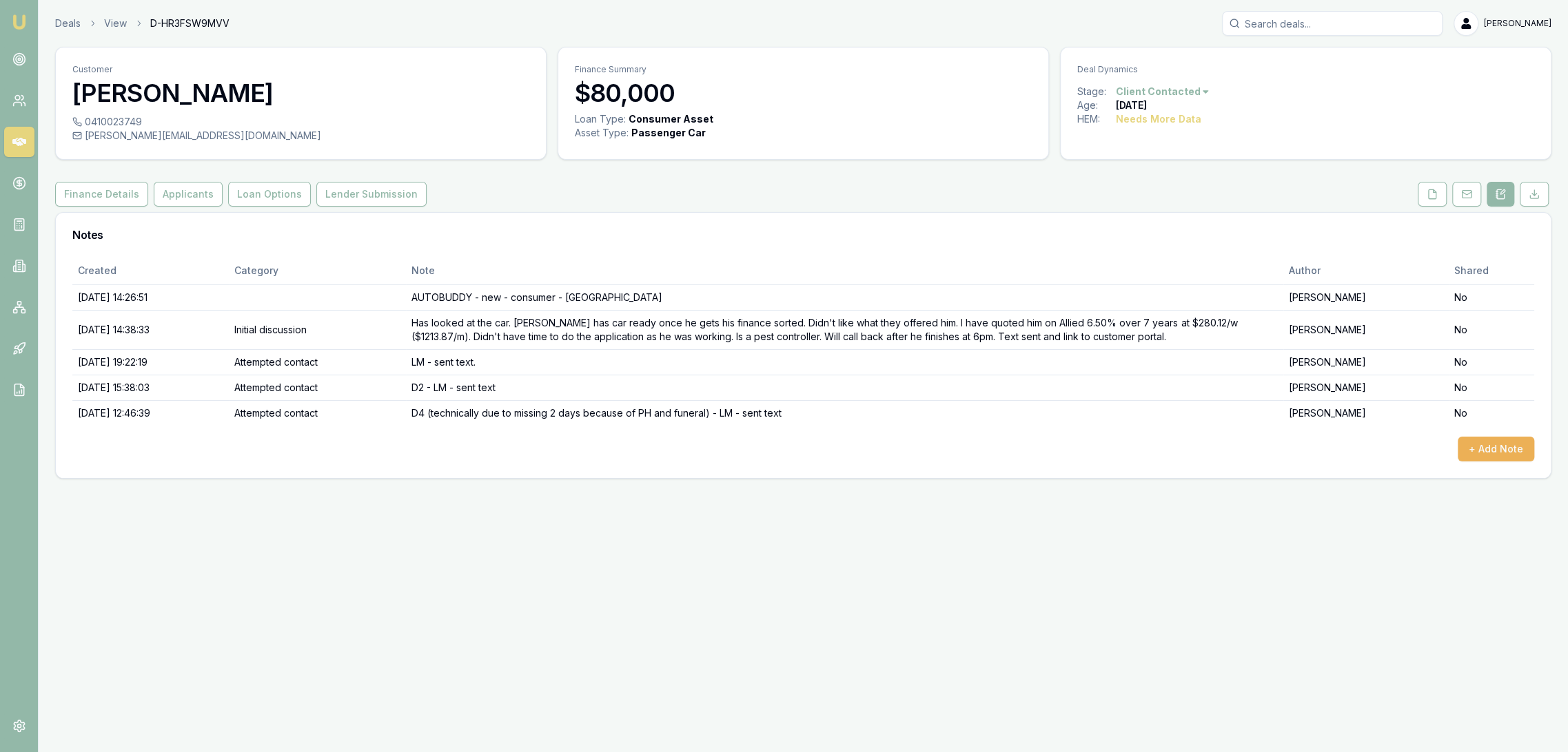
drag, startPoint x: 17, startPoint y: 16, endPoint x: 28, endPoint y: 1, distance: 18.6
click at [17, 16] on img at bounding box center [19, 22] width 17 height 17
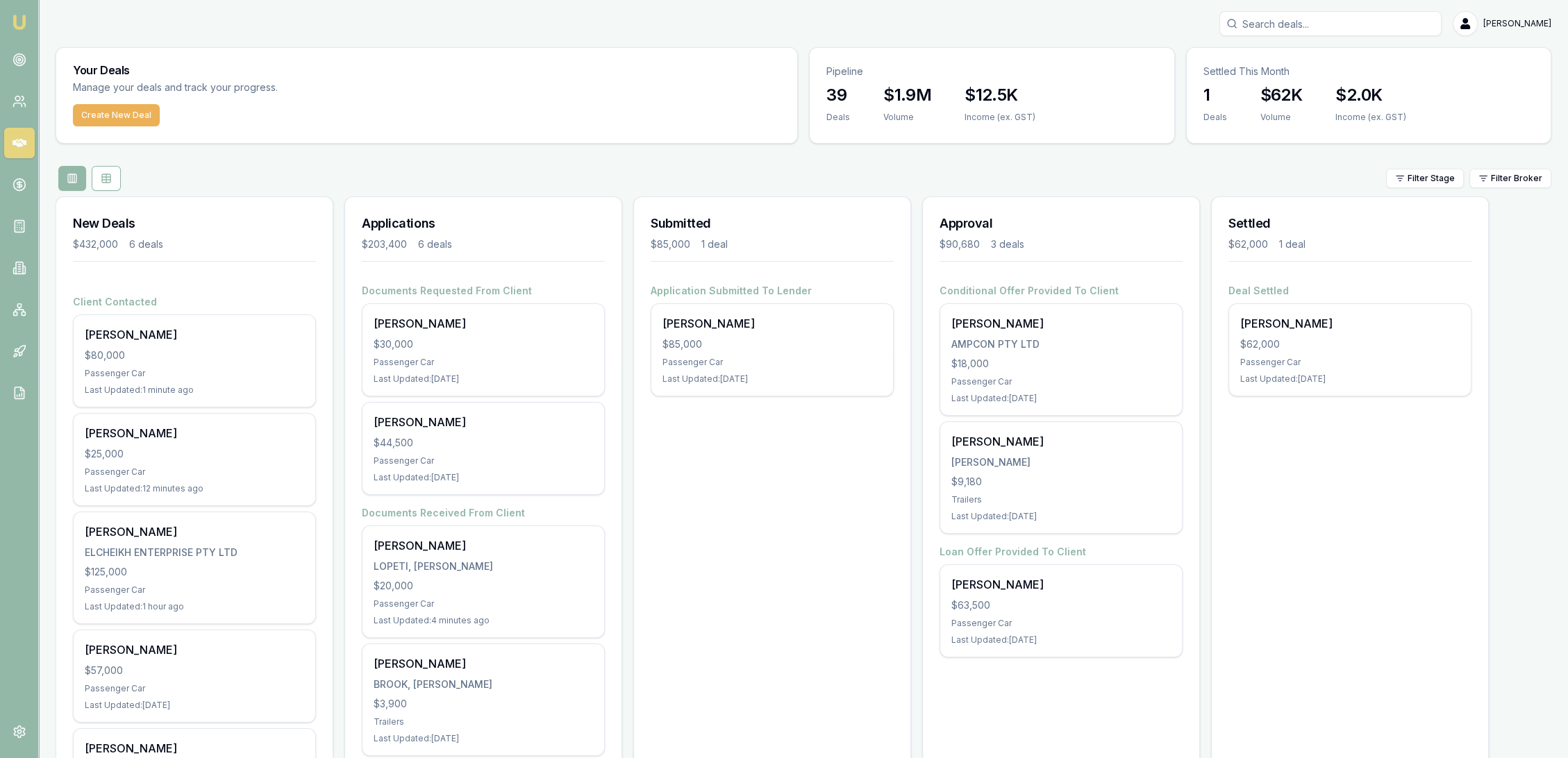
drag, startPoint x: 1300, startPoint y: 21, endPoint x: 1326, endPoint y: 41, distance: 32.8
click at [1301, 23] on input "Search deals" at bounding box center [1331, 23] width 222 height 25
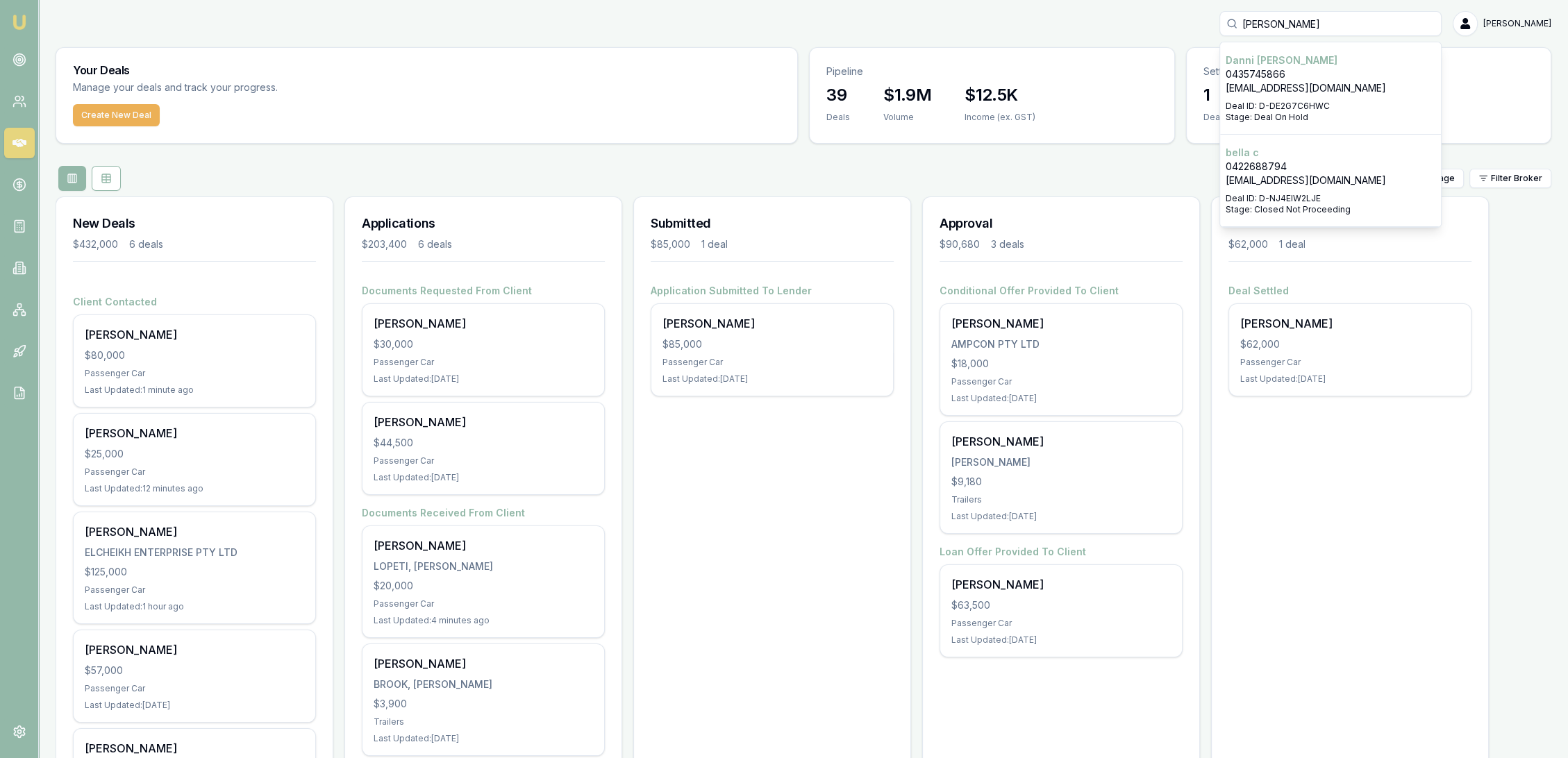
type input "[PERSON_NAME]"
click at [1313, 71] on p "0435745866" at bounding box center [1330, 74] width 210 height 14
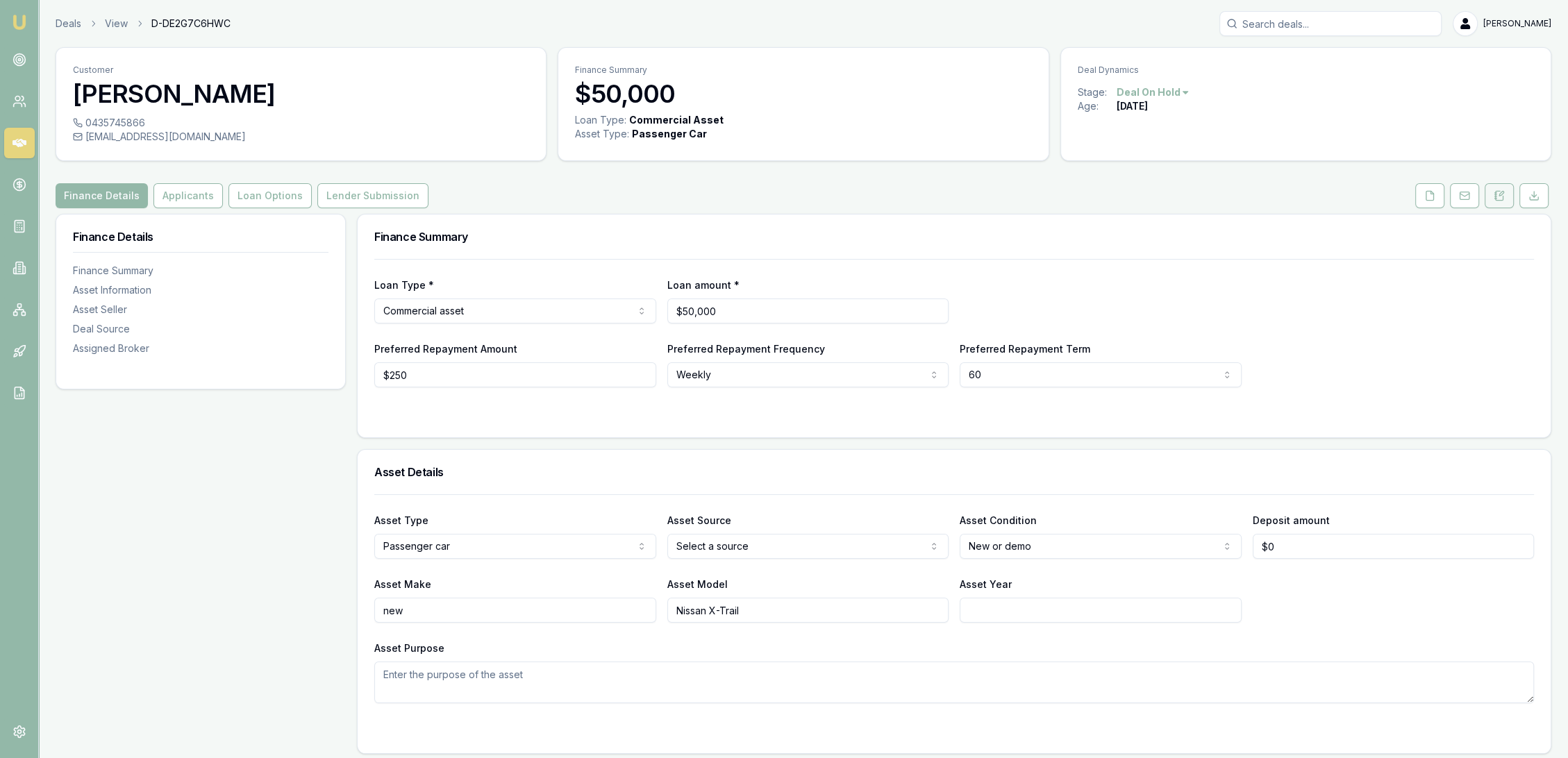
click at [1507, 195] on button at bounding box center [1499, 196] width 29 height 25
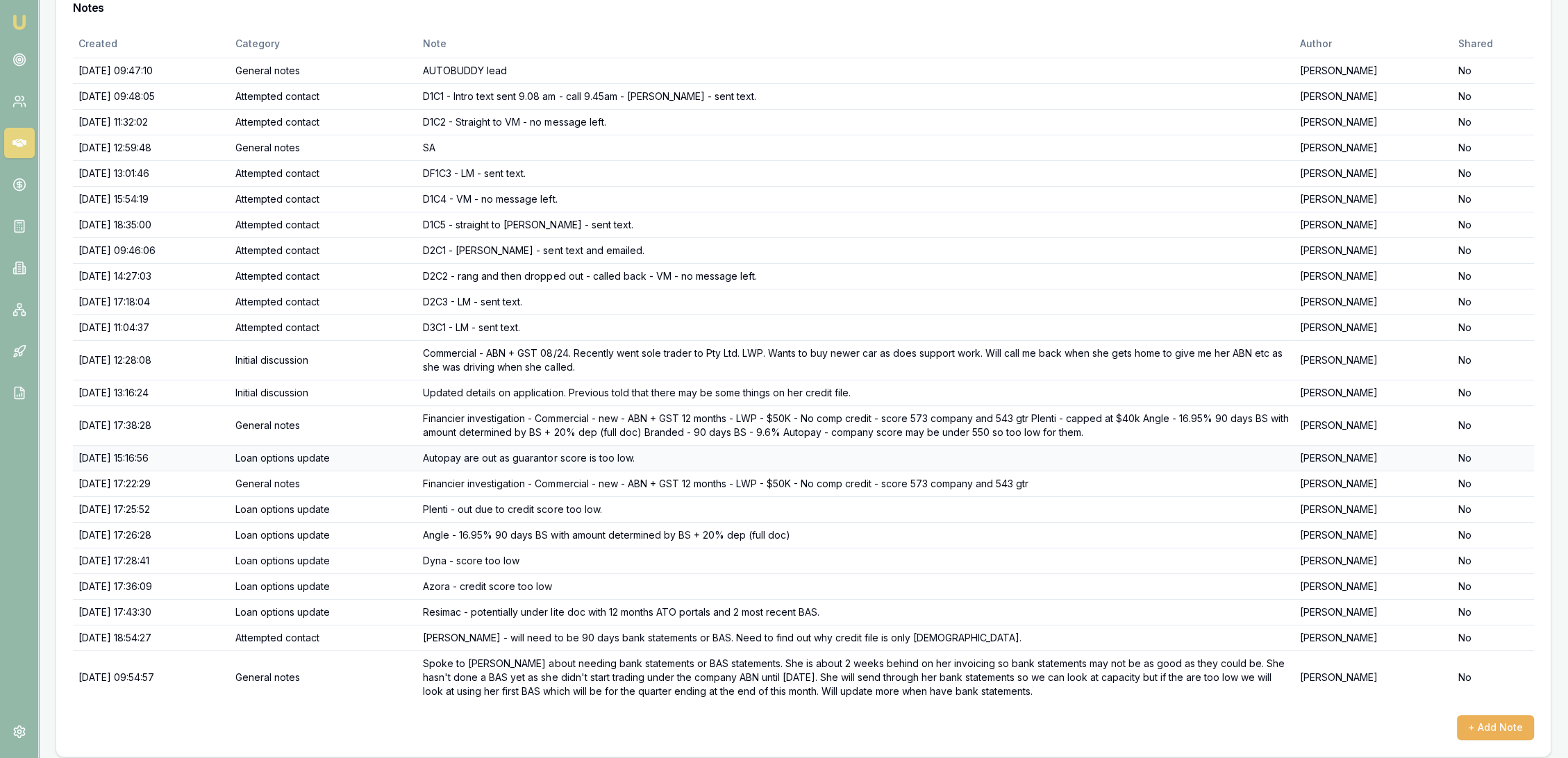
scroll to position [237, 0]
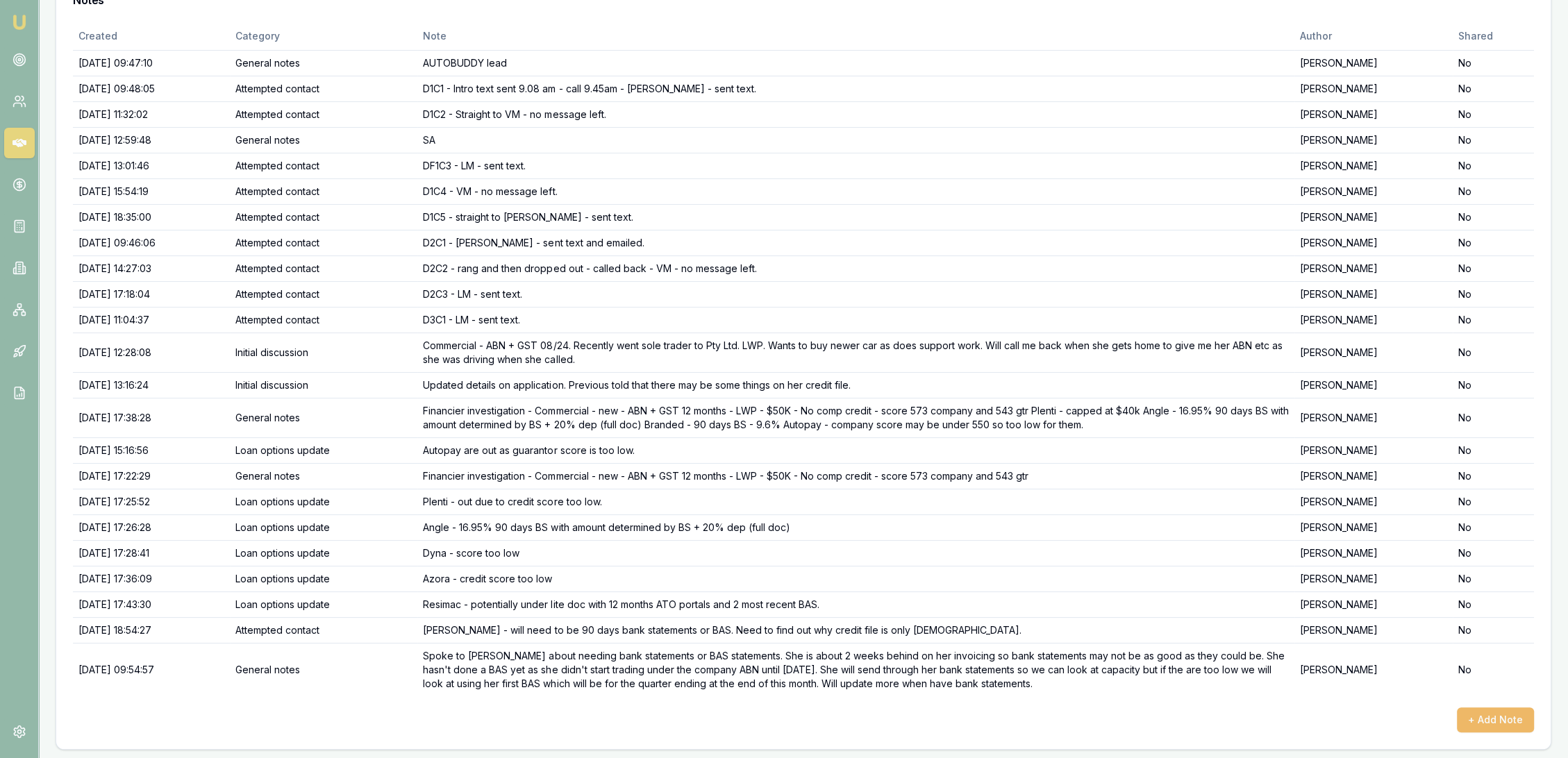
click at [1490, 719] on button "+ Add Note" at bounding box center [1496, 720] width 77 height 25
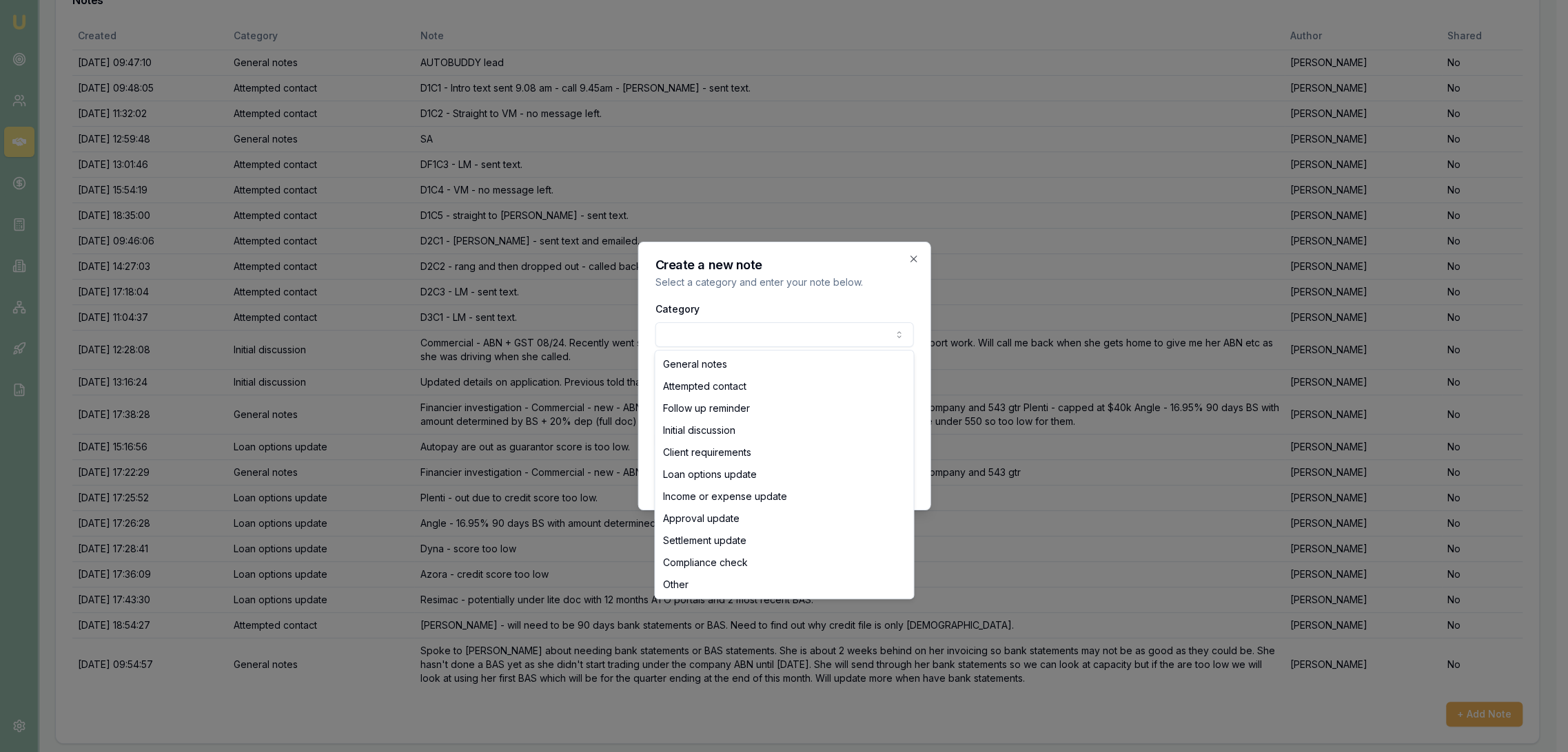
click at [747, 331] on body "Emu Broker Deals View D-DE2G7C6HWC [PERSON_NAME] Toggle Menu Customer [PERSON_N…" at bounding box center [778, 141] width 1556 height 752
select select "ATTEMPTED_CONTACT"
drag, startPoint x: 714, startPoint y: 384, endPoint x: 715, endPoint y: 411, distance: 27.0
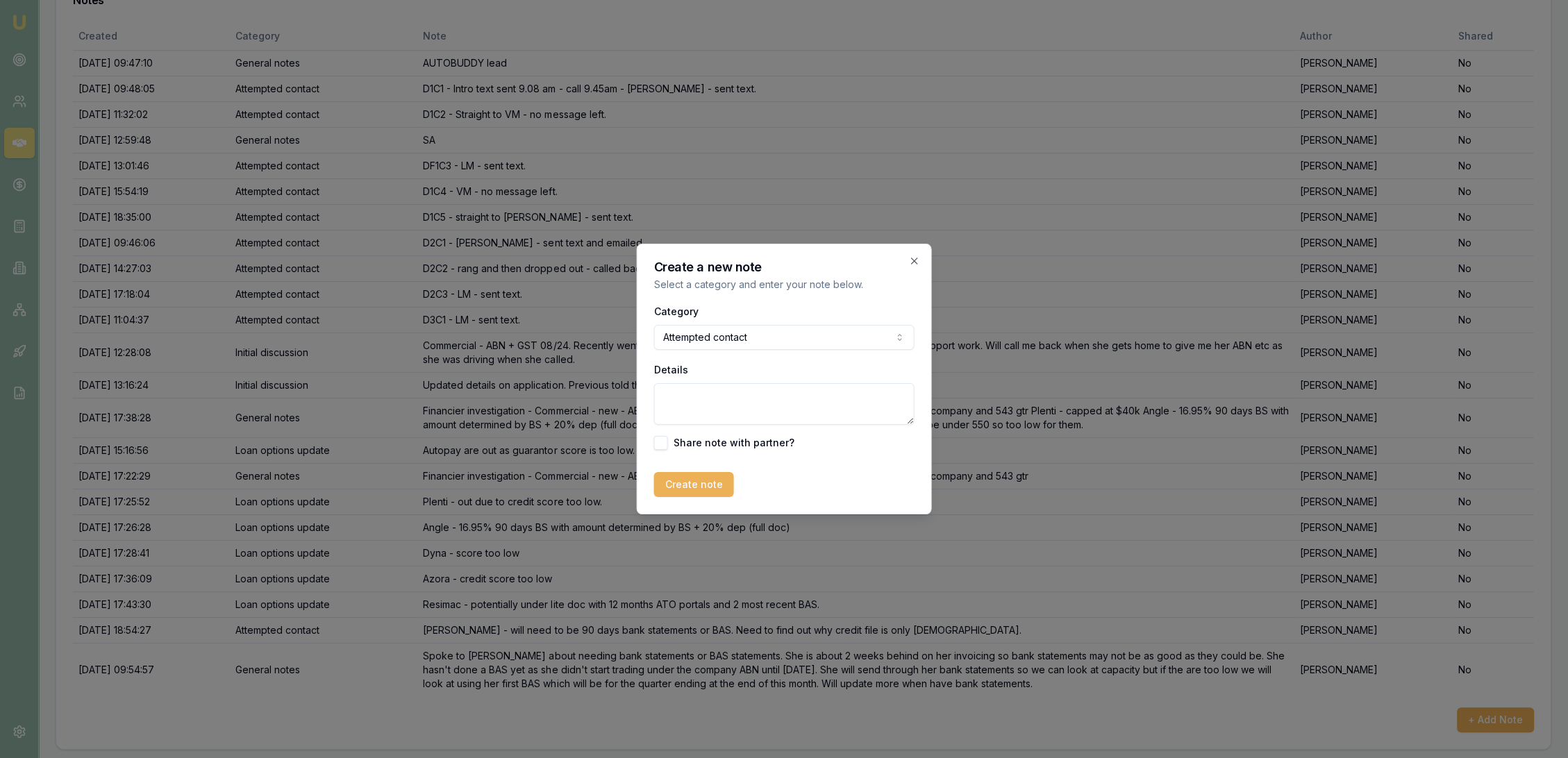
click at [720, 415] on textarea "Details" at bounding box center [784, 404] width 261 height 42
type textarea "[PERSON_NAME] - sent text."
click at [686, 493] on button "Create note" at bounding box center [694, 485] width 80 height 25
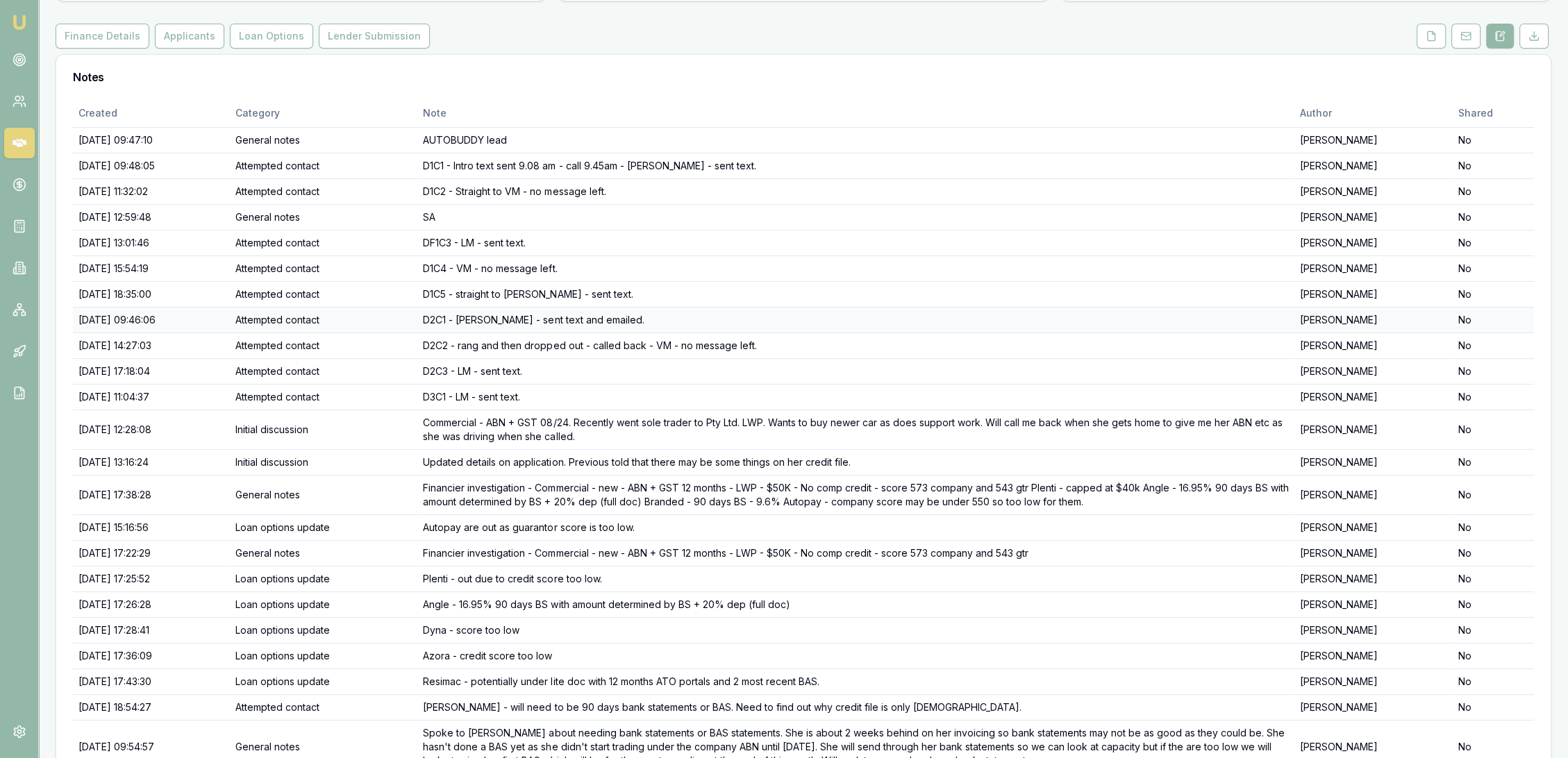
scroll to position [0, 0]
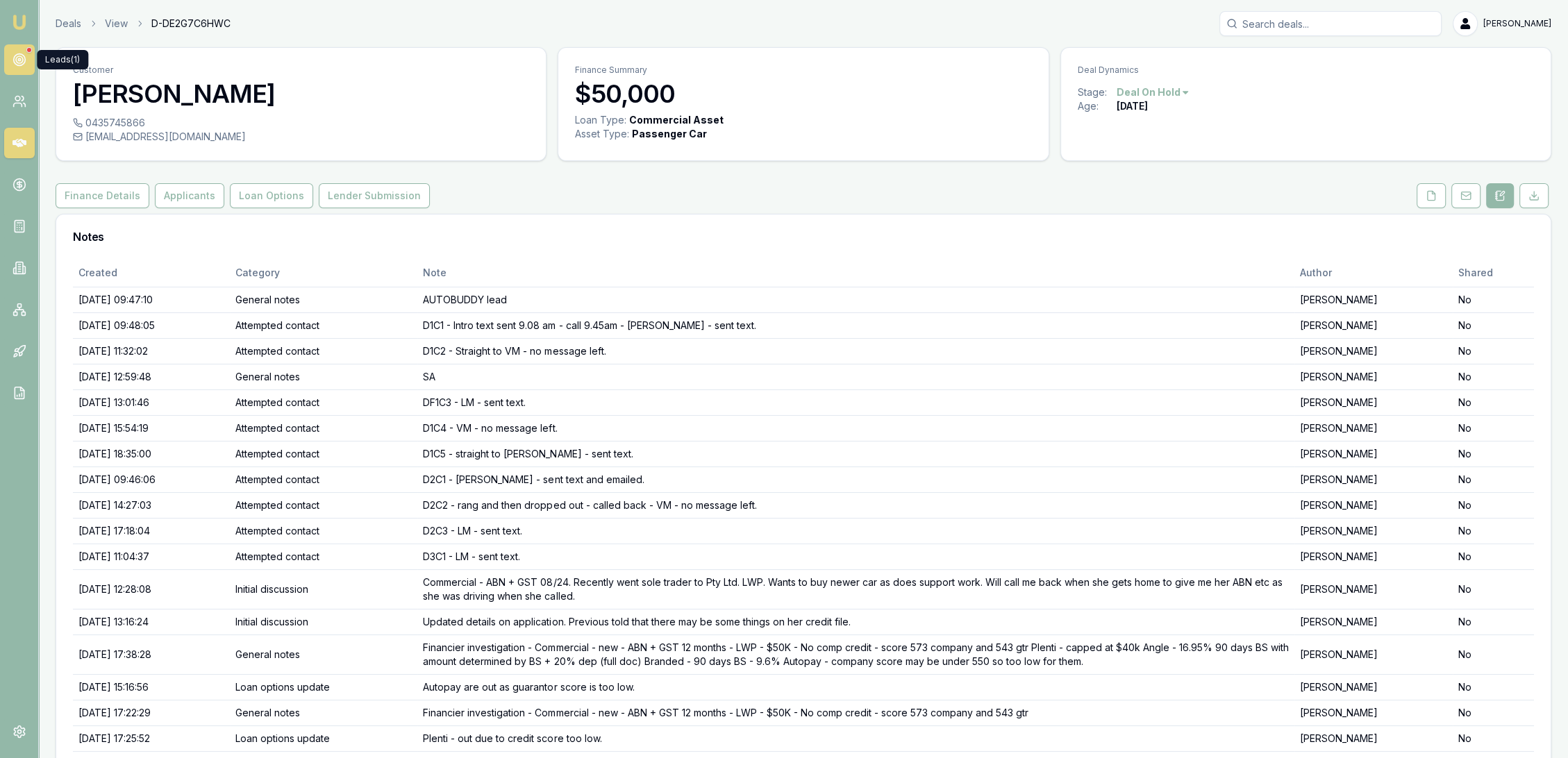
click at [17, 54] on circle at bounding box center [19, 60] width 12 height 12
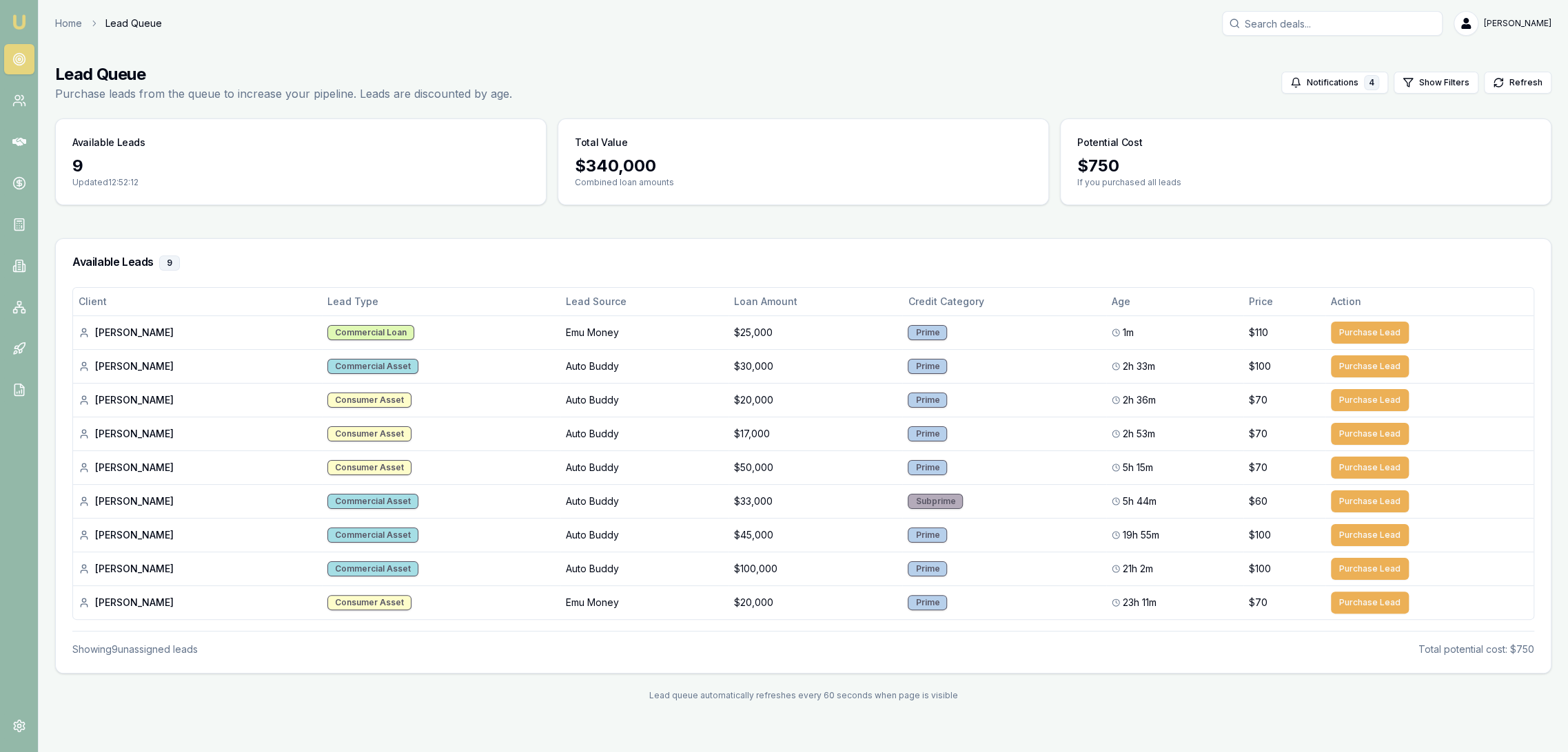
click at [23, 52] on icon at bounding box center [19, 59] width 14 height 14
click at [13, 21] on img at bounding box center [19, 22] width 17 height 17
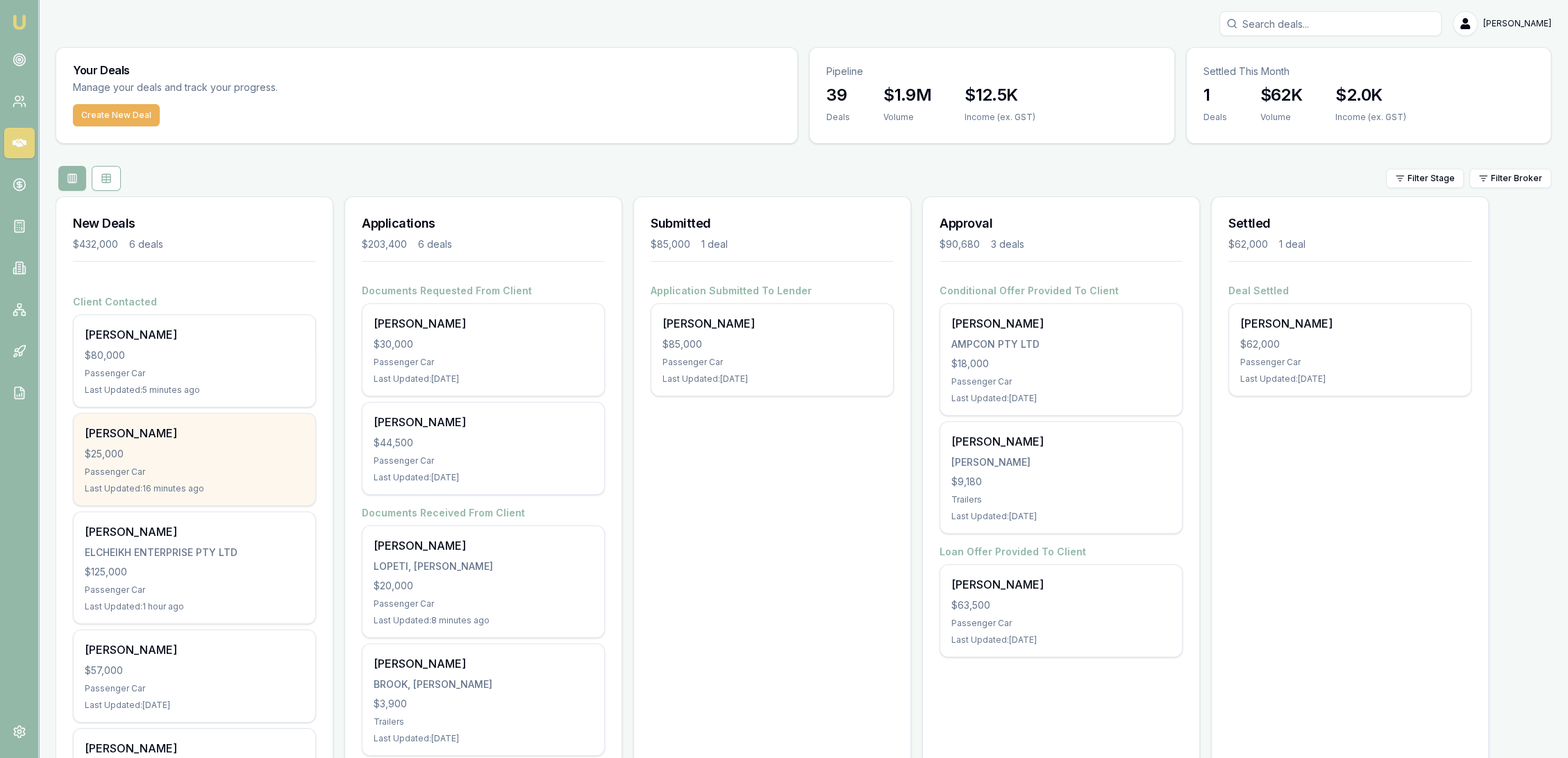
scroll to position [233, 0]
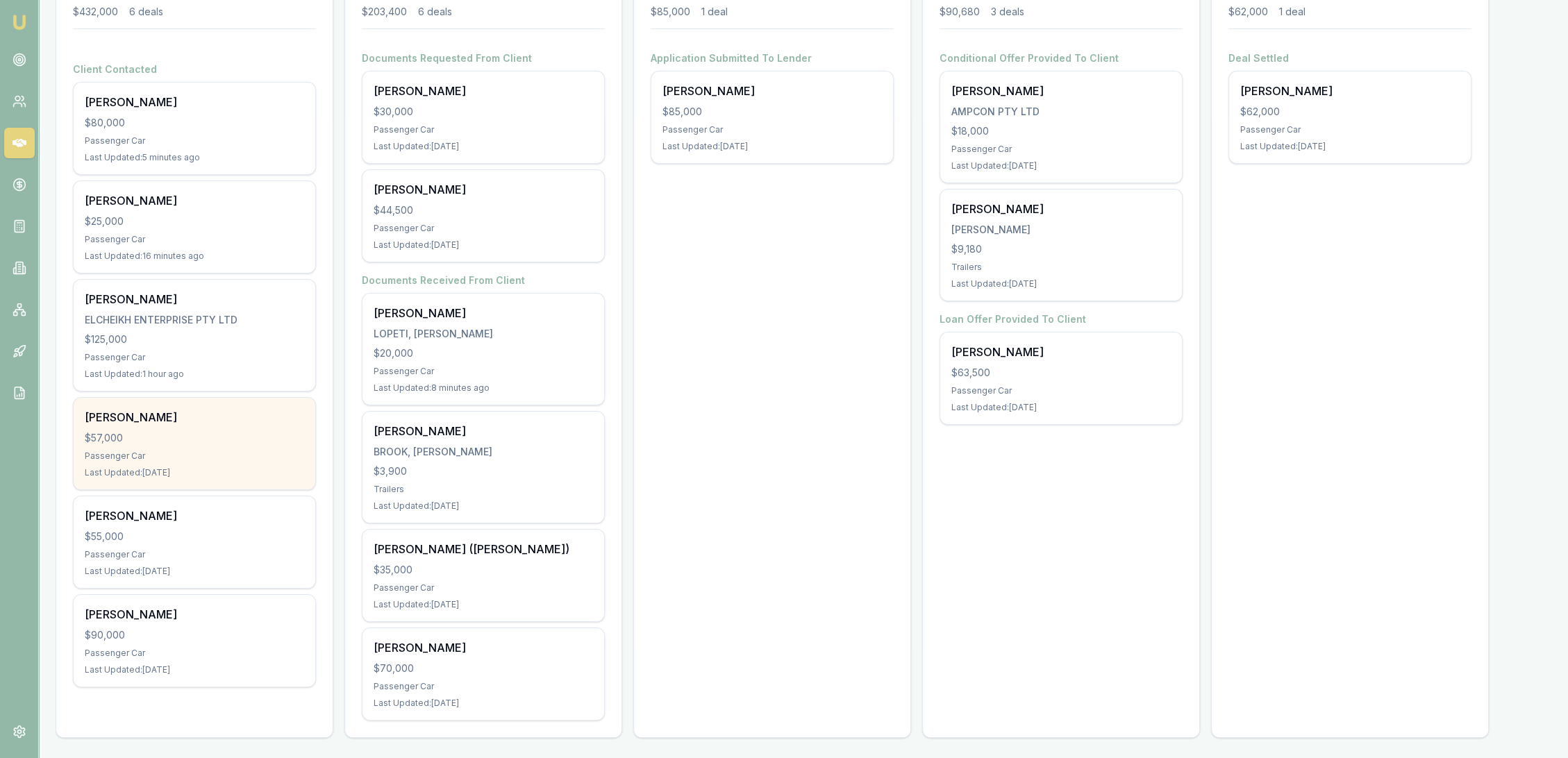
click at [156, 432] on div "$57,000" at bounding box center [194, 438] width 219 height 14
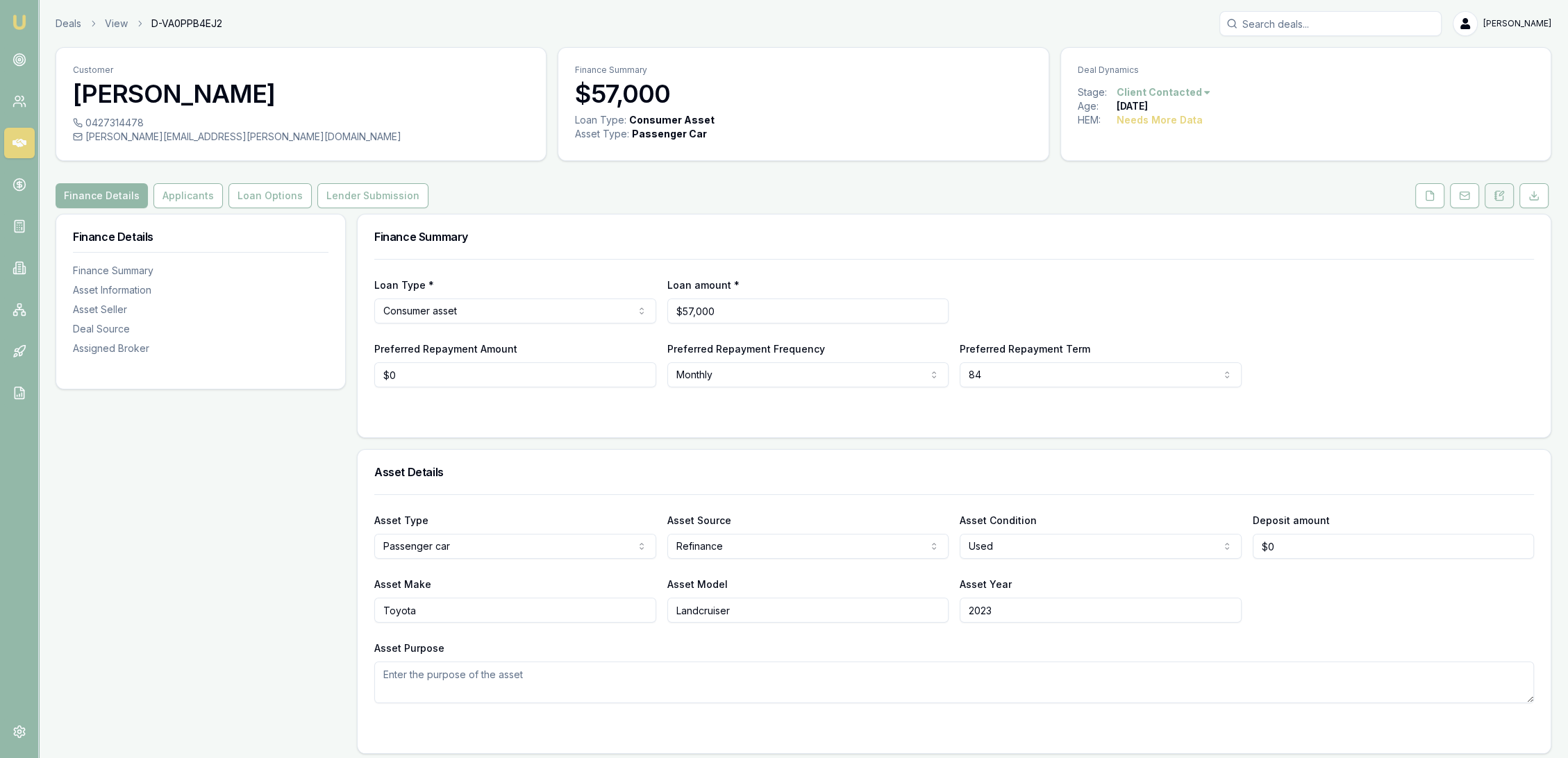
click at [1496, 195] on icon at bounding box center [1499, 196] width 11 height 11
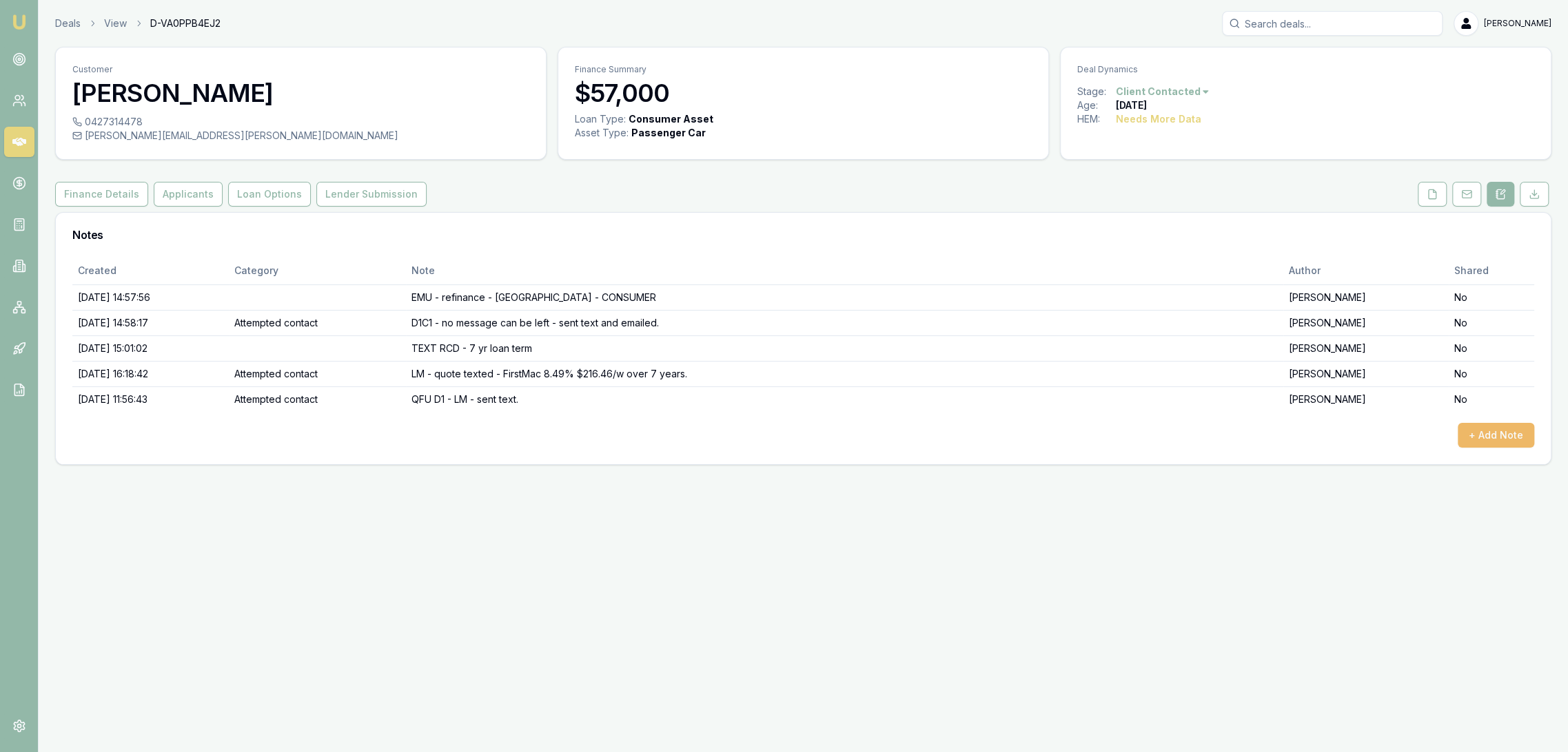
click at [1462, 440] on button "+ Add Note" at bounding box center [1496, 435] width 77 height 25
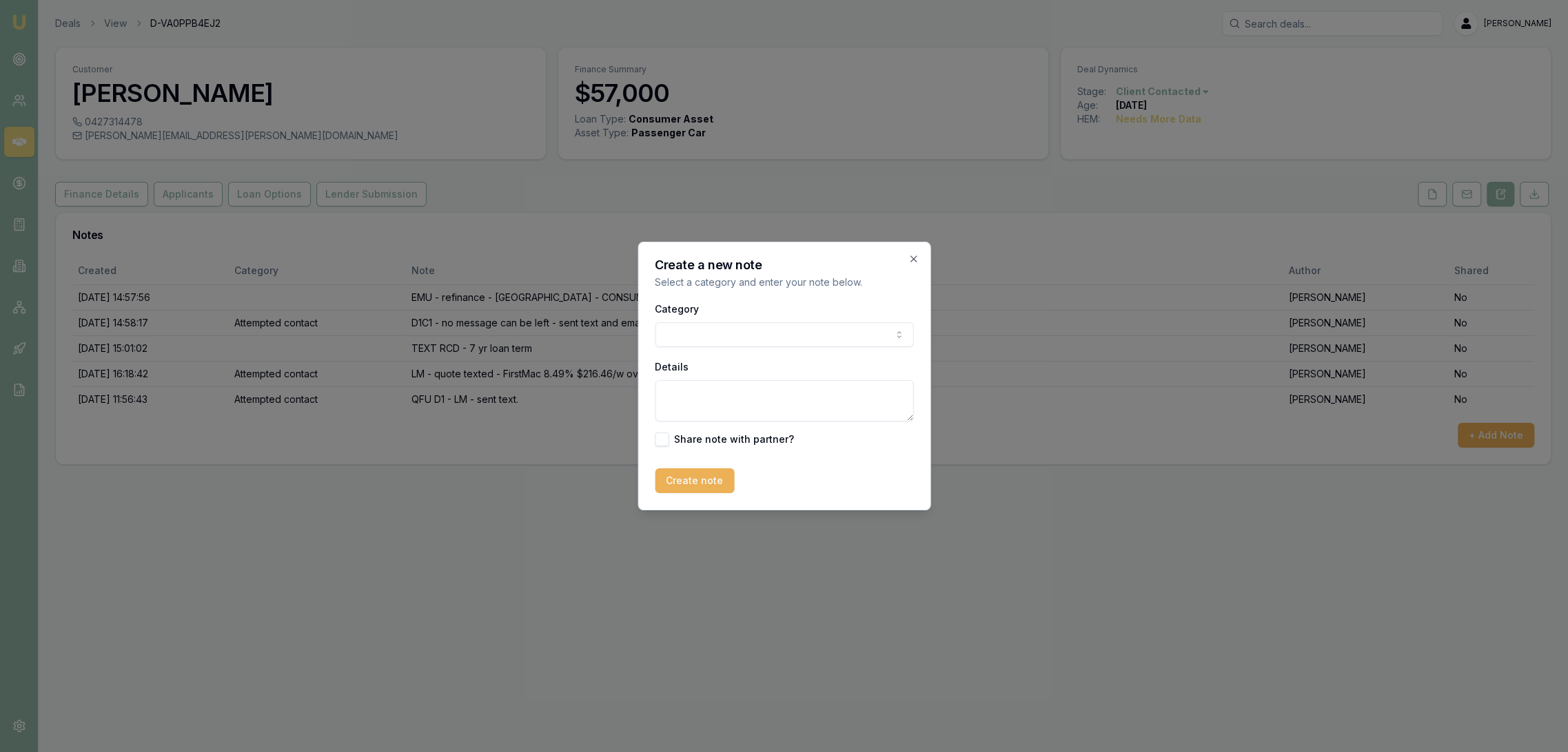
click at [812, 340] on body "Emu Broker Deals View D-VA0PPB4EJ2 [PERSON_NAME] Toggle Menu Customer [PERSON_N…" at bounding box center [784, 376] width 1568 height 752
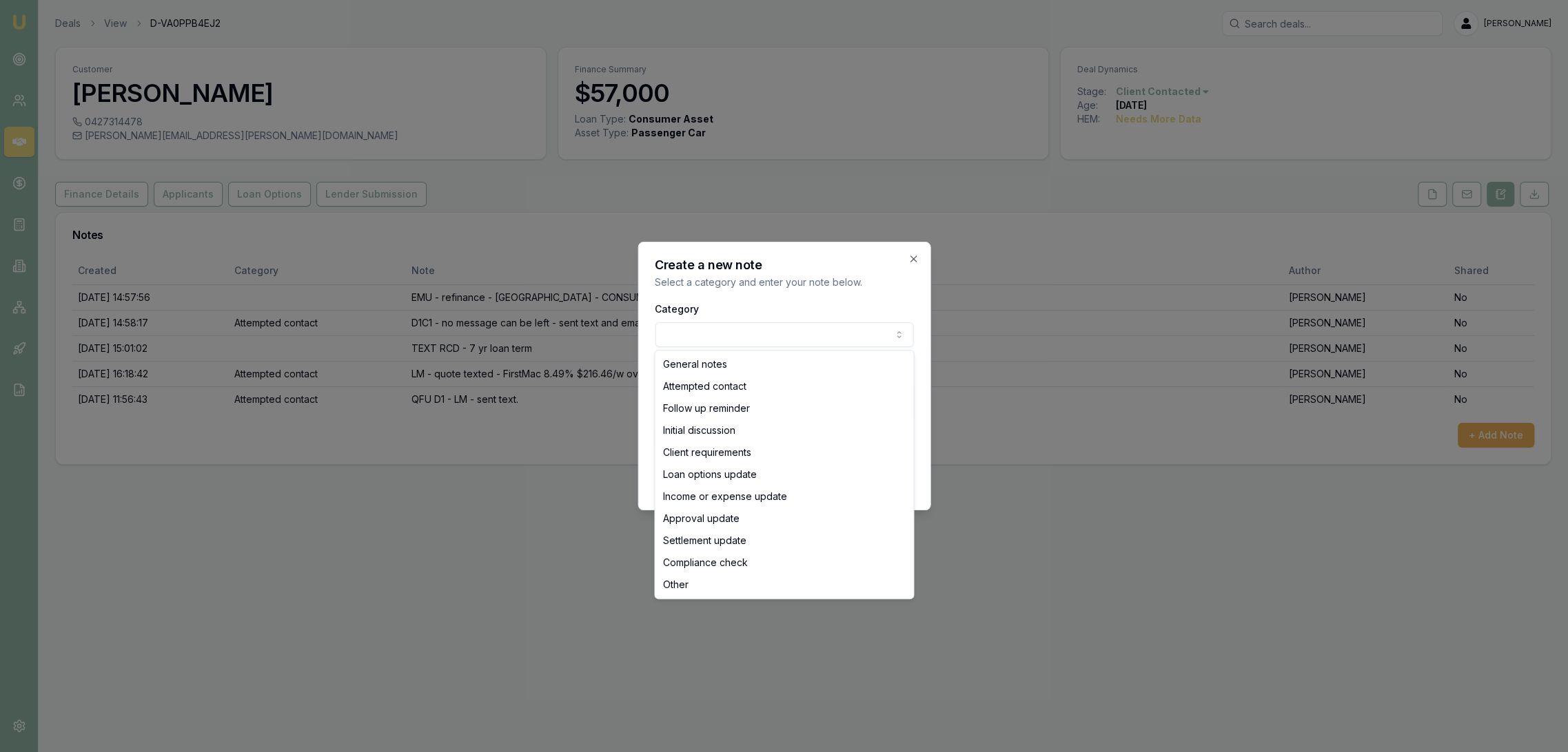
select select "ATTEMPTED_CONTACT"
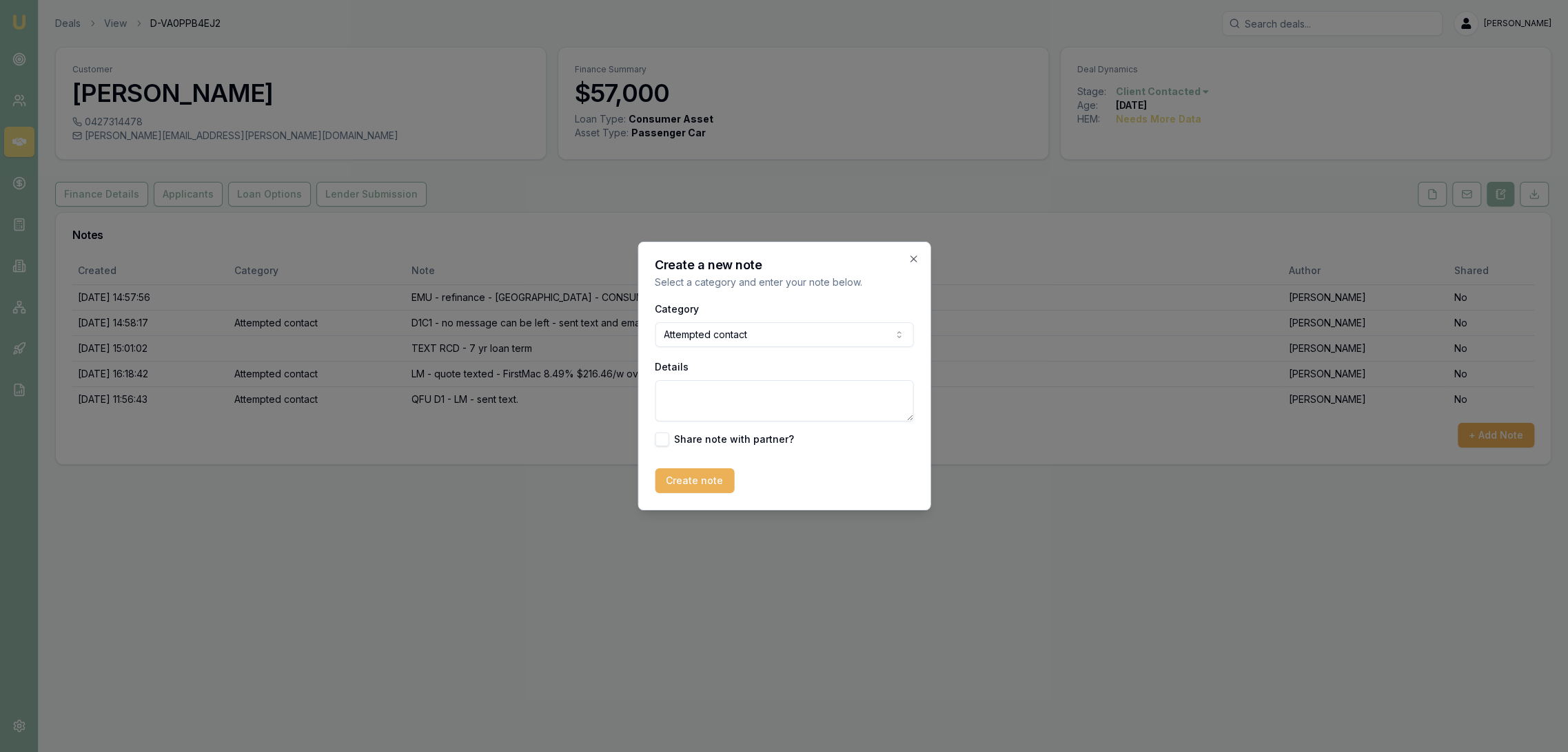
drag, startPoint x: 739, startPoint y: 400, endPoint x: 747, endPoint y: 388, distance: 14.4
click at [742, 395] on textarea "Details" at bounding box center [784, 401] width 259 height 41
drag, startPoint x: 711, startPoint y: 397, endPoint x: 758, endPoint y: 362, distance: 58.6
click at [724, 393] on textarea "QFU D2 - LM - sent text." at bounding box center [784, 401] width 259 height 41
type textarea "QFU D2 - no message can be left - sent text."
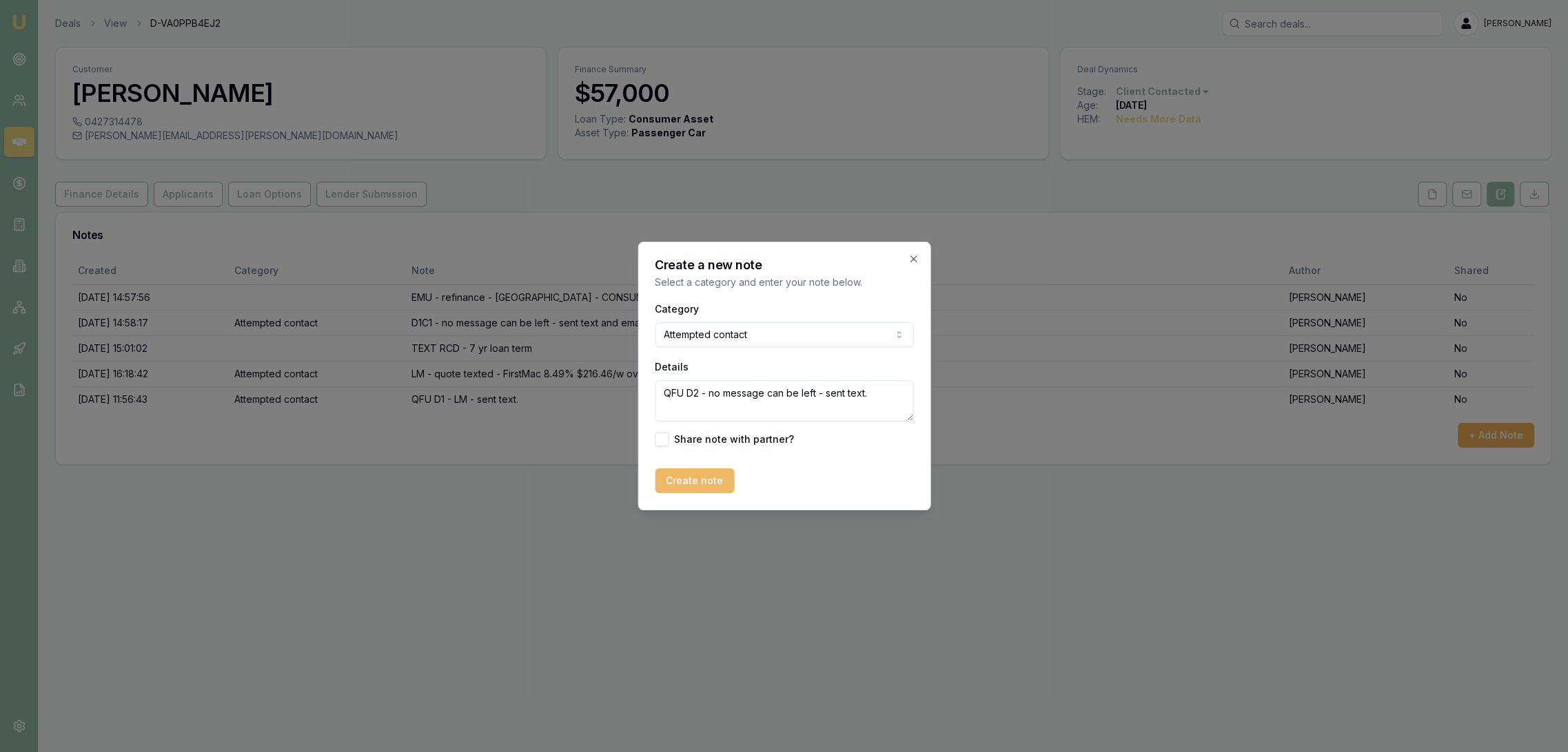
click at [697, 476] on button "Create note" at bounding box center [694, 481] width 79 height 25
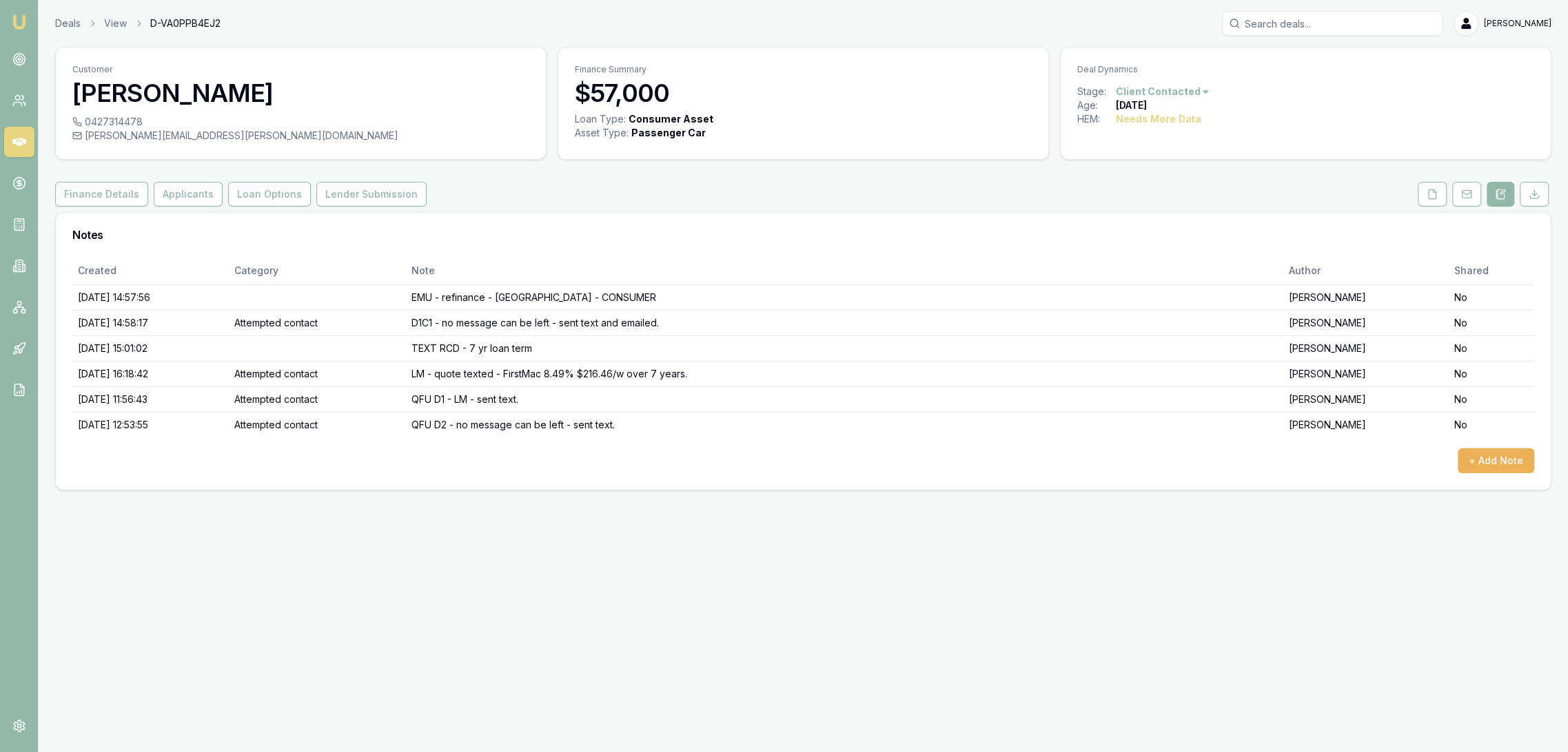
drag, startPoint x: 17, startPoint y: 19, endPoint x: 36, endPoint y: 1, distance: 26.2
click at [17, 19] on img at bounding box center [19, 22] width 17 height 17
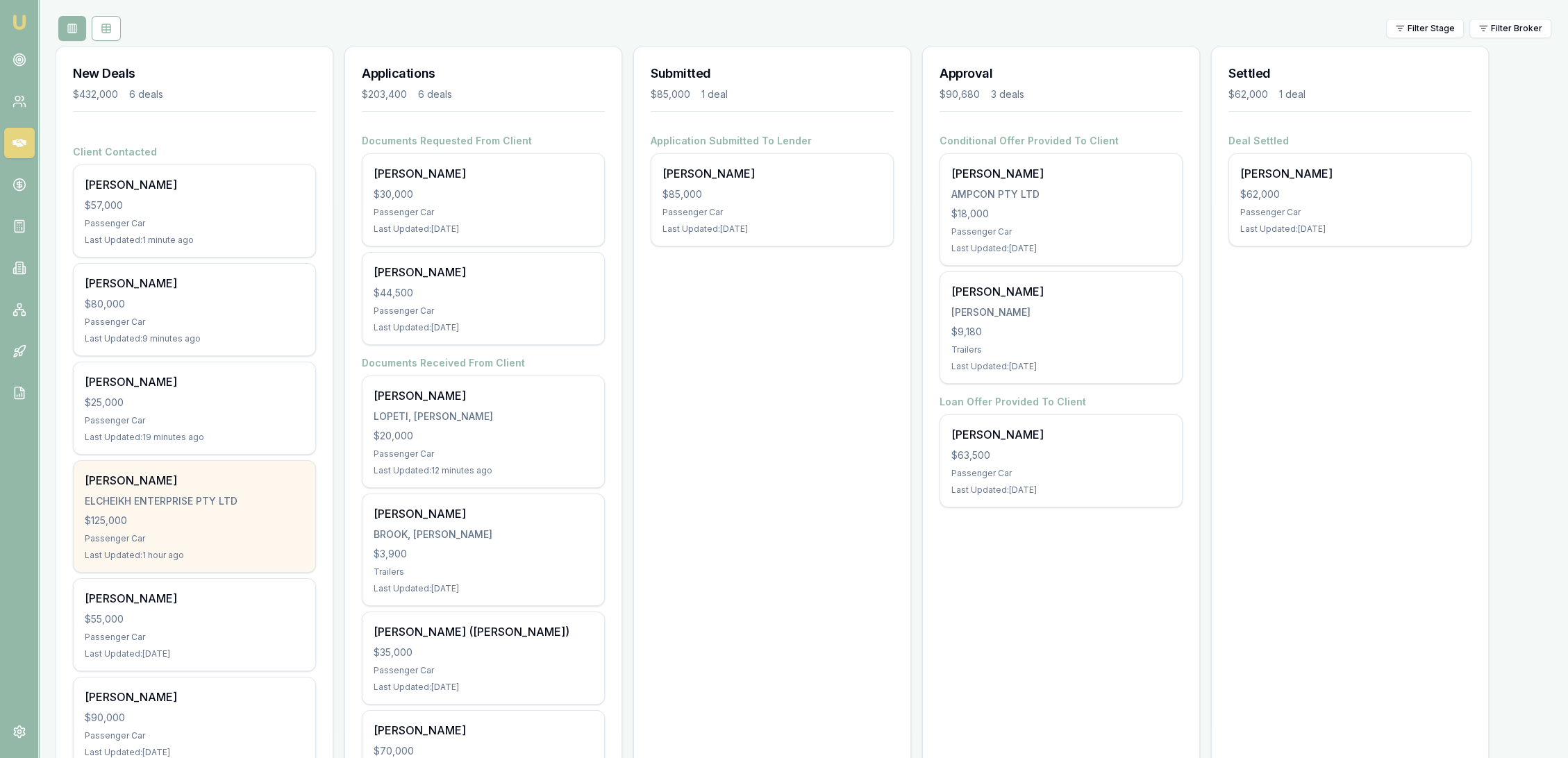
scroll to position [233, 0]
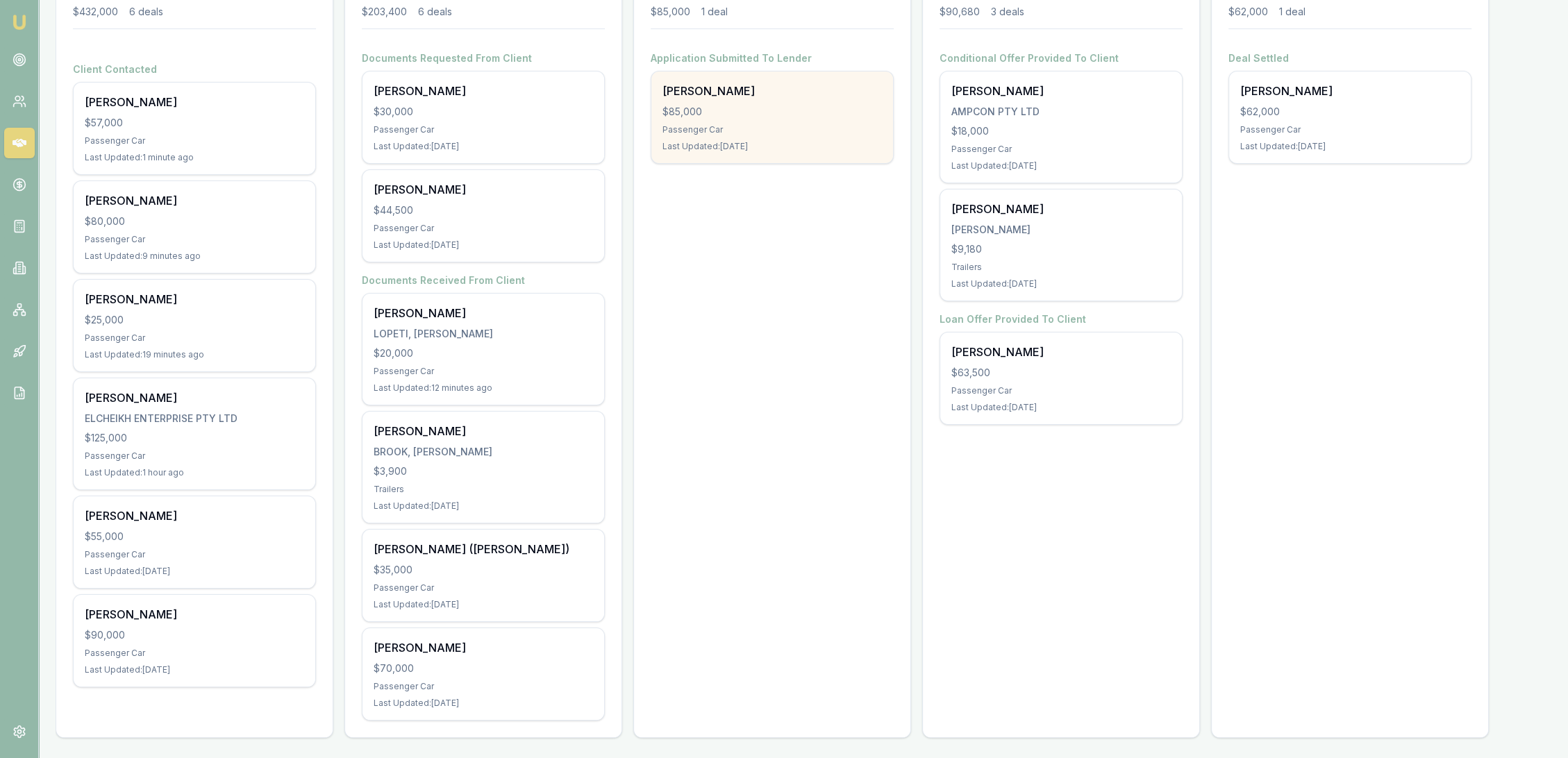
click at [822, 102] on div "Michael Webb $85,000 Passenger Car Last Updated: 1 day ago" at bounding box center [772, 118] width 242 height 92
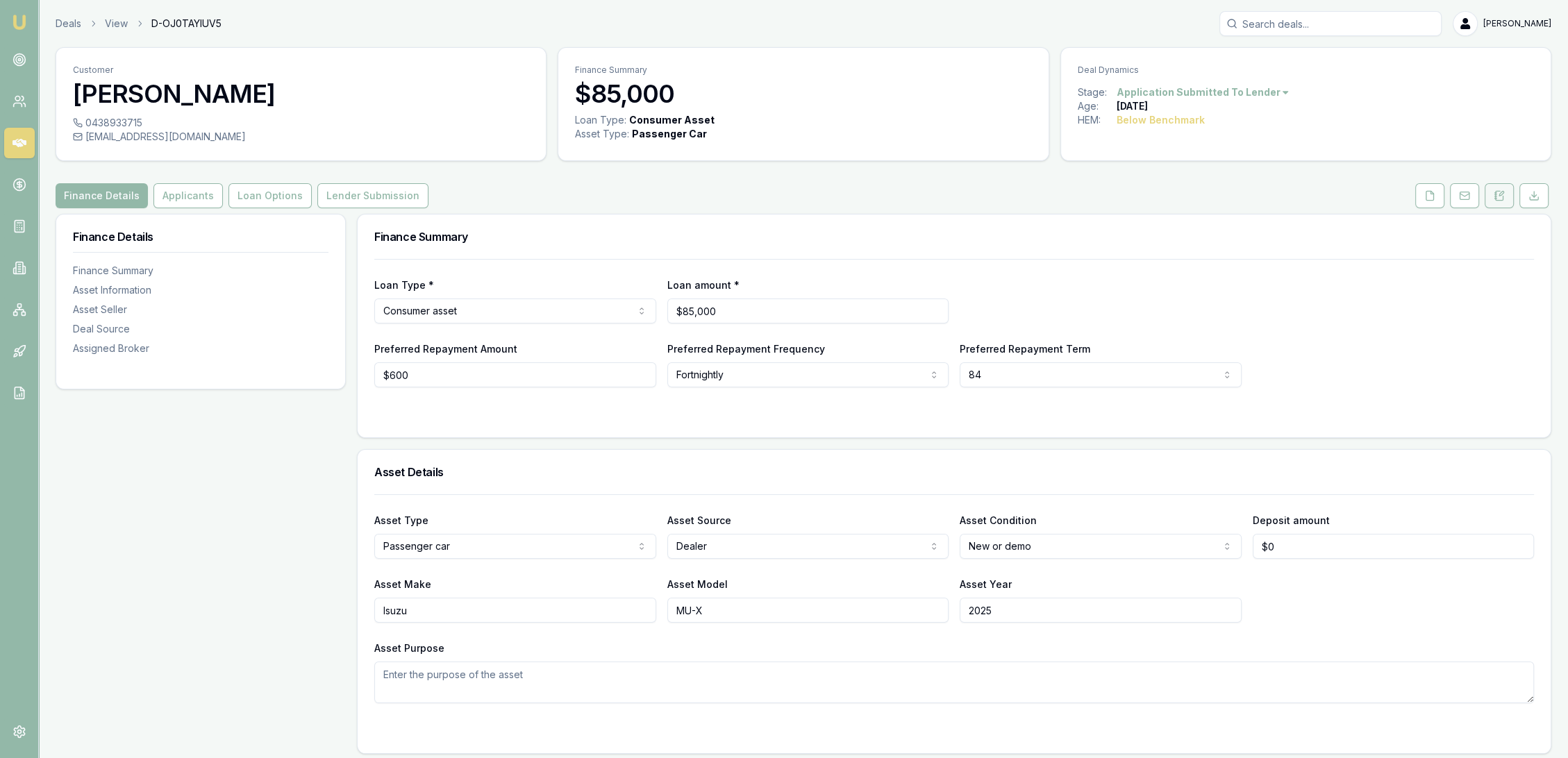
drag, startPoint x: 1504, startPoint y: 184, endPoint x: 1500, endPoint y: 192, distance: 8.9
click at [1504, 184] on button at bounding box center [1499, 196] width 29 height 25
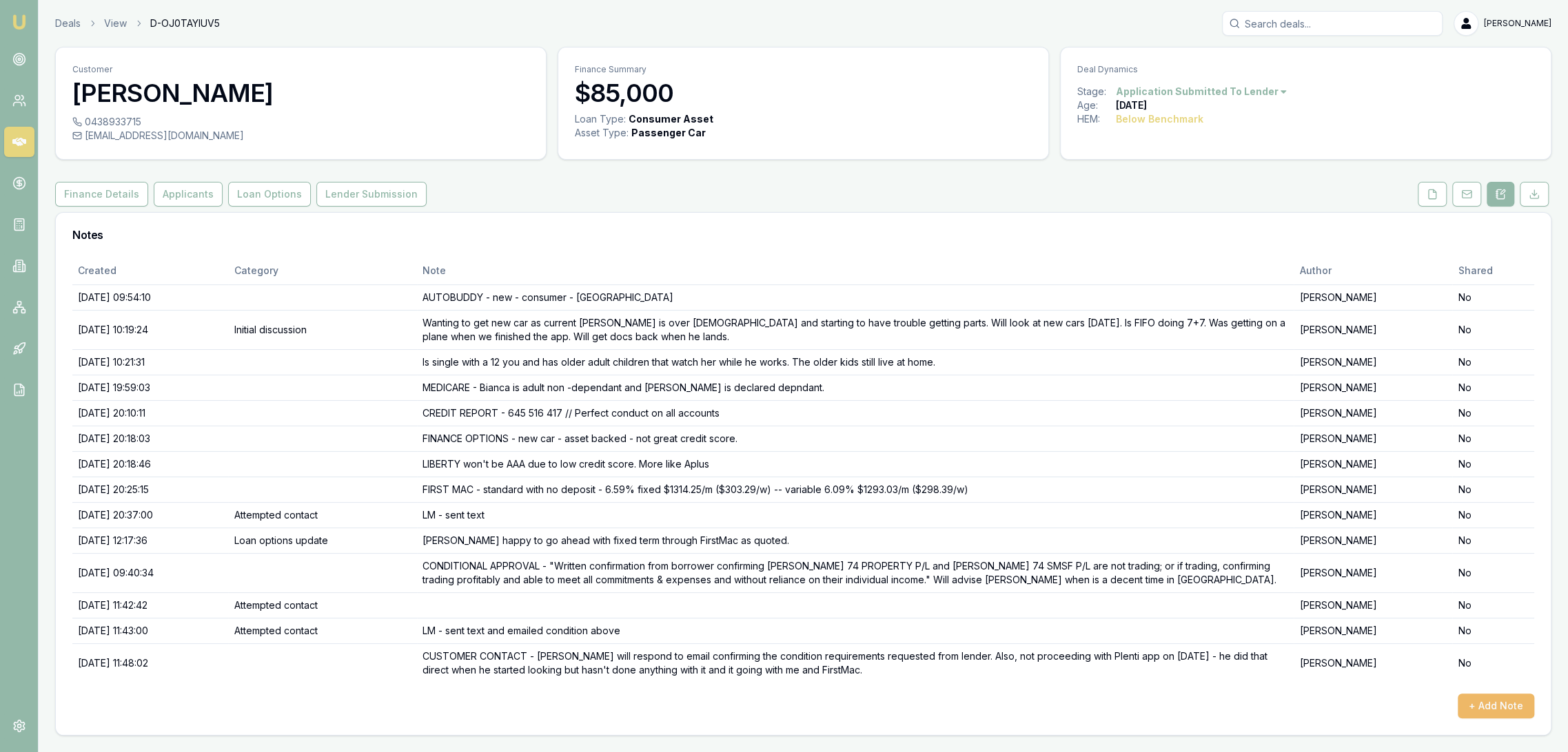
click at [1493, 704] on button "+ Add Note" at bounding box center [1496, 706] width 77 height 25
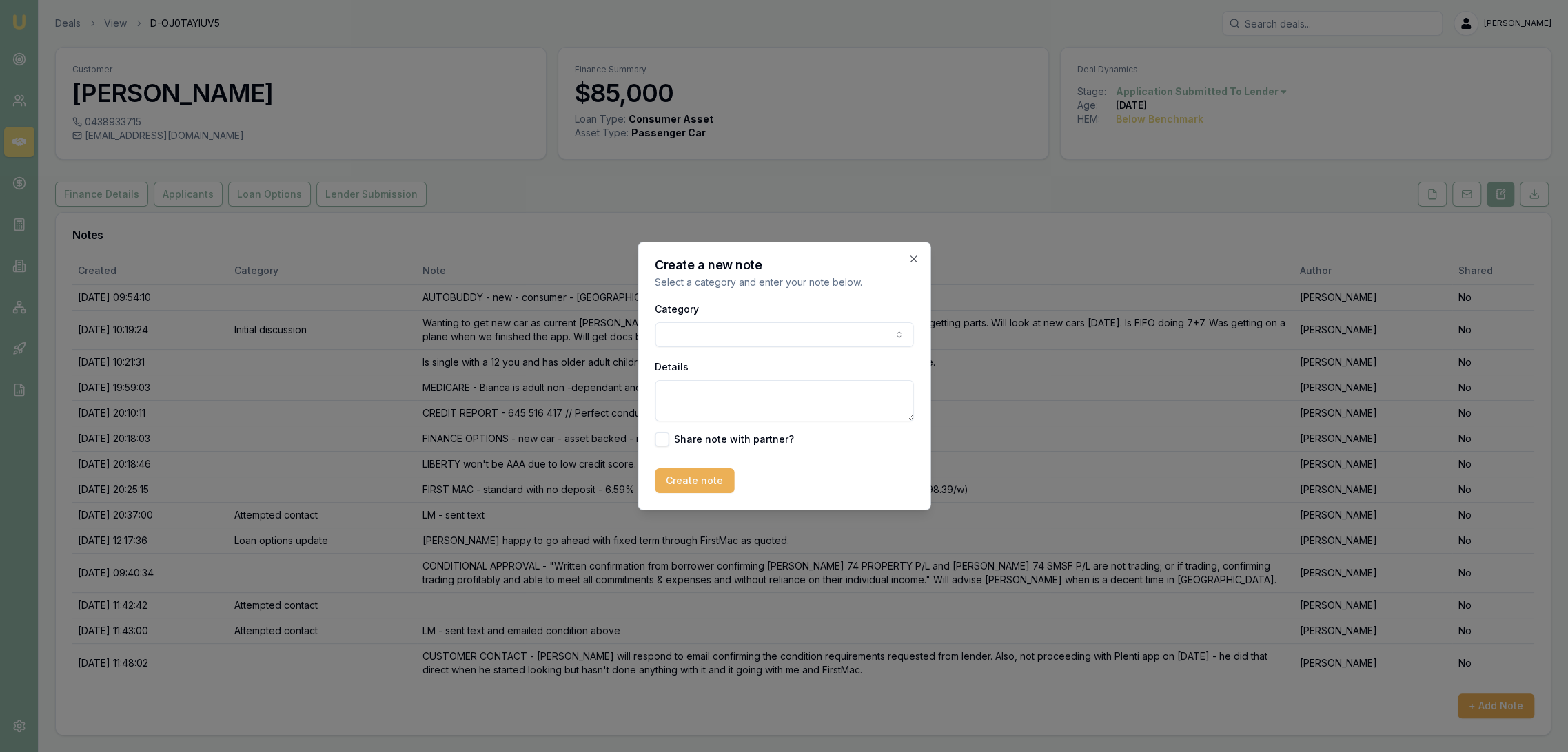
click at [733, 395] on textarea "Details" at bounding box center [784, 401] width 259 height 41
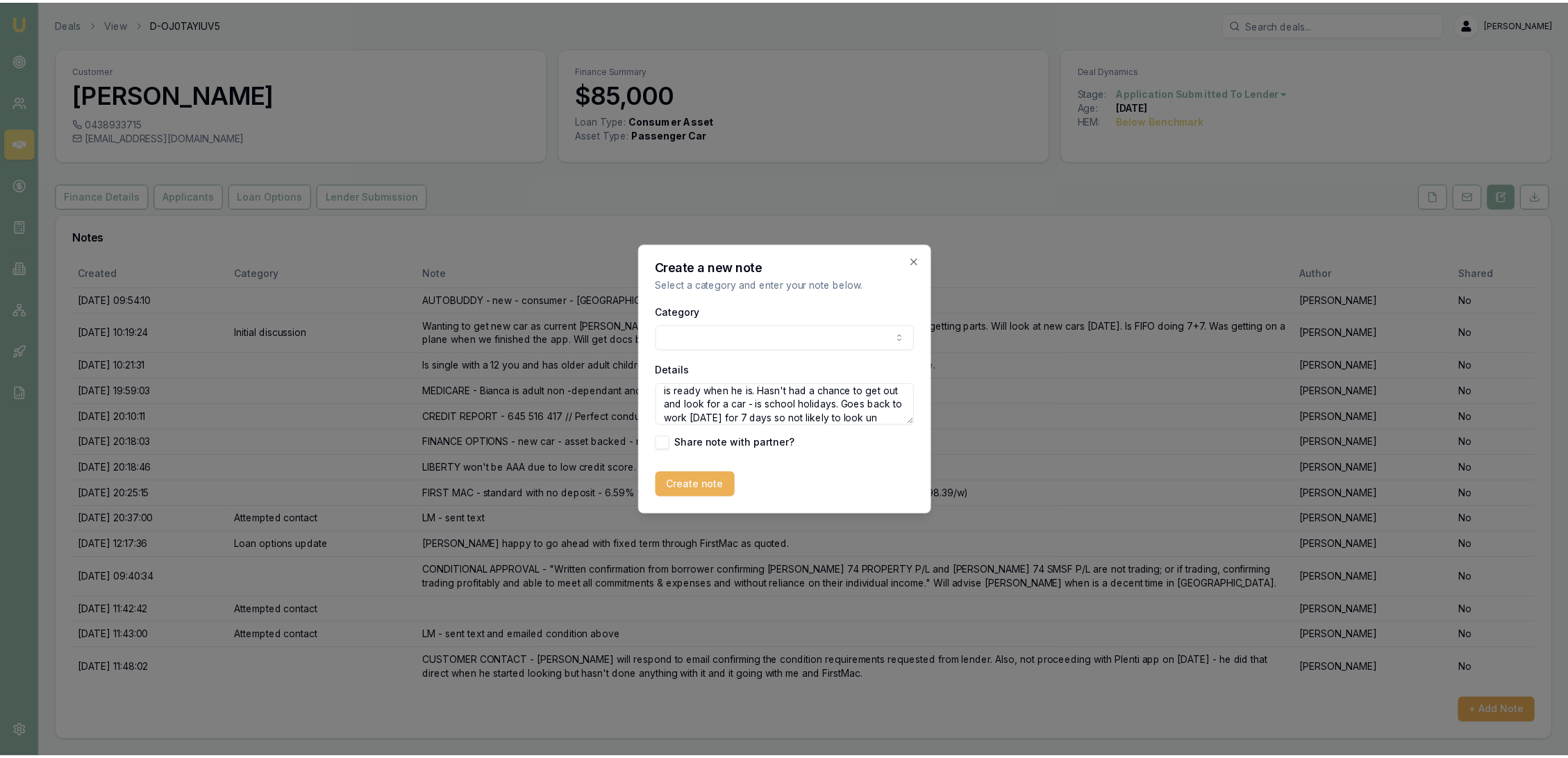
scroll to position [47, 0]
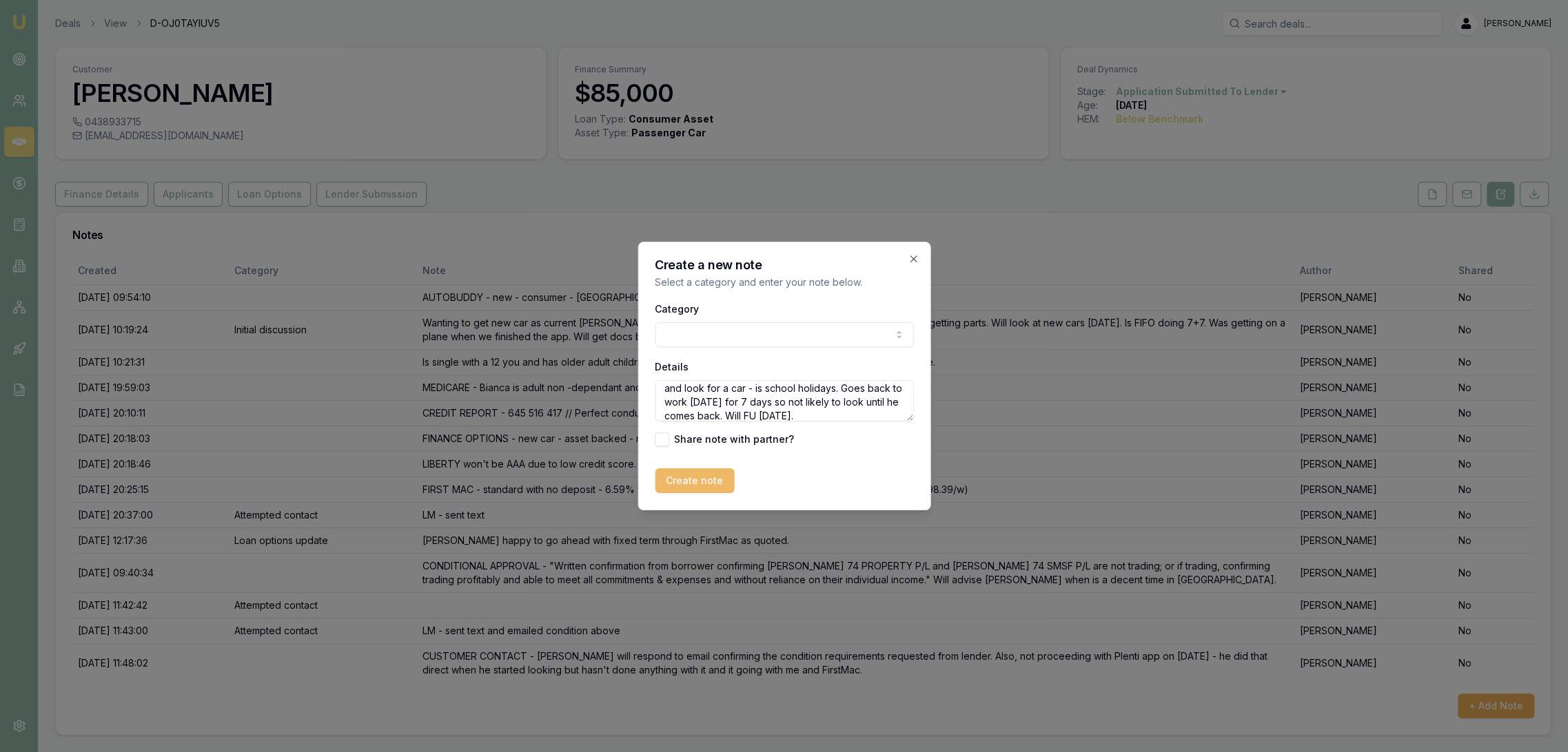
type textarea "CUSTOMER CONTACT - advised Michael that all conditions are ticked off and that …"
click at [696, 478] on button "Create note" at bounding box center [694, 481] width 79 height 25
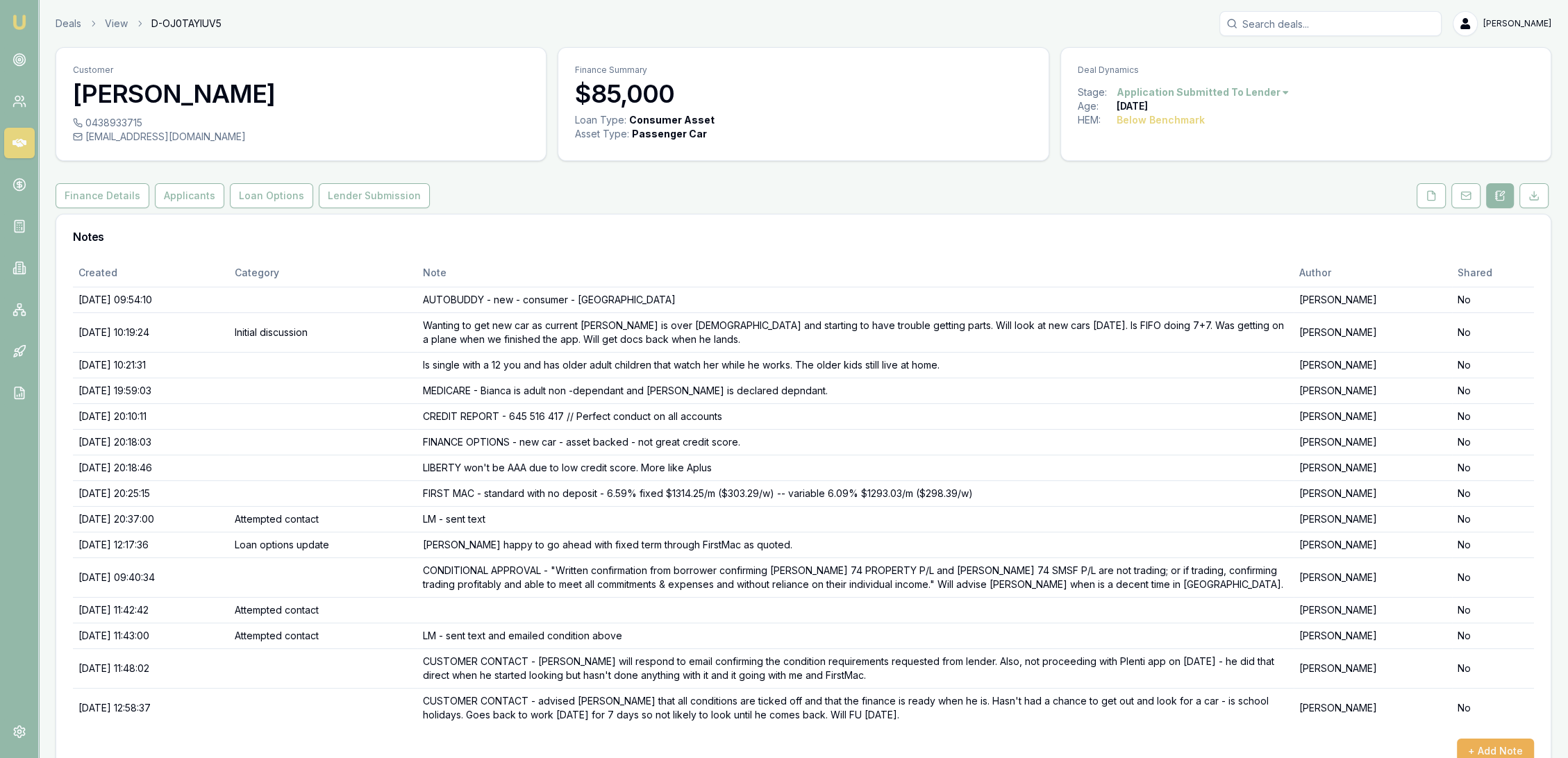
drag, startPoint x: 17, startPoint y: 21, endPoint x: 38, endPoint y: 4, distance: 27.0
click at [17, 21] on img at bounding box center [19, 22] width 17 height 17
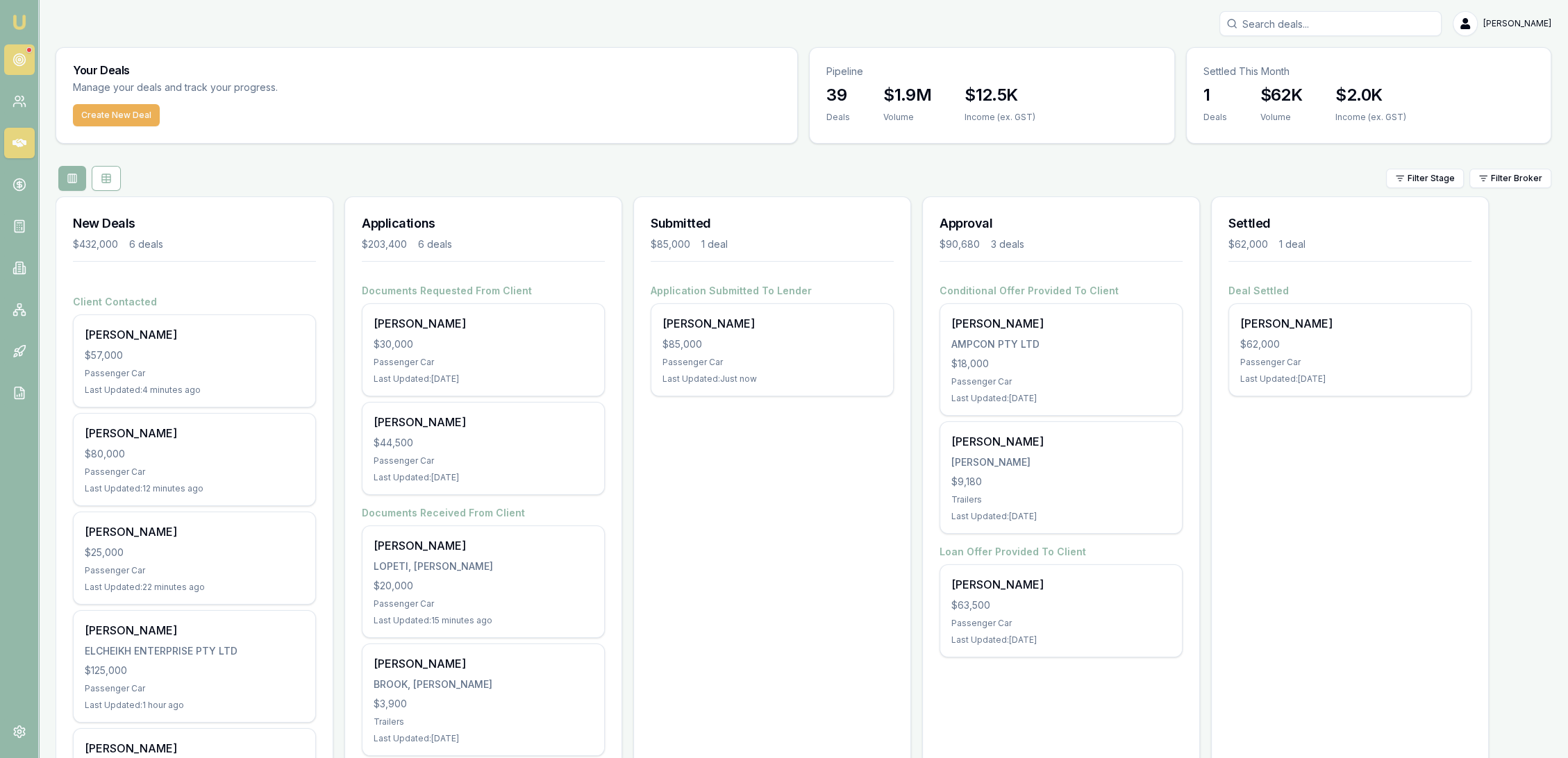
click at [20, 58] on icon at bounding box center [19, 59] width 14 height 14
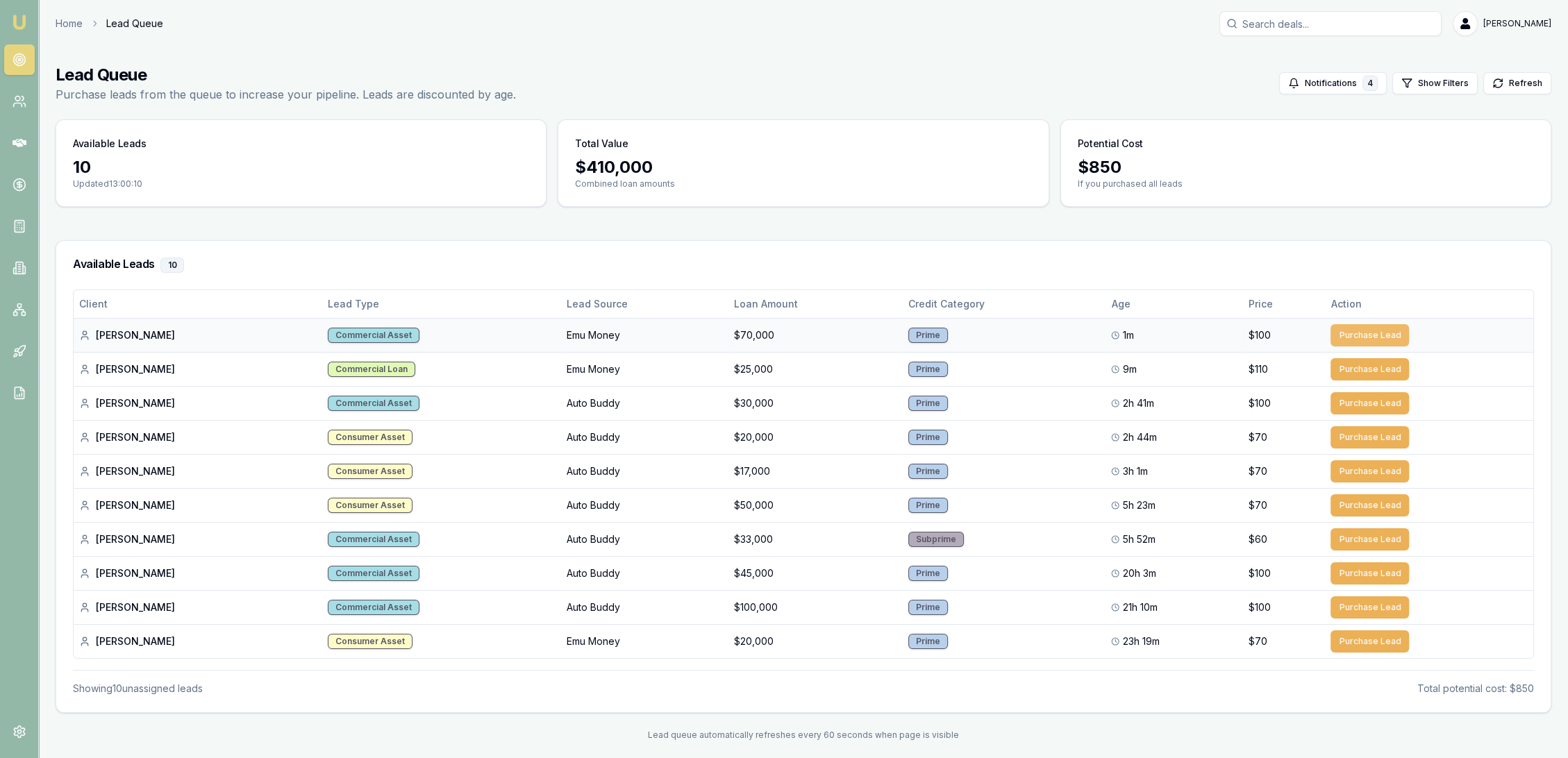
click at [1351, 327] on button "Purchase Lead" at bounding box center [1369, 335] width 78 height 22
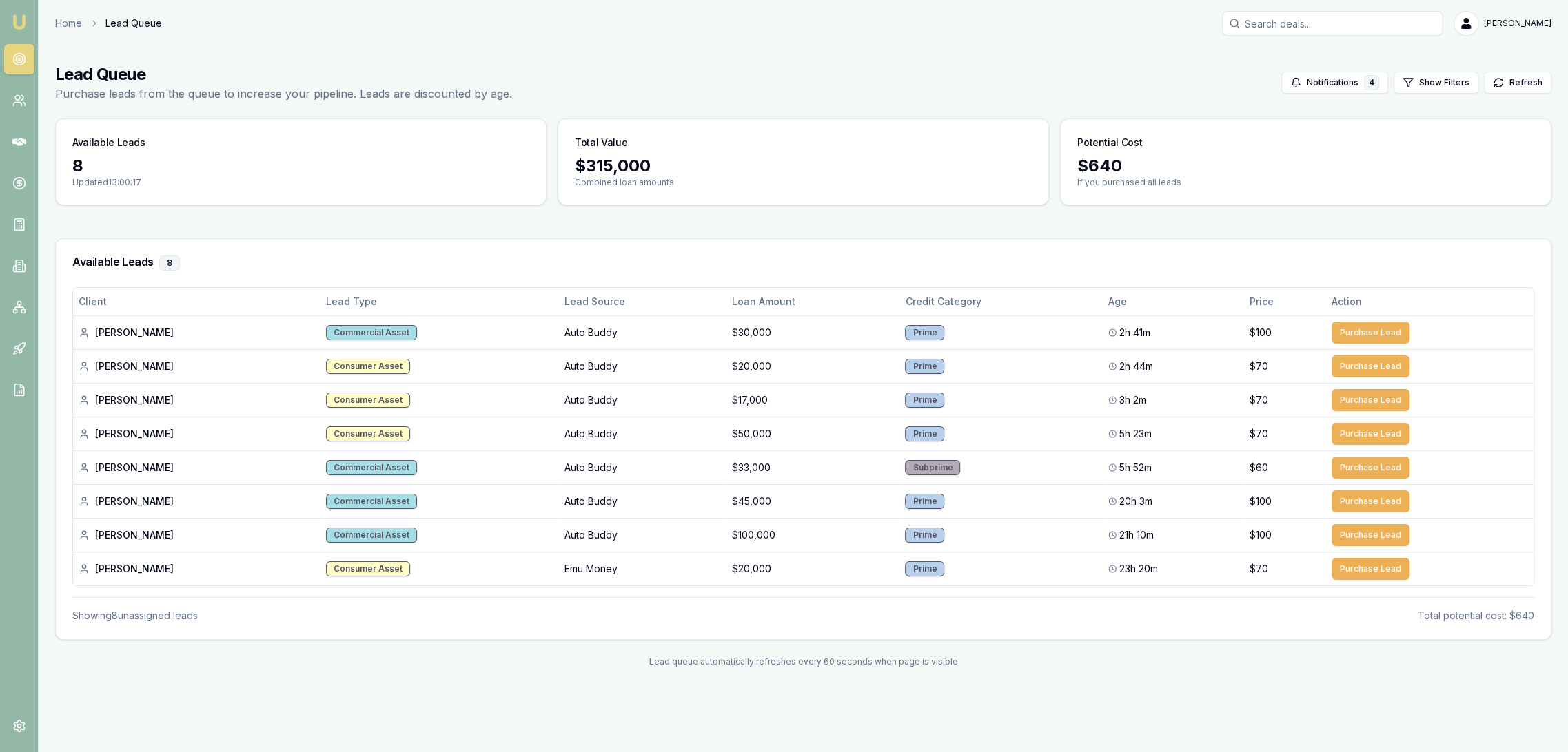
click at [22, 20] on img at bounding box center [19, 22] width 17 height 17
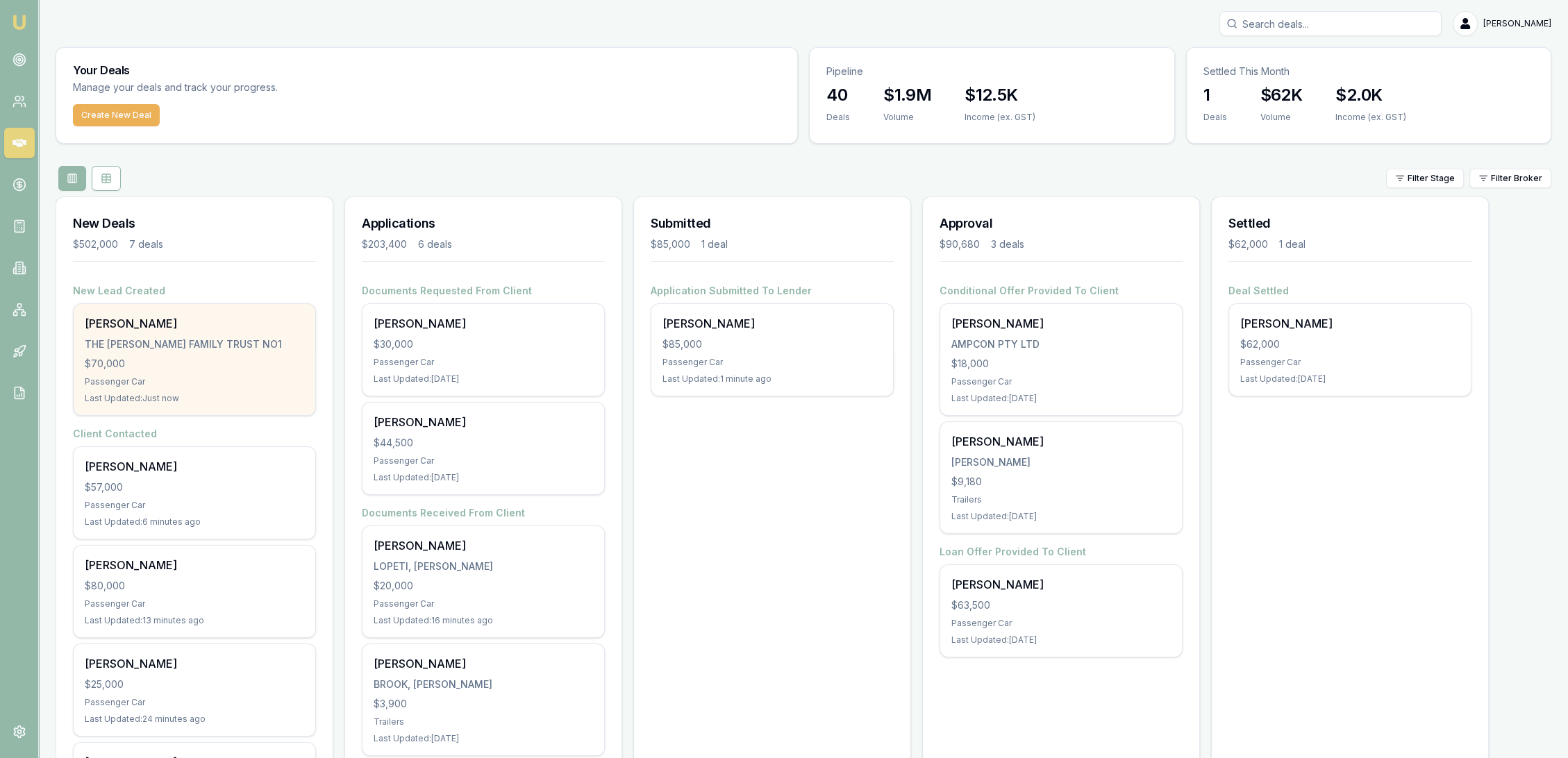
click at [201, 343] on div "THE [PERSON_NAME] FAMILY TRUST NO1" at bounding box center [194, 344] width 219 height 14
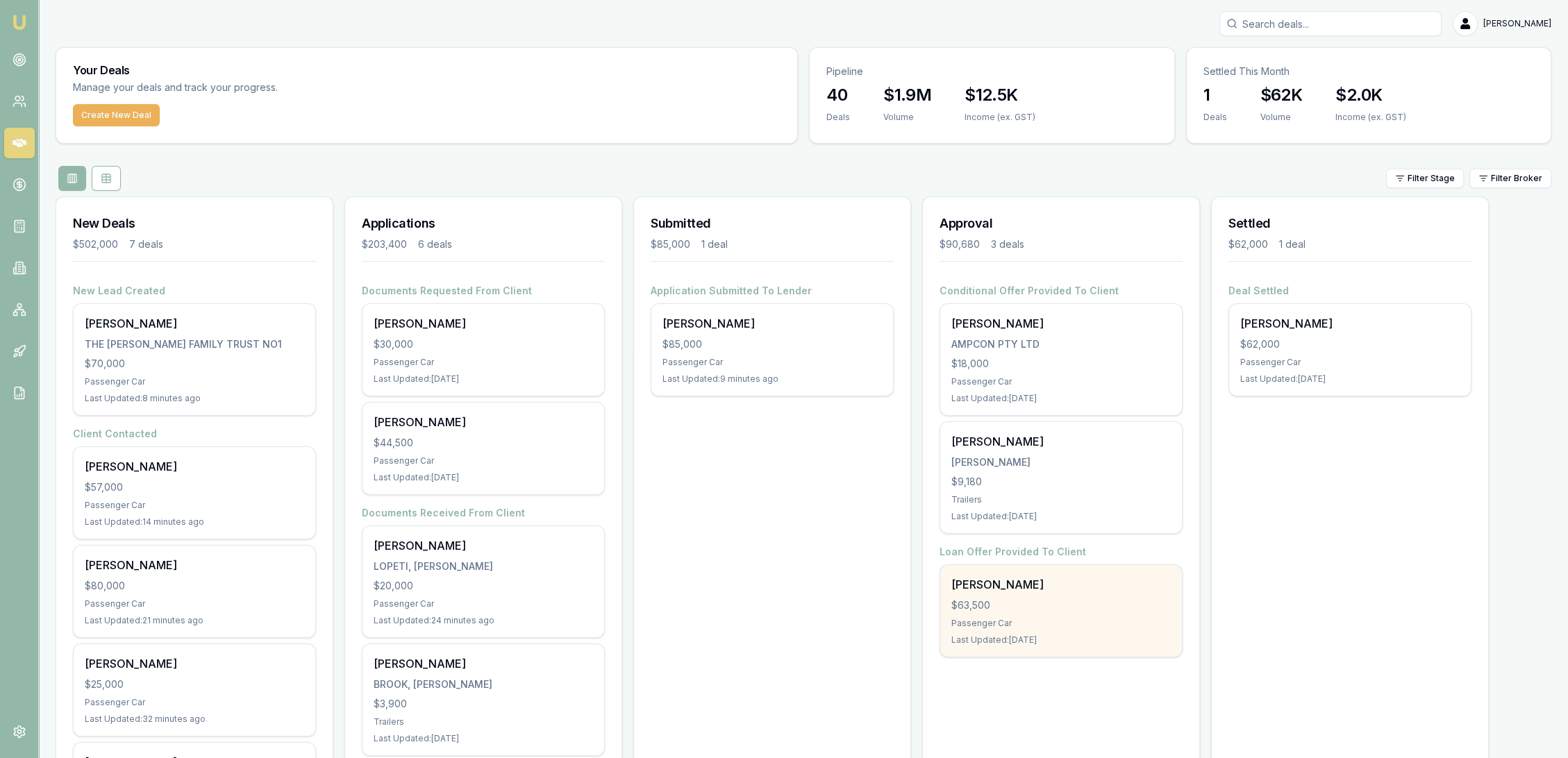
click at [1043, 618] on div "Passenger Car" at bounding box center [1061, 623] width 219 height 11
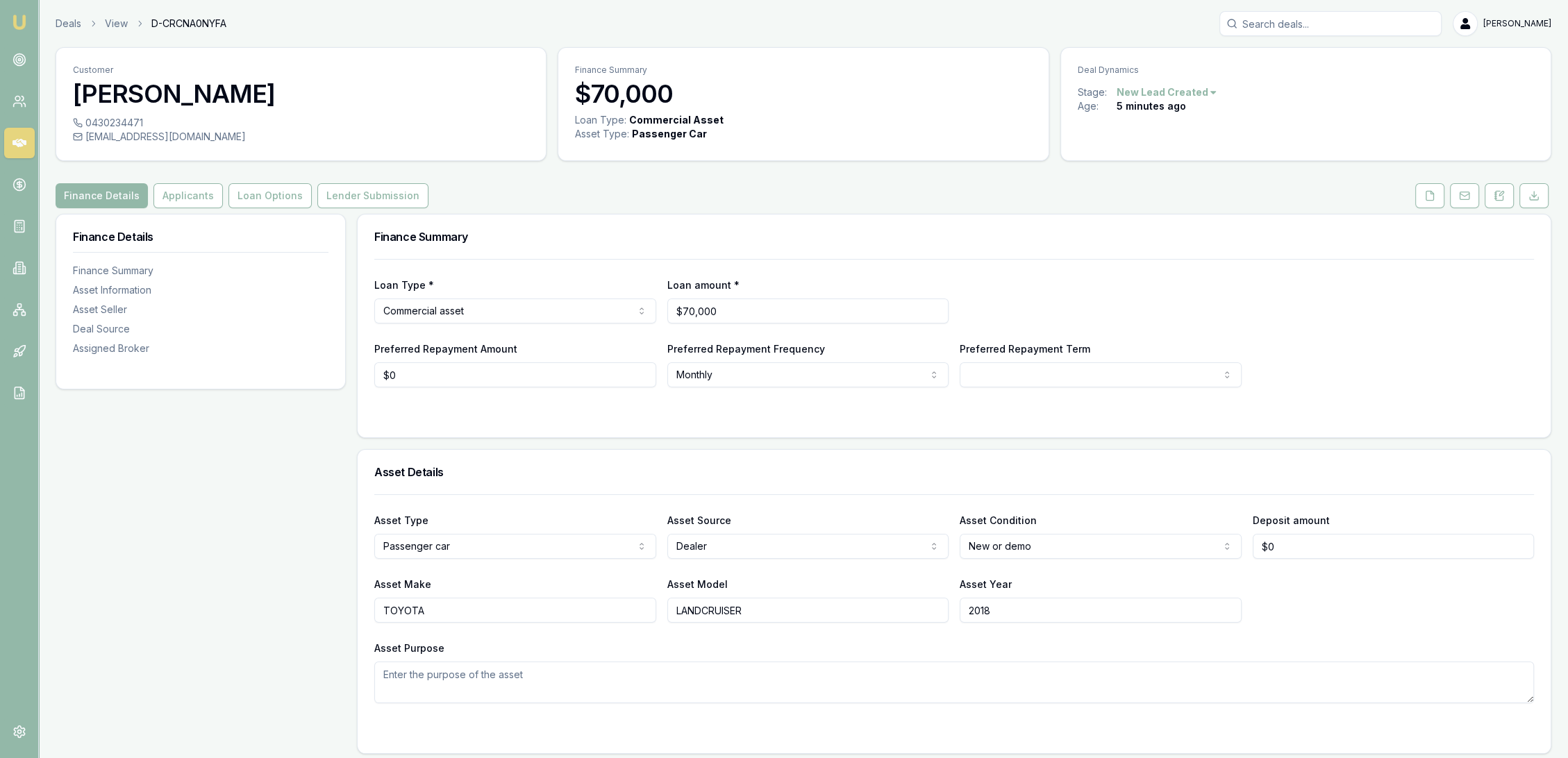
drag, startPoint x: 85, startPoint y: 118, endPoint x: 144, endPoint y: 124, distance: 59.3
click at [144, 124] on div "0430234471" at bounding box center [301, 123] width 456 height 14
drag, startPoint x: 1507, startPoint y: 193, endPoint x: 1493, endPoint y: 202, distance: 16.6
click at [1506, 193] on button at bounding box center [1499, 196] width 29 height 25
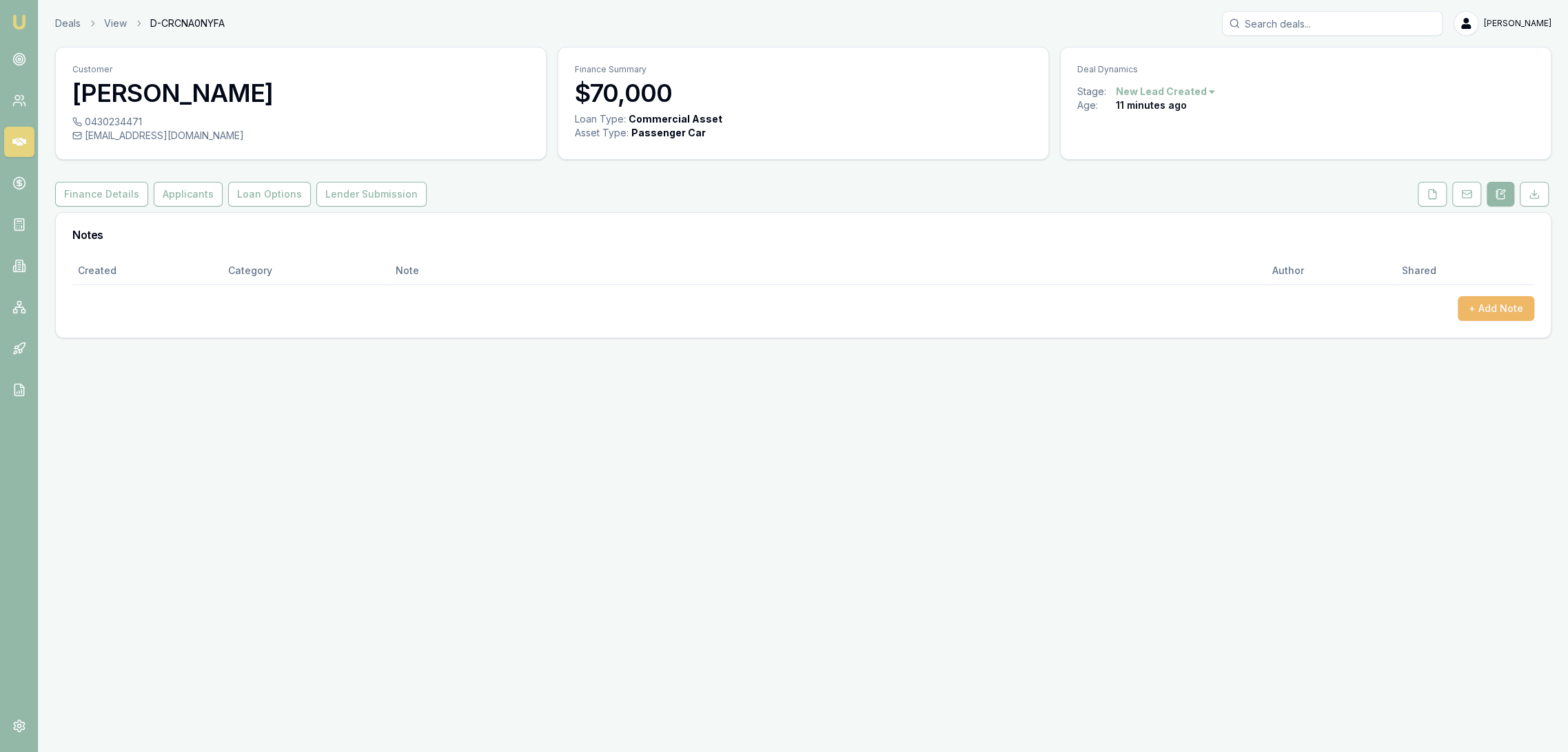
click at [1492, 311] on button "+ Add Note" at bounding box center [1496, 309] width 77 height 25
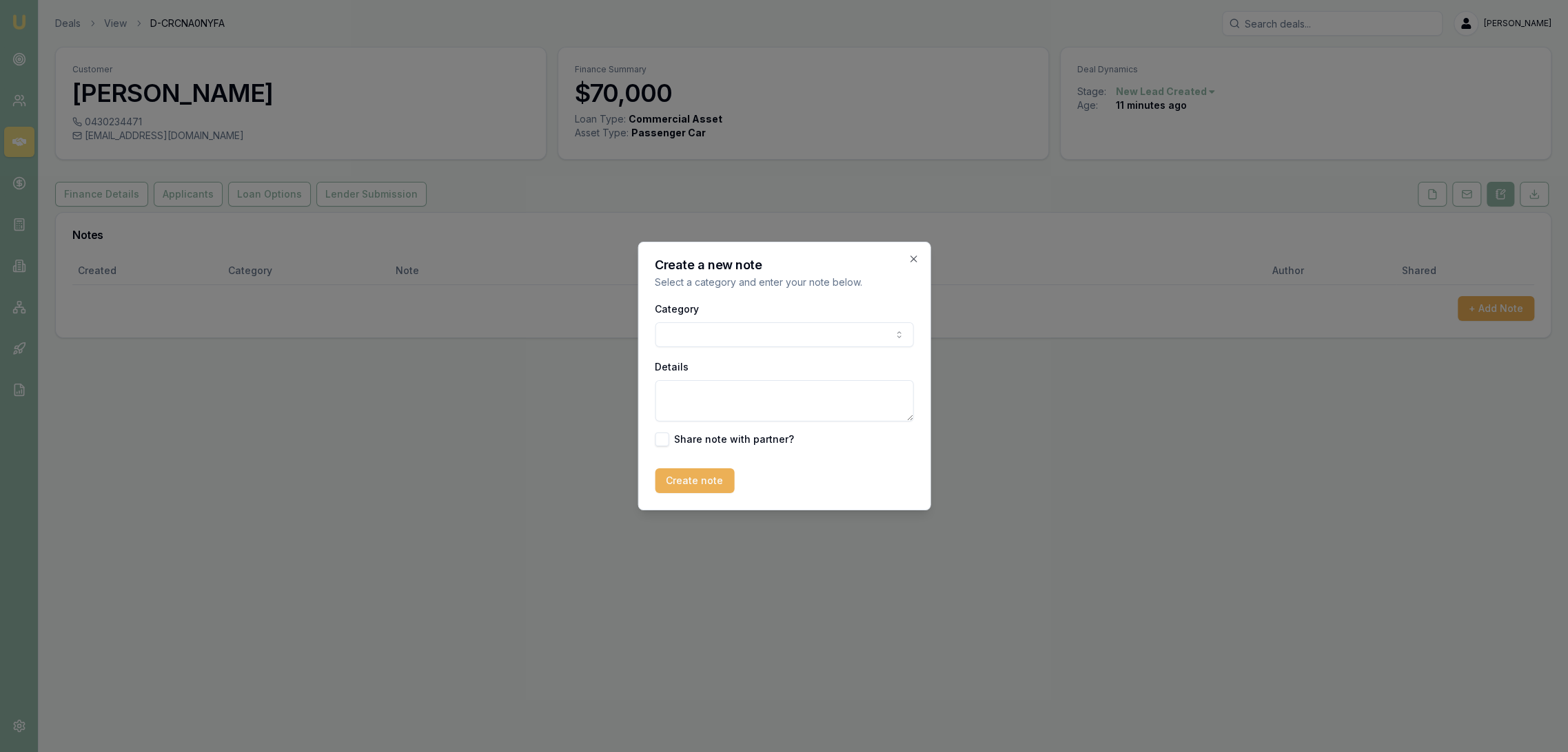
click at [769, 341] on body "Emu Broker Deals View D-CRCNA0NYFA [PERSON_NAME] Toggle Menu Customer [PERSON_N…" at bounding box center [784, 376] width 1568 height 752
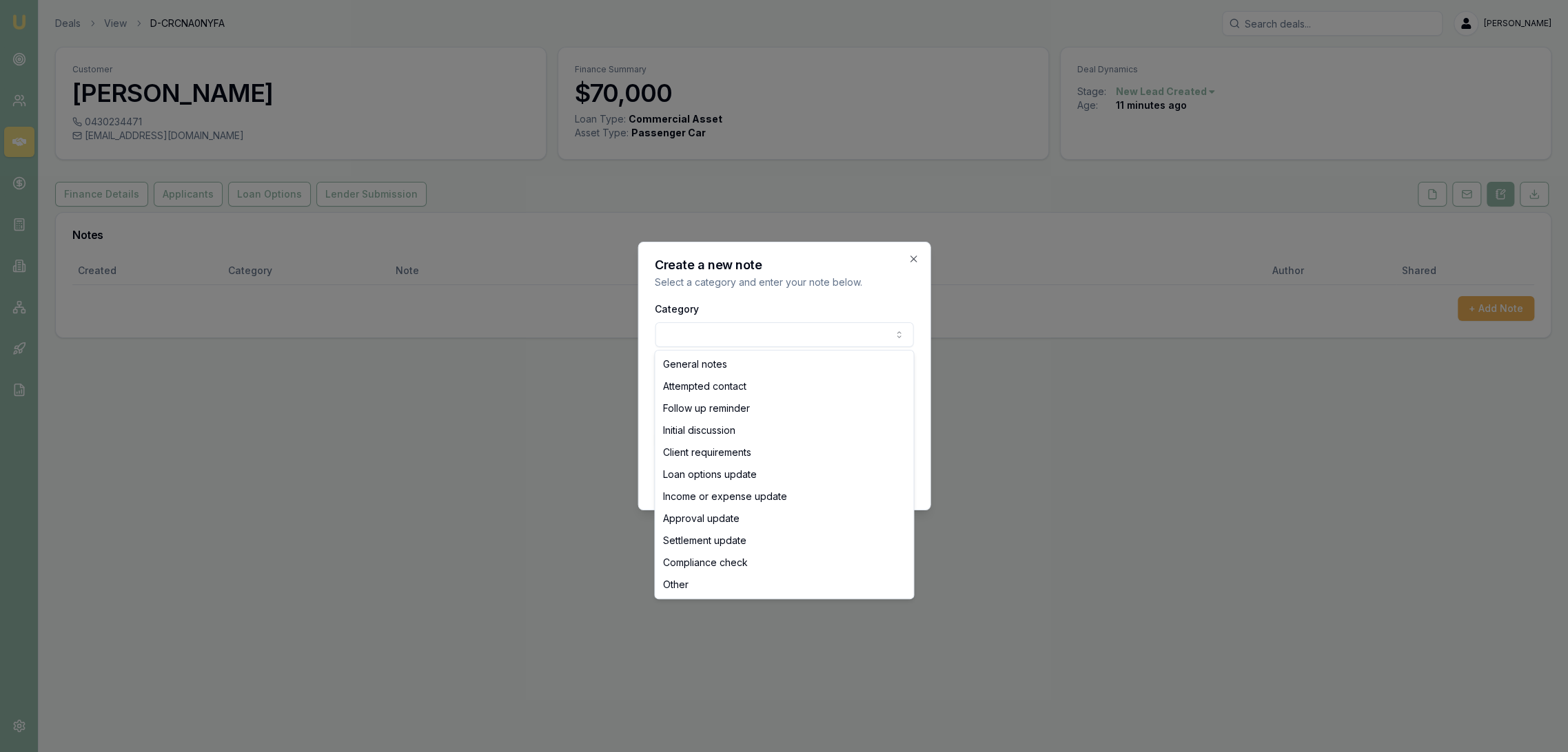
select select "ATTEMPTED_CONTACT"
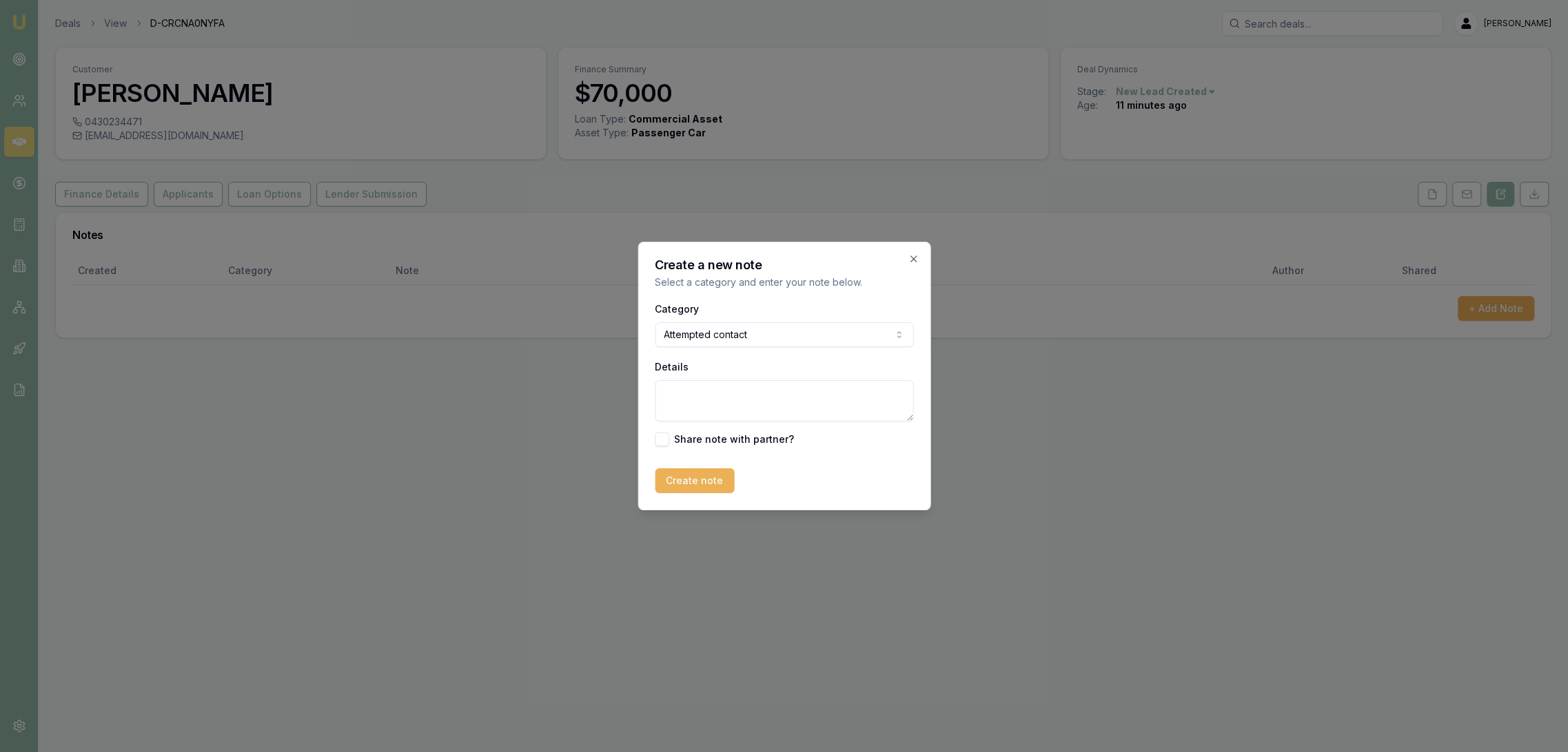
click at [701, 393] on textarea "Details" at bounding box center [784, 401] width 259 height 41
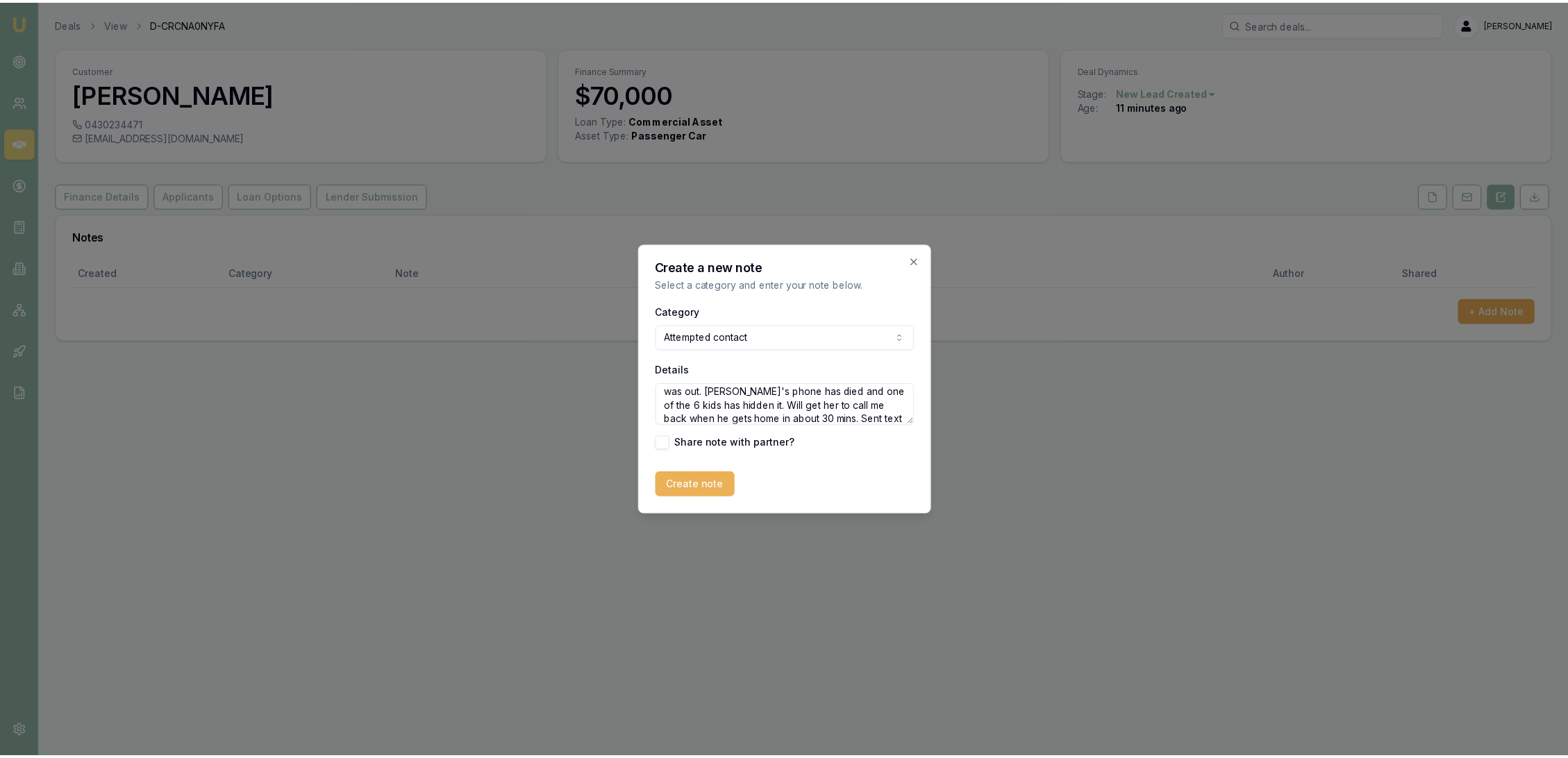
scroll to position [34, 0]
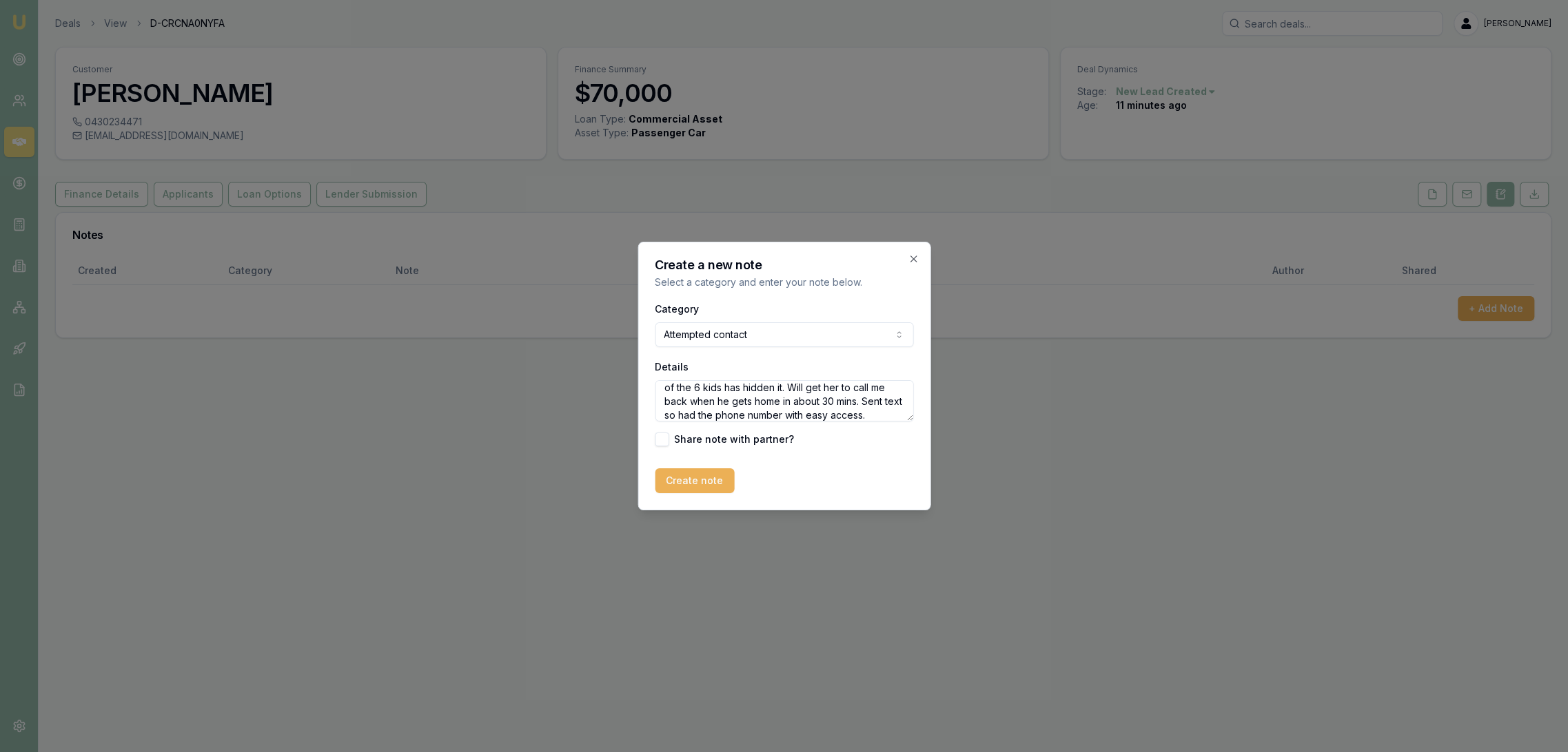
type textarea "D1C1 - is husband Andrew's number and he was out. Chloe's phone has died and on…"
click at [686, 472] on button "Create note" at bounding box center [694, 481] width 79 height 25
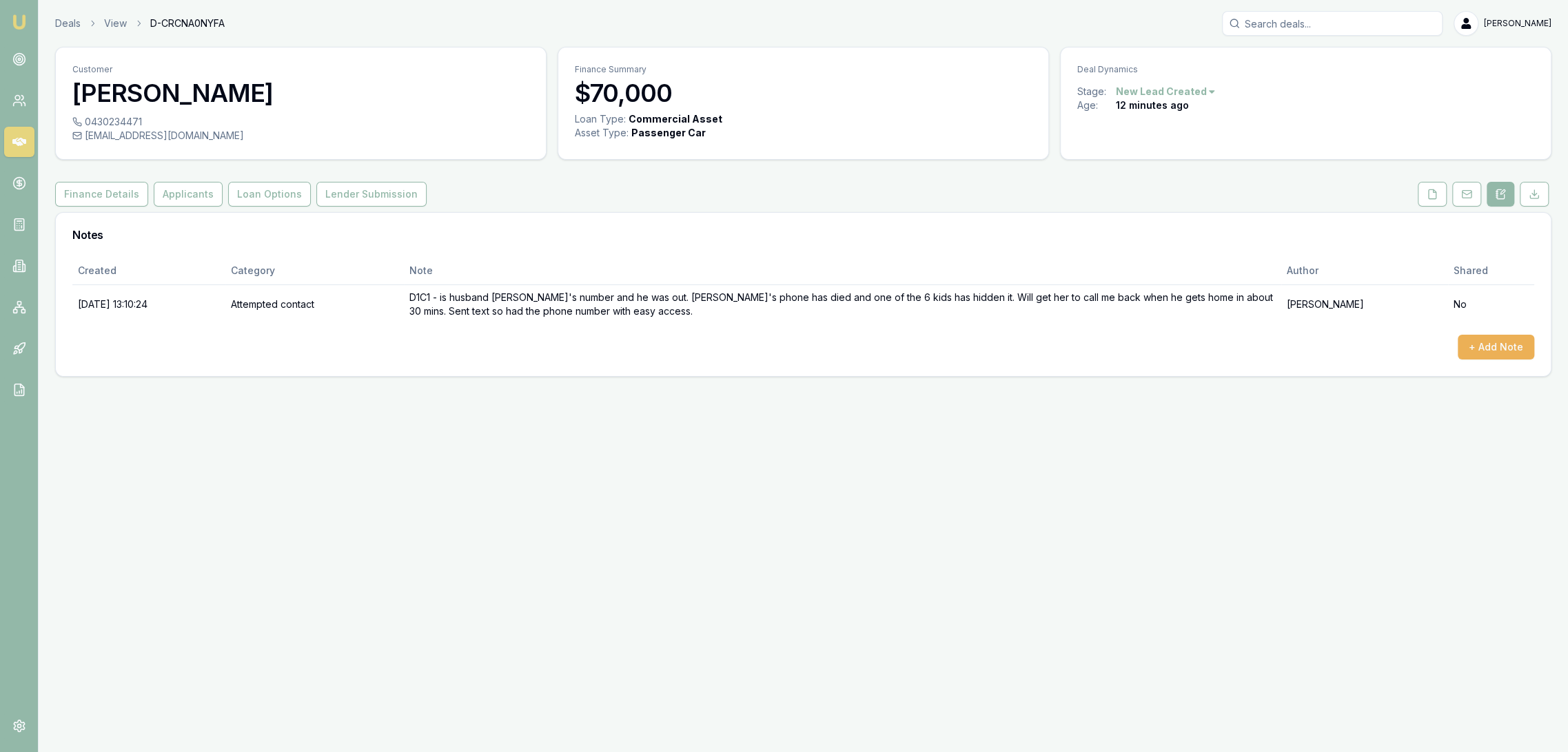
drag, startPoint x: 24, startPoint y: 22, endPoint x: 83, endPoint y: 7, distance: 60.9
click at [25, 22] on img at bounding box center [19, 22] width 17 height 17
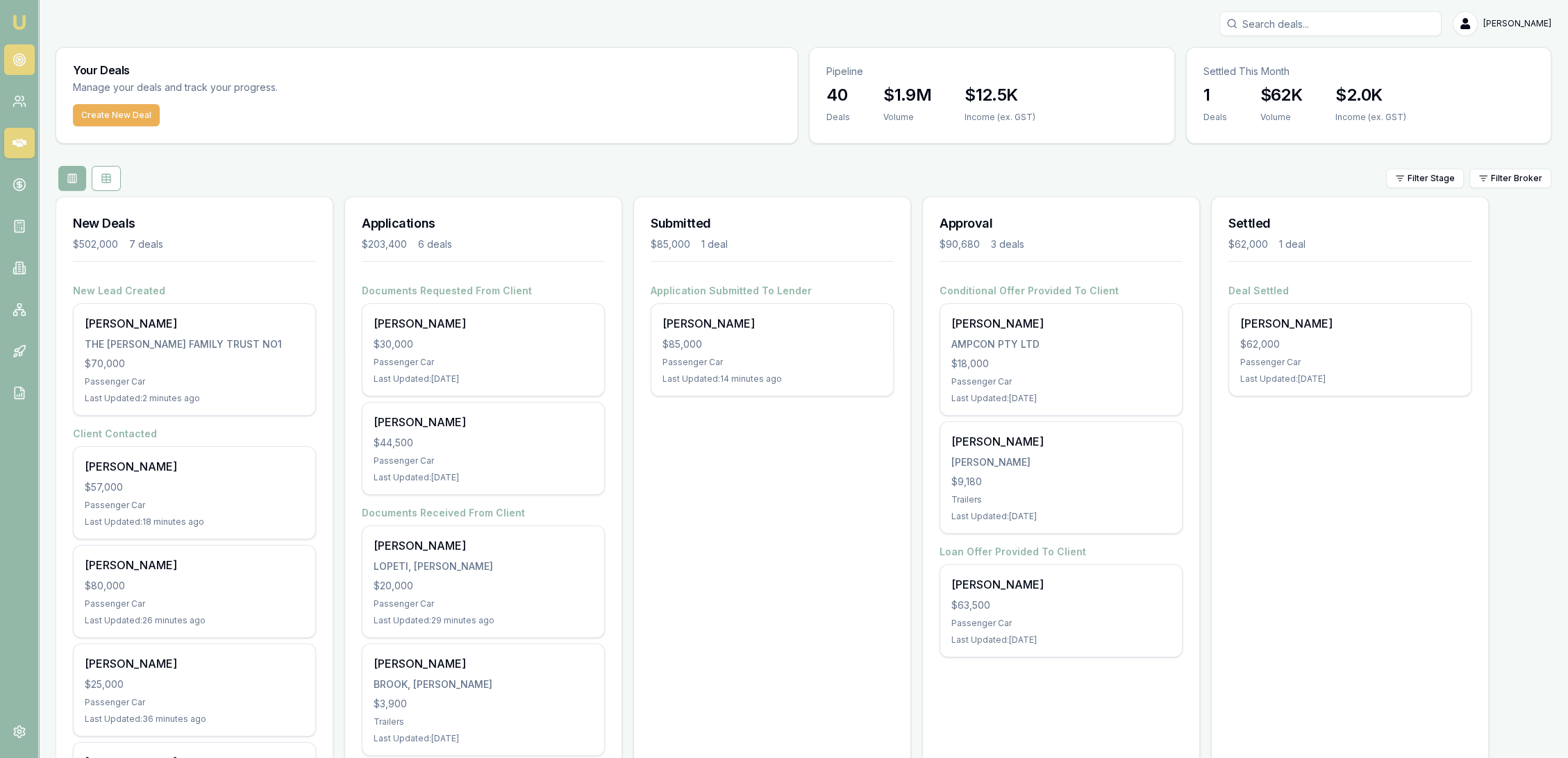
click at [21, 66] on icon at bounding box center [19, 59] width 14 height 14
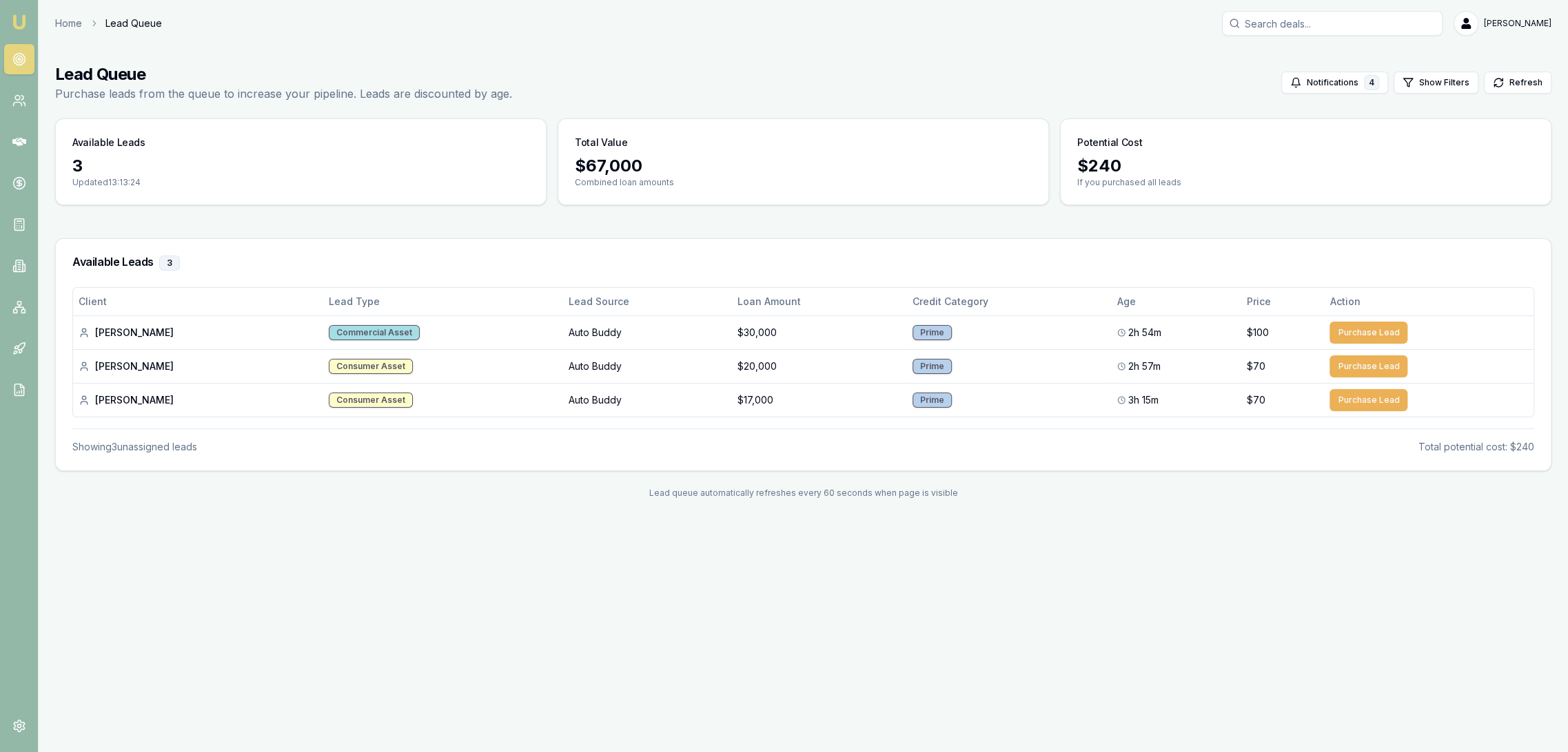
click at [17, 31] on link "Emu Broker" at bounding box center [19, 22] width 22 height 22
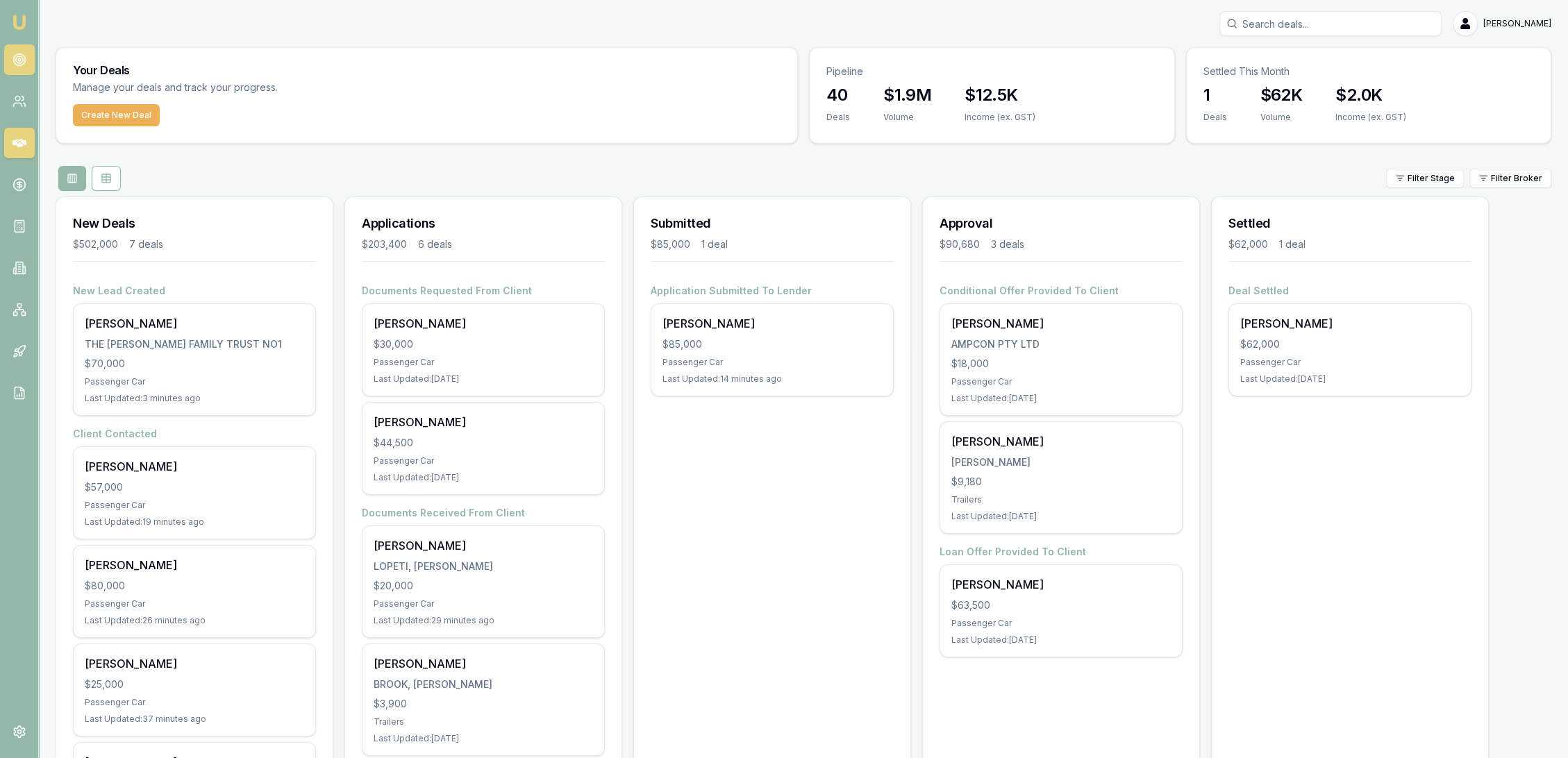
click at [23, 61] on circle at bounding box center [19, 60] width 12 height 12
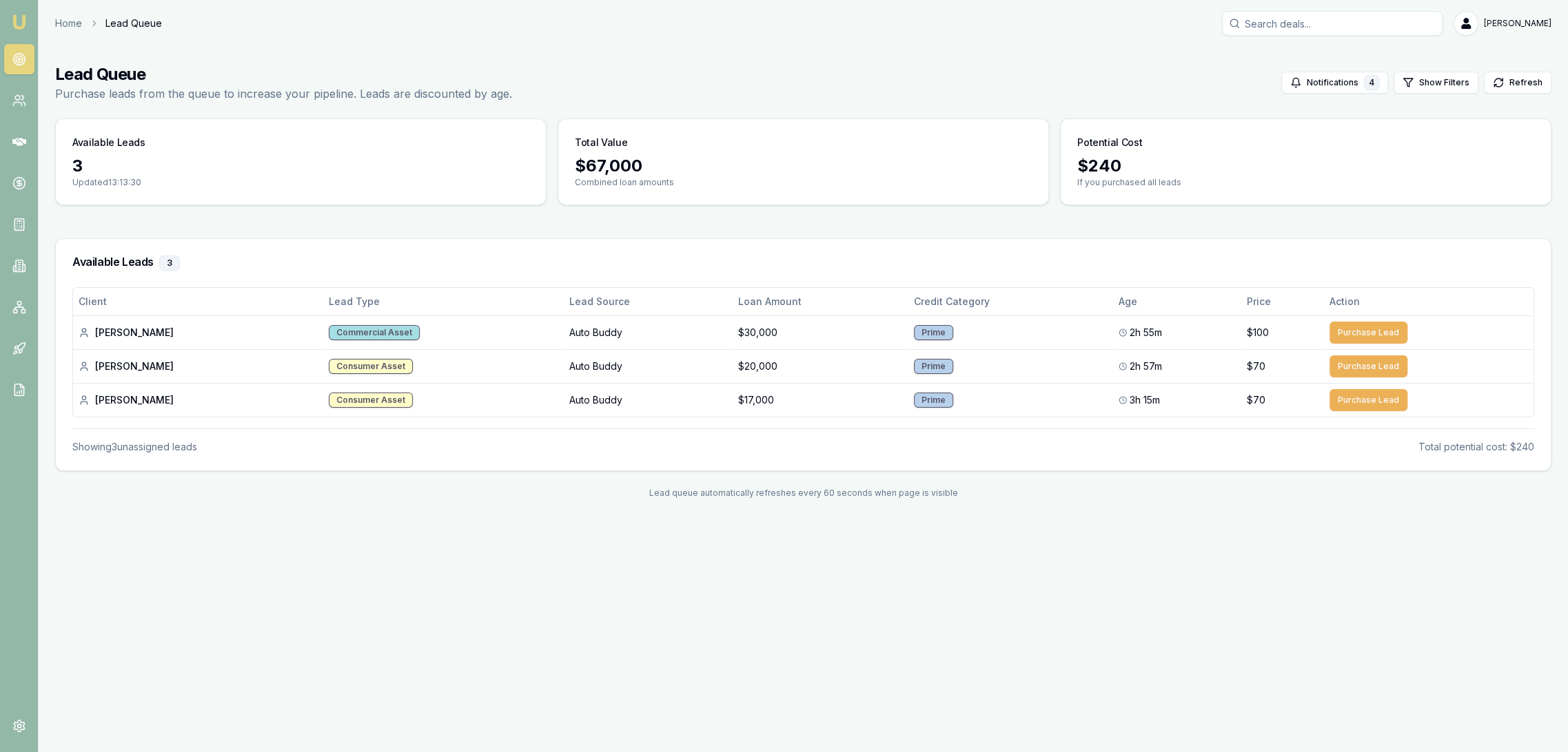
click at [12, 12] on link "Emu Broker" at bounding box center [19, 22] width 22 height 22
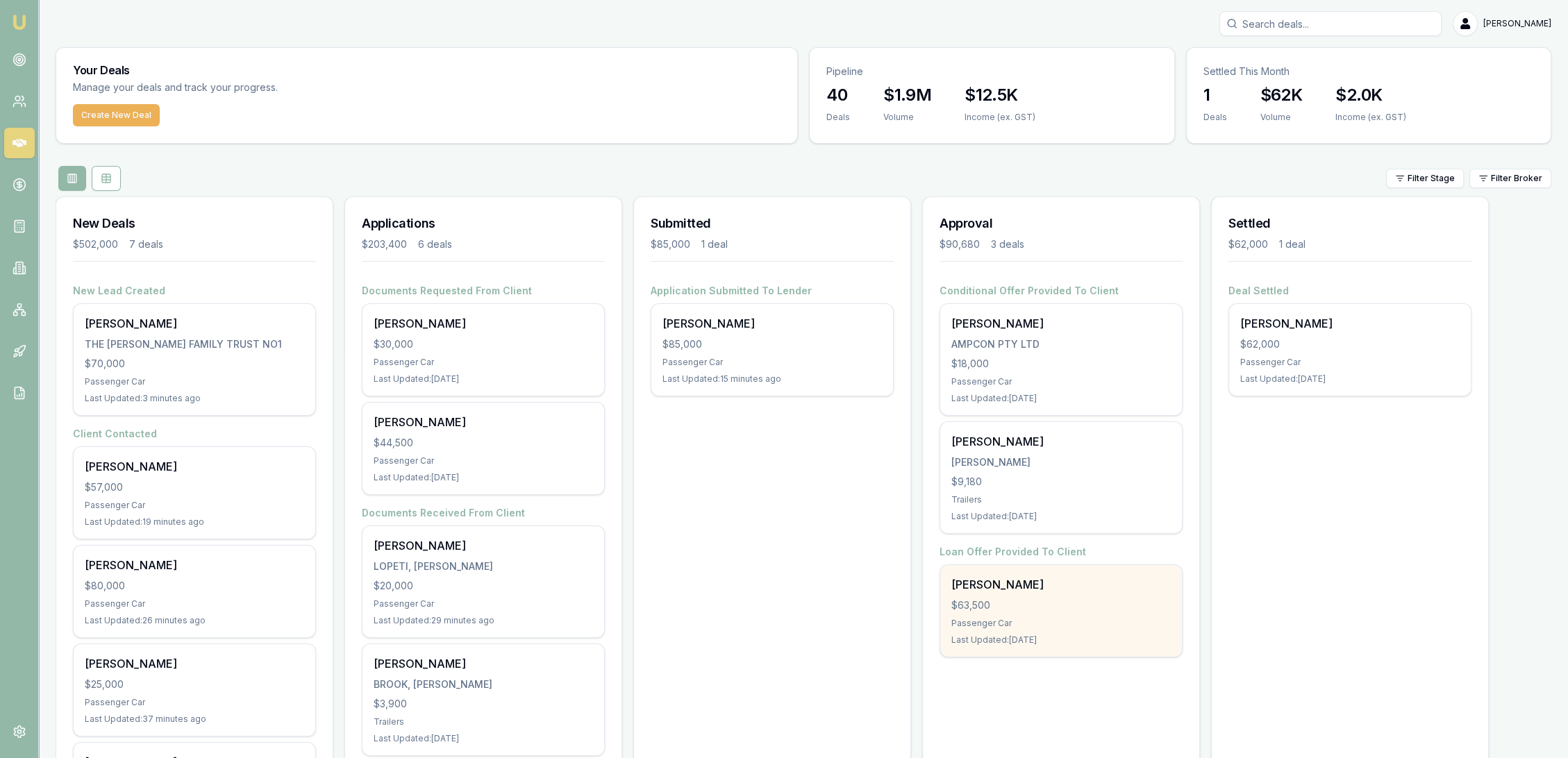
click at [1040, 588] on div "[PERSON_NAME]" at bounding box center [1061, 584] width 219 height 17
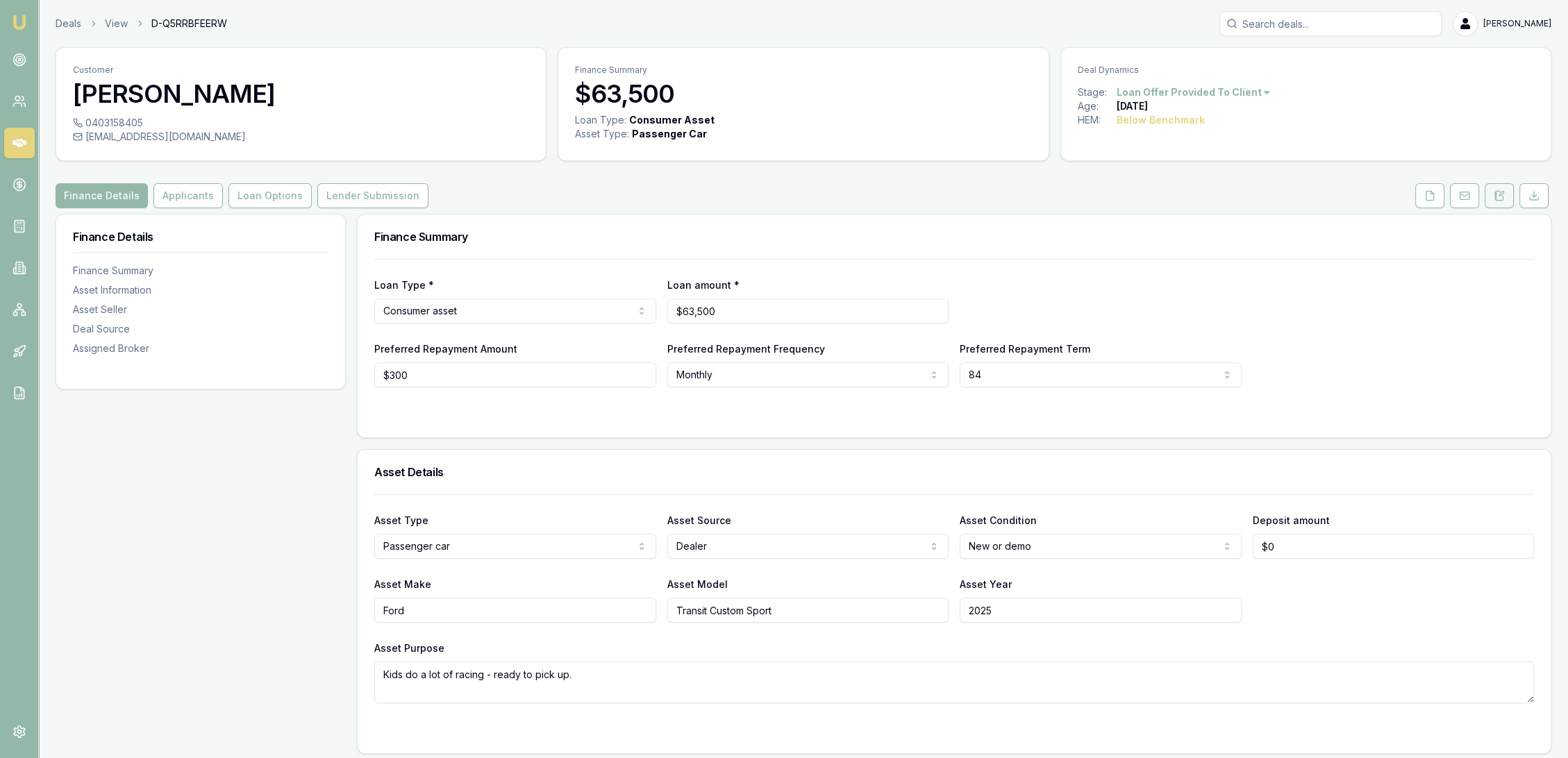
click at [1504, 192] on icon at bounding box center [1502, 194] width 4 height 4
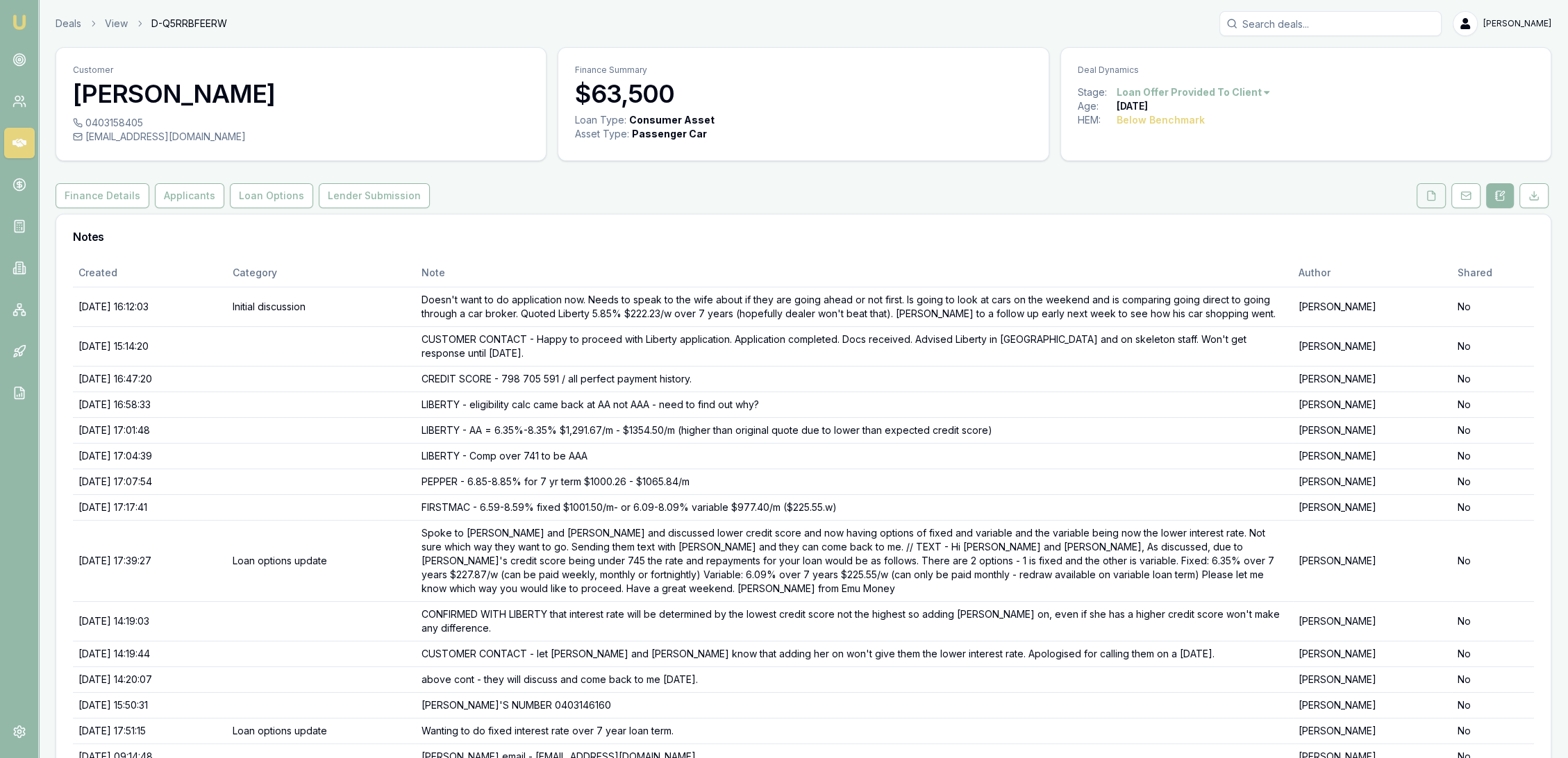
click at [1441, 196] on button at bounding box center [1431, 196] width 29 height 25
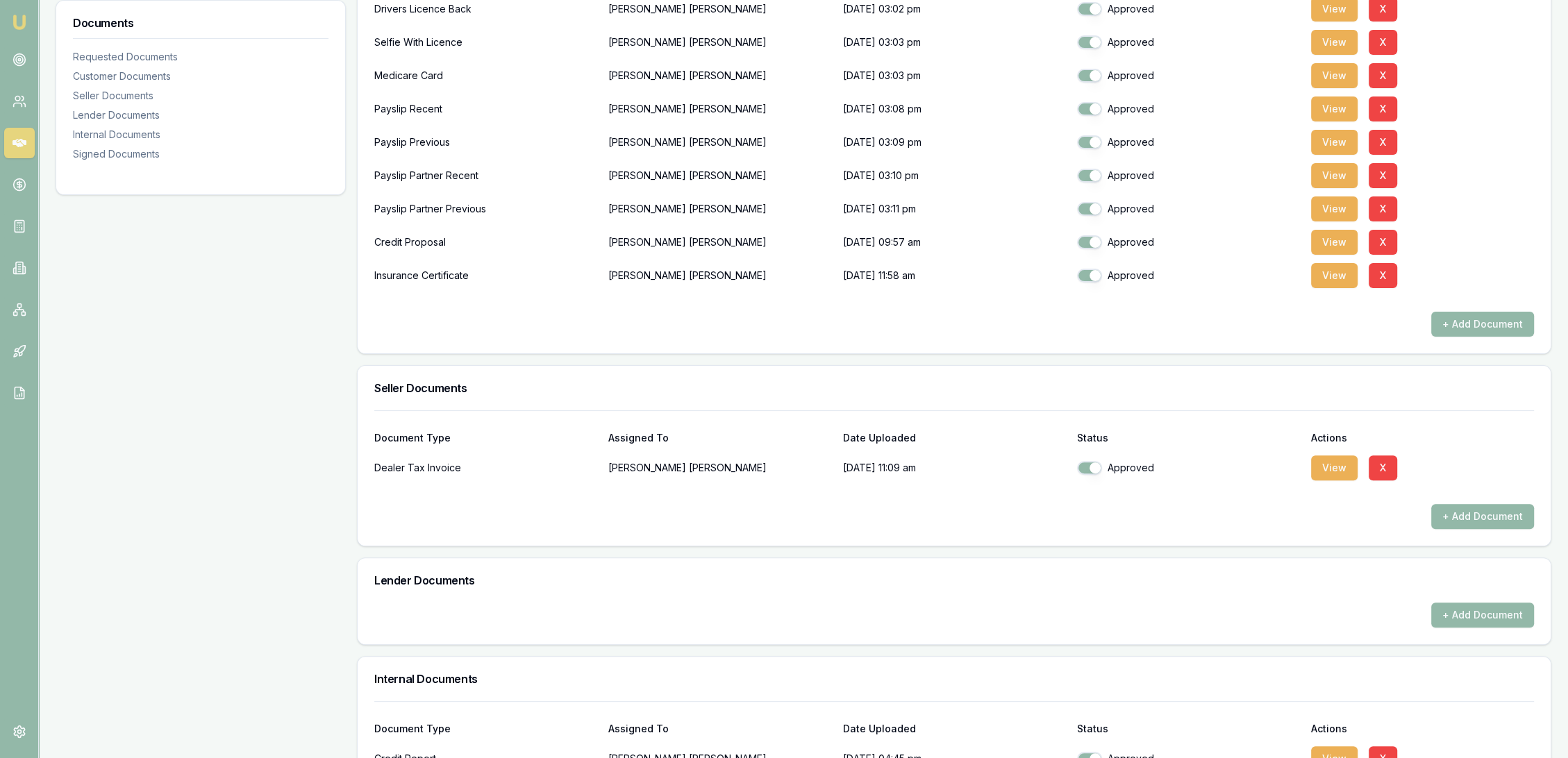
scroll to position [694, 0]
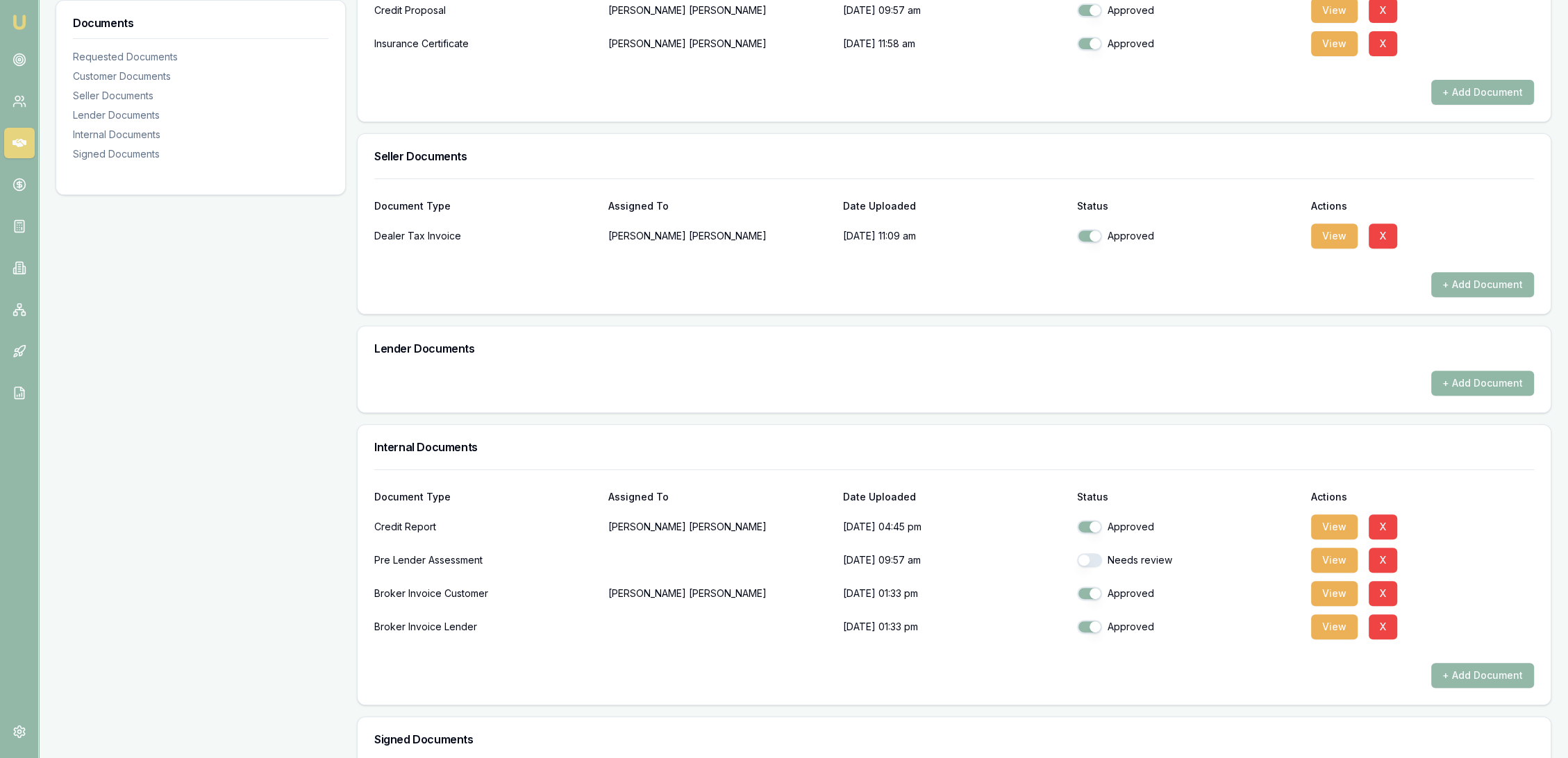
click at [1462, 380] on button "+ Add Document" at bounding box center [1483, 383] width 103 height 25
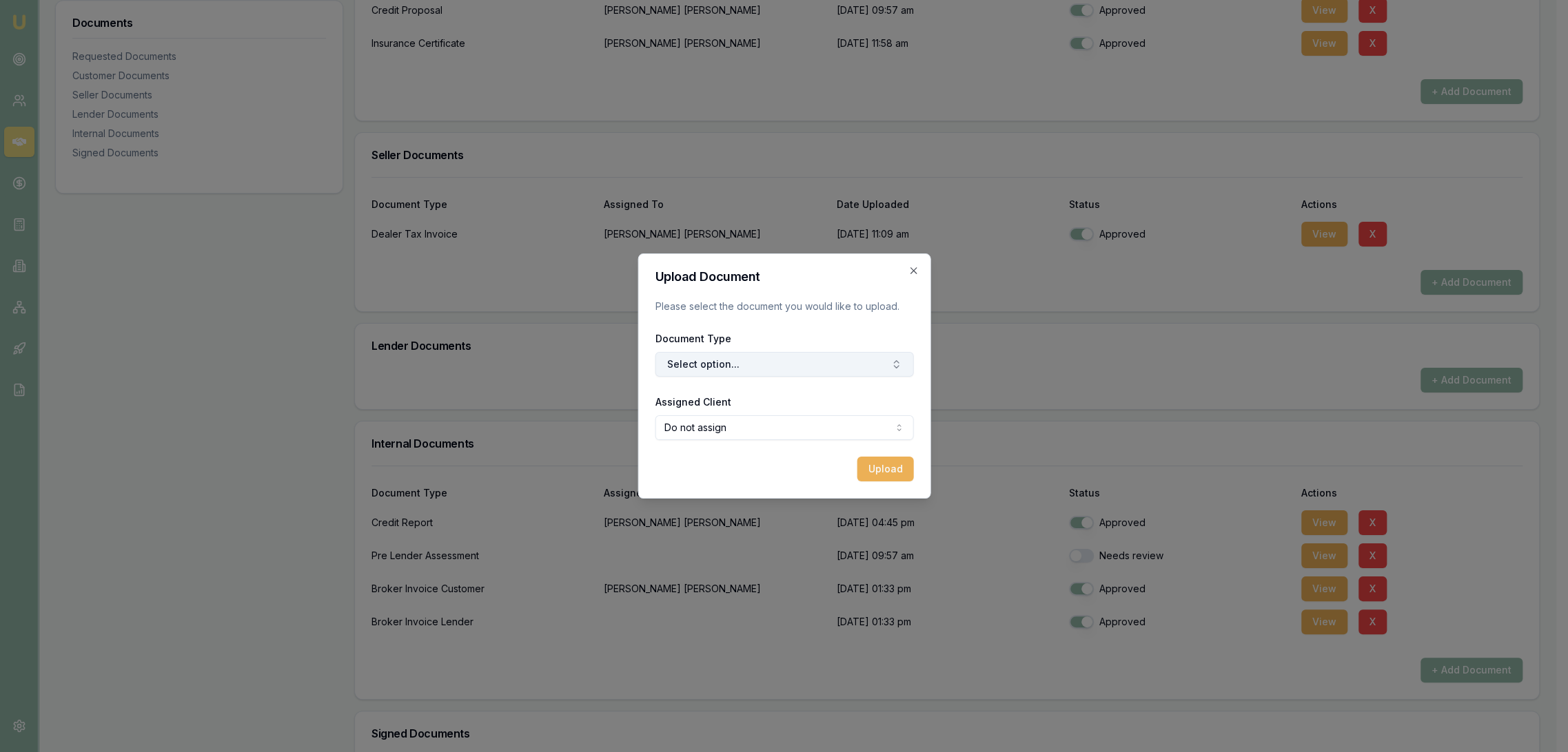
click at [718, 364] on button "Select option..." at bounding box center [784, 364] width 259 height 25
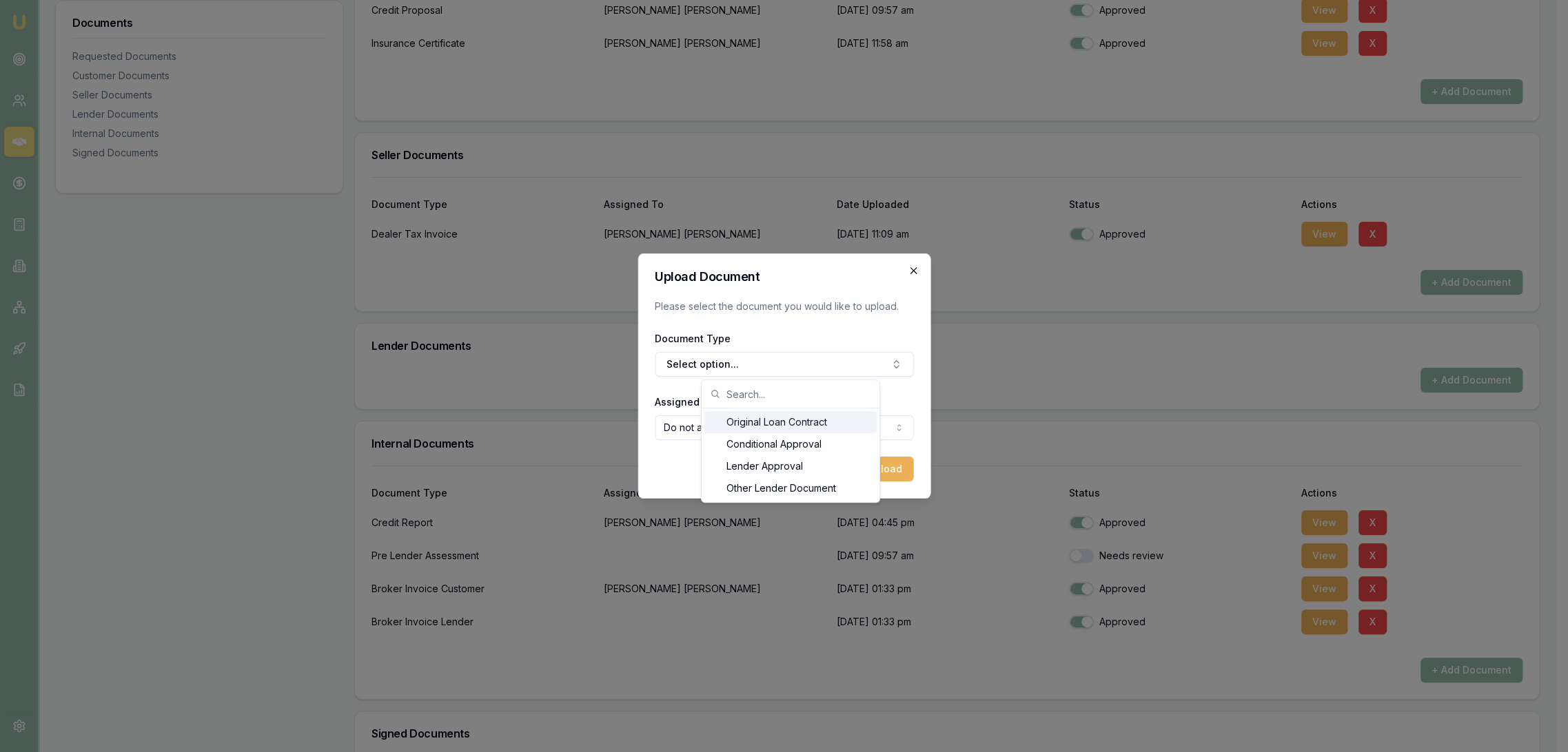
click at [914, 267] on icon "button" at bounding box center [913, 270] width 11 height 11
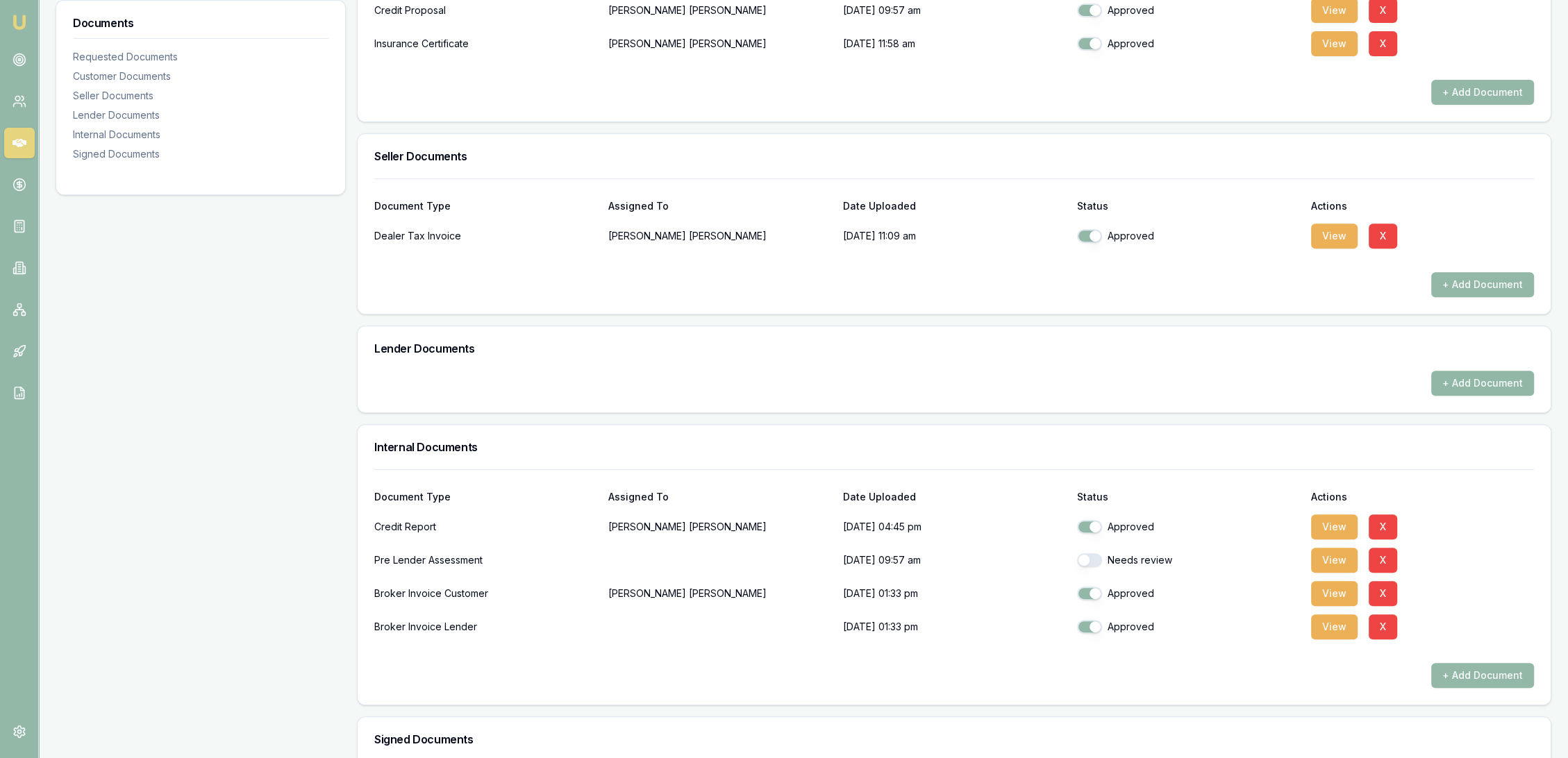
click at [1483, 384] on button "+ Add Document" at bounding box center [1483, 383] width 103 height 25
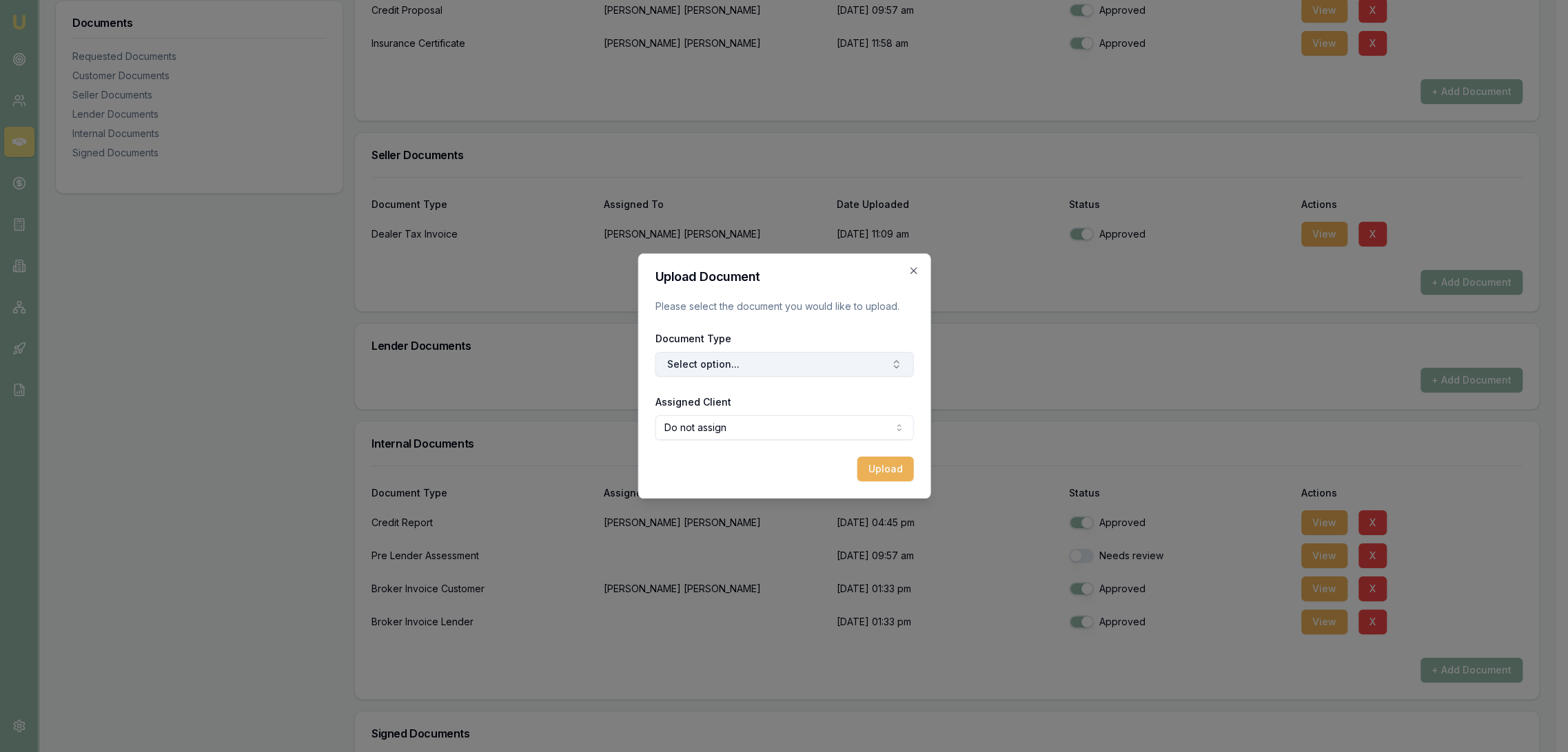
drag, startPoint x: 758, startPoint y: 361, endPoint x: 742, endPoint y: 369, distance: 17.9
click at [755, 360] on button "Select option..." at bounding box center [784, 364] width 259 height 25
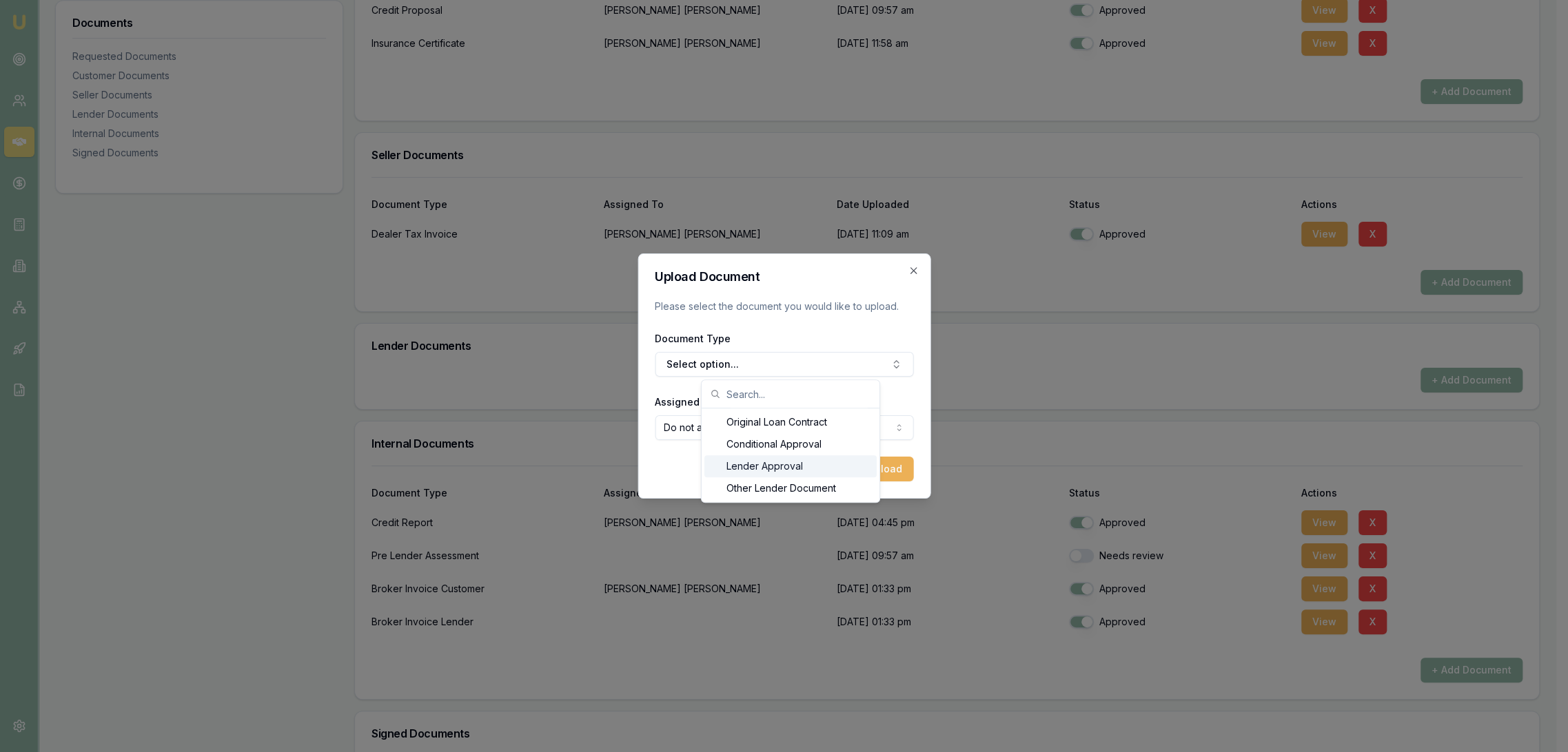
drag, startPoint x: 734, startPoint y: 464, endPoint x: 753, endPoint y: 462, distance: 19.1
click at [734, 464] on div "Lender Approval" at bounding box center [791, 467] width 173 height 22
click at [925, 474] on div "Upload Document Please select the document you would like to upload. Document T…" at bounding box center [784, 376] width 293 height 246
click at [888, 472] on button "Upload" at bounding box center [885, 469] width 57 height 25
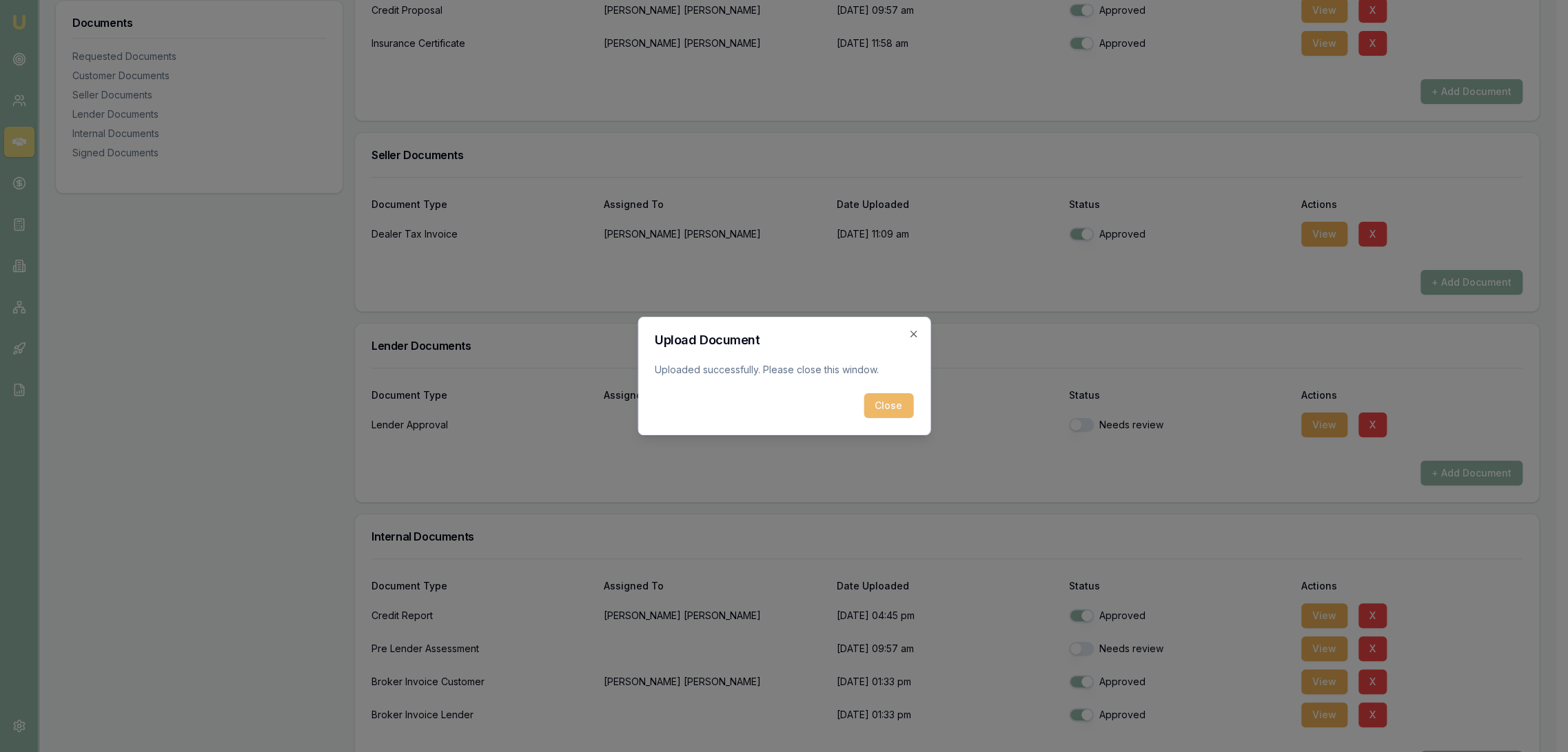
click at [889, 406] on button "Close" at bounding box center [888, 406] width 49 height 25
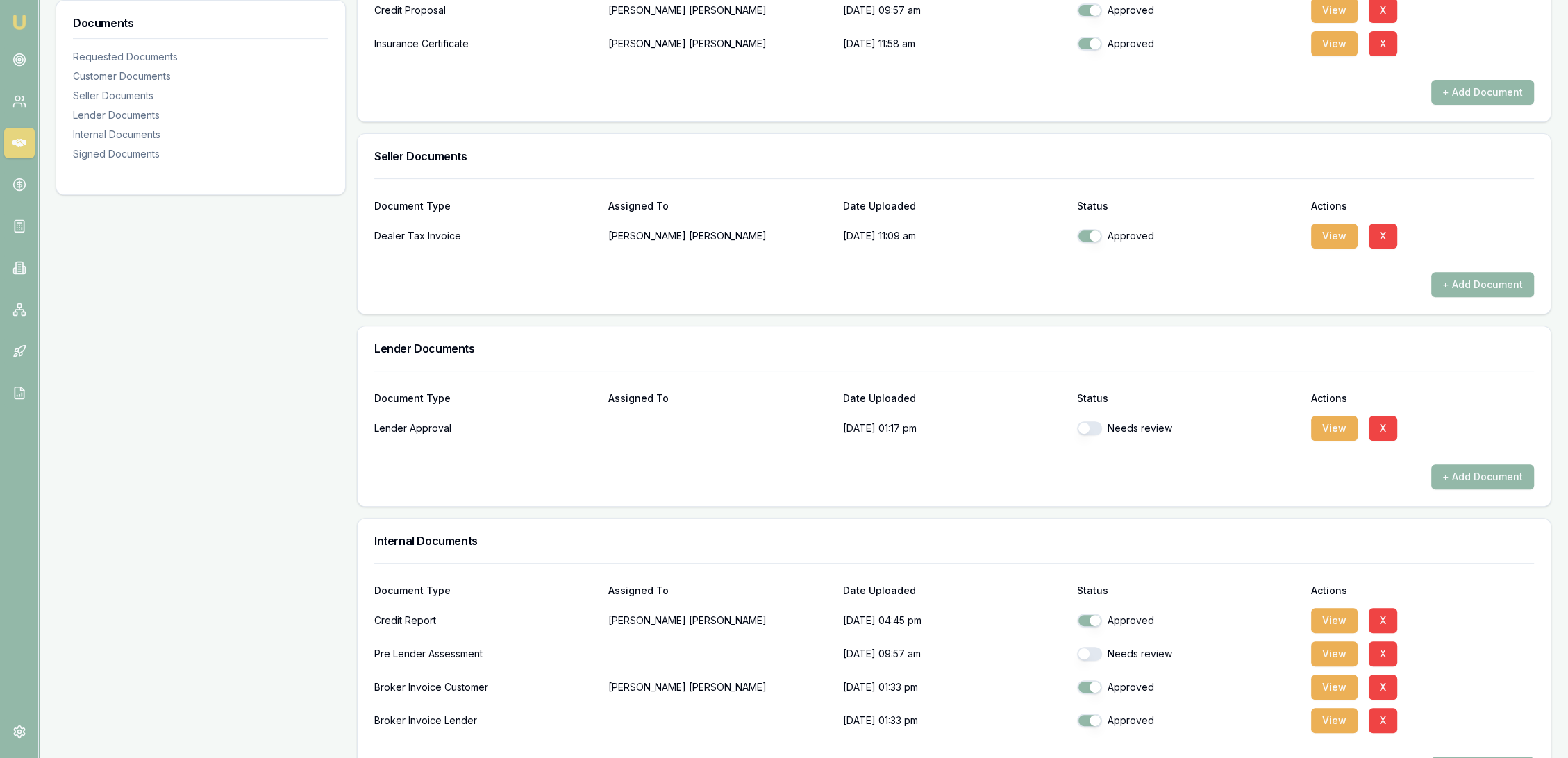
drag, startPoint x: 1101, startPoint y: 432, endPoint x: 1087, endPoint y: 428, distance: 14.6
click at [1095, 430] on div "Needs review" at bounding box center [1188, 428] width 223 height 14
click at [1087, 428] on button "button" at bounding box center [1090, 428] width 25 height 14
checkbox input "true"
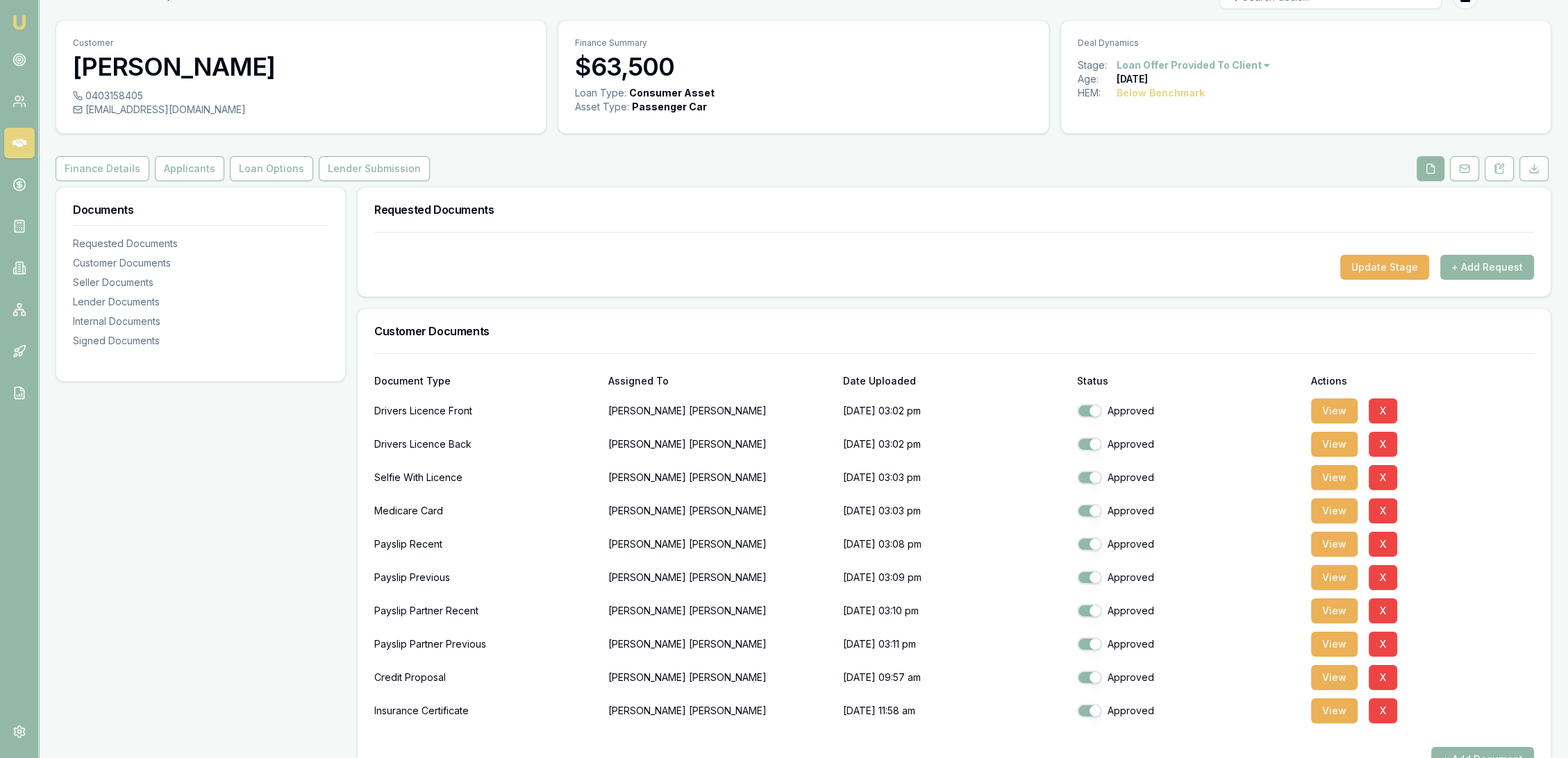
scroll to position [0, 0]
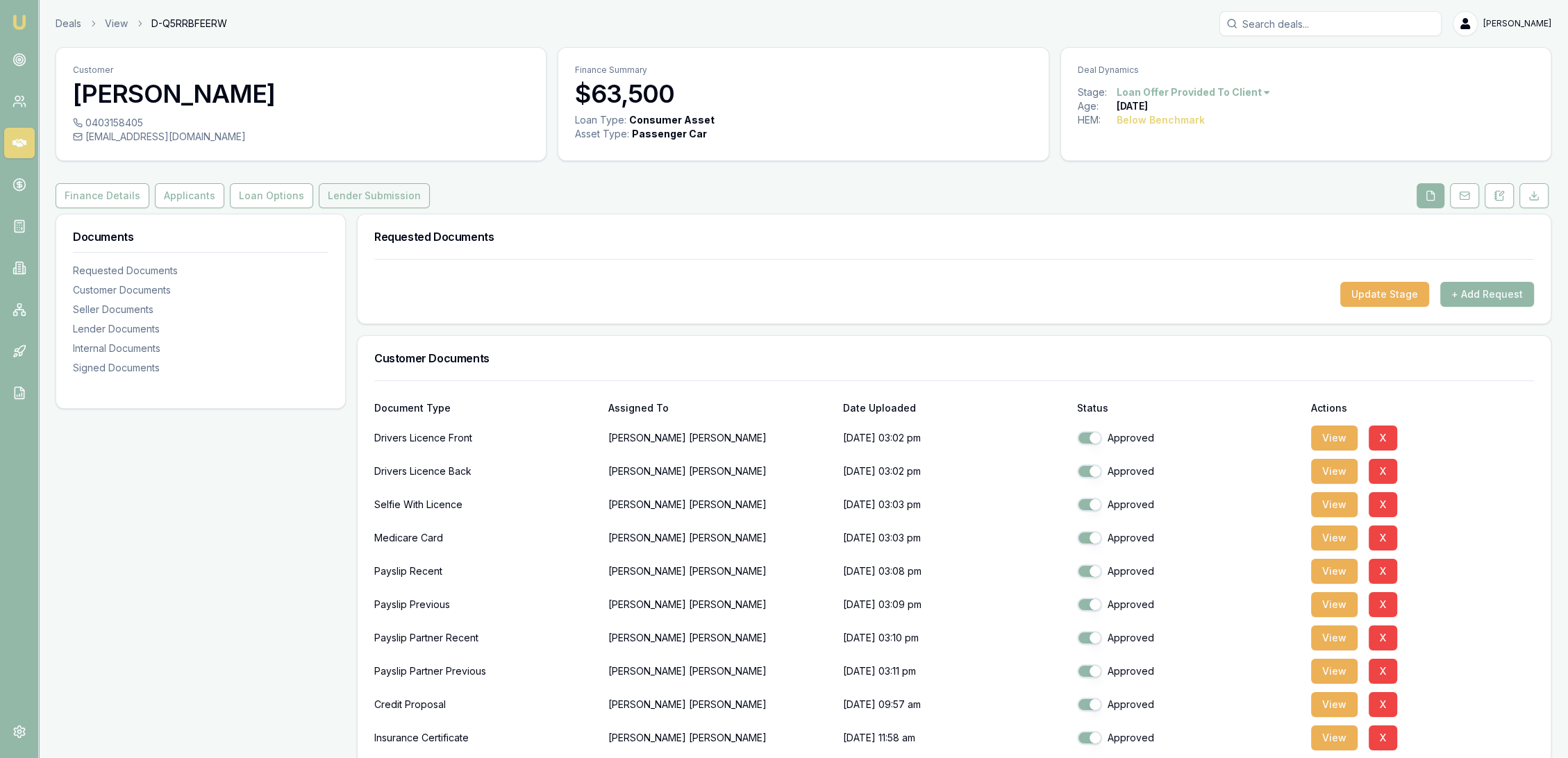
click at [382, 194] on button "Lender Submission" at bounding box center [374, 196] width 111 height 25
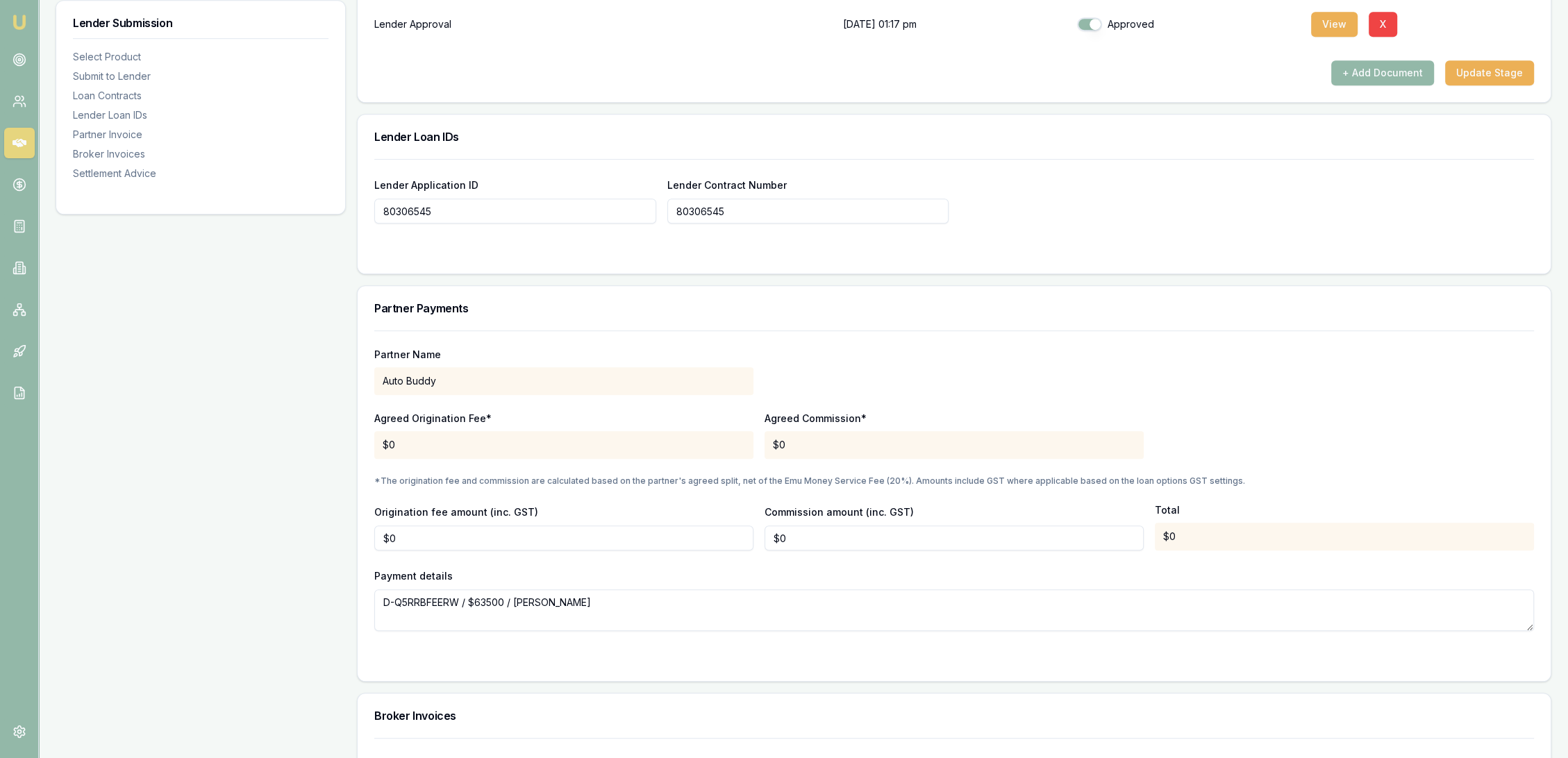
scroll to position [873, 0]
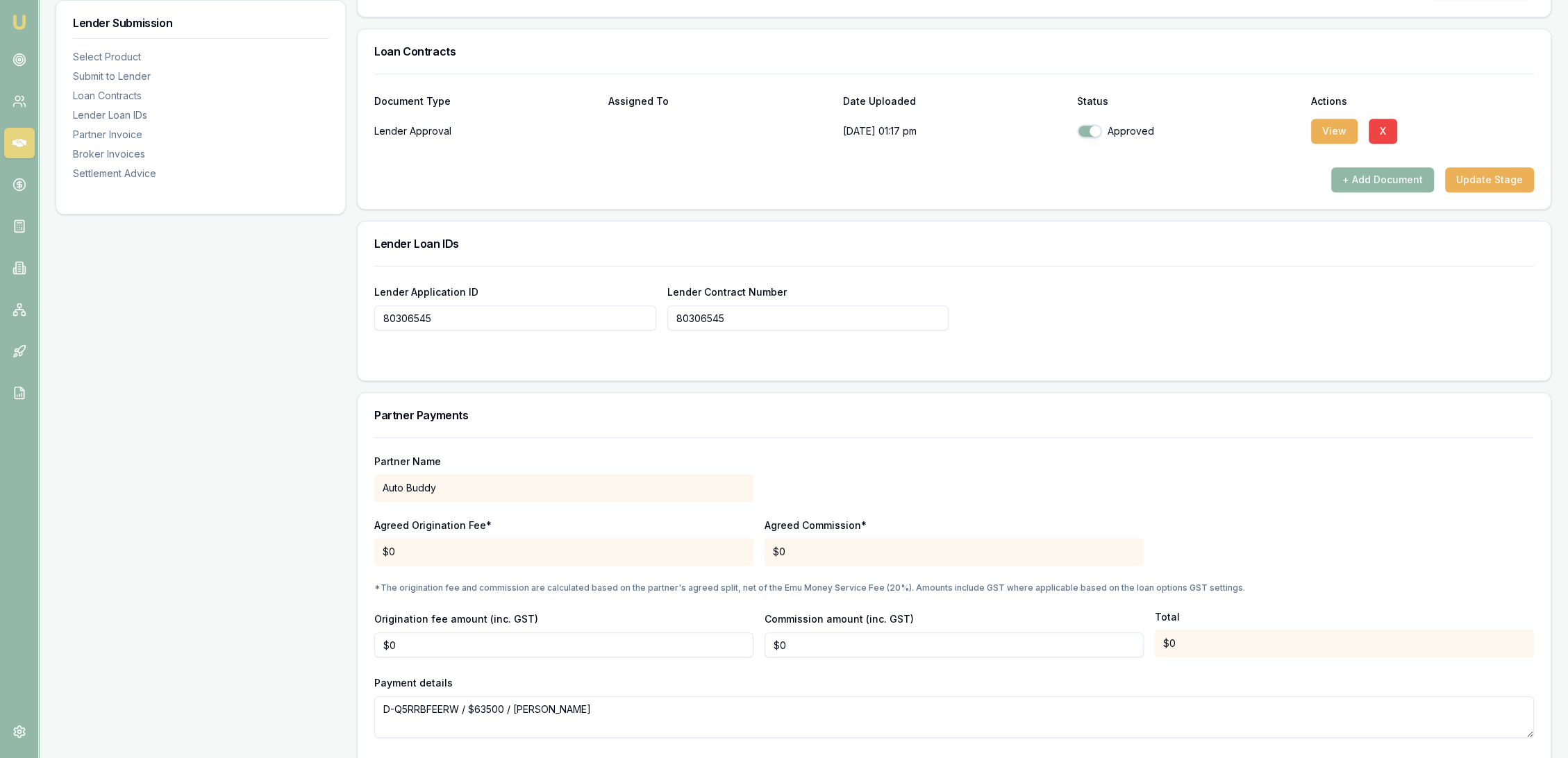
click at [1377, 183] on button "+ Add Document" at bounding box center [1382, 180] width 103 height 25
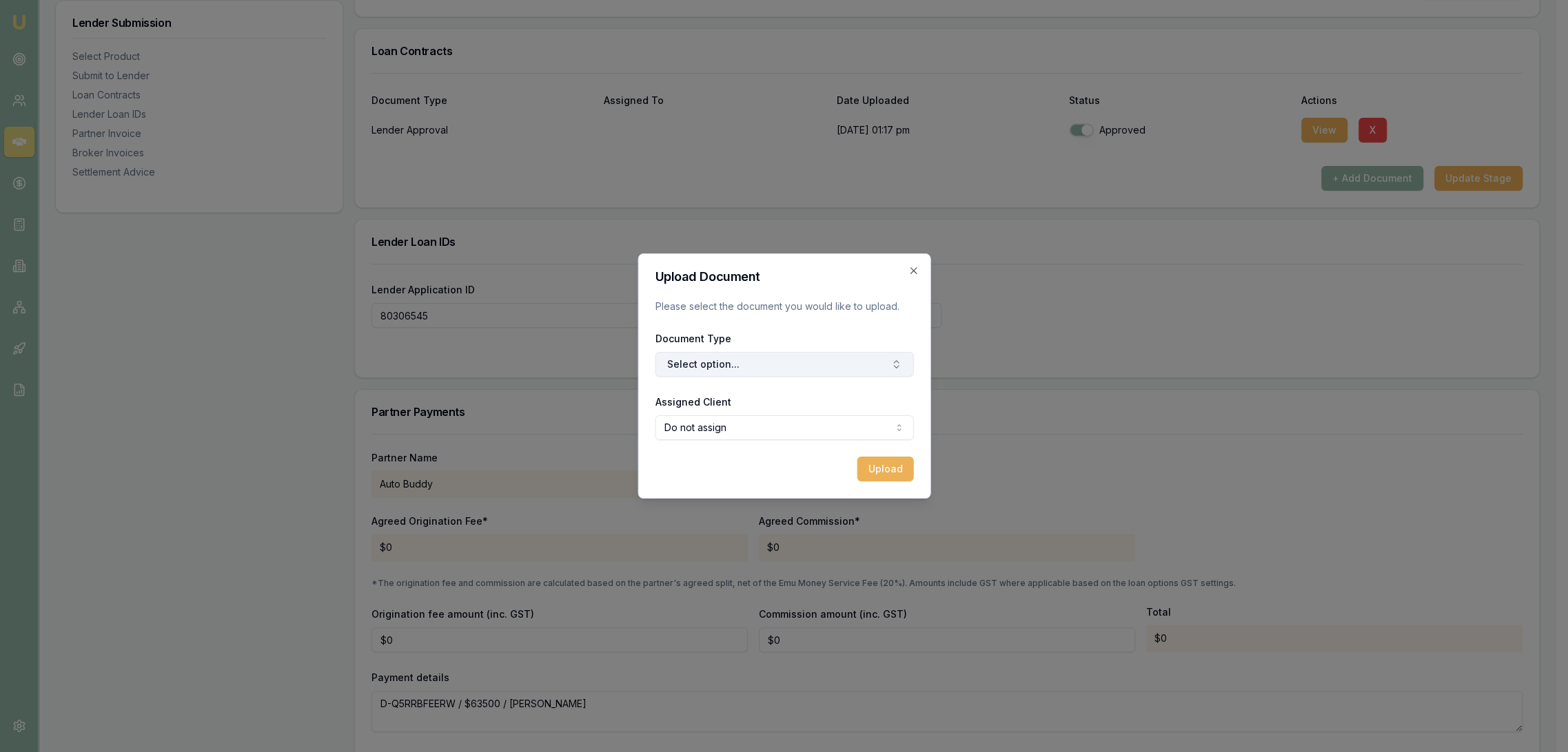
click at [737, 357] on button "Select option..." at bounding box center [784, 364] width 259 height 25
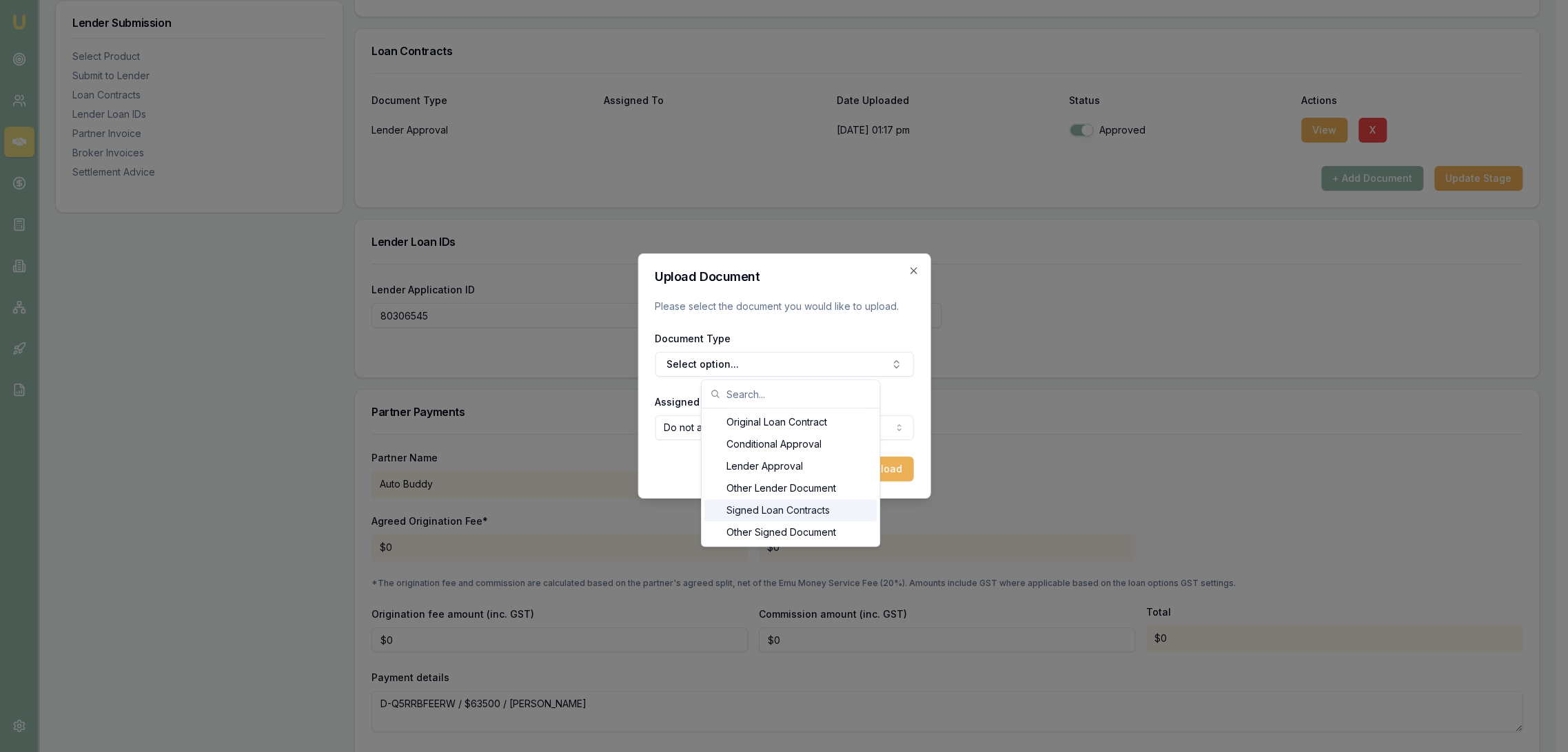
click at [766, 510] on div "Signed Loan Contracts" at bounding box center [791, 510] width 173 height 22
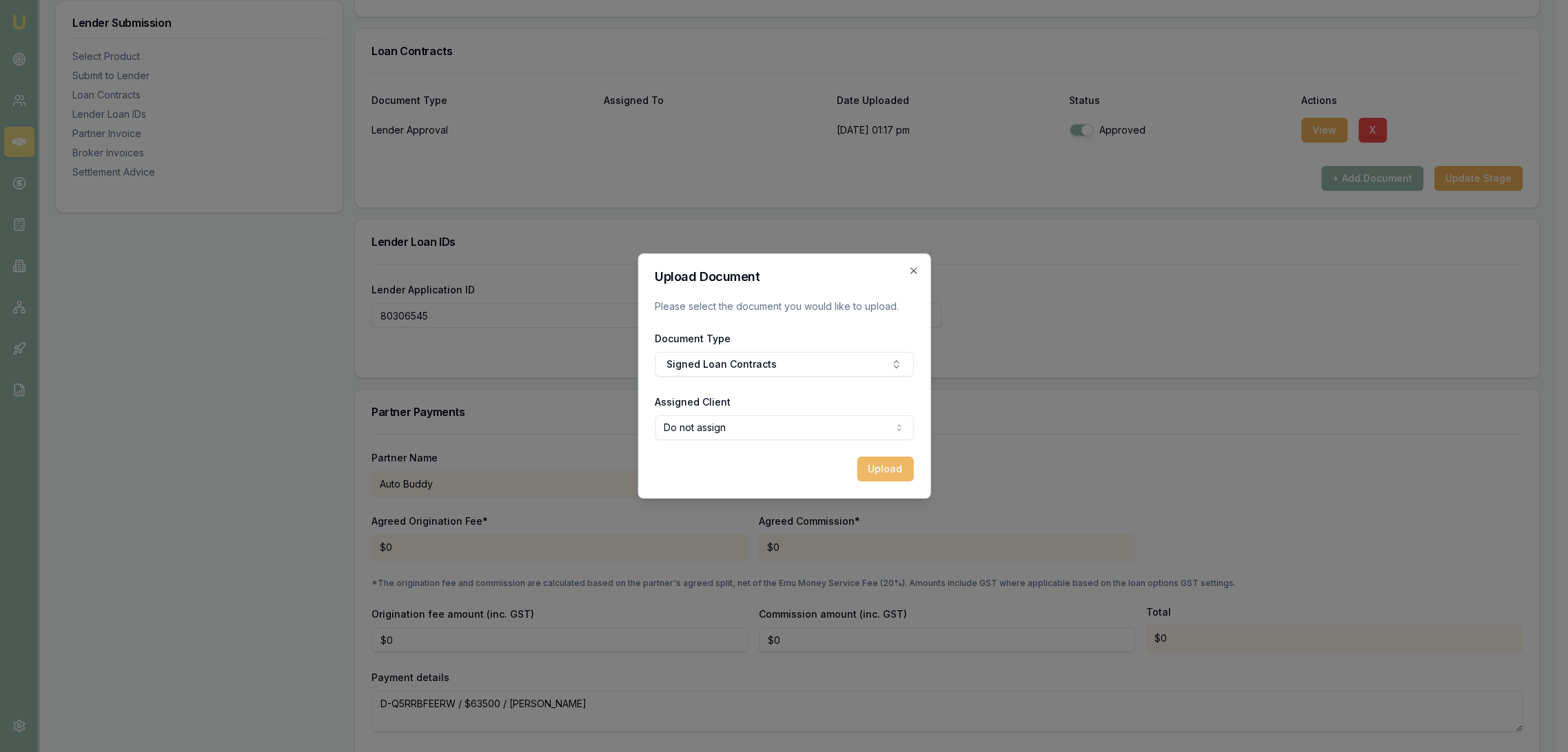
click at [893, 469] on button "Upload" at bounding box center [885, 469] width 57 height 25
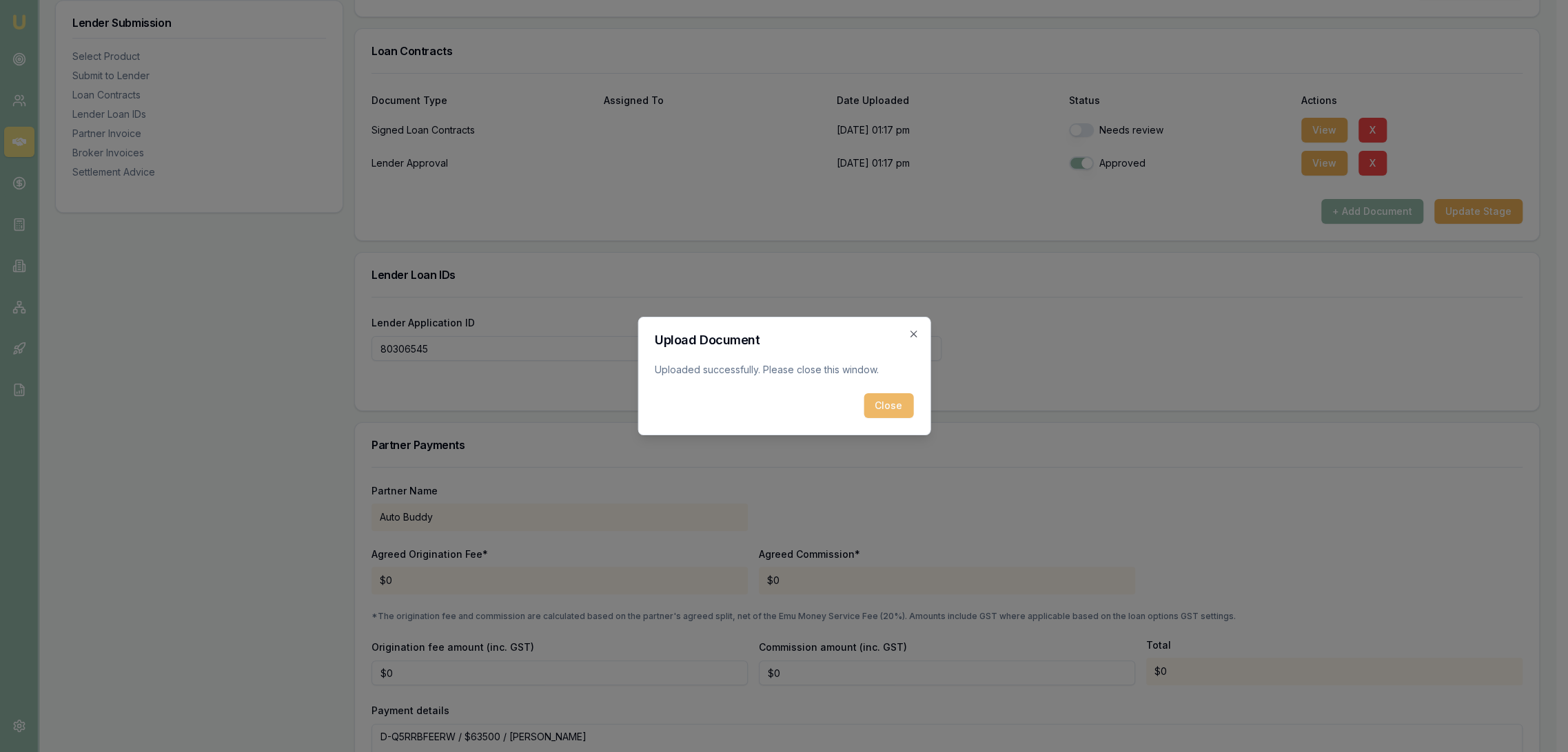
click at [875, 395] on button "Close" at bounding box center [888, 406] width 49 height 25
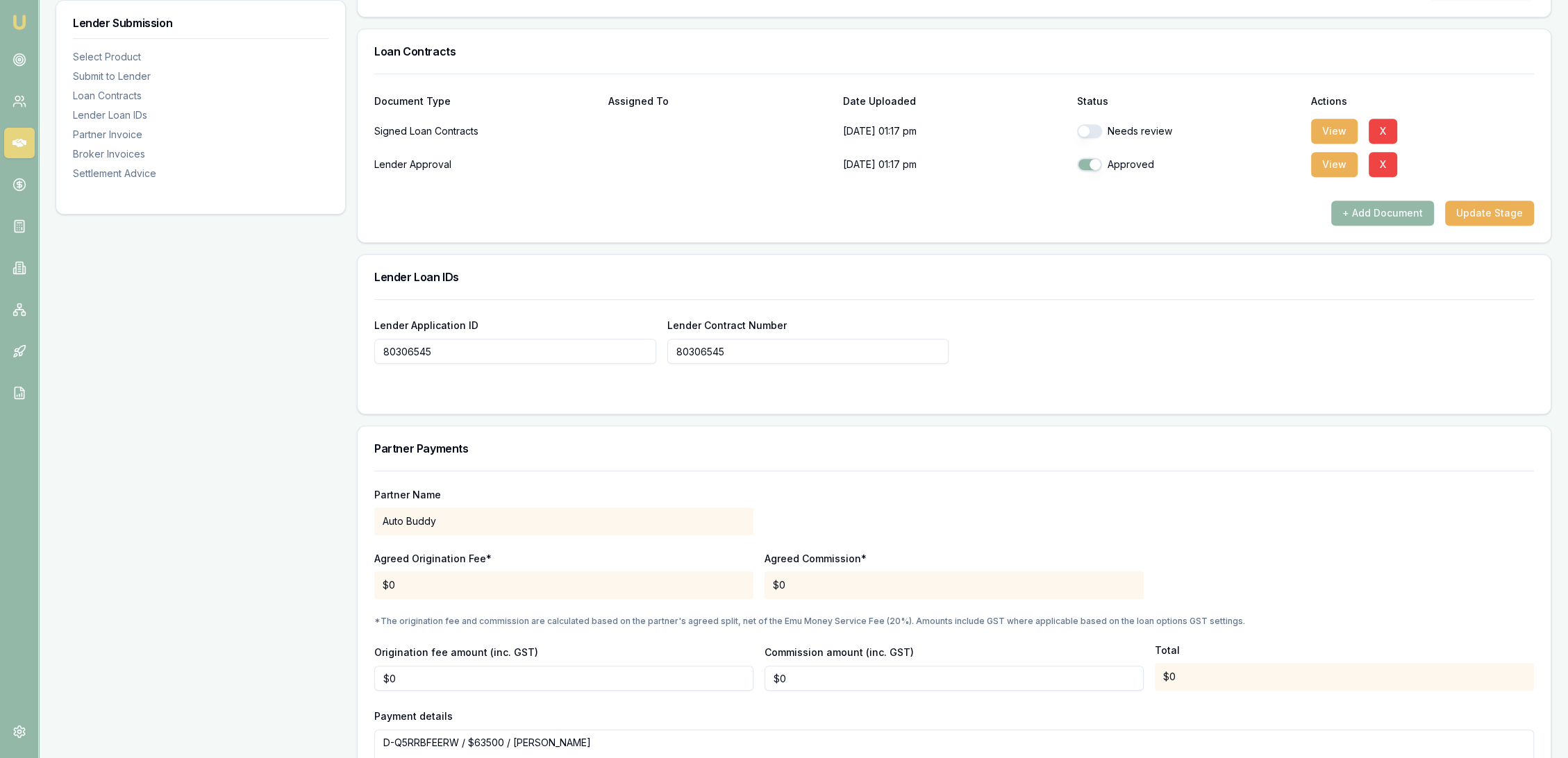
click at [1092, 131] on button "button" at bounding box center [1090, 131] width 25 height 14
checkbox input "true"
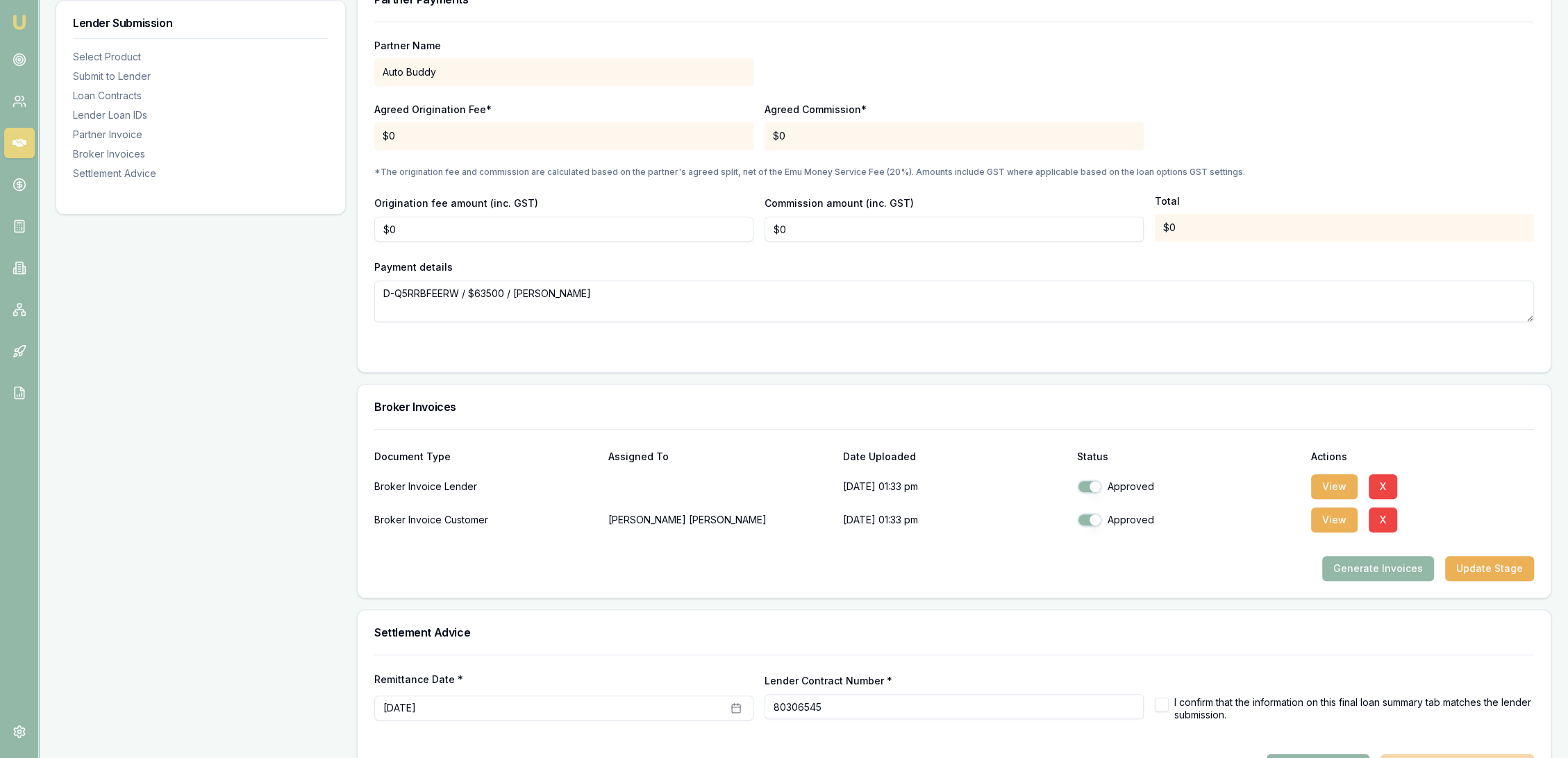
scroll to position [1369, 0]
